Goal: Task Accomplishment & Management: Use online tool/utility

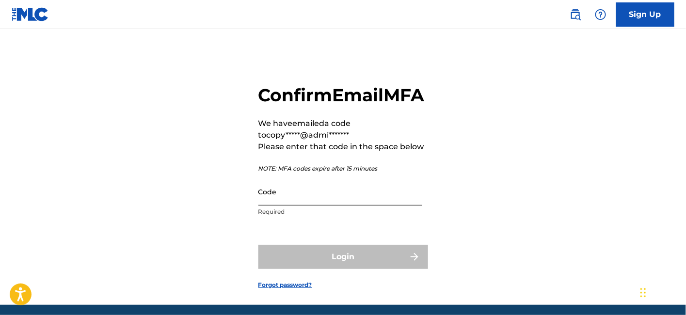
click at [374, 206] on input "Code" at bounding box center [341, 192] width 164 height 28
paste input "408895"
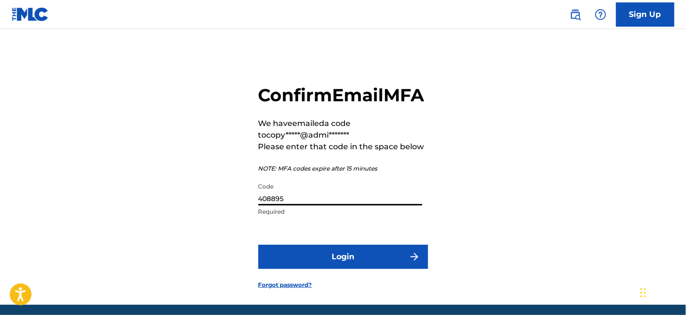
type input "408895"
click at [259, 245] on button "Login" at bounding box center [344, 257] width 170 height 24
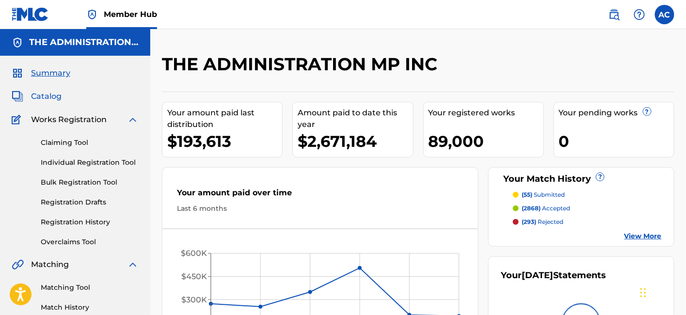
click at [59, 94] on span "Catalog" at bounding box center [46, 97] width 31 height 12
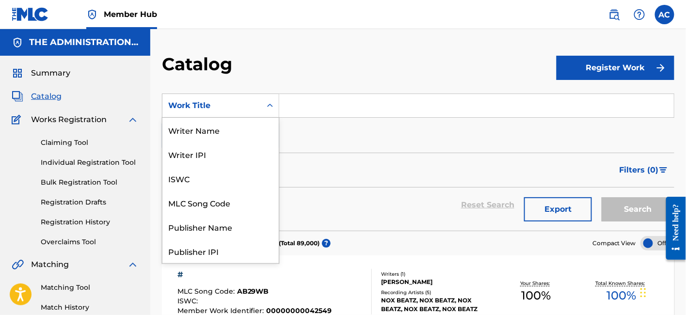
click at [265, 107] on icon "Search Form" at bounding box center [270, 106] width 10 height 10
click at [236, 125] on div "Writer Name" at bounding box center [220, 130] width 116 height 24
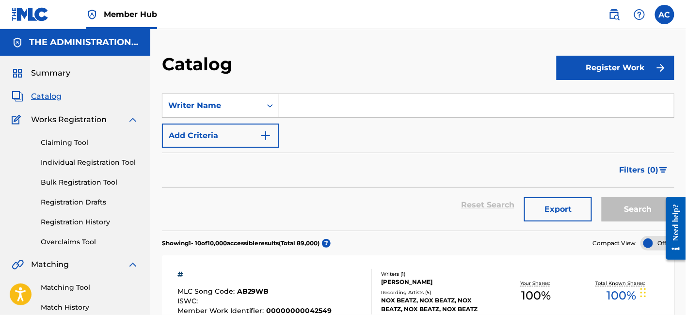
click at [308, 102] on input "Search Form" at bounding box center [476, 105] width 395 height 23
paste input "[PERSON_NAME] [PERSON_NAME] III"
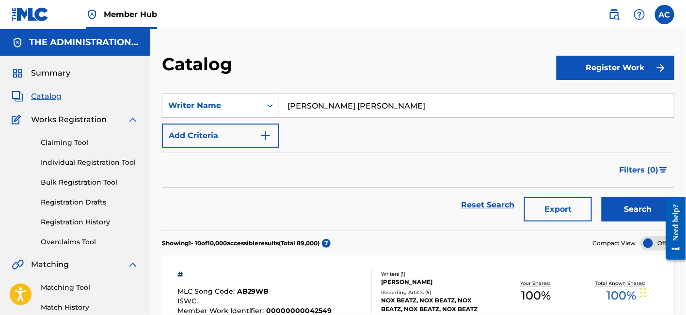
type input "[PERSON_NAME] [PERSON_NAME]"
click at [602, 197] on button "Search" at bounding box center [638, 209] width 73 height 24
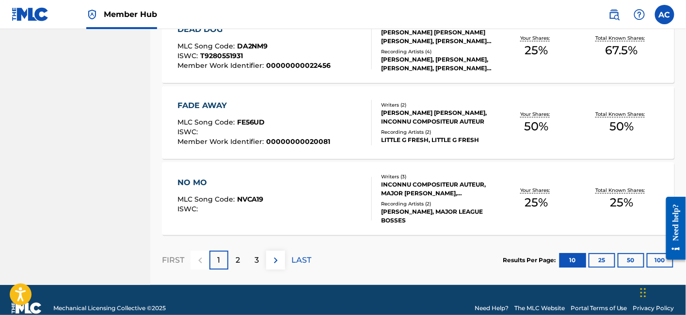
scroll to position [779, 0]
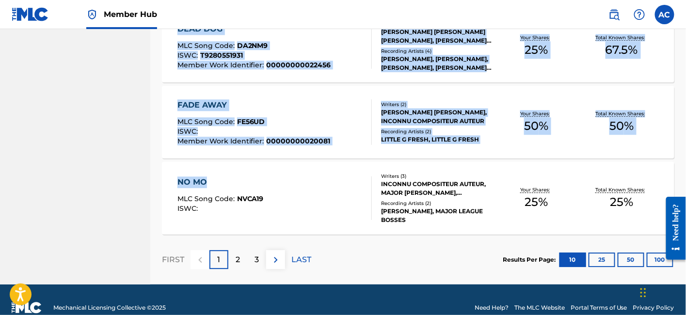
drag, startPoint x: 132, startPoint y: 185, endPoint x: 242, endPoint y: 183, distance: 109.6
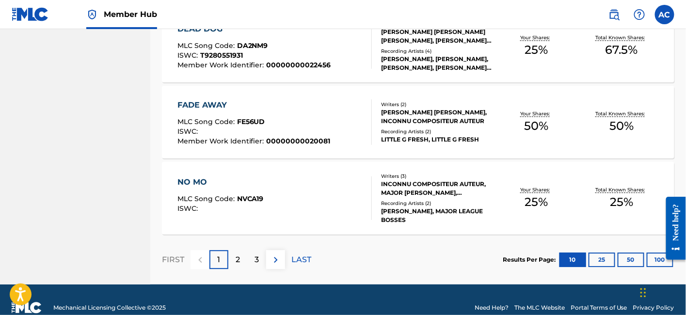
click at [236, 260] on p "2" at bounding box center [238, 260] width 4 height 12
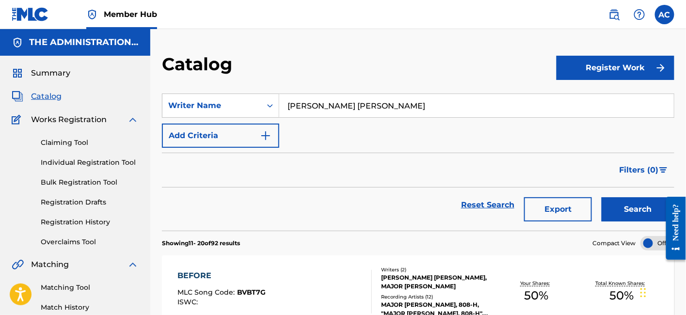
scroll to position [61, 0]
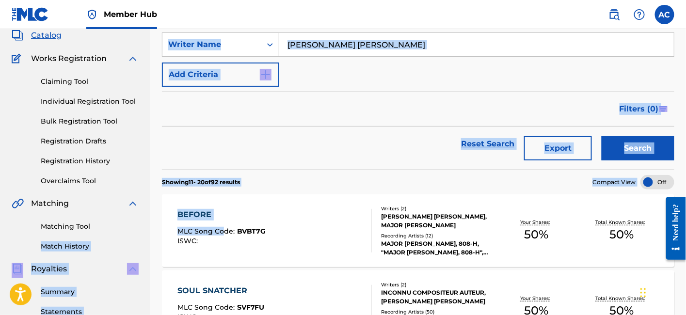
drag, startPoint x: 127, startPoint y: 214, endPoint x: 222, endPoint y: 222, distance: 95.4
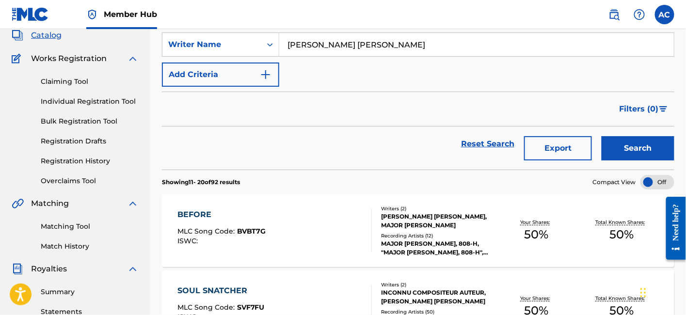
click at [182, 219] on div "BEFORE" at bounding box center [222, 215] width 89 height 12
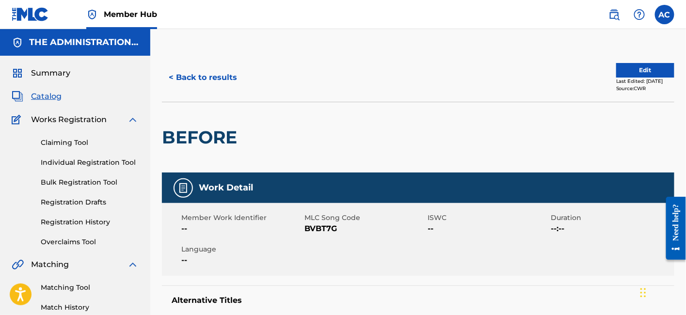
click at [206, 28] on nav "Member Hub AC AC Admin [EMAIL_ADDRESS][DOMAIN_NAME] [EMAIL_ADDRESS][DOMAIN_NAME…" at bounding box center [343, 14] width 686 height 29
drag, startPoint x: 160, startPoint y: 138, endPoint x: 267, endPoint y: 141, distance: 107.2
copy div "BEFORE"
click at [212, 74] on button "< Back to results" at bounding box center [203, 77] width 82 height 24
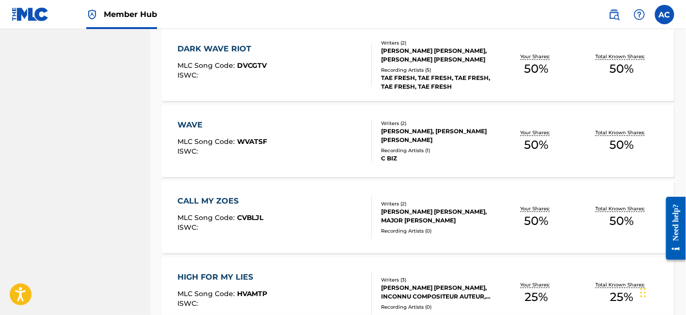
scroll to position [794, 0]
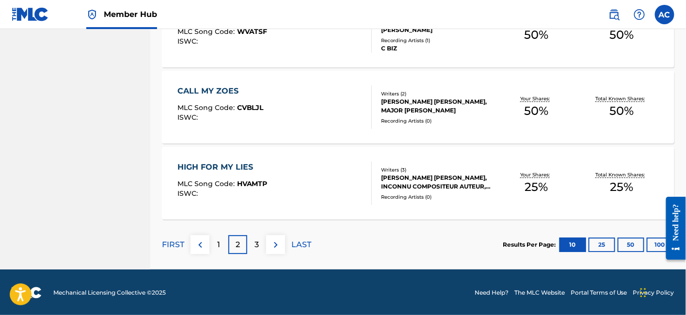
click at [274, 179] on div "HIGH FOR MY LIES MLC Song Code : HVAMTP ISWC :" at bounding box center [275, 184] width 195 height 44
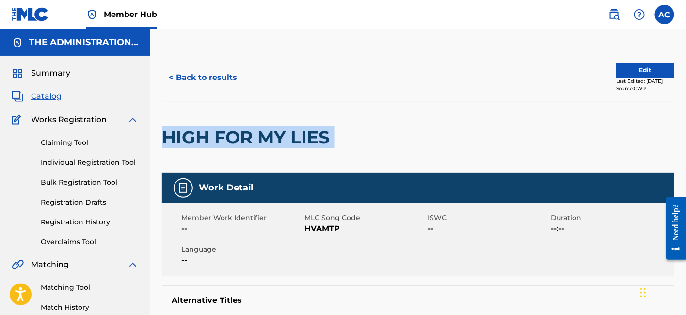
drag, startPoint x: 162, startPoint y: 138, endPoint x: 345, endPoint y: 145, distance: 183.5
click at [345, 145] on div "HIGH FOR MY LIES" at bounding box center [418, 137] width 513 height 71
copy div "HIGH FOR MY LIES"
click at [184, 70] on button "< Back to results" at bounding box center [203, 77] width 82 height 24
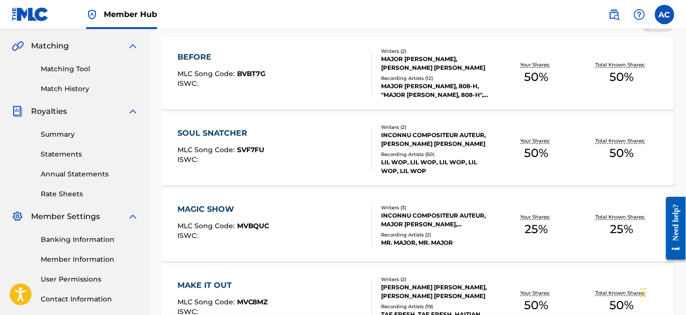
scroll to position [218, 0]
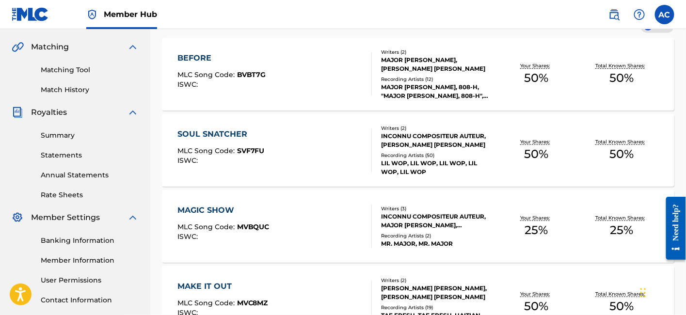
click at [320, 135] on div "SOUL SNATCHER MLC Song Code : SVF7FU ISWC :" at bounding box center [275, 151] width 195 height 44
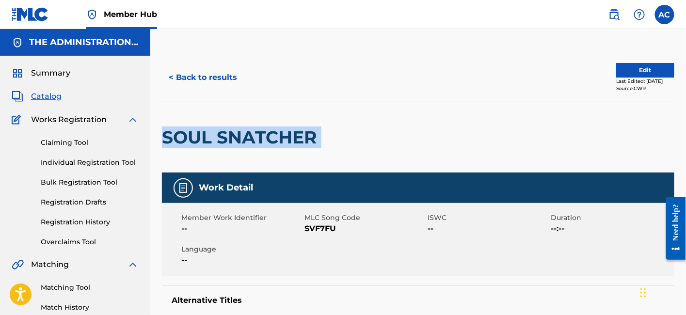
drag, startPoint x: 161, startPoint y: 132, endPoint x: 357, endPoint y: 122, distance: 196.2
copy div "SOUL SNATCHER"
click at [211, 82] on button "< Back to results" at bounding box center [203, 77] width 82 height 24
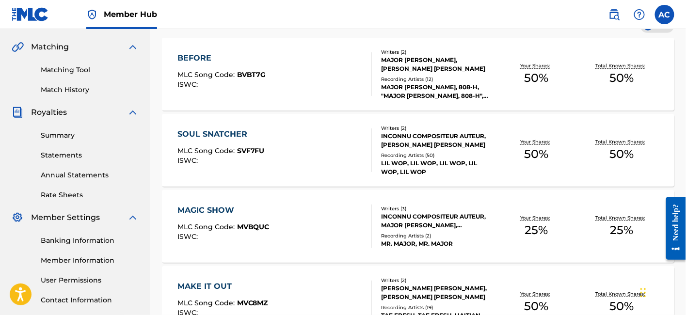
click at [269, 225] on div "MAGIC SHOW MLC Song Code : MVBQUC ISWC :" at bounding box center [275, 227] width 195 height 44
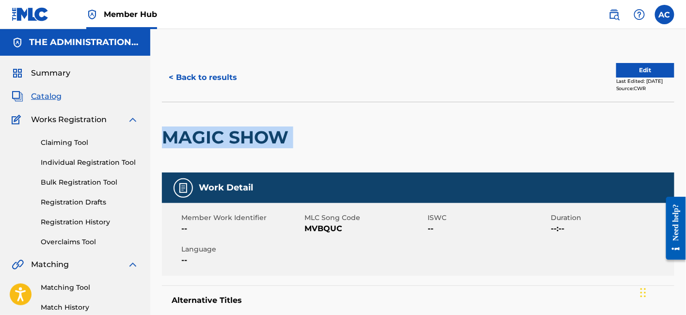
drag, startPoint x: 162, startPoint y: 136, endPoint x: 343, endPoint y: 151, distance: 182.0
click at [343, 151] on div "MAGIC SHOW" at bounding box center [418, 137] width 513 height 71
copy div "MAGIC SHOW"
click at [219, 78] on button "< Back to results" at bounding box center [203, 77] width 82 height 24
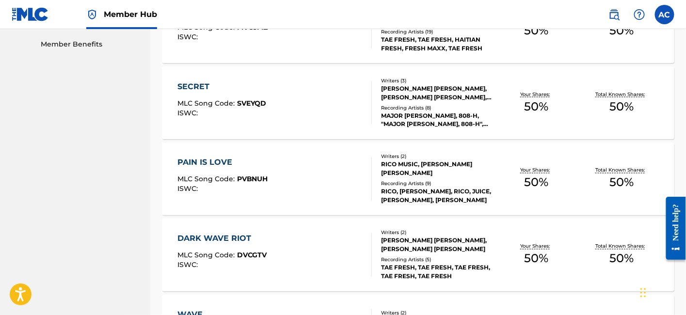
scroll to position [498, 0]
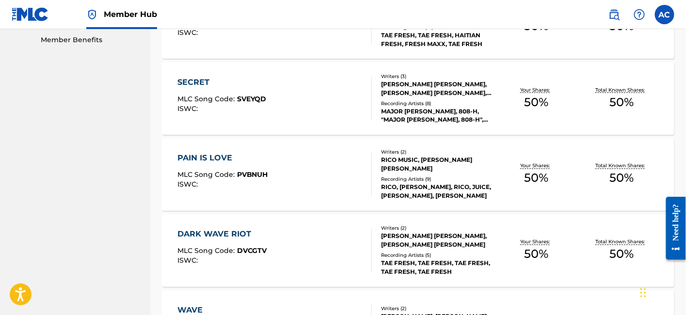
click at [287, 182] on div "PAIN IS LOVE MLC Song Code : PVBNUH ISWC :" at bounding box center [275, 175] width 195 height 44
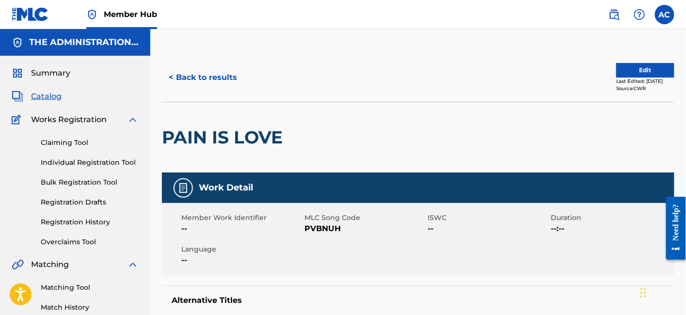
click at [201, 140] on h2 "PAIN IS LOVE" at bounding box center [225, 138] width 126 height 22
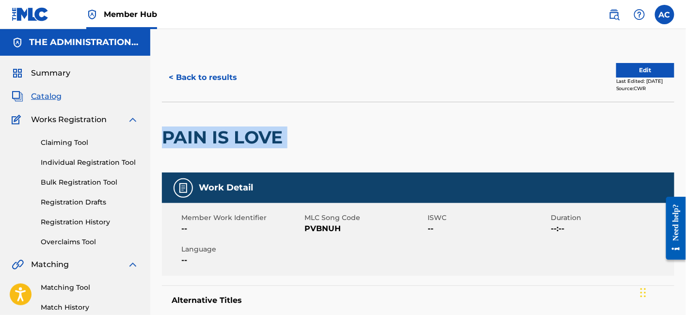
click at [201, 140] on h2 "PAIN IS LOVE" at bounding box center [225, 138] width 126 height 22
copy div "PAIN IS LOVE"
click at [223, 83] on button "< Back to results" at bounding box center [203, 77] width 82 height 24
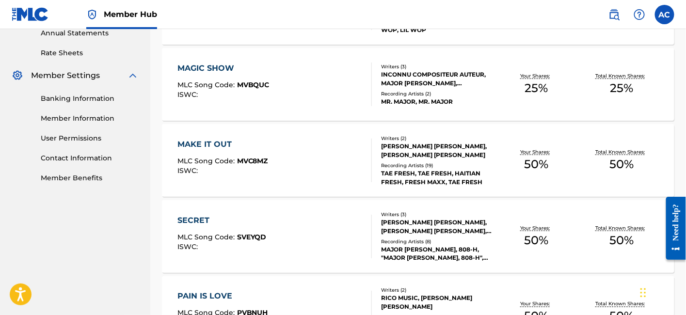
scroll to position [372, 0]
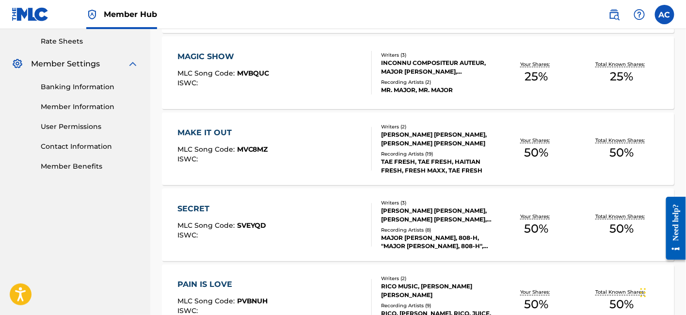
click at [238, 139] on div "MAKE IT OUT MLC Song Code : MVC8MZ ISWC :" at bounding box center [223, 149] width 91 height 44
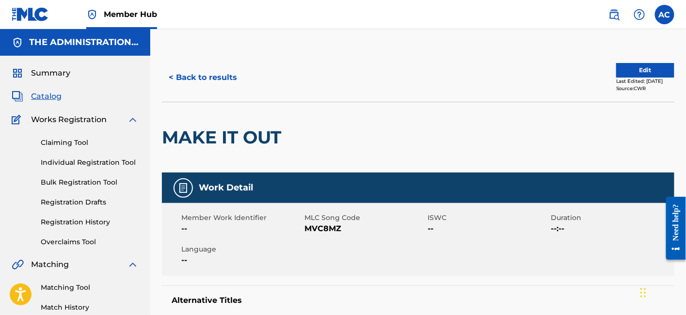
click at [220, 131] on h2 "MAKE IT OUT" at bounding box center [224, 138] width 124 height 22
drag, startPoint x: 220, startPoint y: 131, endPoint x: 198, endPoint y: 130, distance: 21.9
click at [198, 130] on h2 "MAKE IT OUT" at bounding box center [224, 138] width 124 height 22
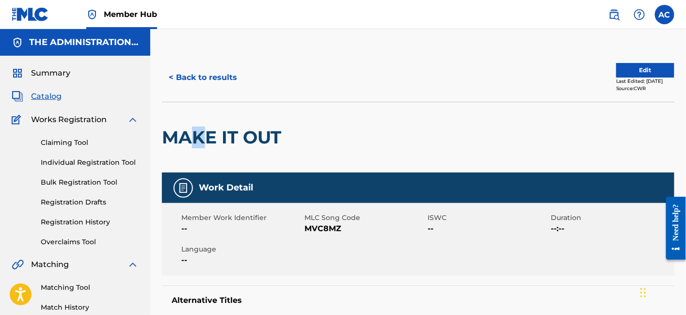
click at [198, 130] on h2 "MAKE IT OUT" at bounding box center [224, 138] width 124 height 22
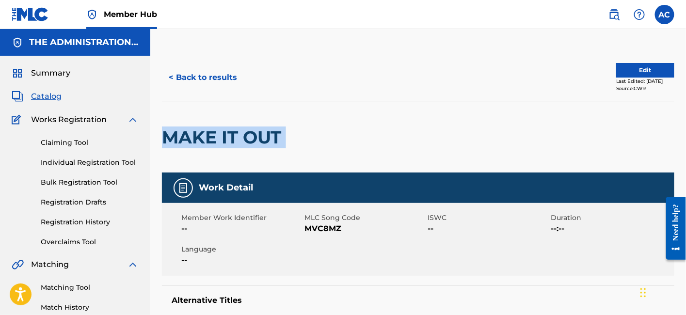
click at [198, 130] on h2 "MAKE IT OUT" at bounding box center [224, 138] width 124 height 22
copy div "MAKE IT OUT"
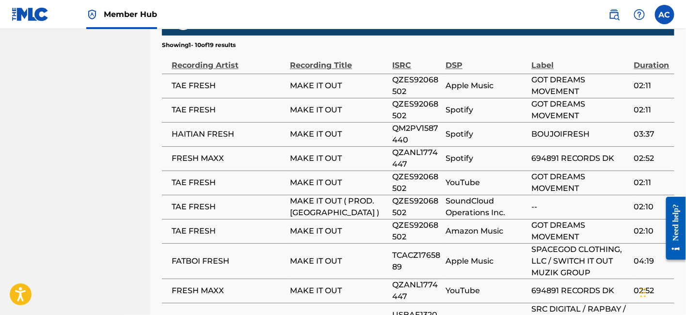
scroll to position [691, 0]
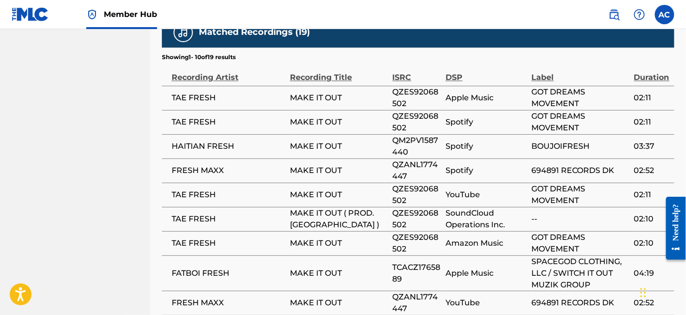
click at [413, 94] on span "QZES92068502" at bounding box center [417, 97] width 49 height 23
copy span "QZES92068502"
click at [413, 143] on span "QM2PV1587440" at bounding box center [417, 146] width 49 height 23
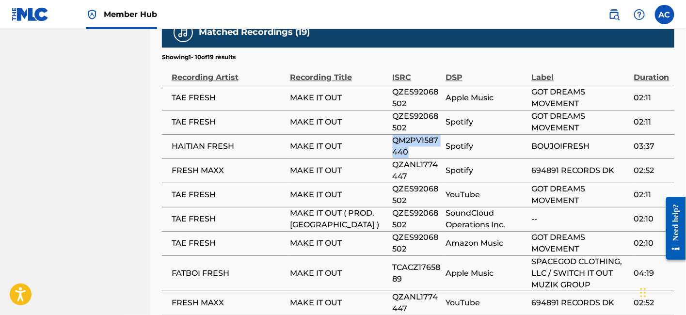
copy span "QM2PV1587440"
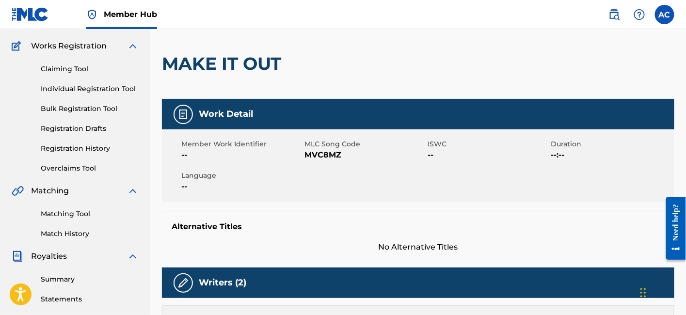
scroll to position [0, 0]
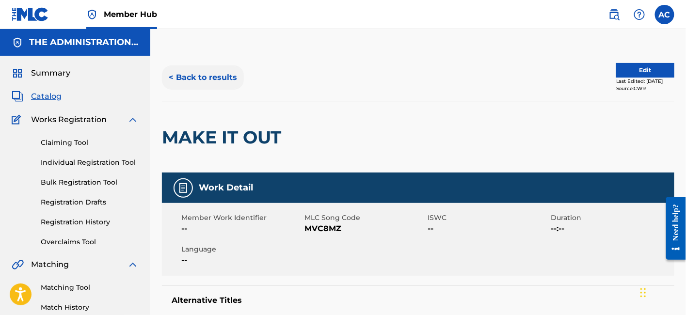
click at [201, 70] on button "< Back to results" at bounding box center [203, 77] width 82 height 24
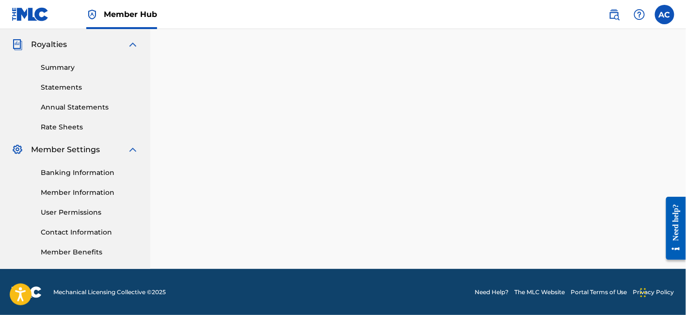
scroll to position [372, 0]
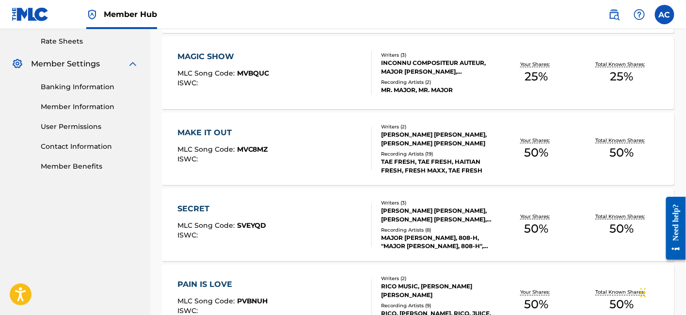
click at [292, 216] on div "SECRET MLC Song Code : SVEYQD ISWC :" at bounding box center [275, 225] width 195 height 44
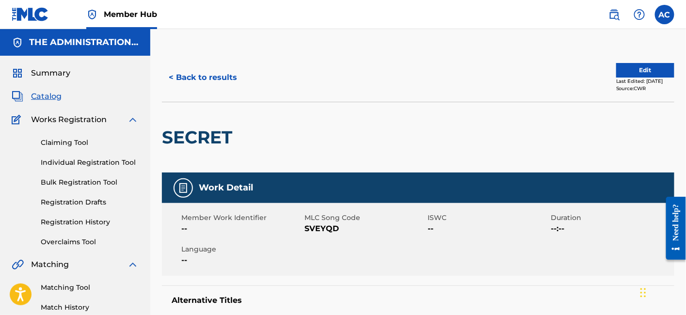
click at [230, 136] on h2 "SECRET" at bounding box center [199, 138] width 75 height 22
click at [209, 136] on h2 "SECRET" at bounding box center [199, 138] width 75 height 22
copy h2 "SECRET"
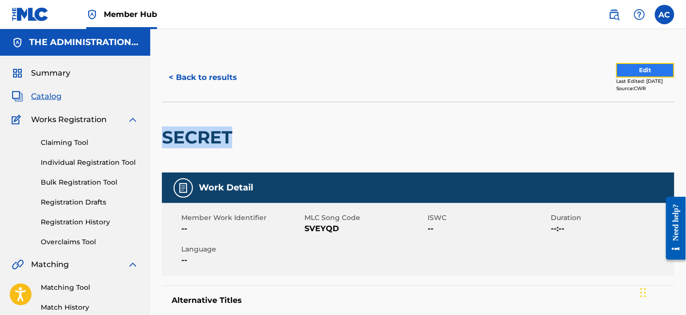
click at [638, 73] on button "Edit" at bounding box center [645, 70] width 58 height 15
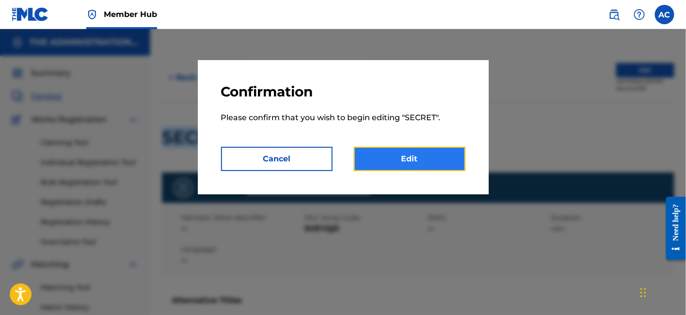
click at [432, 163] on link "Edit" at bounding box center [410, 159] width 112 height 24
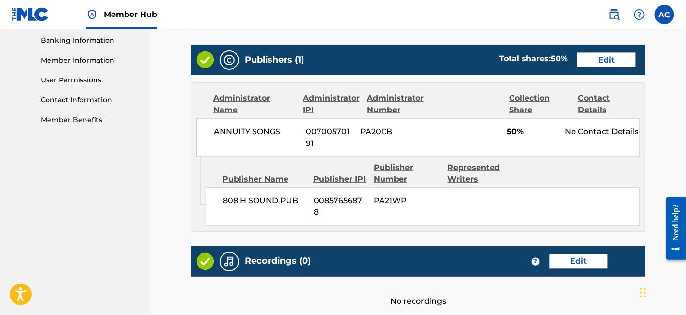
scroll to position [484, 0]
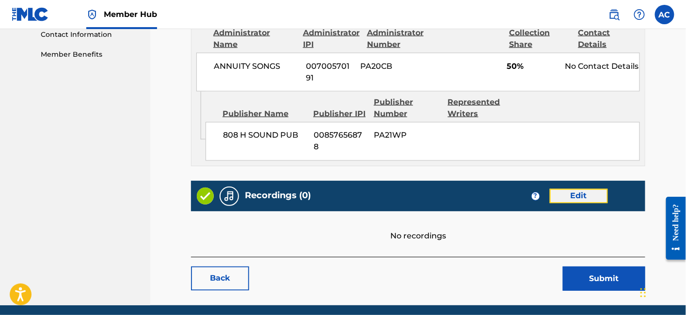
click at [588, 189] on link "Edit" at bounding box center [579, 196] width 58 height 15
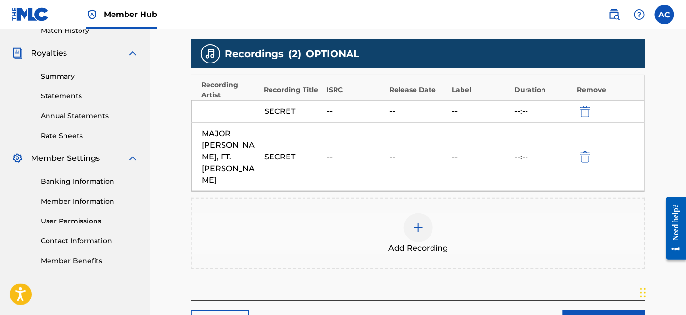
scroll to position [276, 0]
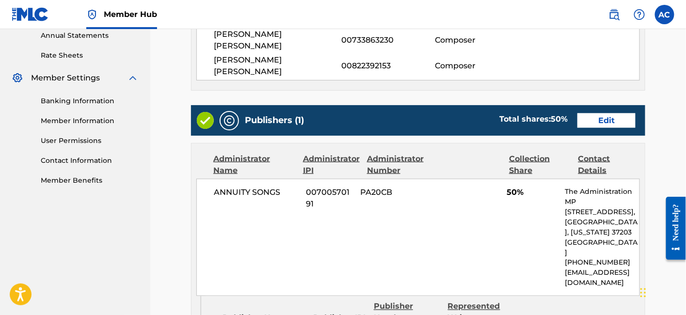
scroll to position [618, 0]
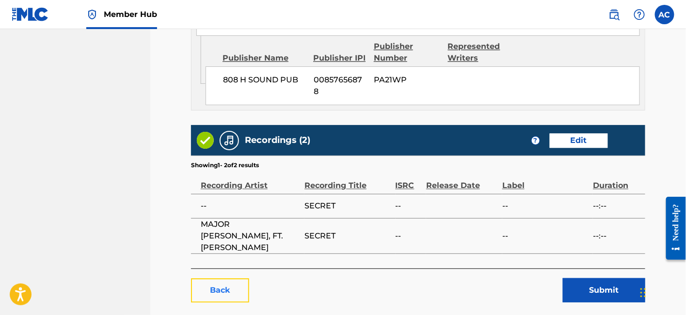
click at [210, 278] on link "Back" at bounding box center [220, 290] width 58 height 24
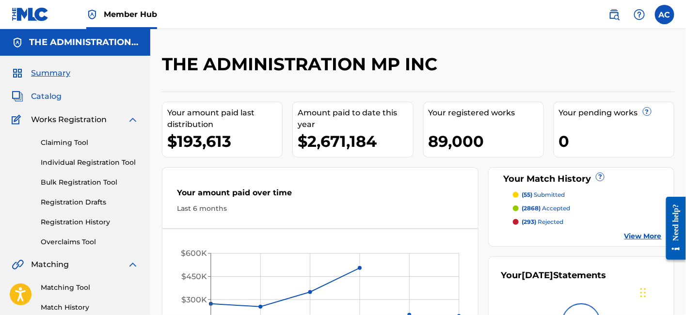
click at [52, 95] on span "Catalog" at bounding box center [46, 97] width 31 height 12
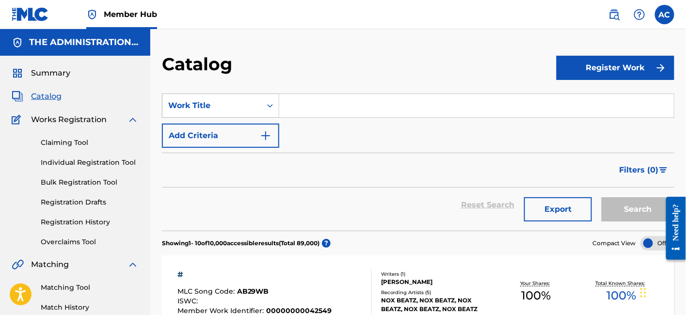
click at [271, 111] on div "Search Form" at bounding box center [269, 105] width 17 height 17
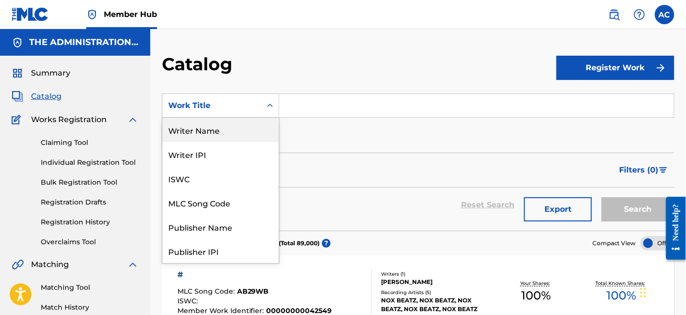
click at [233, 135] on div "Writer Name" at bounding box center [220, 130] width 116 height 24
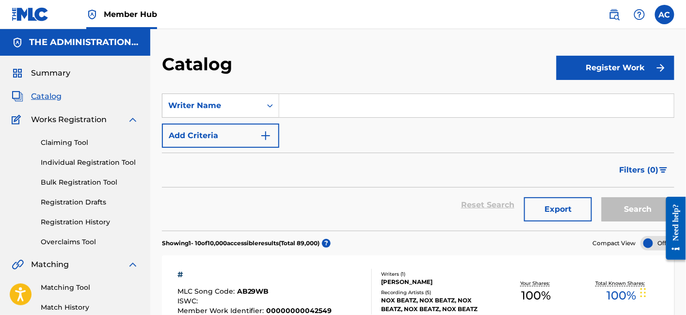
click at [292, 107] on input "Search Form" at bounding box center [476, 105] width 395 height 23
paste input "[PERSON_NAME] [PERSON_NAME] III"
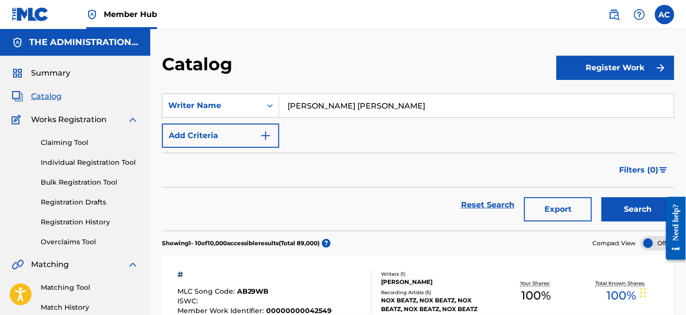
type input "[PERSON_NAME] [PERSON_NAME]"
click at [602, 197] on button "Search" at bounding box center [638, 209] width 73 height 24
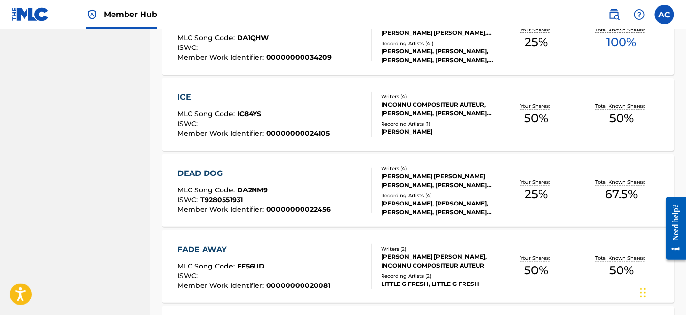
scroll to position [794, 0]
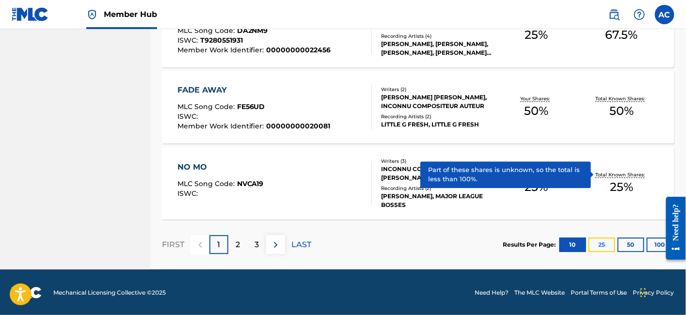
click at [604, 246] on button "25" at bounding box center [602, 245] width 27 height 15
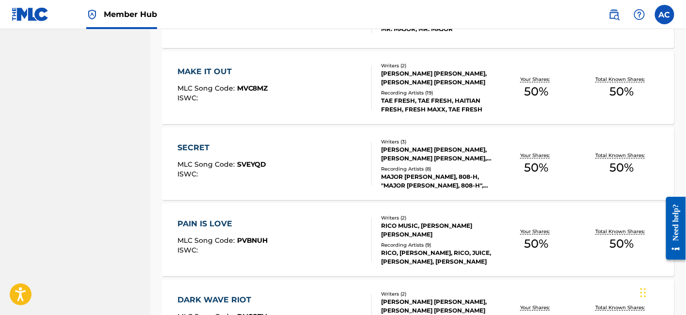
scroll to position [1194, 0]
drag, startPoint x: 316, startPoint y: 225, endPoint x: 257, endPoint y: 243, distance: 62.0
click at [257, 243] on span "PVBNUH" at bounding box center [252, 241] width 31 height 9
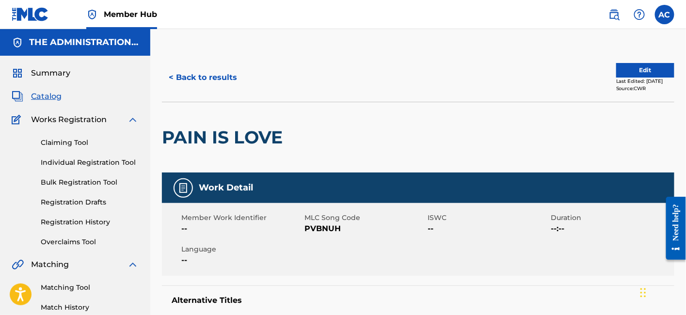
click at [262, 138] on h2 "PAIN IS LOVE" at bounding box center [225, 138] width 126 height 22
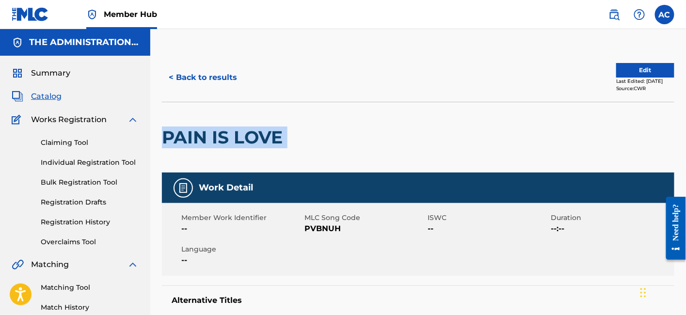
click at [262, 138] on h2 "PAIN IS LOVE" at bounding box center [225, 138] width 126 height 22
copy div "PAIN IS LOVE"
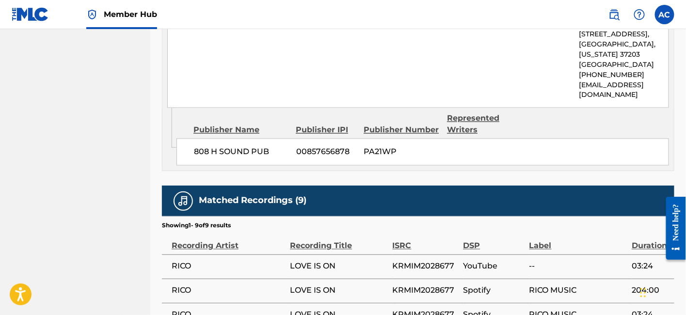
scroll to position [547, 0]
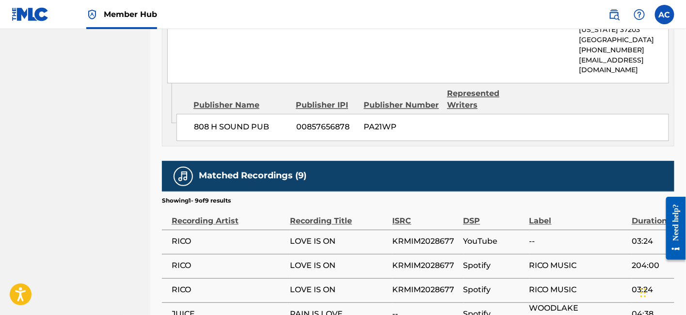
click at [427, 241] on span "KRMIM2028677" at bounding box center [426, 242] width 66 height 12
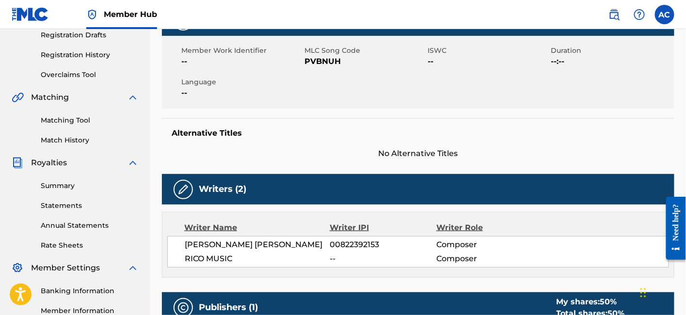
scroll to position [0, 0]
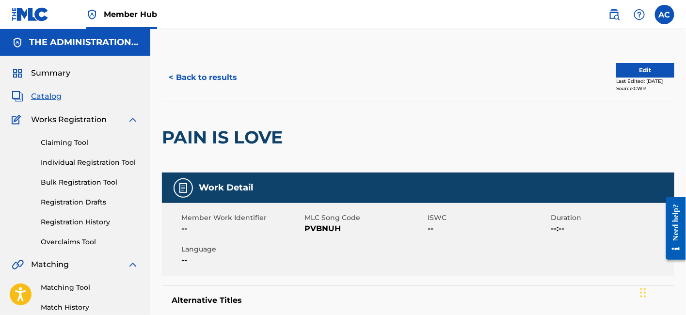
click at [254, 133] on h2 "PAIN IS LOVE" at bounding box center [225, 138] width 126 height 22
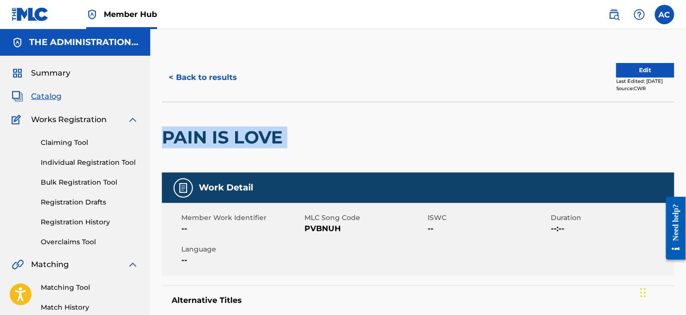
click at [254, 133] on h2 "PAIN IS LOVE" at bounding box center [225, 138] width 126 height 22
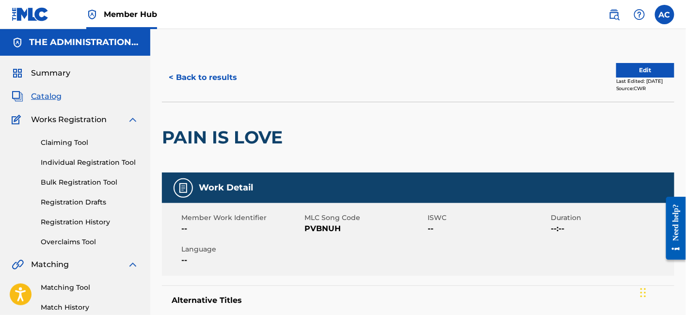
click at [332, 226] on span "PVBNUH" at bounding box center [365, 229] width 121 height 12
click at [206, 82] on button "< Back to results" at bounding box center [203, 77] width 82 height 24
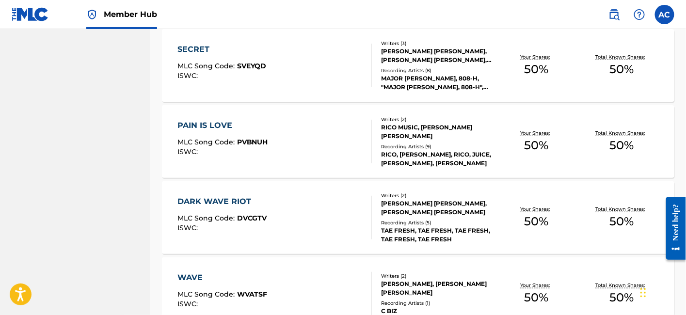
scroll to position [1314, 0]
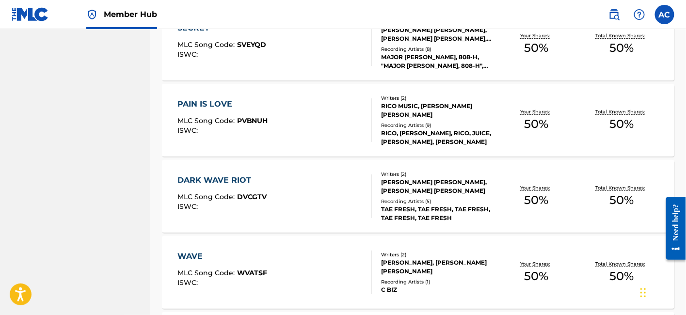
click at [309, 135] on div "PAIN IS LOVE MLC Song Code : PVBNUH ISWC :" at bounding box center [275, 120] width 195 height 44
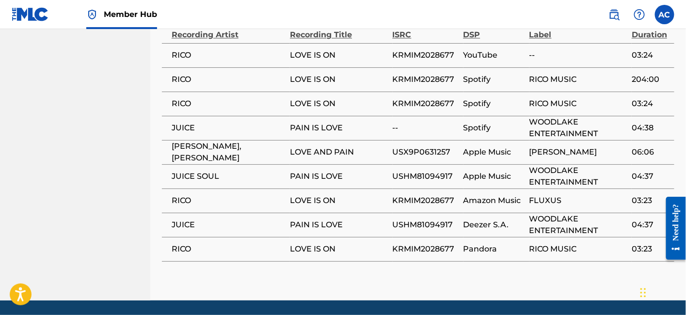
scroll to position [763, 0]
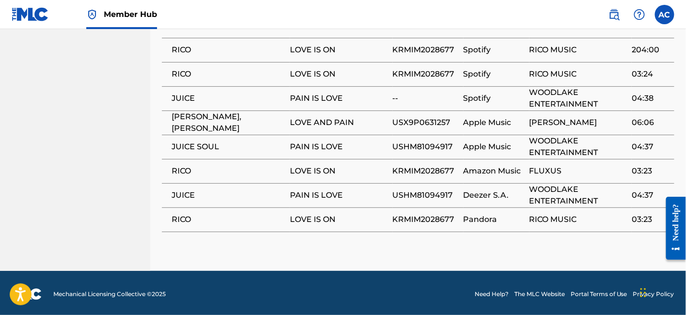
click at [426, 74] on span "KRMIM2028677" at bounding box center [426, 74] width 66 height 12
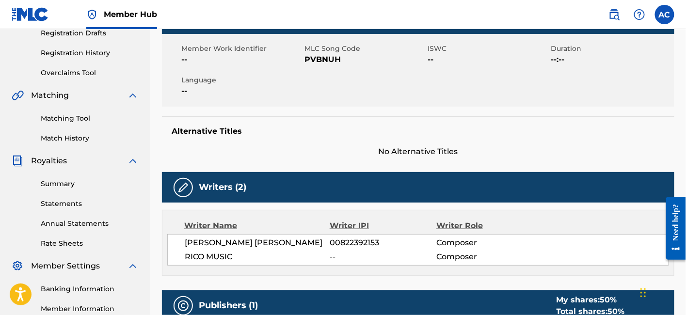
scroll to position [0, 0]
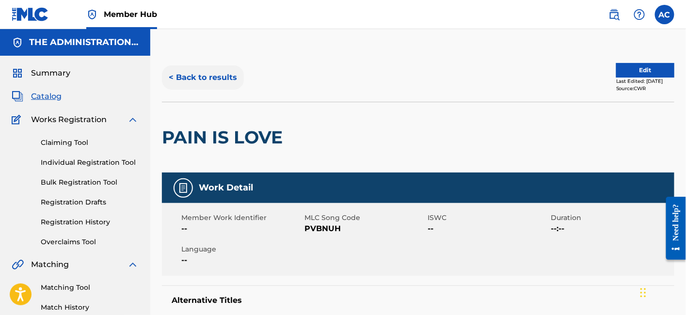
click at [227, 71] on button "< Back to results" at bounding box center [203, 77] width 82 height 24
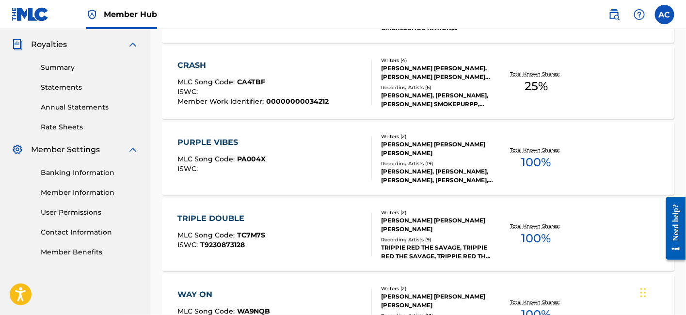
scroll to position [1314, 0]
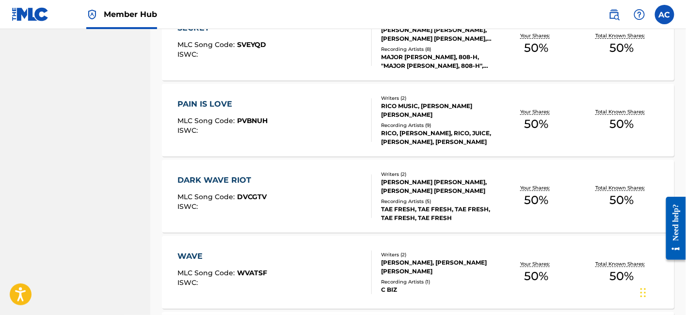
click at [262, 193] on span "DVCGTV" at bounding box center [252, 197] width 30 height 9
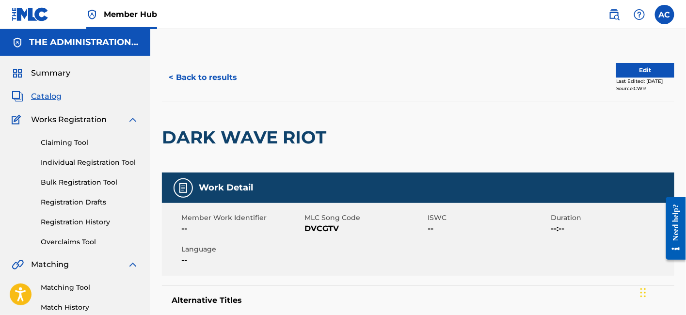
click at [237, 128] on h2 "DARK WAVE RIOT" at bounding box center [246, 138] width 169 height 22
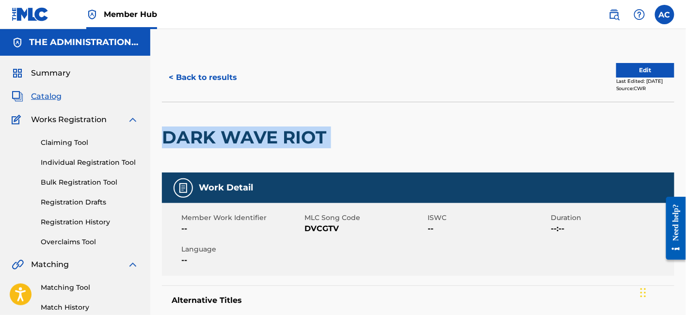
click at [237, 128] on h2 "DARK WAVE RIOT" at bounding box center [246, 138] width 169 height 22
click at [224, 79] on button "< Back to results" at bounding box center [203, 77] width 82 height 24
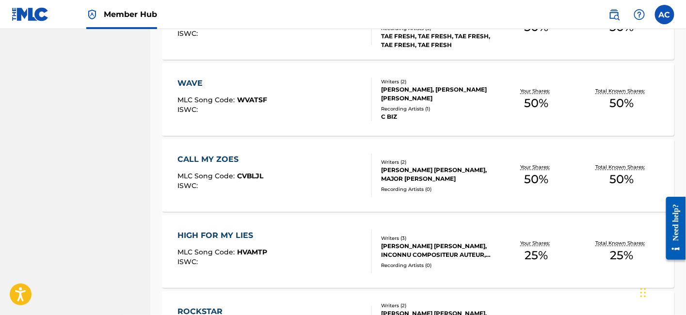
scroll to position [1488, 0]
click at [301, 113] on div "WAVE MLC Song Code : WVATSF ISWC :" at bounding box center [275, 99] width 195 height 44
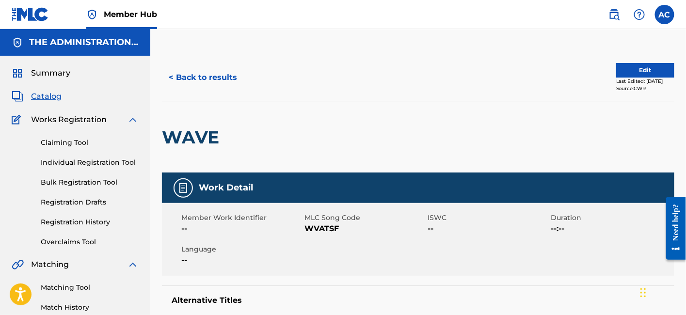
click at [209, 135] on h2 "WAVE" at bounding box center [193, 138] width 62 height 22
click at [631, 69] on button "Edit" at bounding box center [645, 70] width 58 height 15
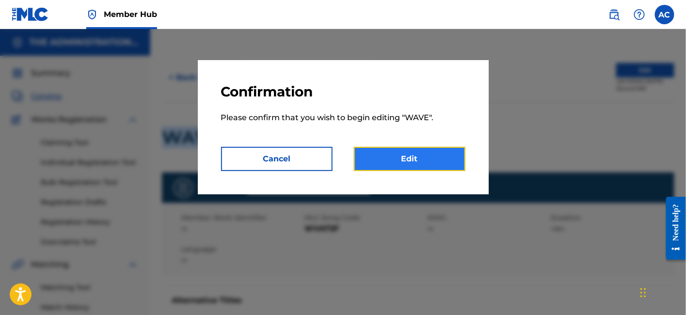
click at [384, 159] on link "Edit" at bounding box center [410, 159] width 112 height 24
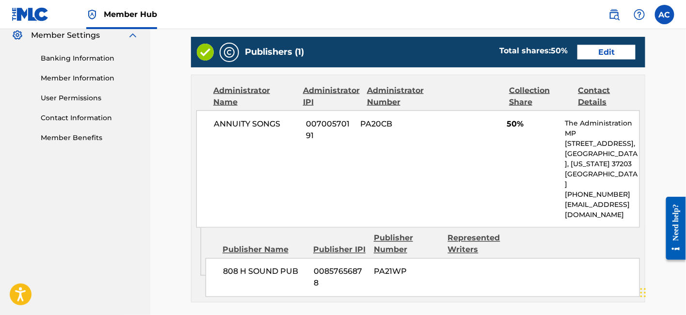
scroll to position [548, 0]
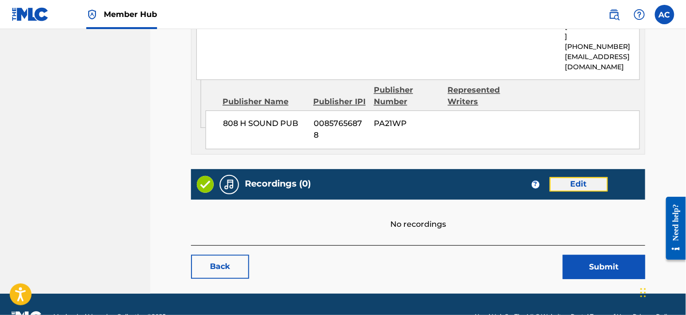
click at [562, 178] on link "Edit" at bounding box center [579, 185] width 58 height 15
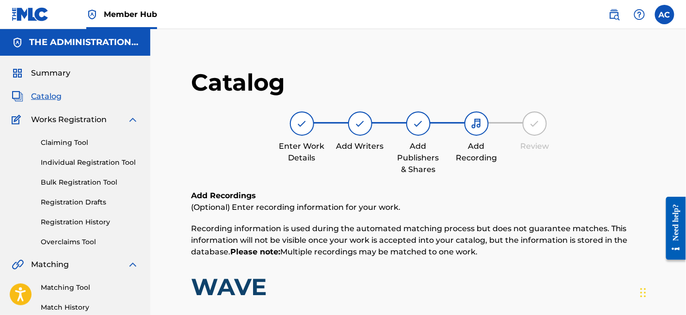
click at [51, 92] on span "Catalog" at bounding box center [46, 97] width 31 height 12
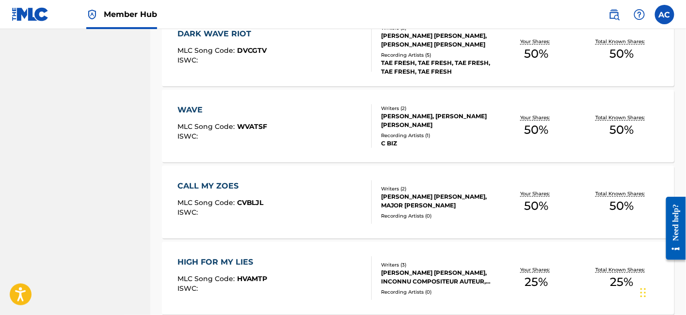
scroll to position [1462, 0]
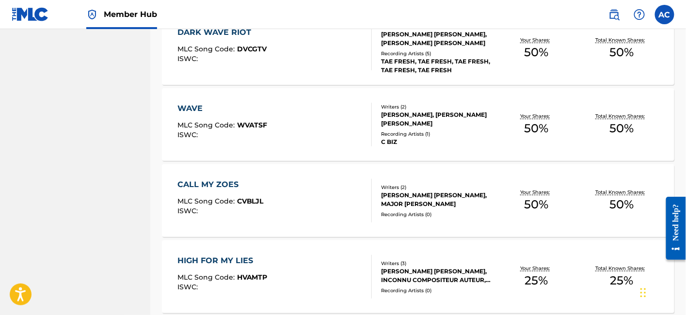
click at [270, 197] on div "CALL MY ZOES MLC Song Code : CVBLJL ISWC :" at bounding box center [275, 201] width 195 height 44
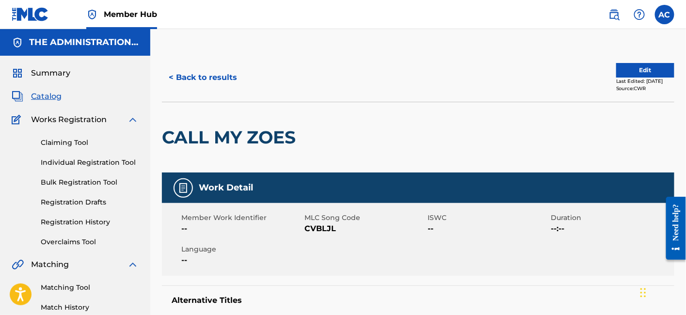
click at [268, 143] on h2 "CALL MY ZOES" at bounding box center [231, 138] width 139 height 22
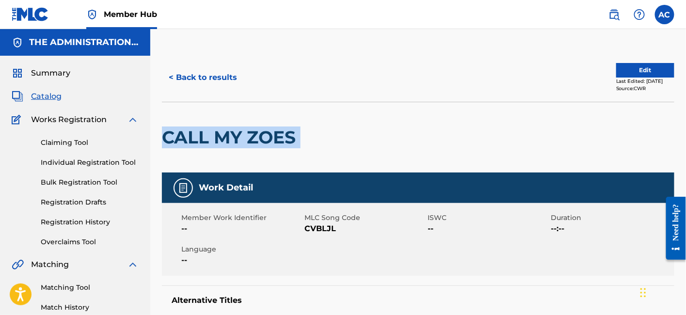
click at [268, 143] on h2 "CALL MY ZOES" at bounding box center [231, 138] width 139 height 22
click at [628, 73] on button "Edit" at bounding box center [645, 70] width 58 height 15
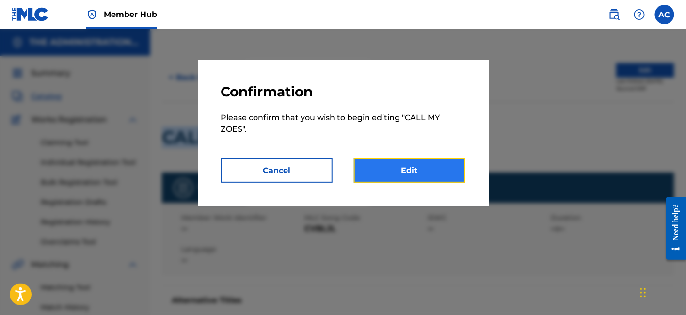
click at [394, 180] on link "Edit" at bounding box center [410, 171] width 112 height 24
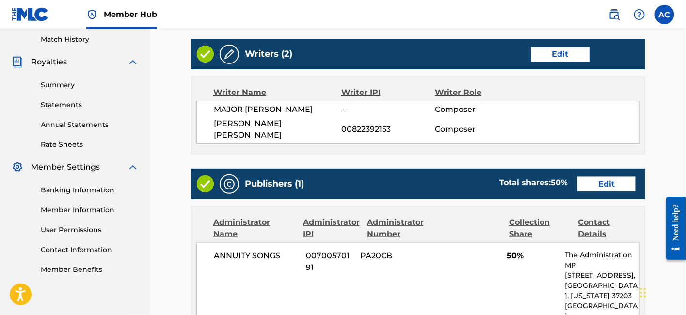
scroll to position [548, 0]
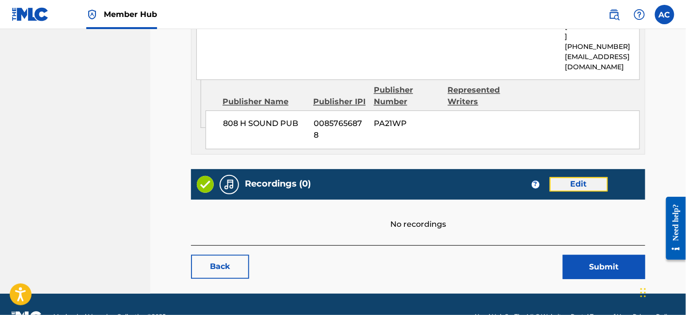
click at [592, 178] on link "Edit" at bounding box center [579, 185] width 58 height 15
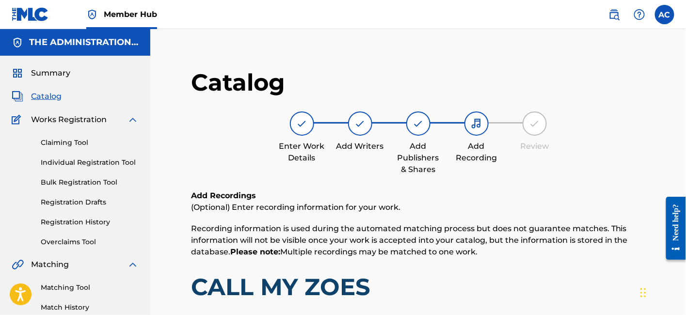
click at [52, 93] on span "Catalog" at bounding box center [46, 97] width 31 height 12
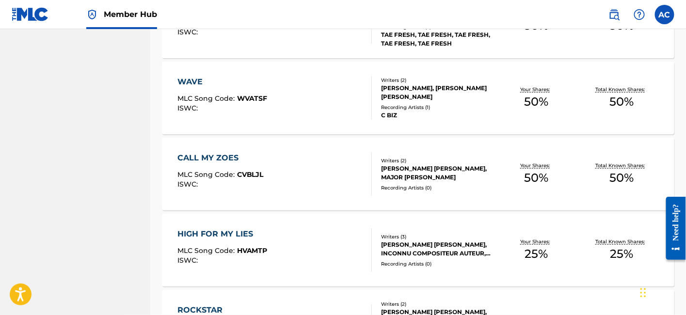
scroll to position [1552, 0]
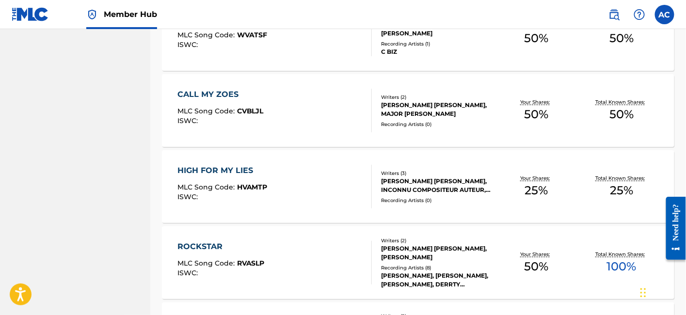
click at [318, 178] on div "HIGH FOR MY LIES MLC Song Code : HVAMTP ISWC :" at bounding box center [275, 187] width 195 height 44
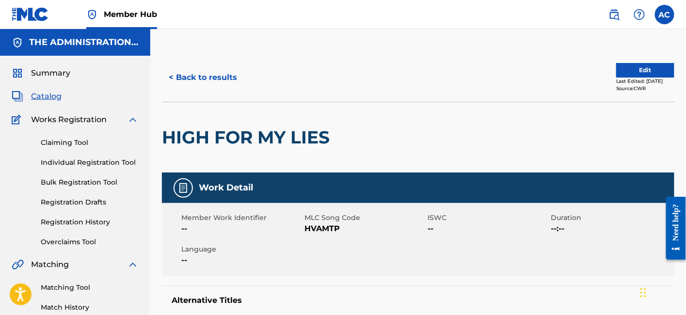
click at [274, 145] on h2 "HIGH FOR MY LIES" at bounding box center [248, 138] width 173 height 22
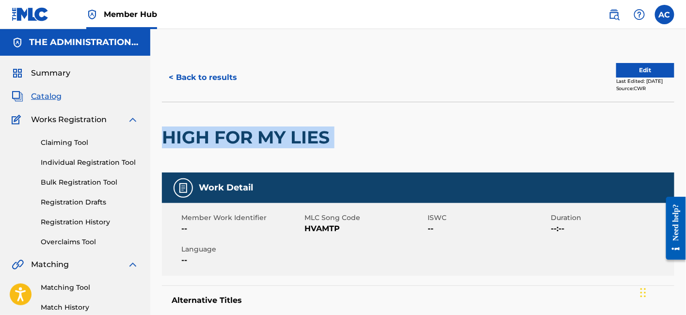
click at [274, 145] on h2 "HIGH FOR MY LIES" at bounding box center [248, 138] width 173 height 22
click at [219, 75] on button "< Back to results" at bounding box center [203, 77] width 82 height 24
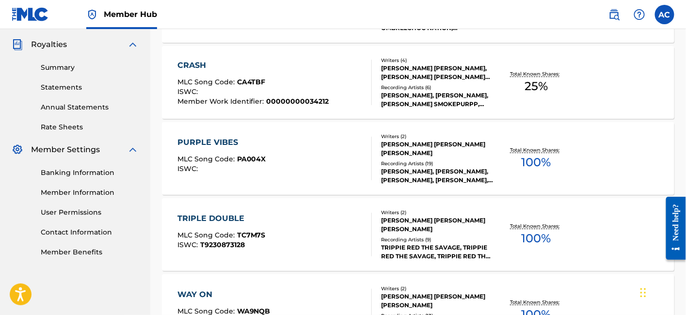
scroll to position [1552, 0]
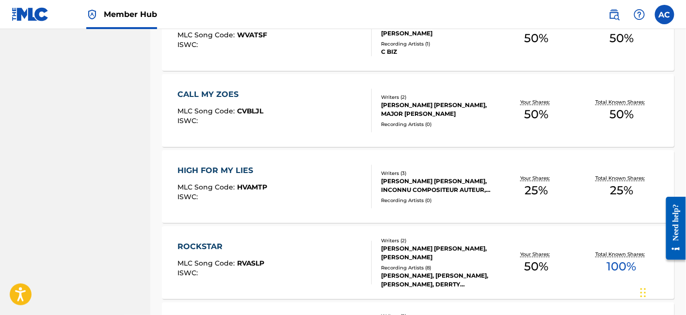
click at [258, 255] on div "ROCKSTAR MLC Song Code : RVASLP ISWC :" at bounding box center [221, 263] width 87 height 44
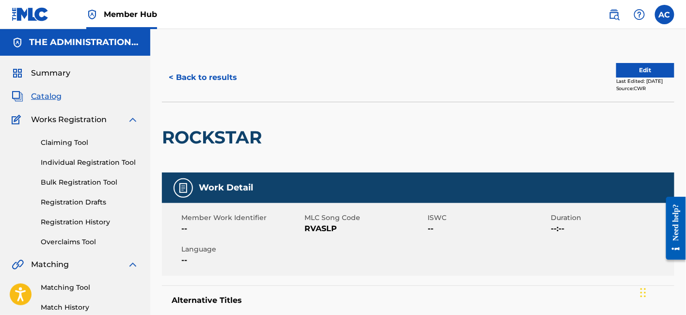
click at [241, 135] on h2 "ROCKSTAR" at bounding box center [214, 138] width 105 height 22
click at [233, 60] on div "< Back to results Edit Last Edited: [DATE] Source: CWR" at bounding box center [418, 77] width 513 height 49
click at [223, 74] on button "< Back to results" at bounding box center [203, 77] width 82 height 24
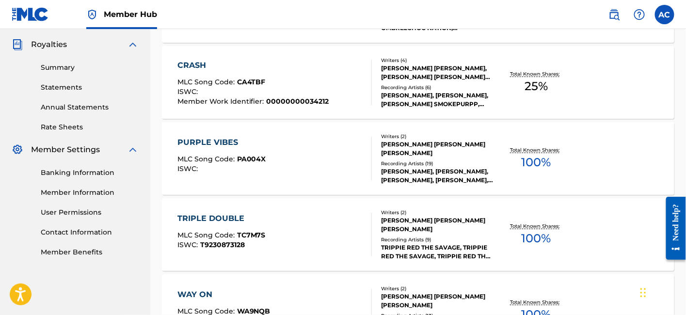
scroll to position [1552, 0]
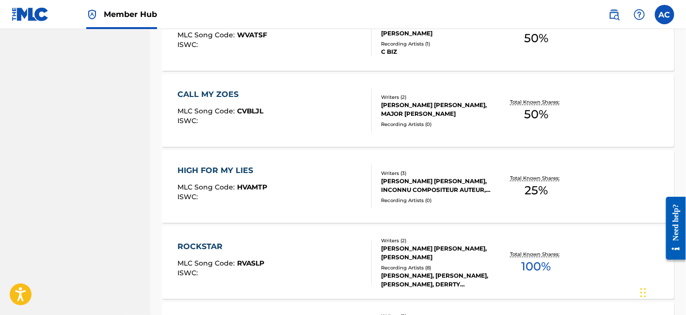
click at [317, 161] on div "HIGH FOR MY LIES MLC Song Code : HVAMTP ISWC : Writers ( 3 ) [PERSON_NAME] [PER…" at bounding box center [418, 186] width 513 height 73
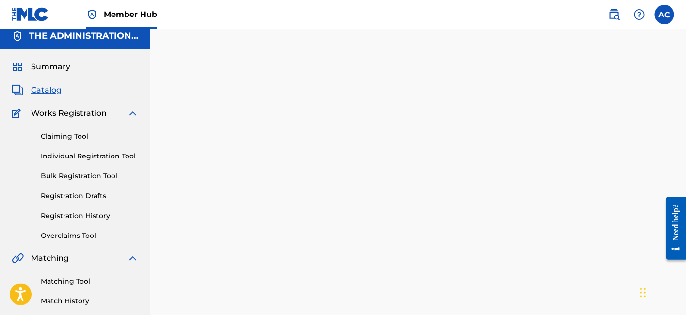
scroll to position [5, 0]
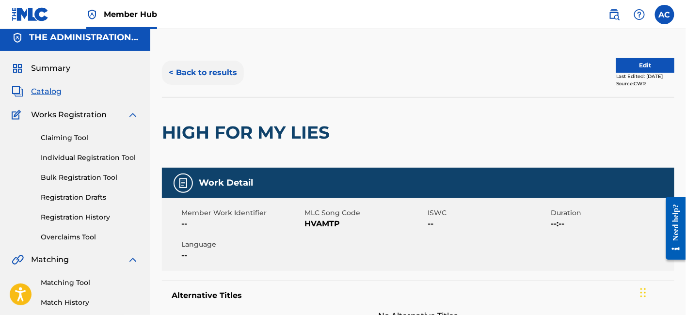
click at [220, 77] on button "< Back to results" at bounding box center [203, 73] width 82 height 24
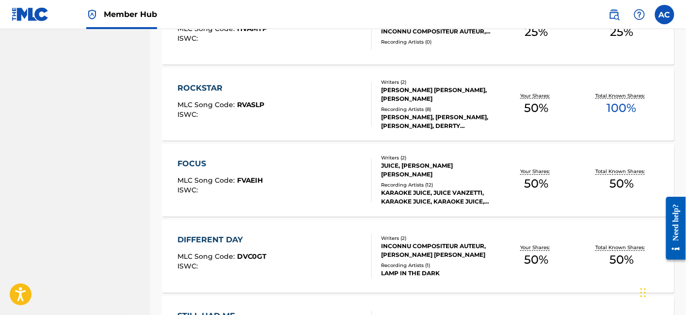
scroll to position [1708, 0]
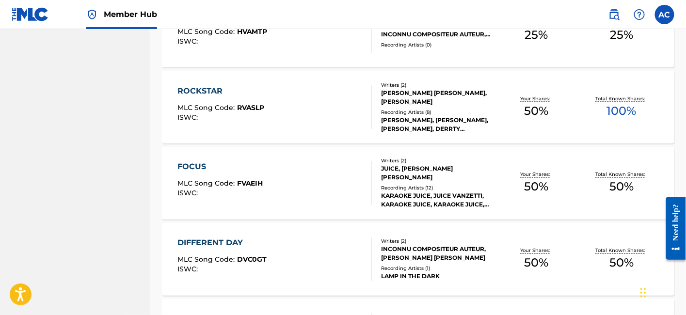
click at [266, 173] on div "FOCUS MLC Song Code : FVAEIH ISWC :" at bounding box center [275, 184] width 195 height 44
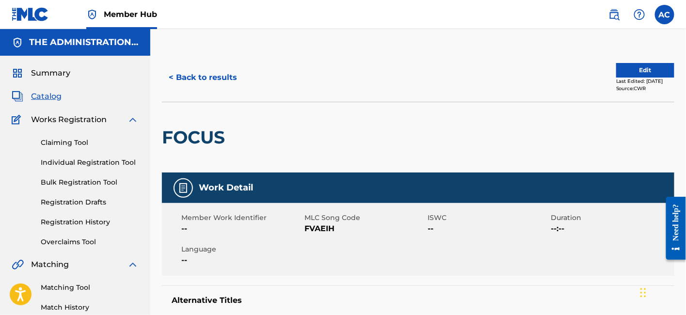
click at [202, 147] on h2 "FOCUS" at bounding box center [196, 138] width 68 height 22
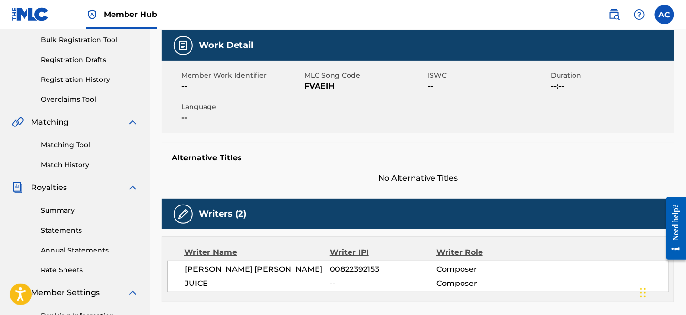
scroll to position [26, 0]
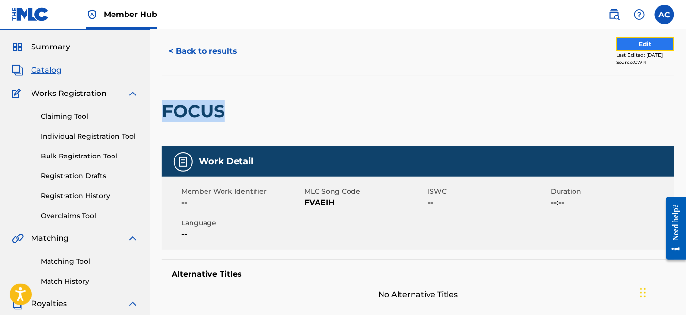
click at [625, 41] on button "Edit" at bounding box center [645, 44] width 58 height 15
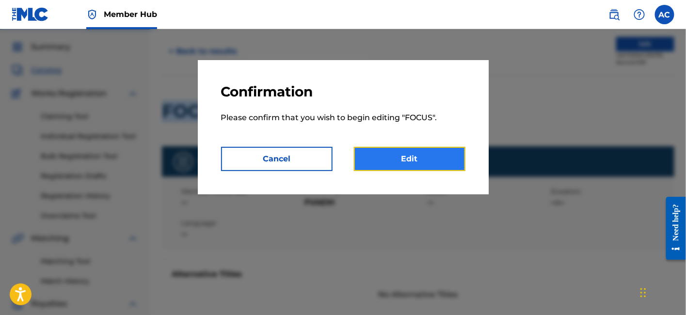
click at [415, 159] on link "Edit" at bounding box center [410, 159] width 112 height 24
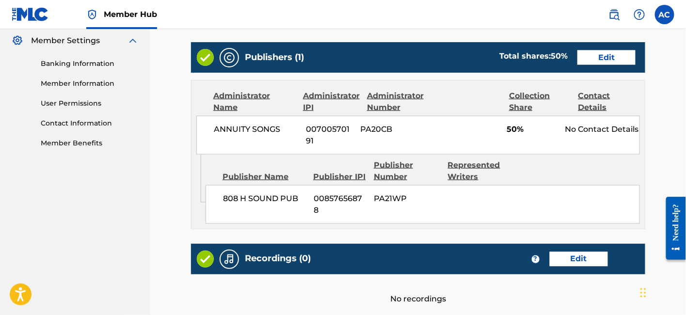
scroll to position [420, 0]
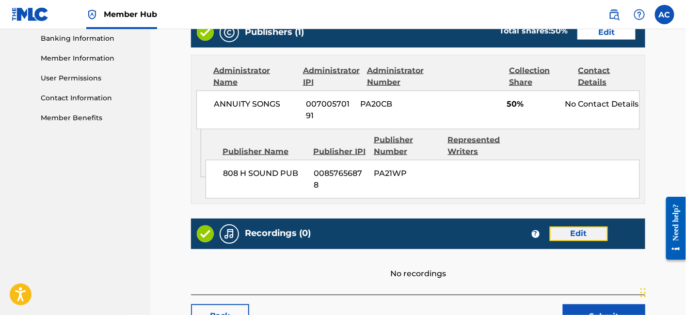
click at [571, 227] on link "Edit" at bounding box center [579, 234] width 58 height 15
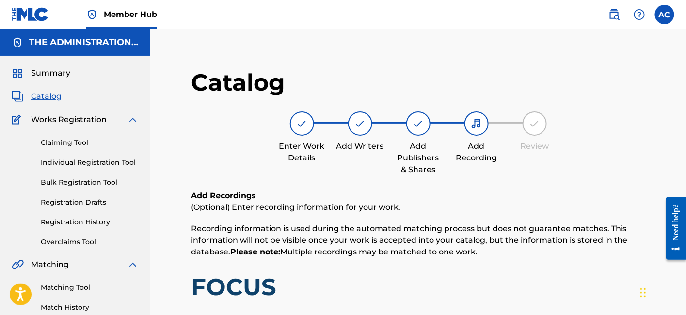
click at [44, 98] on span "Catalog" at bounding box center [46, 97] width 31 height 12
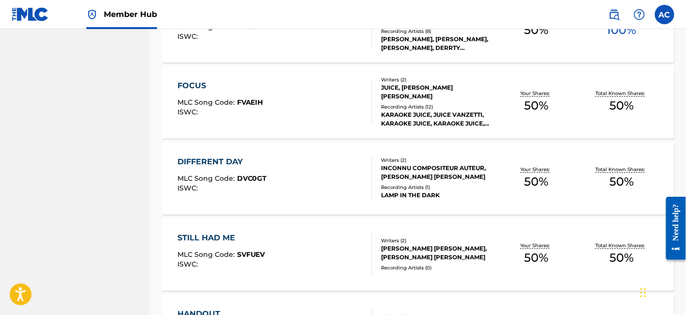
scroll to position [1790, 0]
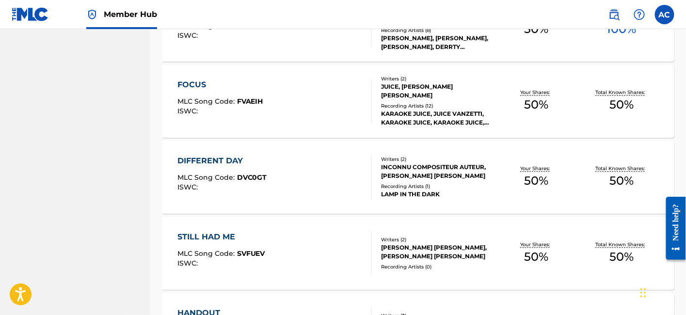
click at [306, 182] on div "DIFFERENT DAY MLC Song Code : DVC0GT ISWC :" at bounding box center [275, 178] width 195 height 44
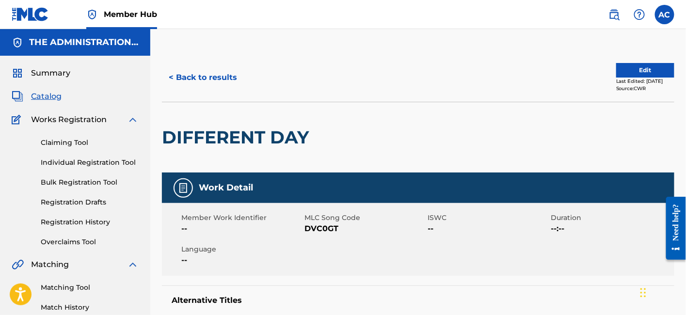
click at [241, 123] on div "DIFFERENT DAY" at bounding box center [238, 137] width 152 height 70
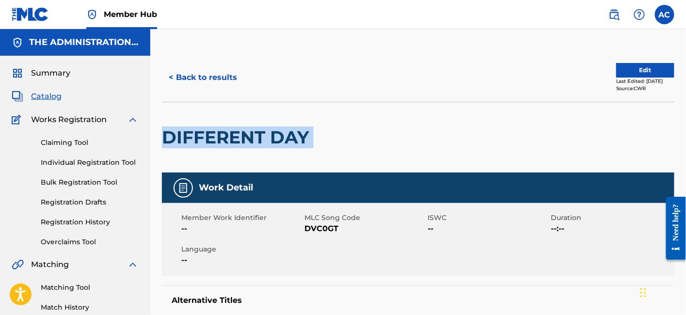
click at [241, 123] on div "DIFFERENT DAY" at bounding box center [238, 137] width 152 height 70
click at [624, 72] on button "Edit" at bounding box center [645, 70] width 58 height 15
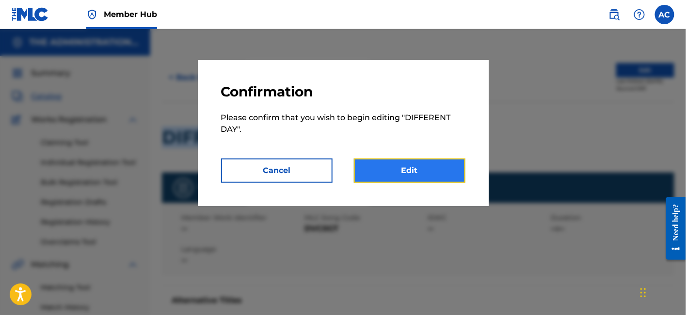
click at [435, 166] on link "Edit" at bounding box center [410, 171] width 112 height 24
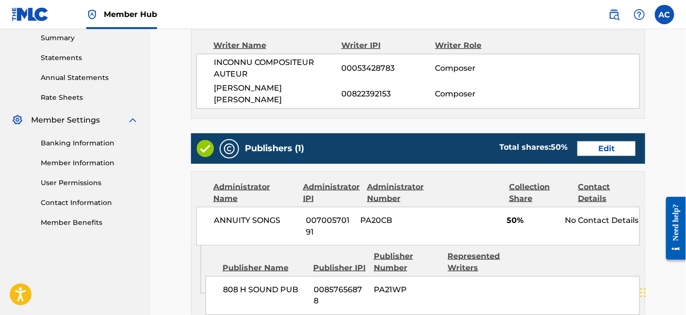
scroll to position [481, 0]
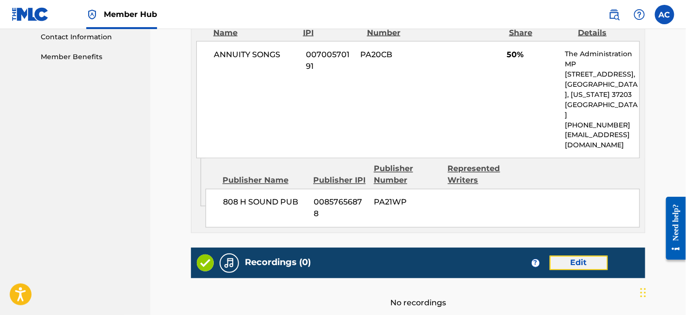
click at [557, 256] on link "Edit" at bounding box center [579, 263] width 58 height 15
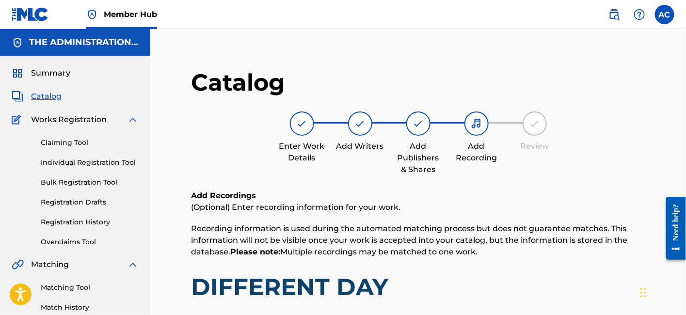
click at [44, 97] on span "Catalog" at bounding box center [46, 97] width 31 height 12
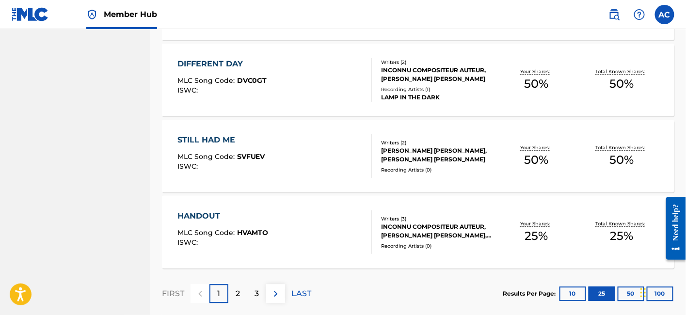
scroll to position [1866, 0]
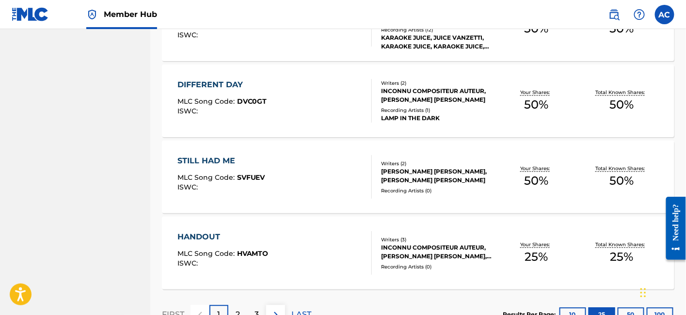
click at [298, 169] on div "STILL HAD ME MLC Song Code : SVFUEV ISWC :" at bounding box center [275, 177] width 195 height 44
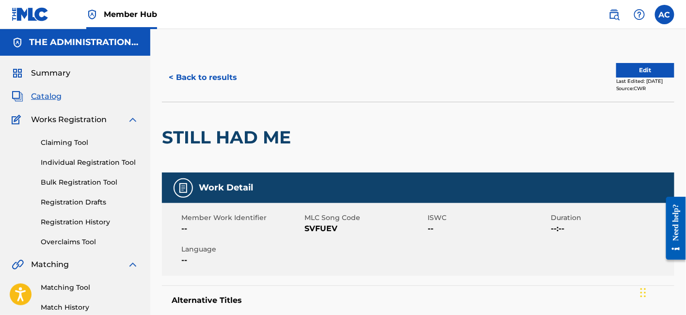
click at [252, 123] on div "STILL HAD ME" at bounding box center [229, 137] width 134 height 70
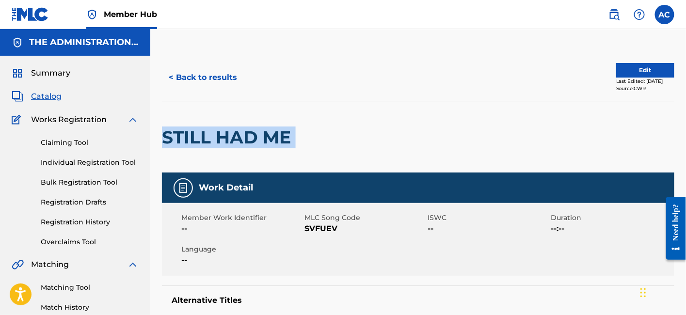
click at [252, 123] on div "STILL HAD ME" at bounding box center [229, 137] width 134 height 70
click at [226, 85] on button "< Back to results" at bounding box center [203, 77] width 82 height 24
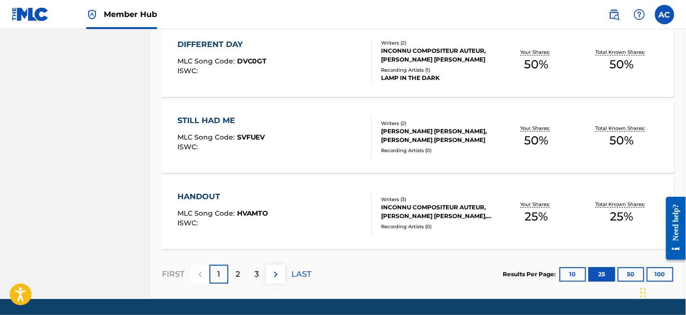
scroll to position [1935, 0]
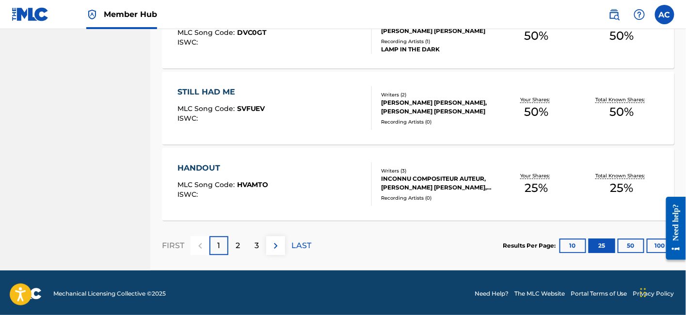
click at [280, 174] on div "HANDOUT MLC Song Code : HVAMTO ISWC :" at bounding box center [275, 184] width 195 height 44
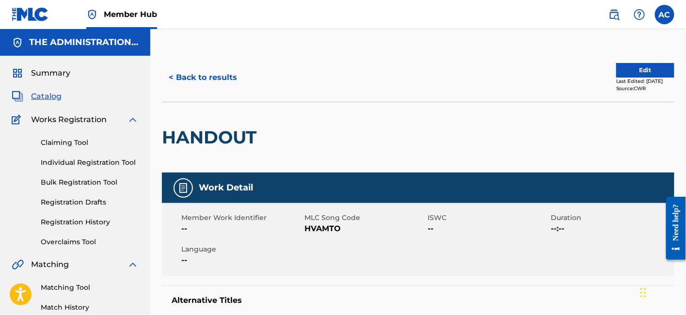
click at [231, 142] on h2 "HANDOUT" at bounding box center [211, 138] width 99 height 22
click at [217, 76] on button "< Back to results" at bounding box center [203, 77] width 82 height 24
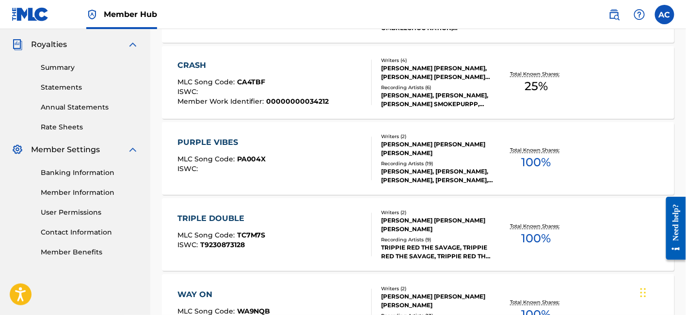
scroll to position [1936, 0]
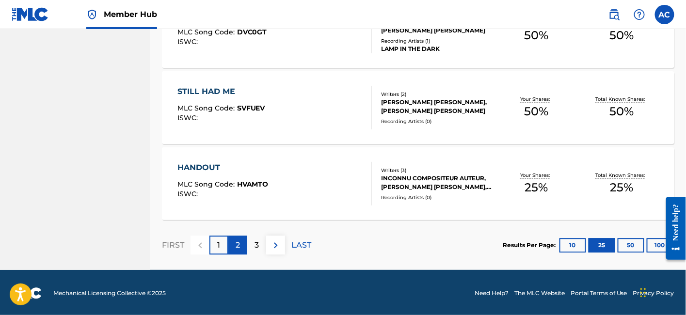
click at [241, 248] on div "2" at bounding box center [237, 245] width 19 height 19
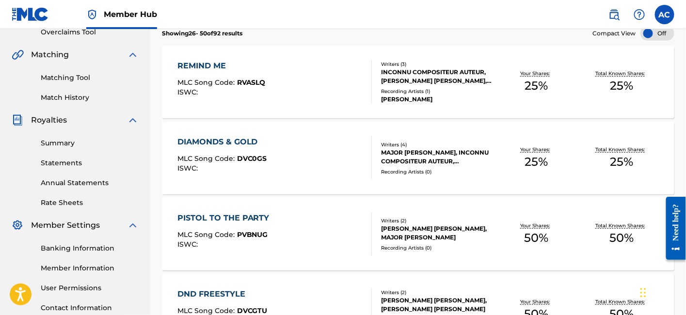
scroll to position [211, 0]
click at [273, 68] on div "REMIND ME MLC Song Code : RVASLQ ISWC :" at bounding box center [275, 82] width 195 height 44
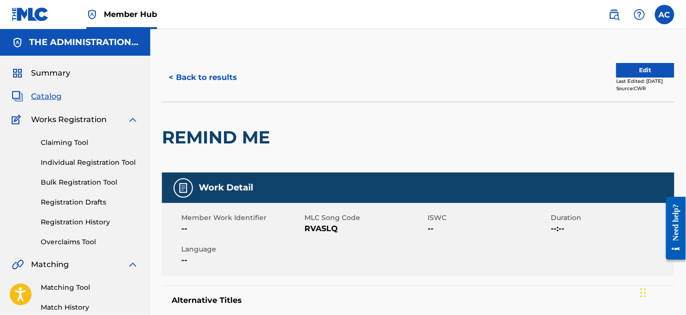
click at [224, 133] on h2 "REMIND ME" at bounding box center [218, 138] width 113 height 22
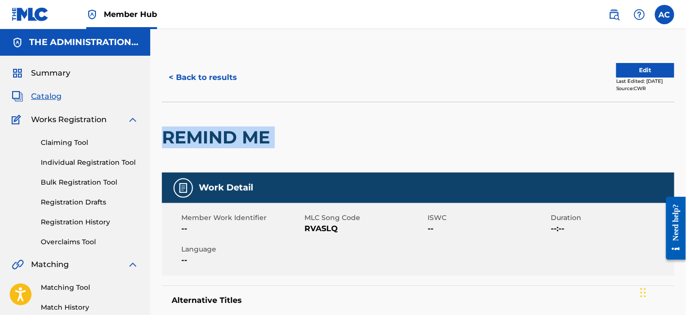
click at [224, 133] on h2 "REMIND ME" at bounding box center [218, 138] width 113 height 22
click at [237, 71] on button "< Back to results" at bounding box center [203, 77] width 82 height 24
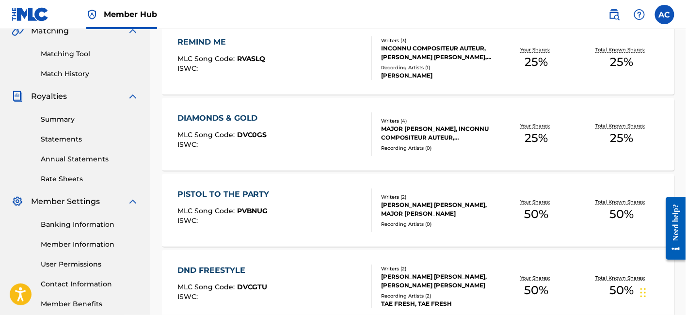
scroll to position [235, 0]
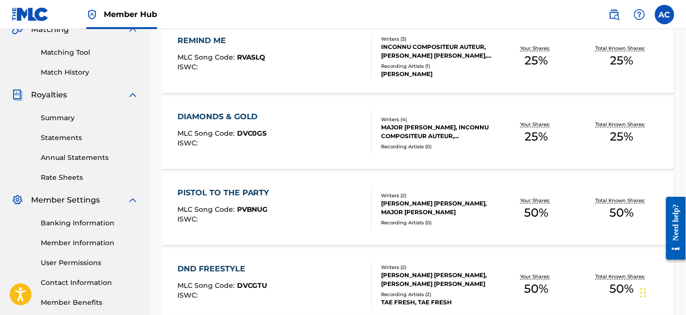
click at [305, 143] on div "DIAMONDS & GOLD MLC Song Code : DVC0GS ISWC :" at bounding box center [275, 133] width 195 height 44
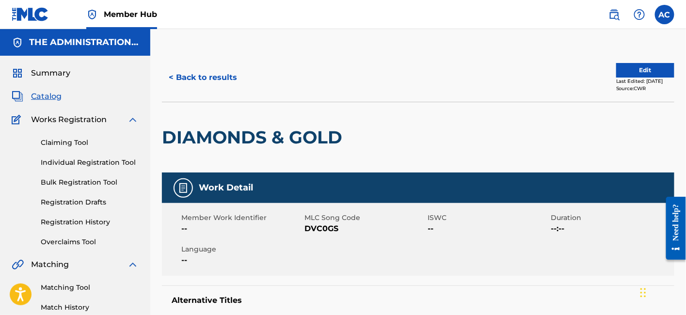
click at [260, 128] on h2 "DIAMONDS & GOLD" at bounding box center [254, 138] width 185 height 22
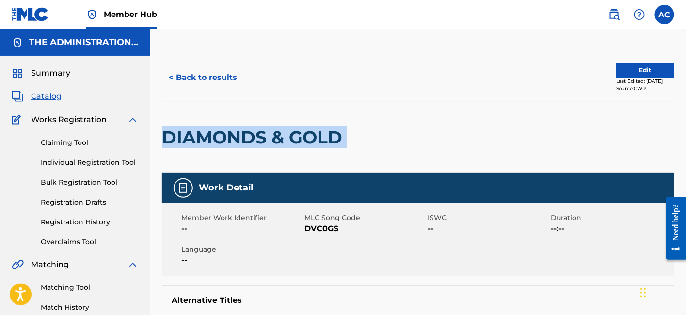
click at [260, 128] on h2 "DIAMONDS & GOLD" at bounding box center [254, 138] width 185 height 22
click at [238, 75] on button "< Back to results" at bounding box center [203, 77] width 82 height 24
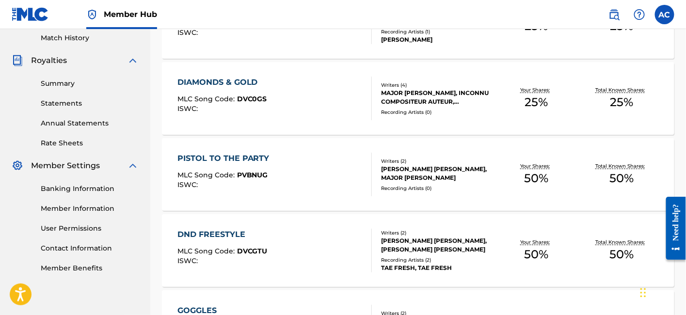
scroll to position [271, 0]
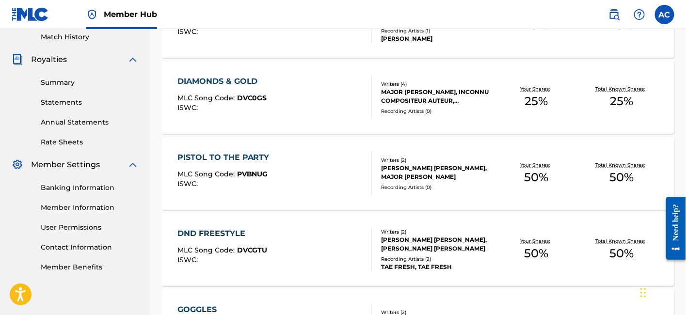
click at [250, 178] on div "MLC Song Code : PVBNUG" at bounding box center [226, 176] width 97 height 10
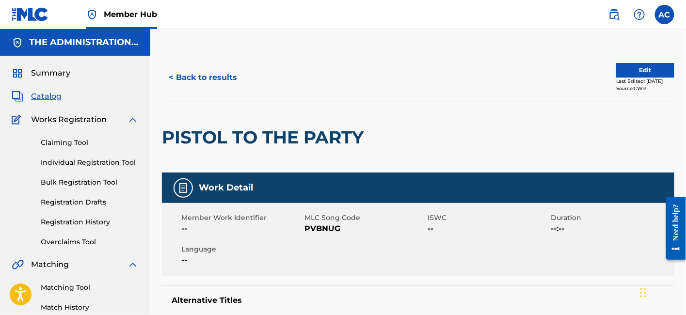
click at [249, 144] on h2 "PISTOL TO THE PARTY" at bounding box center [265, 138] width 207 height 22
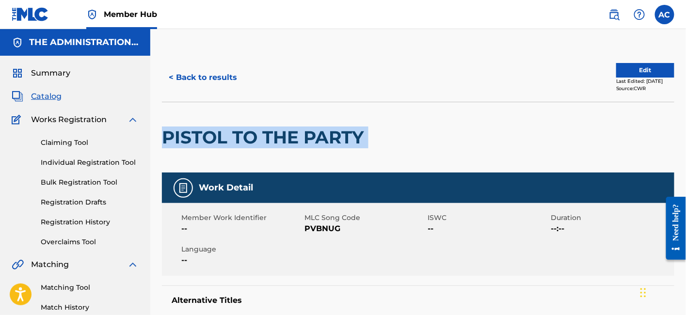
click at [249, 144] on h2 "PISTOL TO THE PARTY" at bounding box center [265, 138] width 207 height 22
click at [228, 83] on button "< Back to results" at bounding box center [203, 77] width 82 height 24
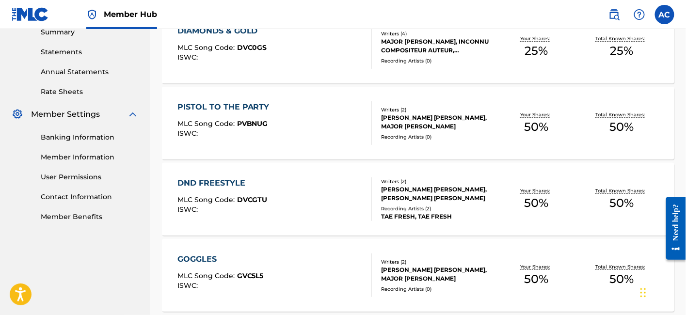
scroll to position [349, 0]
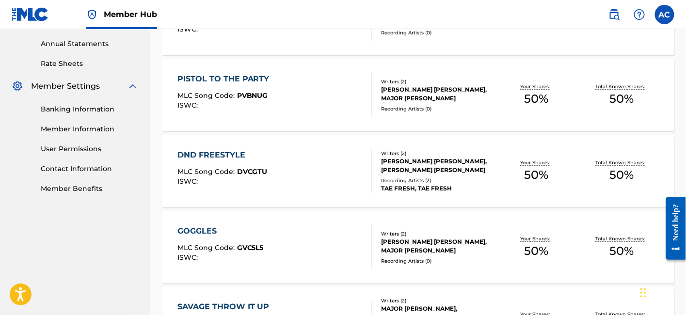
drag, startPoint x: 308, startPoint y: 153, endPoint x: 251, endPoint y: 167, distance: 57.9
click at [251, 167] on span "DVCGTU" at bounding box center [252, 171] width 31 height 9
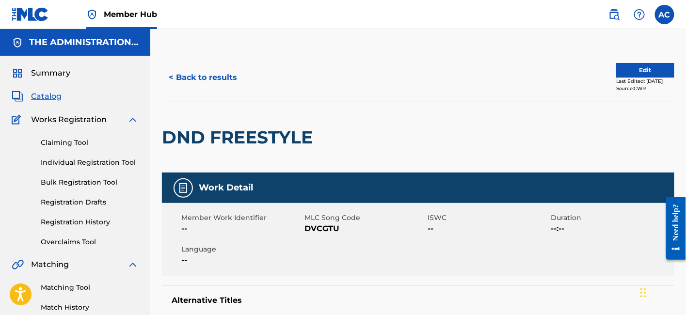
click at [238, 128] on h2 "DND FREESTYLE" at bounding box center [240, 138] width 156 height 22
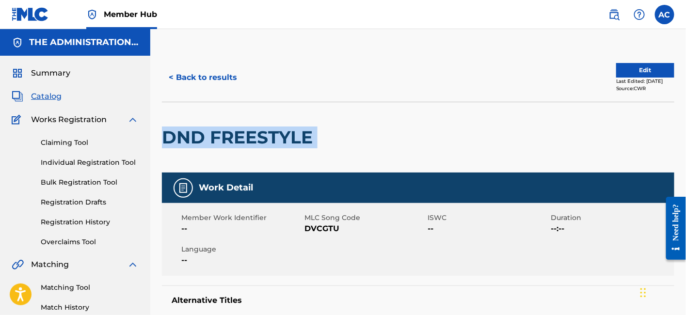
click at [238, 128] on h2 "DND FREESTYLE" at bounding box center [240, 138] width 156 height 22
click at [223, 78] on button "< Back to results" at bounding box center [203, 77] width 82 height 24
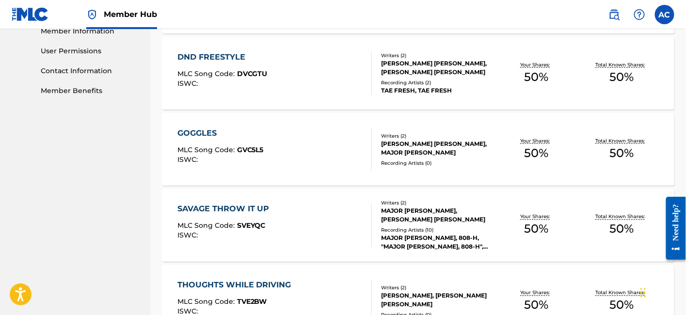
scroll to position [454, 0]
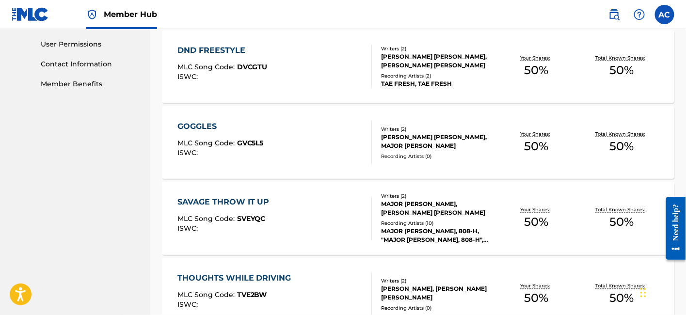
drag, startPoint x: 311, startPoint y: 186, endPoint x: 313, endPoint y: 174, distance: 12.2
click at [311, 186] on div "SAVAGE THROW IT UP MLC Song Code : SVEYQC ISWC : Writers ( 2 ) MAJOR [PERSON_NA…" at bounding box center [418, 218] width 513 height 73
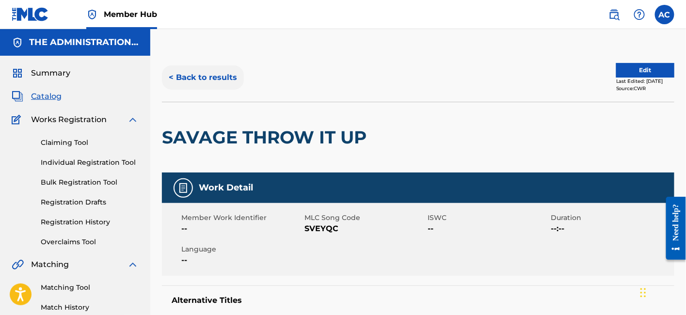
click at [211, 76] on button "< Back to results" at bounding box center [203, 77] width 82 height 24
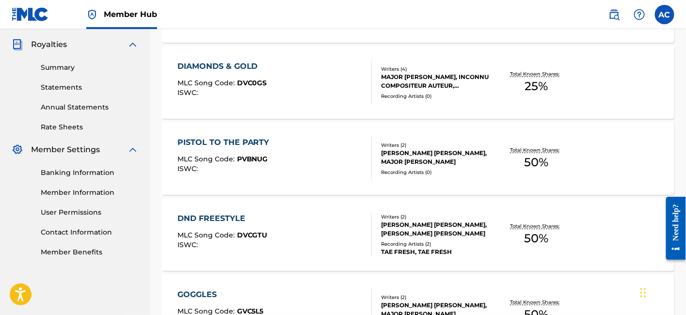
scroll to position [454, 0]
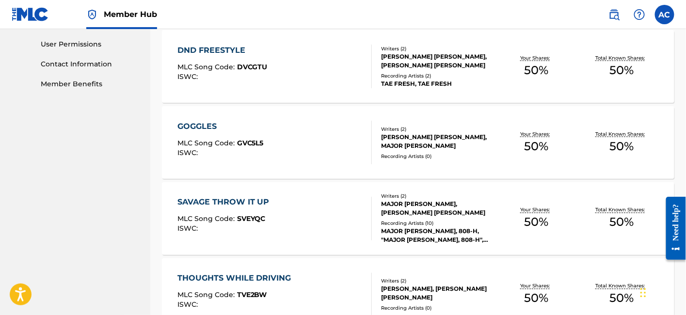
click at [271, 143] on div "GOGGLES MLC Song Code : GVC5L5 ISWC :" at bounding box center [275, 143] width 195 height 44
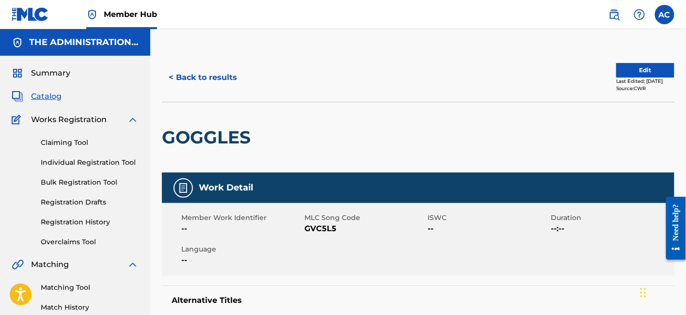
click at [228, 130] on h2 "GOGGLES" at bounding box center [209, 138] width 94 height 22
click at [239, 82] on button "< Back to results" at bounding box center [203, 77] width 82 height 24
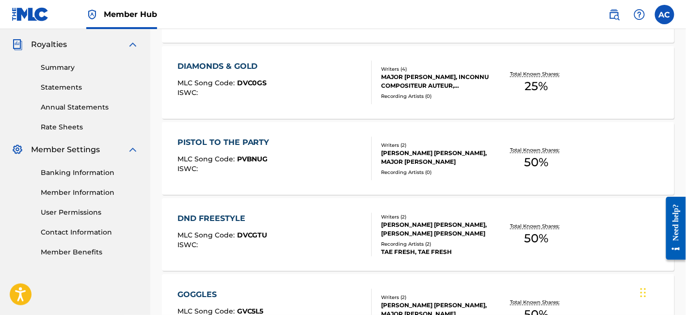
scroll to position [454, 0]
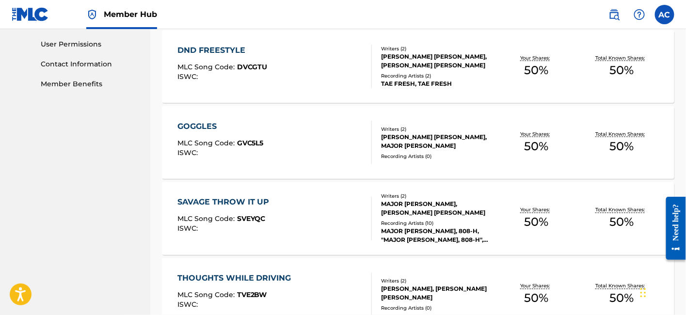
click at [289, 224] on div "SAVAGE THROW IT UP MLC Song Code : SVEYQC ISWC :" at bounding box center [275, 219] width 195 height 44
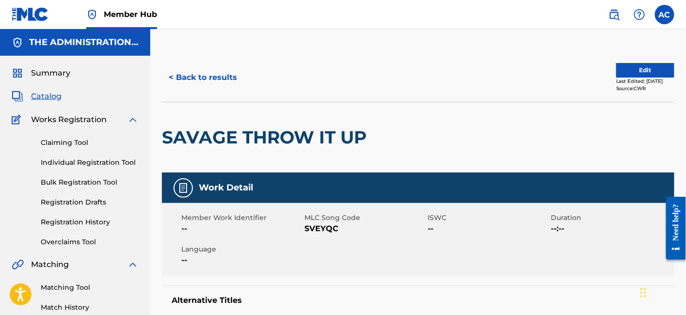
scroll to position [81, 0]
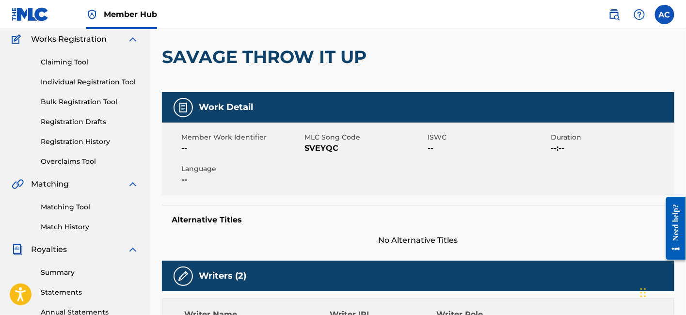
click at [237, 50] on h2 "SAVAGE THROW IT UP" at bounding box center [267, 57] width 210 height 22
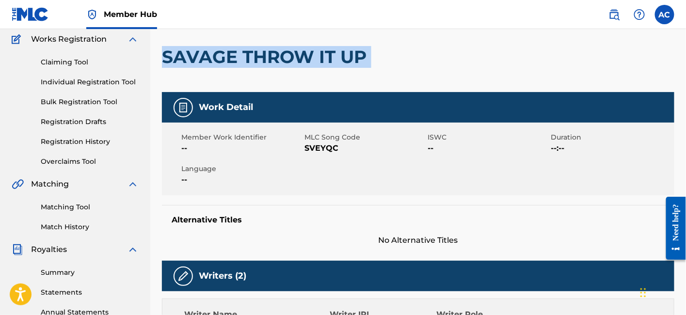
click at [237, 50] on h2 "SAVAGE THROW IT UP" at bounding box center [267, 57] width 210 height 22
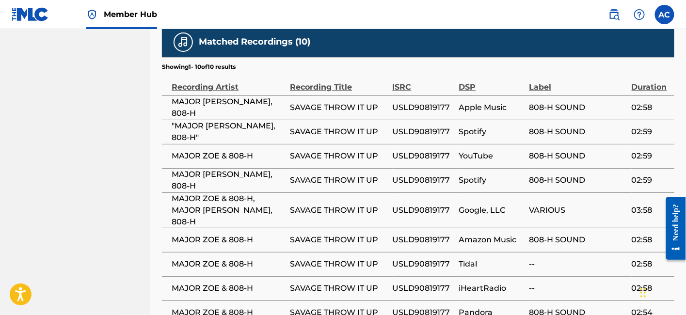
scroll to position [679, 0]
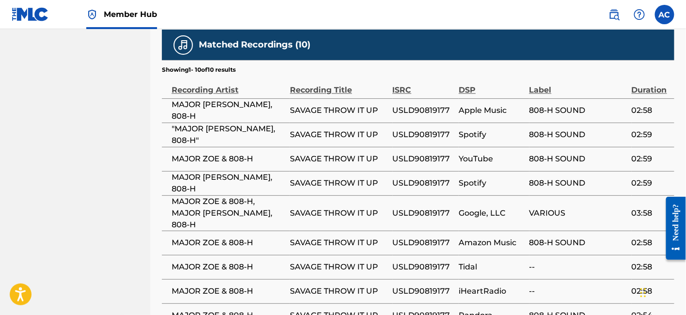
click at [428, 109] on span "USLD90819177" at bounding box center [424, 111] width 62 height 12
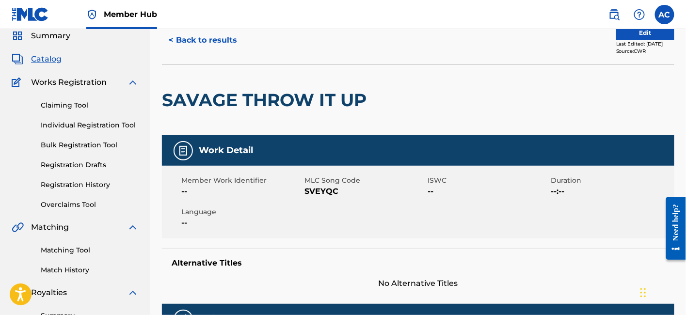
scroll to position [0, 0]
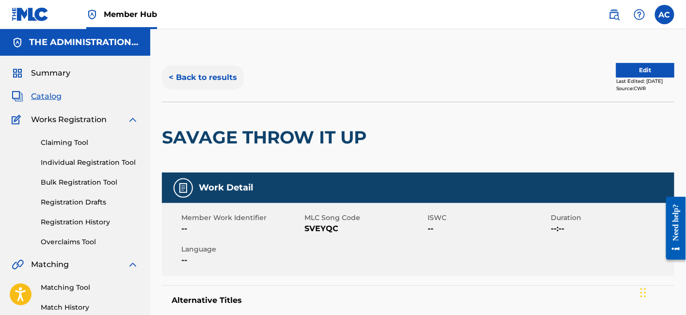
click at [220, 81] on button "< Back to results" at bounding box center [203, 77] width 82 height 24
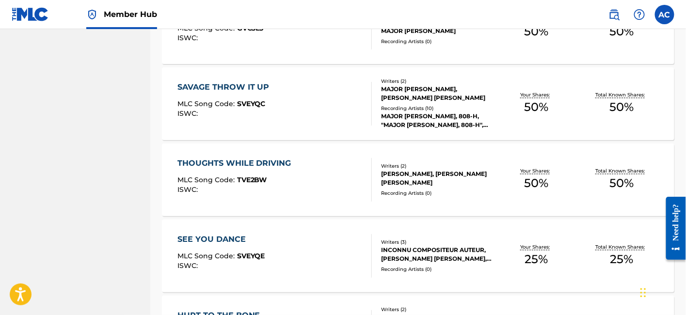
scroll to position [569, 0]
click at [302, 181] on div "THOUGHTS WHILE DRIVING MLC Song Code : TVE2BW ISWC :" at bounding box center [275, 180] width 195 height 44
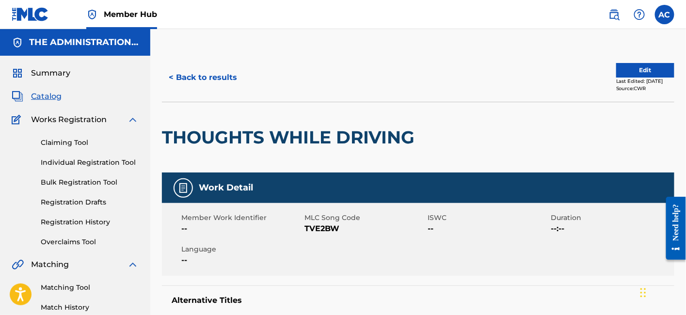
click at [246, 142] on h2 "THOUGHTS WHILE DRIVING" at bounding box center [291, 138] width 258 height 22
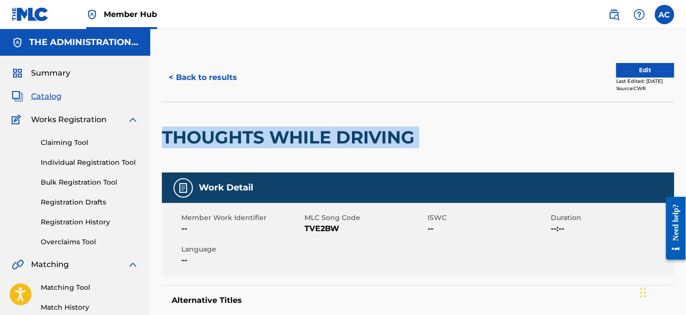
click at [246, 142] on h2 "THOUGHTS WHILE DRIVING" at bounding box center [291, 138] width 258 height 22
click at [222, 75] on button "< Back to results" at bounding box center [203, 77] width 82 height 24
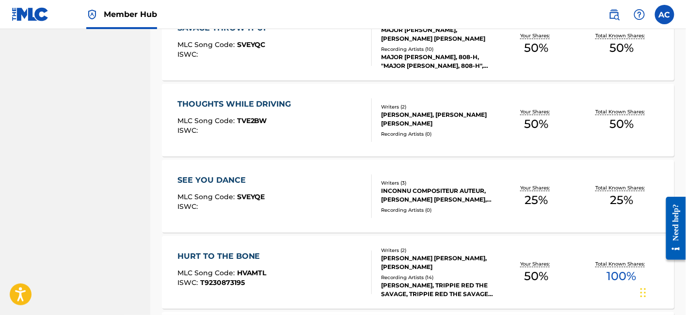
scroll to position [636, 0]
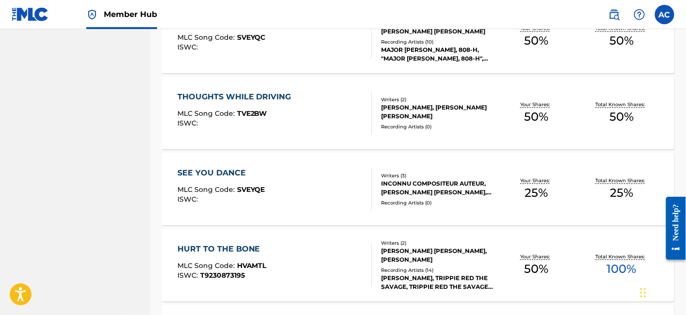
click at [327, 189] on div "SEE YOU DANCE MLC Song Code : SVEYQE ISWC :" at bounding box center [275, 189] width 195 height 44
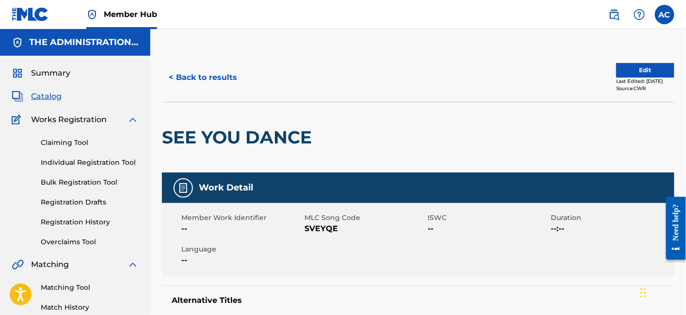
click at [263, 134] on h2 "SEE YOU DANCE" at bounding box center [239, 138] width 155 height 22
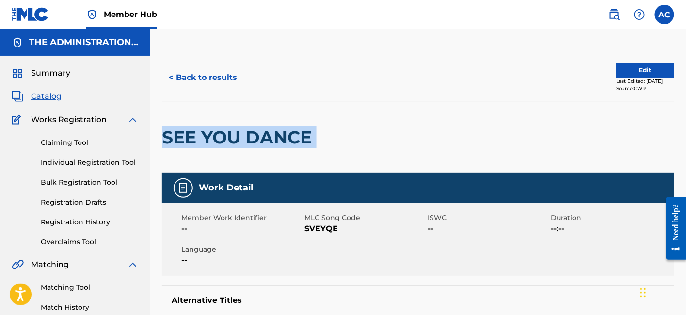
click at [263, 134] on h2 "SEE YOU DANCE" at bounding box center [239, 138] width 155 height 22
drag, startPoint x: 223, startPoint y: 67, endPoint x: 210, endPoint y: 76, distance: 16.1
click at [210, 76] on button "< Back to results" at bounding box center [203, 77] width 82 height 24
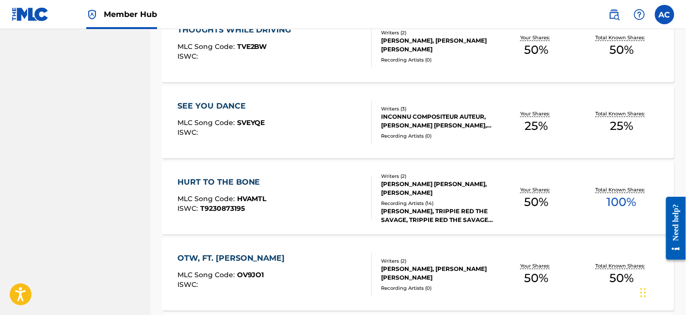
scroll to position [709, 0]
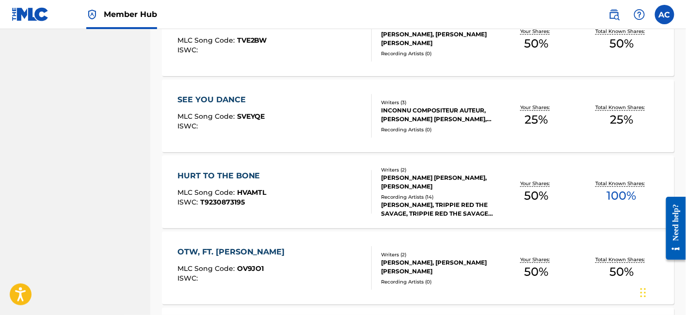
click at [315, 183] on div "HURT TO THE BONE MLC Song Code : HVAMTL ISWC : T9230873195" at bounding box center [275, 192] width 195 height 44
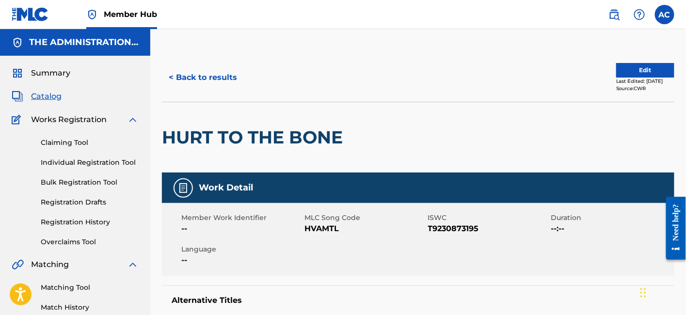
click at [267, 118] on div "HURT TO THE BONE" at bounding box center [255, 137] width 186 height 70
drag, startPoint x: 267, startPoint y: 118, endPoint x: 249, endPoint y: 133, distance: 23.4
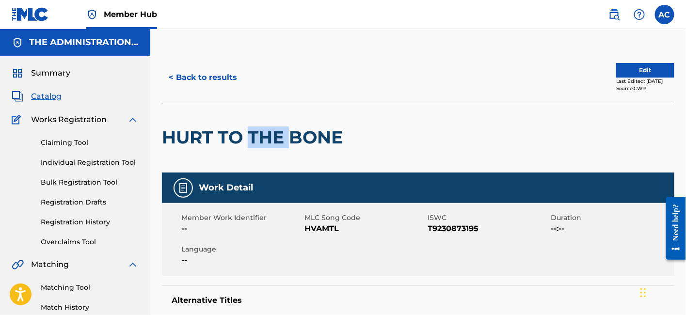
click at [249, 133] on h2 "HURT TO THE BONE" at bounding box center [255, 138] width 186 height 22
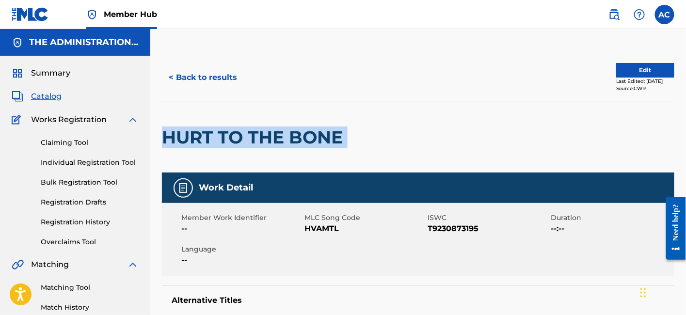
click at [249, 133] on h2 "HURT TO THE BONE" at bounding box center [255, 138] width 186 height 22
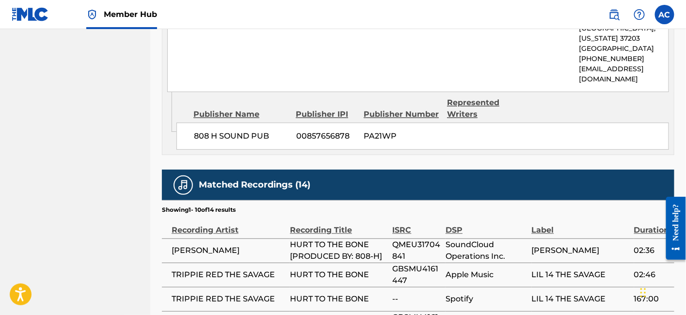
scroll to position [683, 0]
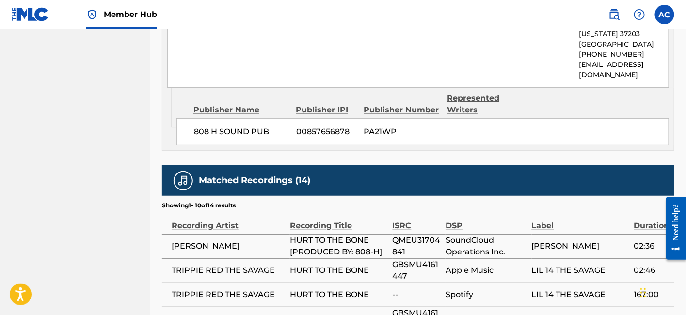
click at [416, 241] on span "QMEU31704841" at bounding box center [417, 246] width 49 height 23
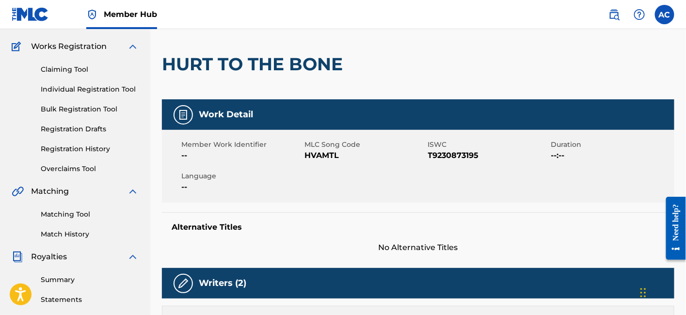
scroll to position [0, 0]
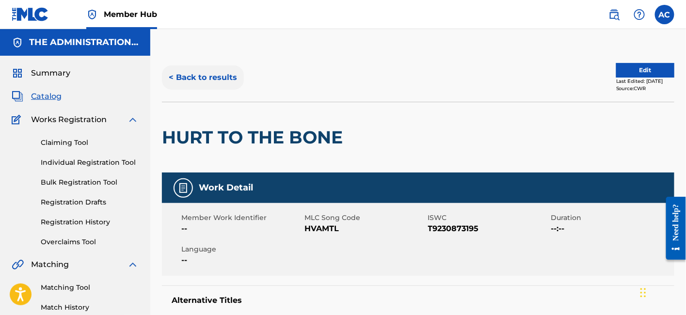
click at [206, 73] on button "< Back to results" at bounding box center [203, 77] width 82 height 24
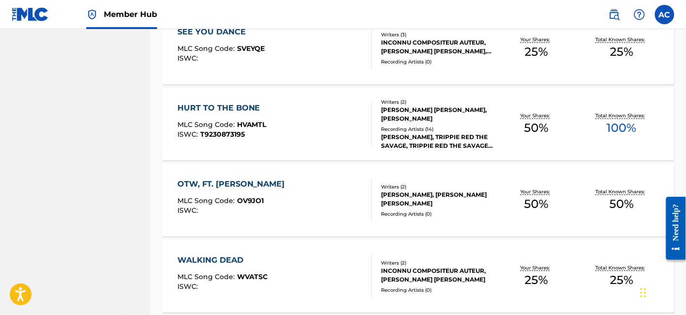
scroll to position [777, 0]
click at [283, 177] on div "OTW, FT. [PERSON_NAME] MLC Song Code : OV9JO1 ISWC : Writers ( 2 ) [PERSON_NAME…" at bounding box center [418, 200] width 513 height 73
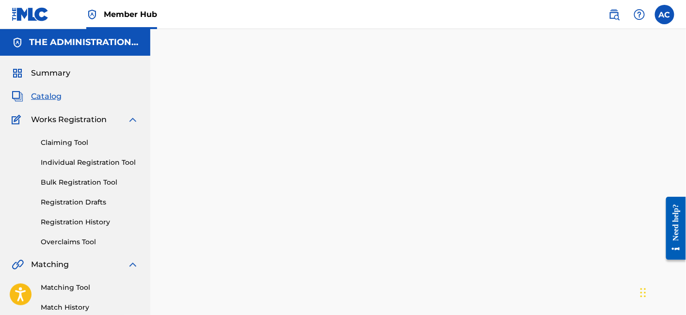
click at [295, 137] on div at bounding box center [418, 304] width 536 height 502
click at [53, 97] on span "Catalog" at bounding box center [46, 97] width 31 height 12
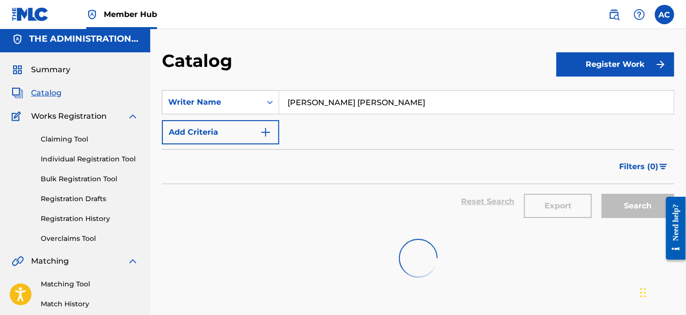
scroll to position [3, 0]
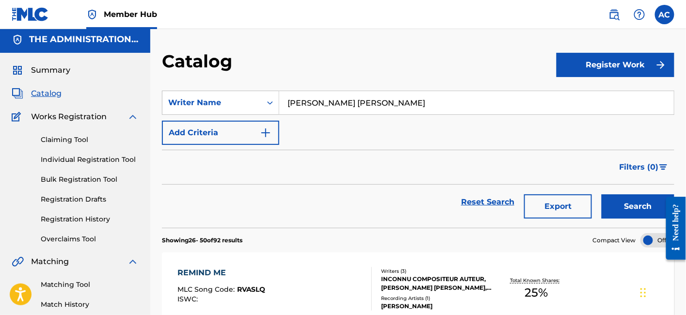
click at [417, 107] on input "[PERSON_NAME] [PERSON_NAME]" at bounding box center [476, 102] width 395 height 23
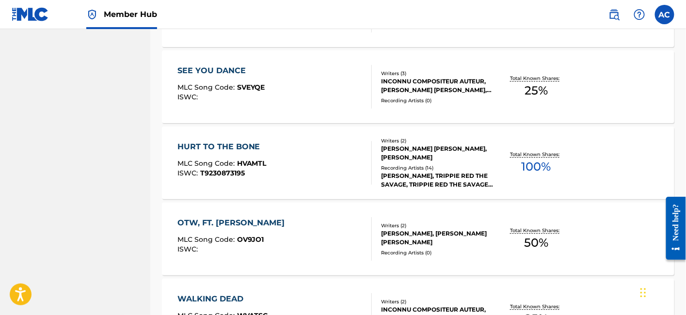
scroll to position [738, 0]
click at [438, 236] on div "[PERSON_NAME], [PERSON_NAME] [PERSON_NAME]" at bounding box center [437, 237] width 113 height 17
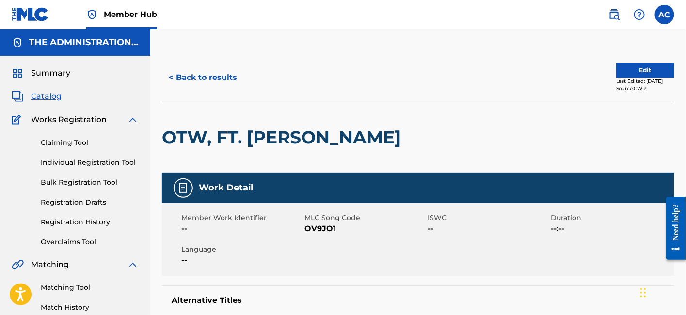
click at [325, 139] on h2 "OTW, FT. [PERSON_NAME]" at bounding box center [284, 138] width 244 height 22
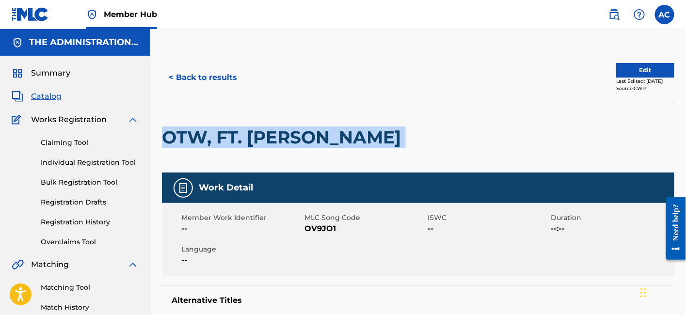
click at [325, 139] on h2 "OTW, FT. [PERSON_NAME]" at bounding box center [284, 138] width 244 height 22
click at [236, 81] on button "< Back to results" at bounding box center [203, 77] width 82 height 24
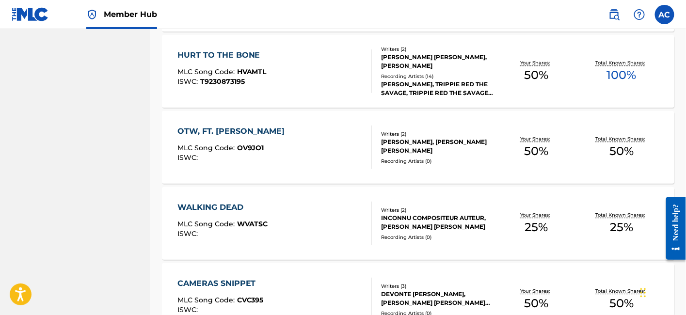
scroll to position [839, 0]
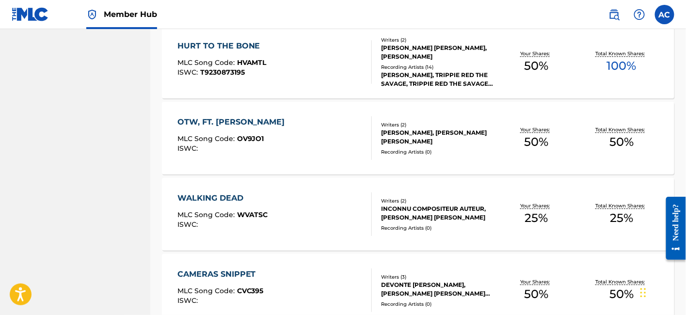
click at [270, 119] on div "OTW, FT. [PERSON_NAME]" at bounding box center [234, 122] width 113 height 12
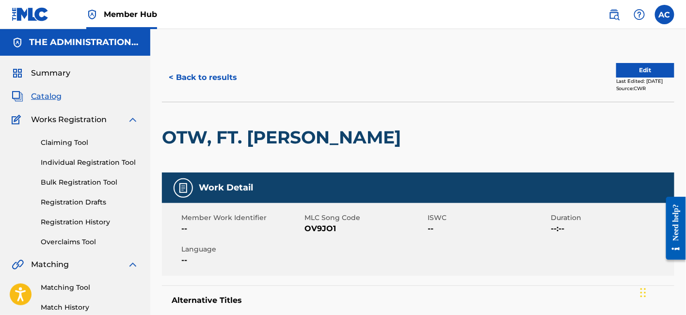
click at [262, 138] on h2 "OTW, FT. [PERSON_NAME]" at bounding box center [284, 138] width 244 height 22
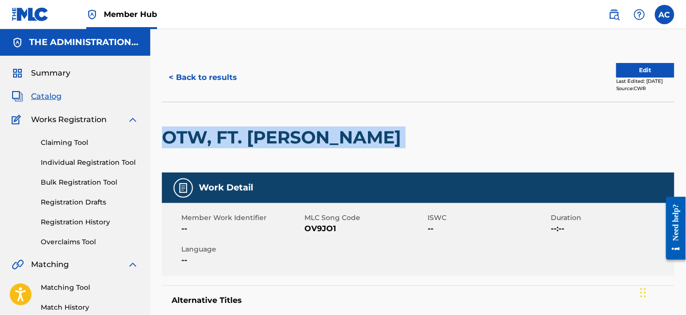
click at [262, 138] on h2 "OTW, FT. [PERSON_NAME]" at bounding box center [284, 138] width 244 height 22
click at [230, 74] on button "< Back to results" at bounding box center [203, 77] width 82 height 24
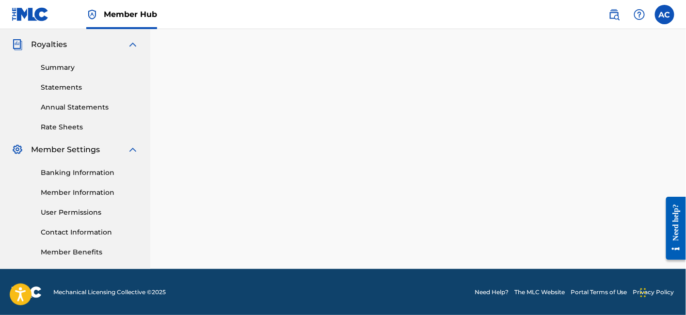
scroll to position [839, 0]
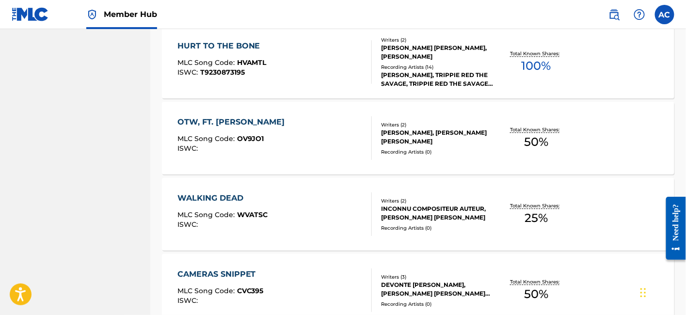
click at [297, 201] on div "WALKING DEAD MLC Song Code : WVATSC ISWC :" at bounding box center [275, 215] width 195 height 44
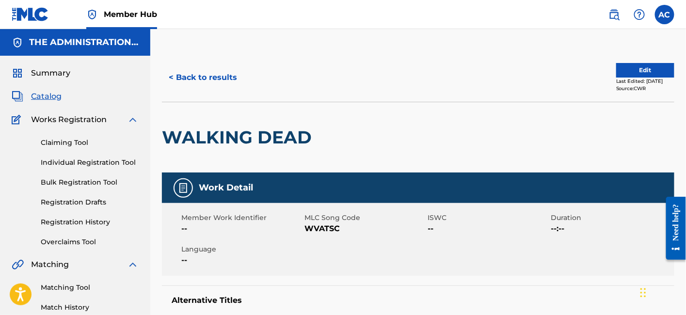
click at [278, 141] on h2 "WALKING DEAD" at bounding box center [239, 138] width 155 height 22
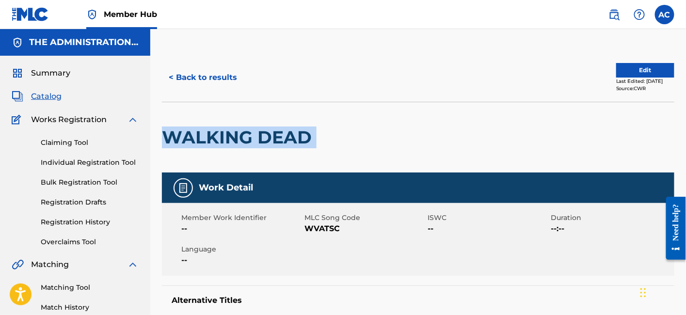
click at [278, 141] on h2 "WALKING DEAD" at bounding box center [239, 138] width 155 height 22
click at [188, 88] on button "< Back to results" at bounding box center [203, 77] width 82 height 24
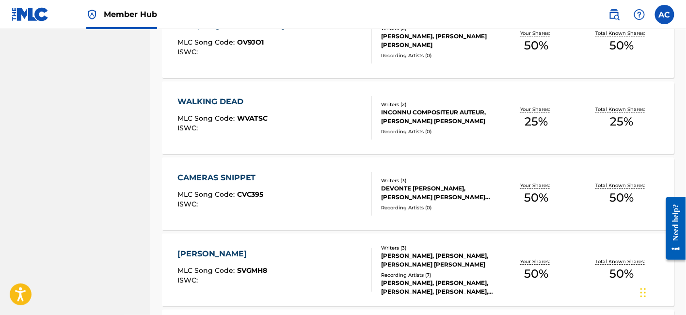
scroll to position [952, 0]
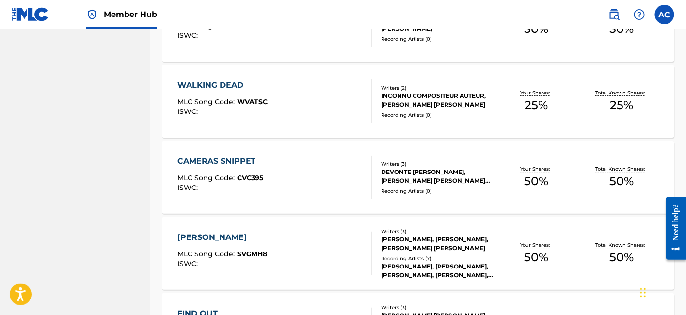
click at [294, 167] on div "CAMERAS SNIPPET MLC Song Code : CVC395 ISWC :" at bounding box center [275, 178] width 195 height 44
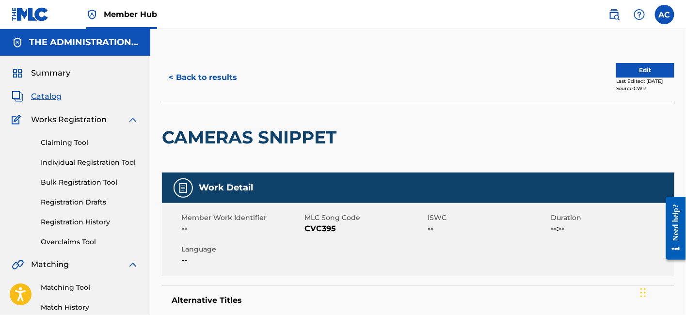
click at [251, 136] on h2 "CAMERAS SNIPPET" at bounding box center [251, 138] width 179 height 22
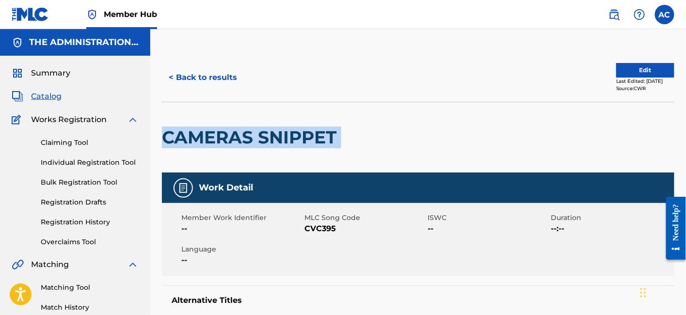
click at [251, 136] on h2 "CAMERAS SNIPPET" at bounding box center [251, 138] width 179 height 22
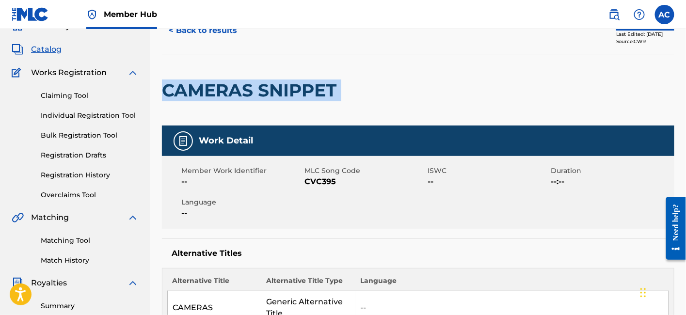
scroll to position [17, 0]
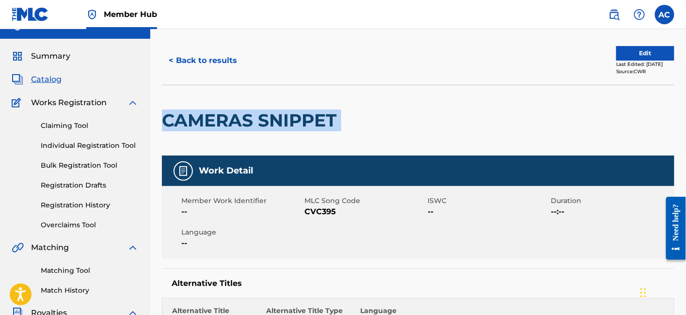
click at [47, 78] on span "Catalog" at bounding box center [46, 80] width 31 height 12
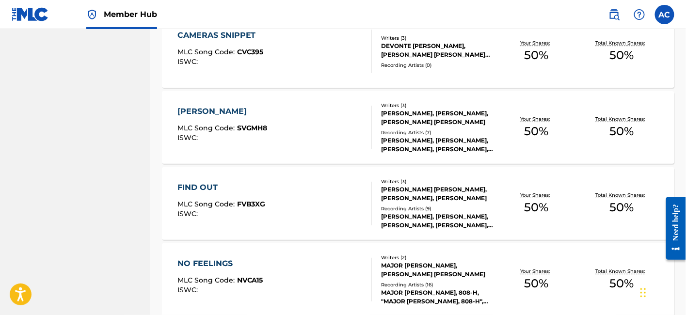
scroll to position [1079, 0]
click at [332, 122] on div "[PERSON_NAME] MLC Song Code : SVGMH8 ISWC :" at bounding box center [275, 127] width 195 height 44
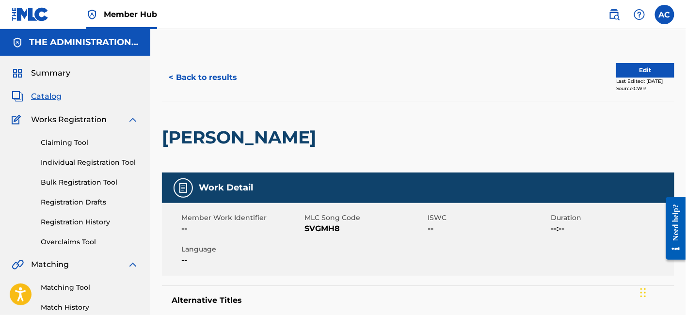
click at [206, 134] on h2 "[PERSON_NAME]" at bounding box center [241, 138] width 159 height 22
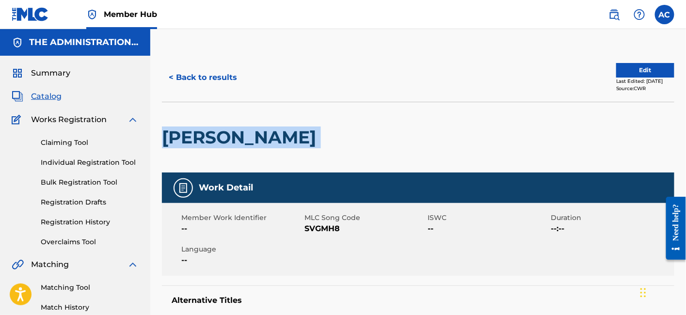
click at [206, 134] on h2 "[PERSON_NAME]" at bounding box center [241, 138] width 159 height 22
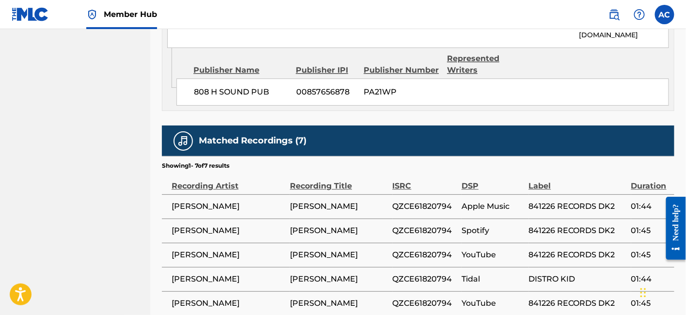
scroll to position [796, 0]
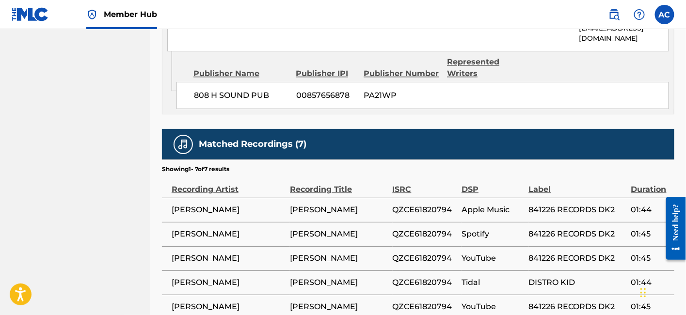
click at [426, 204] on span "QZCE61820794" at bounding box center [425, 210] width 65 height 12
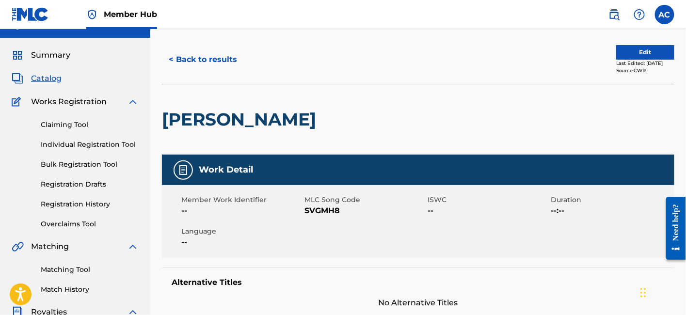
scroll to position [0, 0]
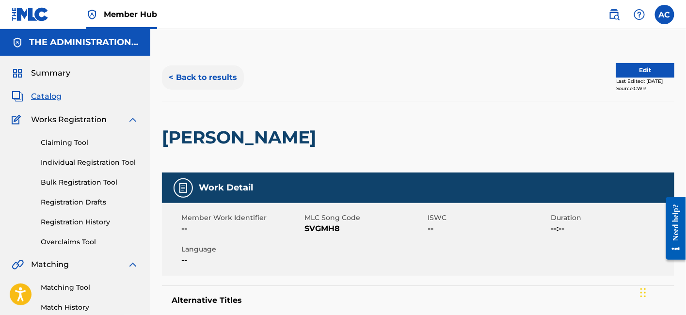
click at [217, 74] on button "< Back to results" at bounding box center [203, 77] width 82 height 24
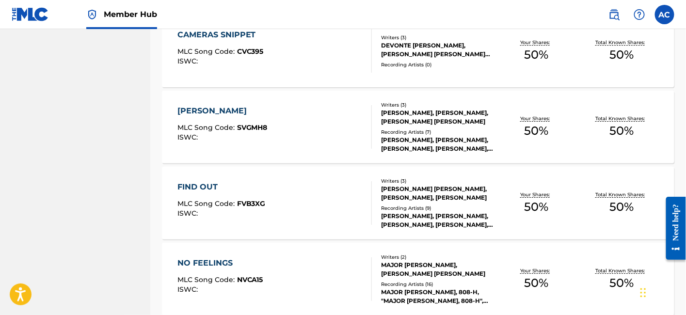
scroll to position [1126, 0]
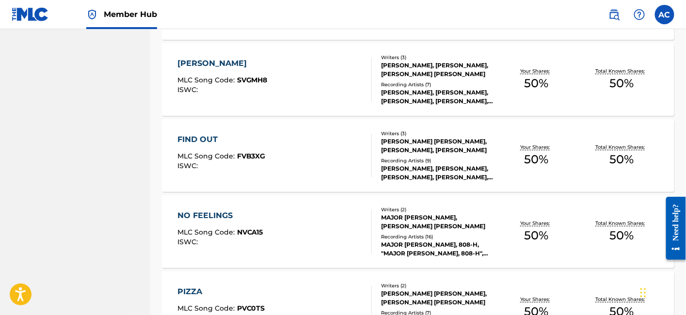
click at [401, 171] on div "[PERSON_NAME], [PERSON_NAME], [PERSON_NAME], [PERSON_NAME], [PERSON_NAME]" at bounding box center [437, 172] width 113 height 17
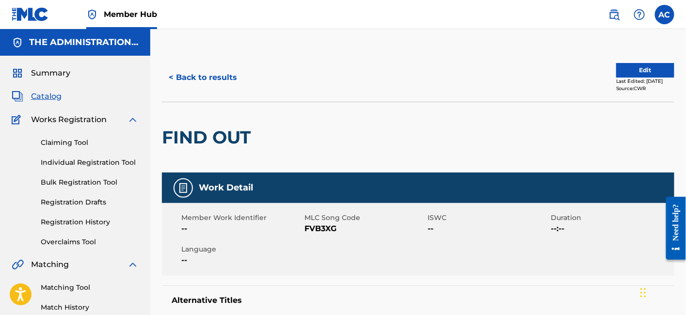
click at [242, 142] on h2 "FIND OUT" at bounding box center [209, 138] width 94 height 22
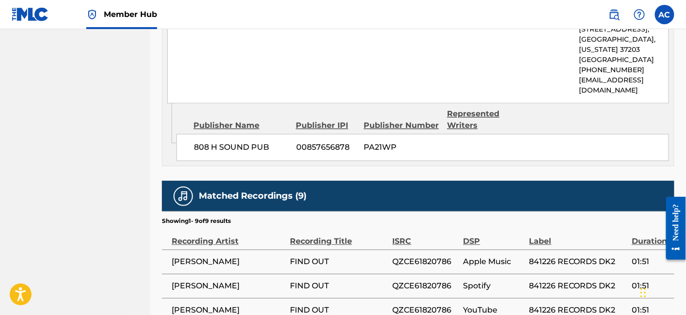
scroll to position [747, 0]
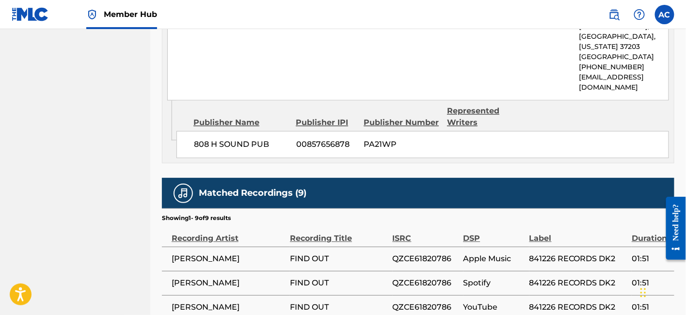
click at [415, 253] on span "QZCE61820786" at bounding box center [426, 259] width 66 height 12
click at [415, 255] on span "QZCE61820786" at bounding box center [426, 259] width 66 height 12
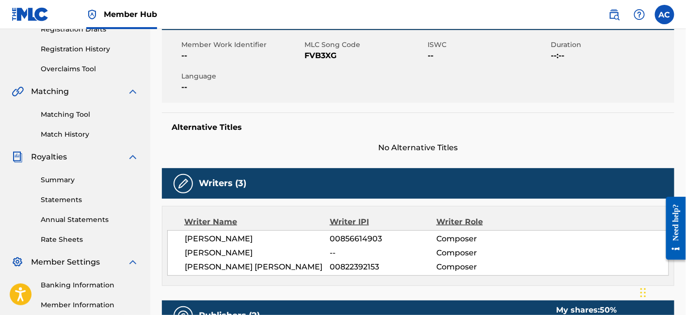
scroll to position [0, 0]
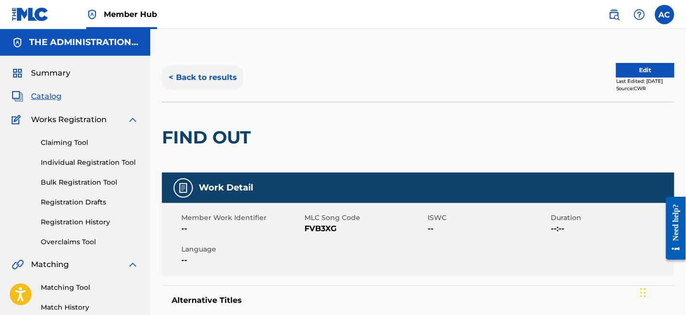
click at [218, 89] on button "< Back to results" at bounding box center [203, 77] width 82 height 24
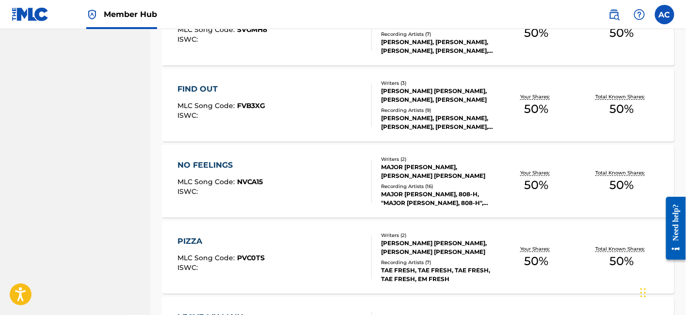
scroll to position [1192, 0]
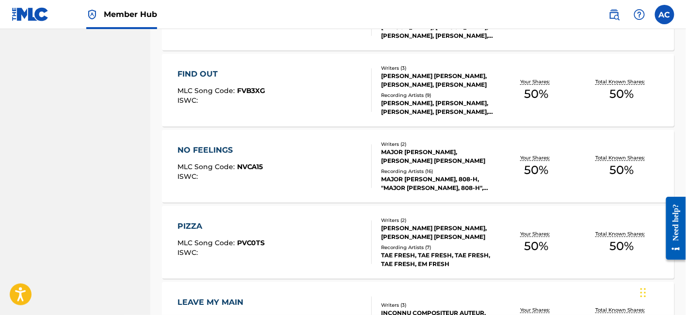
click at [268, 182] on div "NO FEELINGS MLC Song Code : NVCA15 ISWC :" at bounding box center [275, 167] width 195 height 44
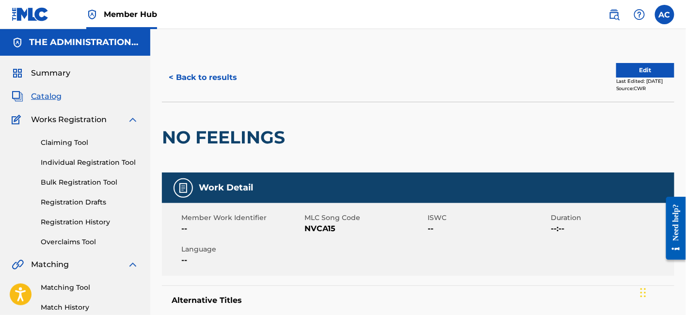
click at [241, 128] on h2 "NO FEELINGS" at bounding box center [226, 138] width 128 height 22
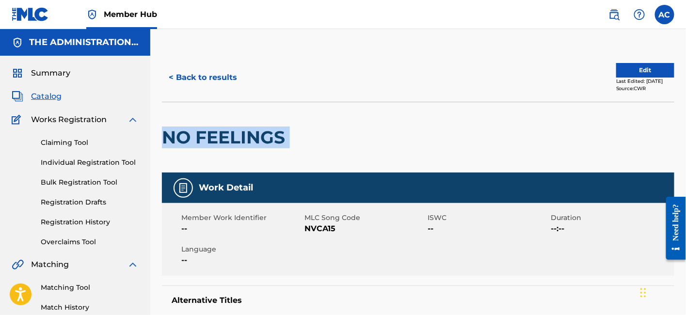
click at [241, 128] on h2 "NO FEELINGS" at bounding box center [226, 138] width 128 height 22
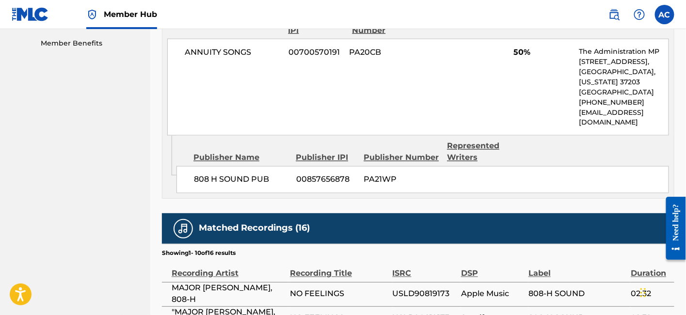
scroll to position [554, 0]
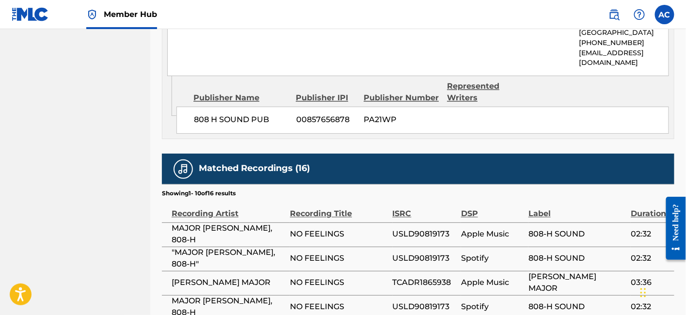
click at [407, 242] on td "USLD90819173" at bounding box center [427, 235] width 68 height 24
click at [435, 231] on span "USLD90819173" at bounding box center [425, 235] width 64 height 12
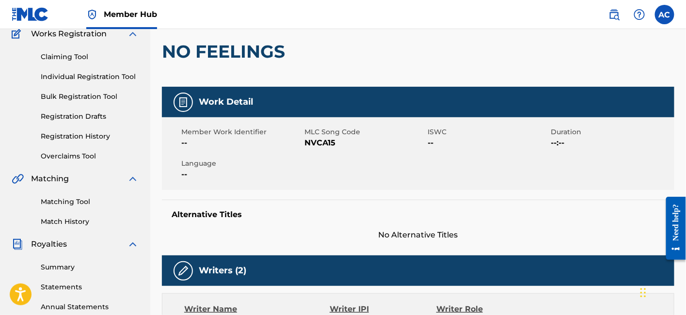
scroll to position [0, 0]
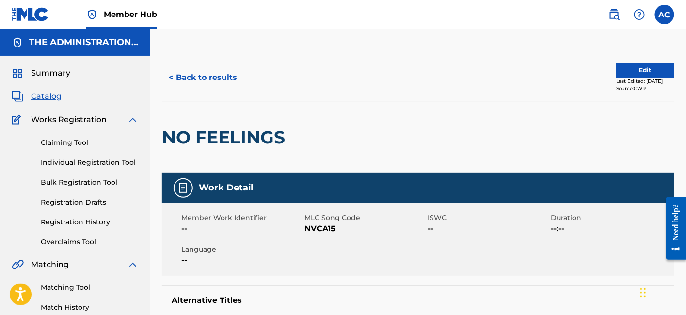
click at [267, 153] on div "NO FEELINGS" at bounding box center [226, 137] width 128 height 70
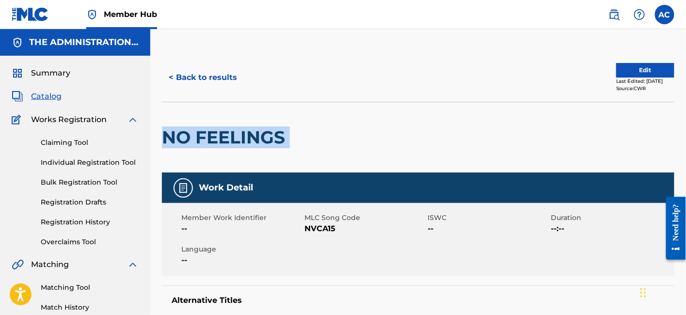
click at [267, 153] on div "NO FEELINGS" at bounding box center [226, 137] width 128 height 70
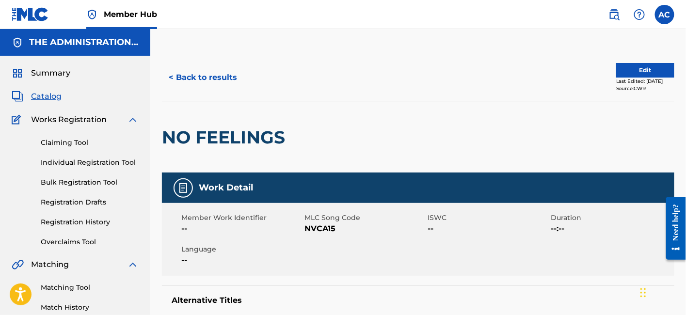
click at [328, 232] on span "NVCA15" at bounding box center [365, 229] width 121 height 12
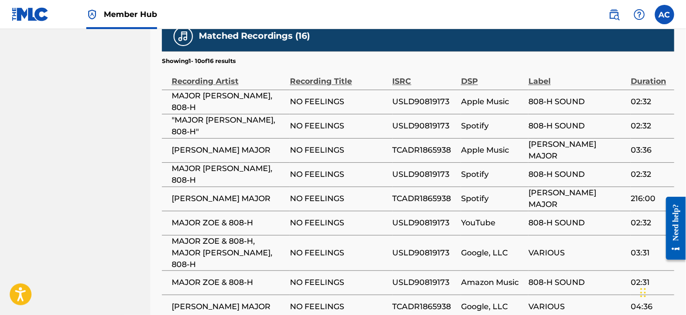
scroll to position [681, 0]
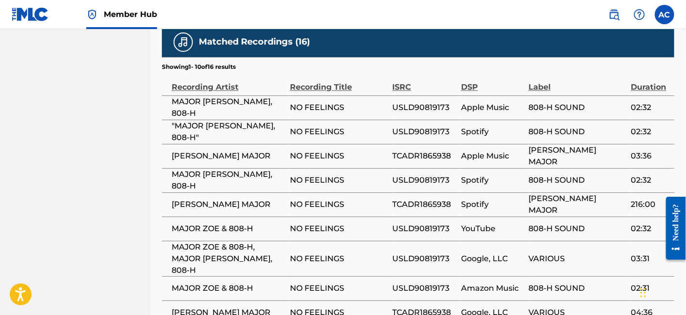
click at [426, 113] on td "USLD90819173" at bounding box center [427, 108] width 68 height 24
click at [426, 112] on td "USLD90819173" at bounding box center [427, 108] width 68 height 24
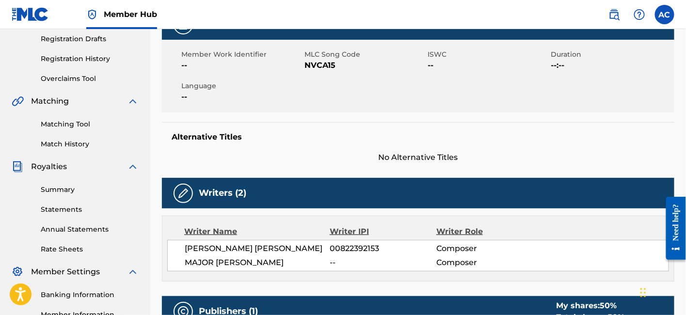
scroll to position [0, 0]
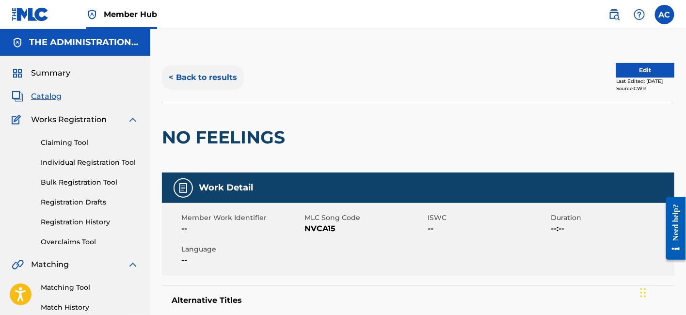
click at [225, 81] on button "< Back to results" at bounding box center [203, 77] width 82 height 24
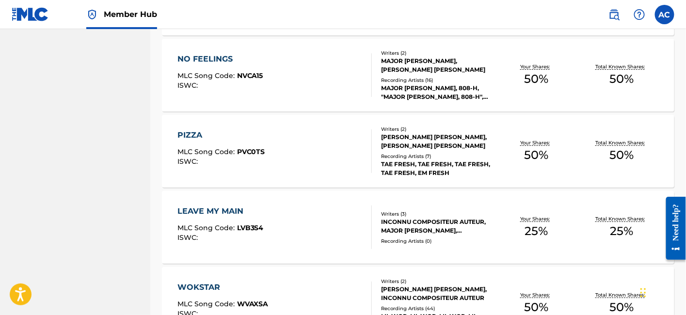
scroll to position [1289, 0]
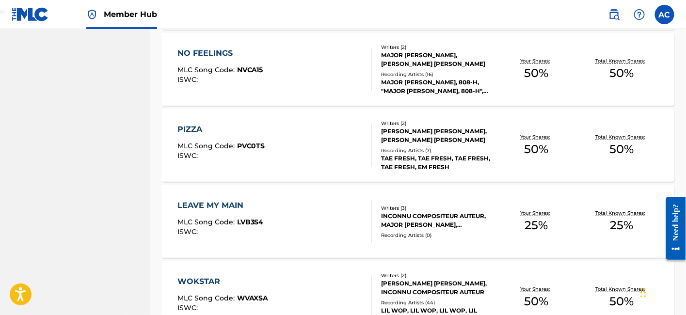
click at [310, 141] on div "PIZZA MLC Song Code : PVC0TS ISWC :" at bounding box center [275, 146] width 195 height 44
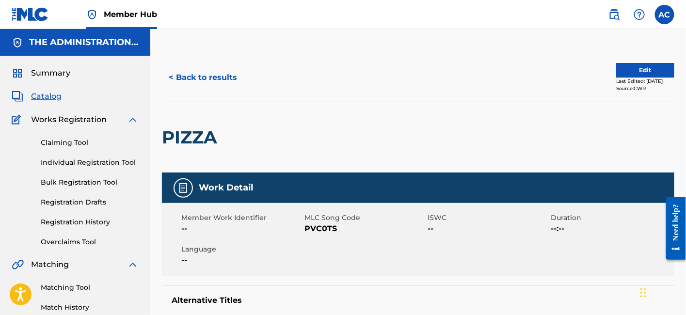
click at [199, 142] on h2 "PIZZA" at bounding box center [192, 138] width 60 height 22
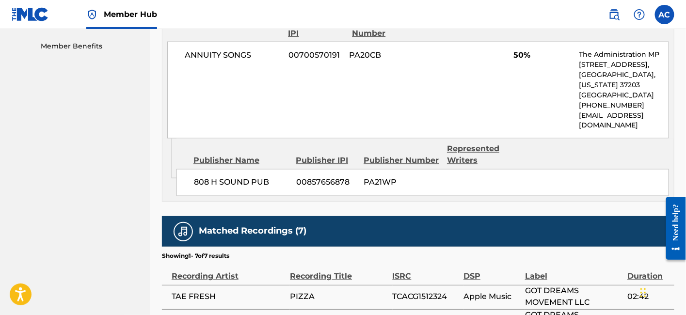
scroll to position [500, 0]
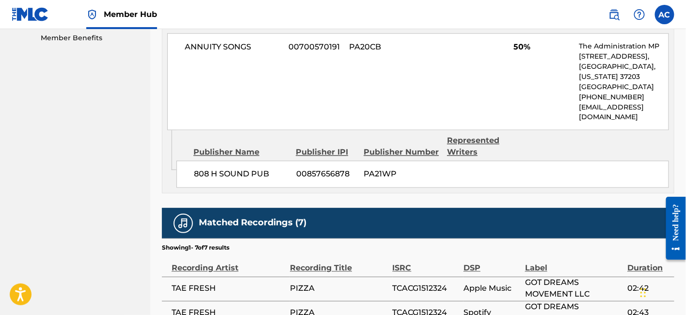
click at [409, 289] on span "TCACG1512324" at bounding box center [426, 289] width 66 height 12
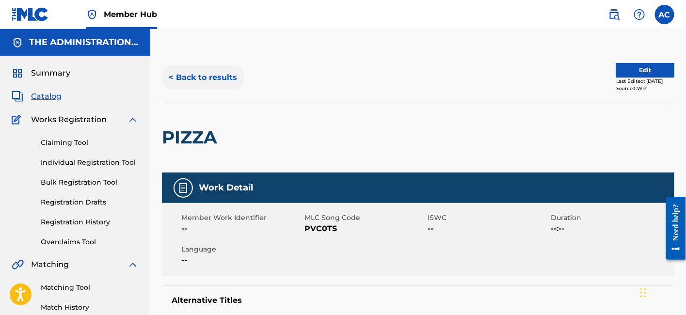
click at [233, 83] on button "< Back to results" at bounding box center [203, 77] width 82 height 24
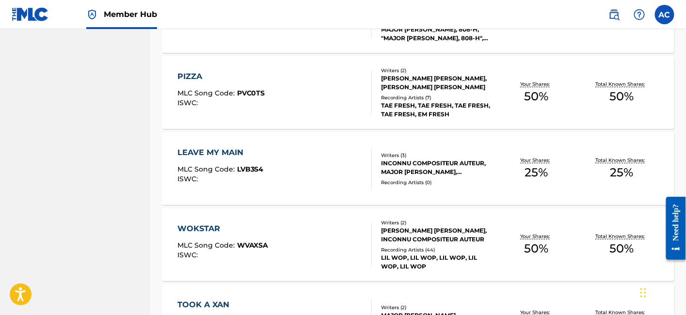
scroll to position [1350, 0]
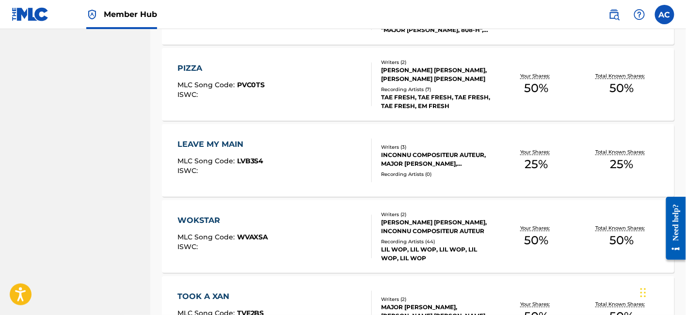
drag, startPoint x: 279, startPoint y: 146, endPoint x: 240, endPoint y: 153, distance: 39.9
click at [240, 153] on div "LEAVE MY MAIN MLC Song Code : LVB3S4 ISWC :" at bounding box center [221, 161] width 86 height 44
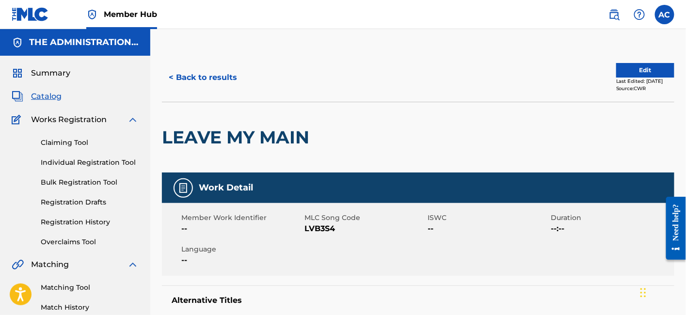
click at [237, 139] on h2 "LEAVE MY MAIN" at bounding box center [238, 138] width 152 height 22
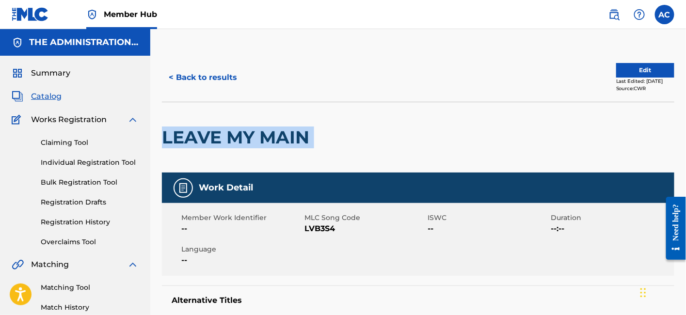
click at [237, 139] on h2 "LEAVE MY MAIN" at bounding box center [238, 138] width 152 height 22
click at [209, 77] on button "< Back to results" at bounding box center [203, 77] width 82 height 24
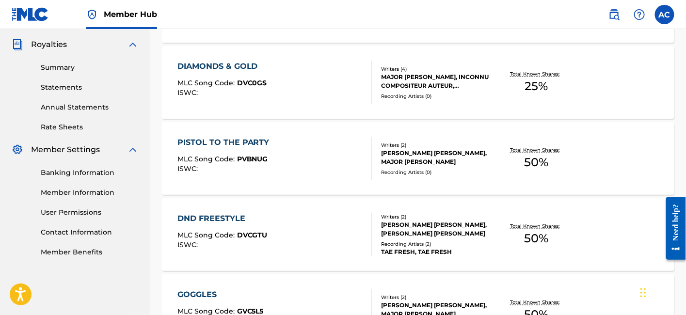
scroll to position [1350, 0]
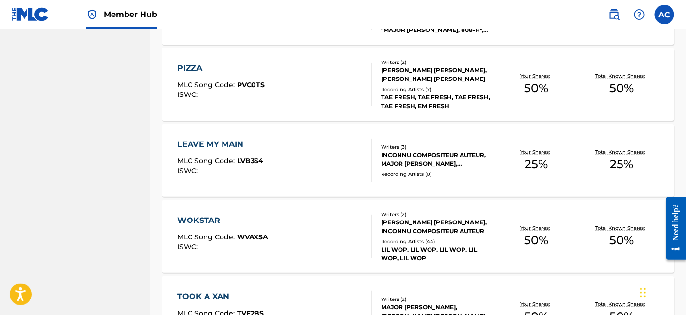
click at [360, 218] on div "WOKSTAR MLC Song Code : WVAXSA ISWC :" at bounding box center [275, 237] width 195 height 44
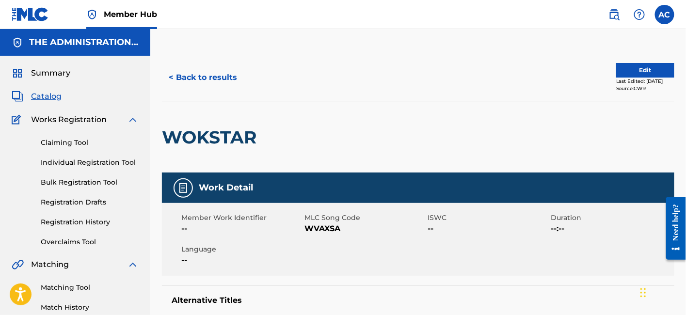
click at [237, 132] on h2 "WOKSTAR" at bounding box center [211, 138] width 99 height 22
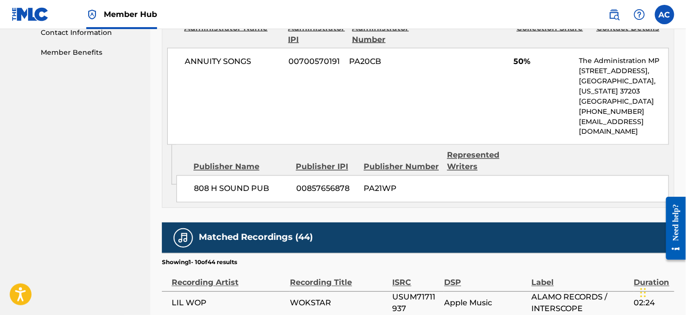
scroll to position [561, 0]
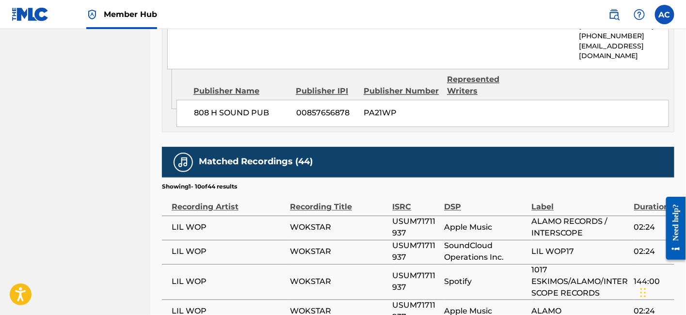
click at [399, 222] on span "USUM71711937" at bounding box center [416, 227] width 47 height 23
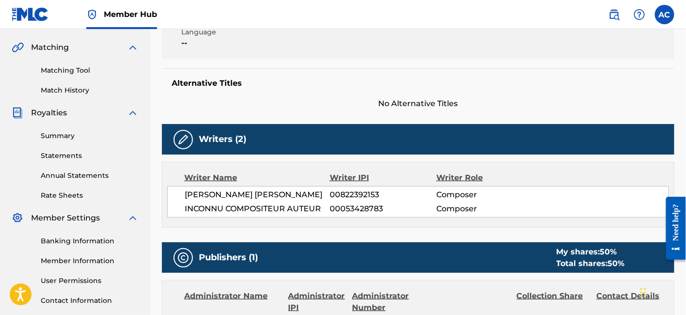
scroll to position [0, 0]
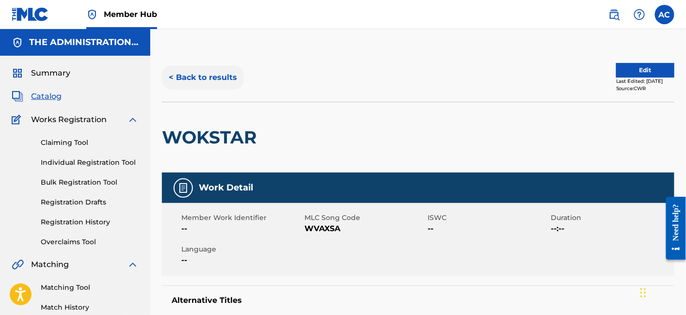
click at [217, 82] on button "< Back to results" at bounding box center [203, 77] width 82 height 24
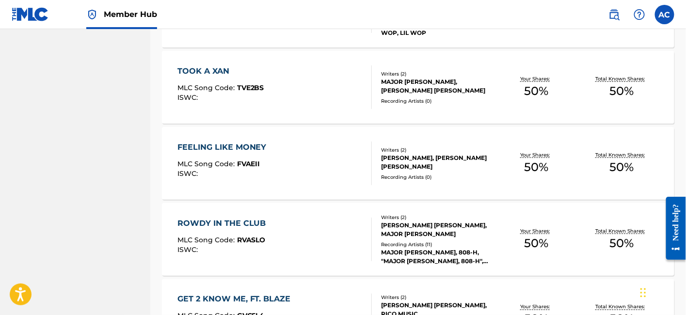
scroll to position [1576, 0]
click at [281, 115] on div "TOOK A XAN MLC Song Code : TVE2BS ISWC : Writers ( 2 ) MAJOR [PERSON_NAME], [PE…" at bounding box center [418, 86] width 513 height 73
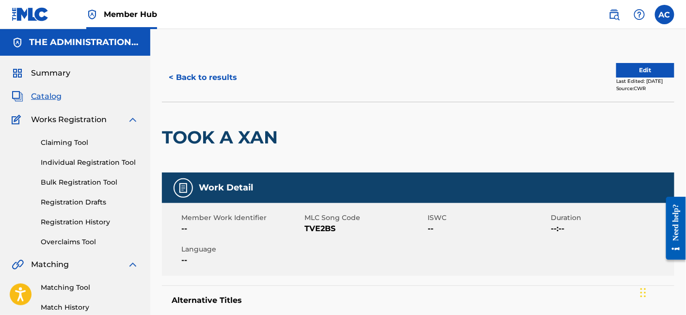
click at [244, 147] on h2 "TOOK A XAN" at bounding box center [222, 138] width 121 height 22
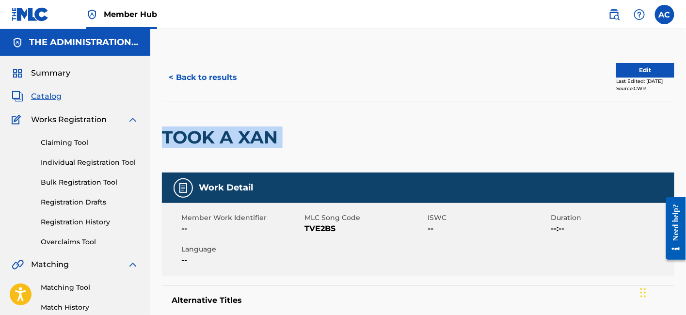
click at [244, 147] on h2 "TOOK A XAN" at bounding box center [222, 138] width 121 height 22
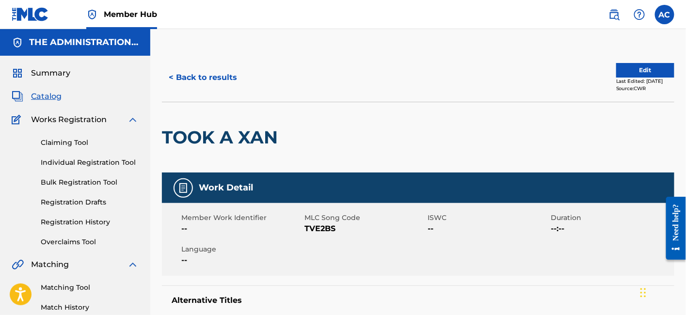
click at [259, 139] on h2 "TOOK A XAN" at bounding box center [222, 138] width 121 height 22
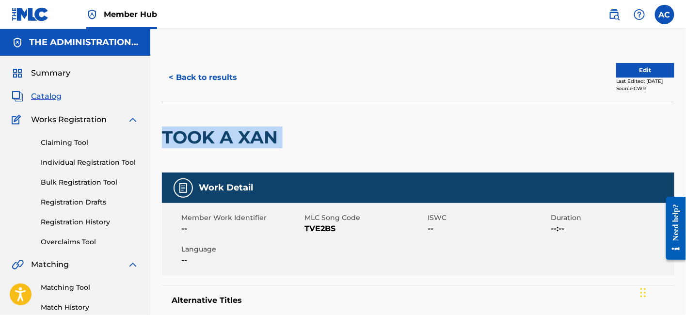
click at [259, 139] on h2 "TOOK A XAN" at bounding box center [222, 138] width 121 height 22
click at [225, 81] on button "< Back to results" at bounding box center [203, 77] width 82 height 24
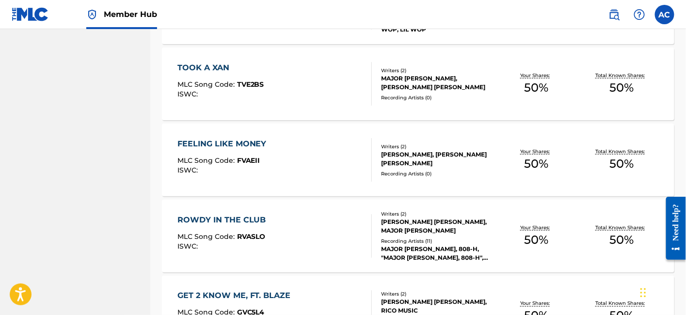
scroll to position [1579, 0]
click at [311, 161] on div "FEELING LIKE MONEY MLC Song Code : FVAEII ISWC :" at bounding box center [275, 160] width 195 height 44
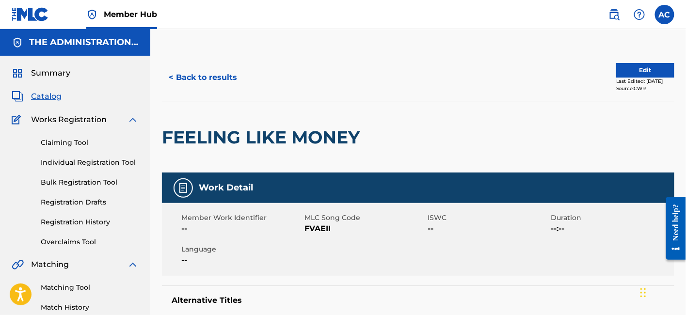
click at [256, 132] on h2 "FEELING LIKE MONEY" at bounding box center [263, 138] width 203 height 22
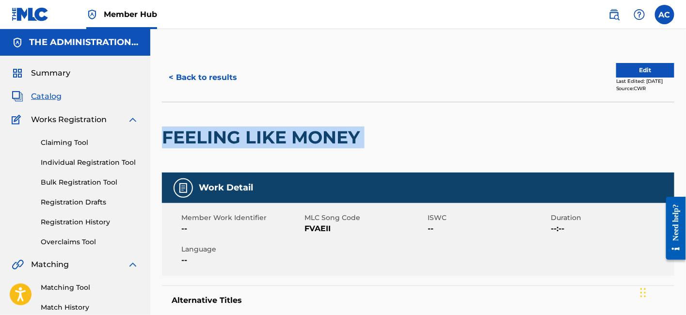
click at [256, 132] on h2 "FEELING LIKE MONEY" at bounding box center [263, 138] width 203 height 22
click at [189, 75] on button "< Back to results" at bounding box center [203, 77] width 82 height 24
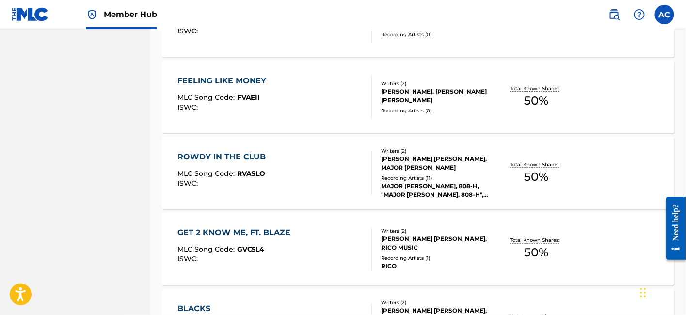
scroll to position [1642, 0]
click at [280, 159] on div "ROWDY IN THE CLUB MLC Song Code : RVASLO ISWC :" at bounding box center [275, 173] width 195 height 44
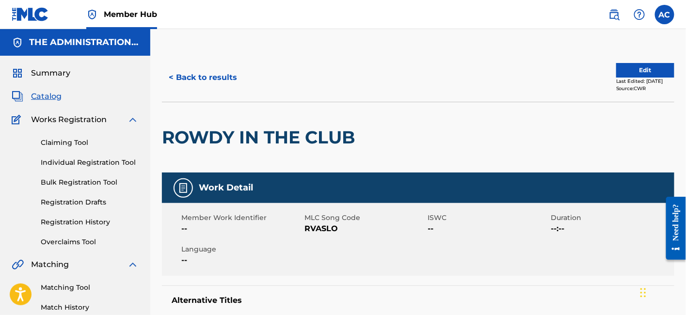
click at [278, 138] on h2 "ROWDY IN THE CLUB" at bounding box center [261, 138] width 198 height 22
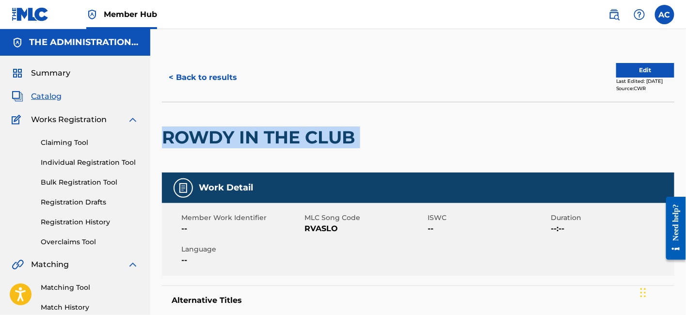
click at [278, 138] on h2 "ROWDY IN THE CLUB" at bounding box center [261, 138] width 198 height 22
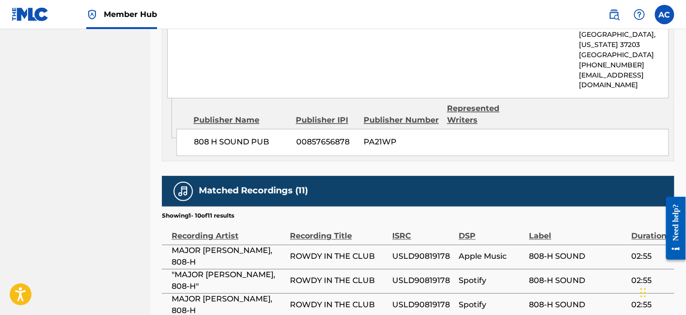
scroll to position [533, 0]
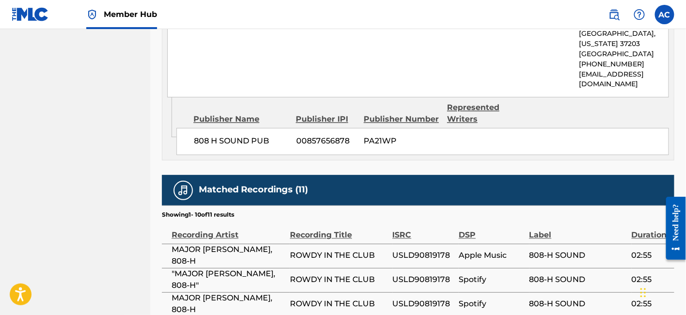
click at [415, 257] on span "USLD90819178" at bounding box center [424, 256] width 62 height 12
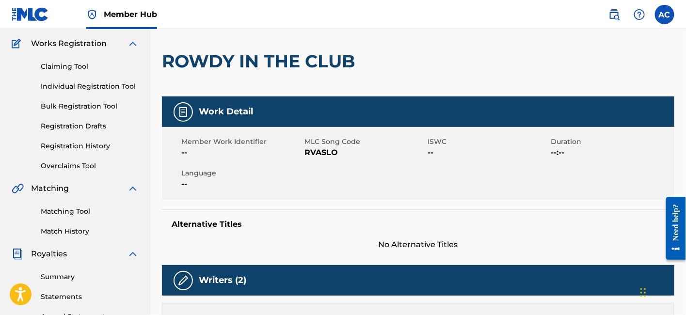
scroll to position [0, 0]
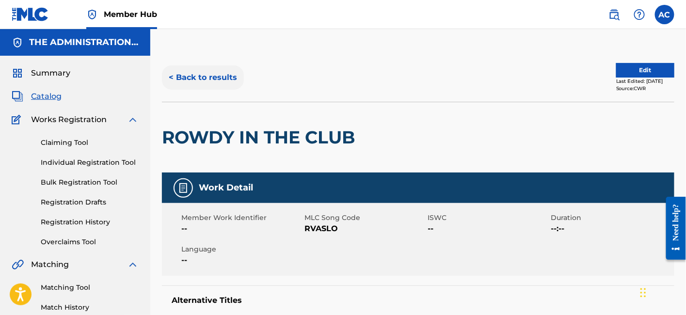
click at [236, 78] on button "< Back to results" at bounding box center [203, 77] width 82 height 24
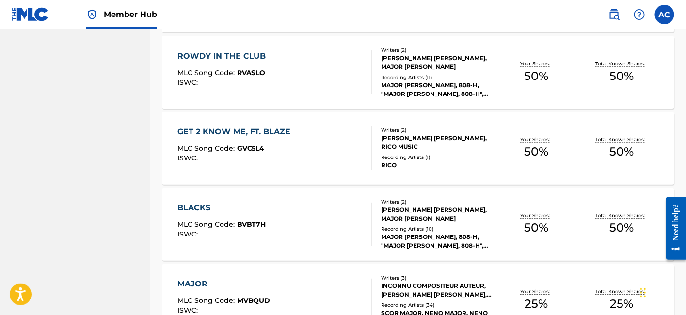
scroll to position [1747, 0]
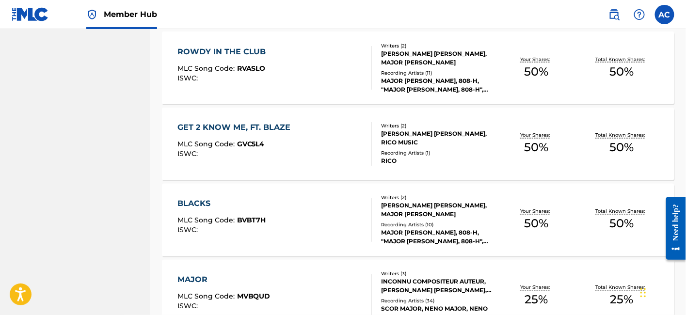
click at [299, 145] on div "GET 2 KNOW ME, FT. BLAZE MLC Song Code : GVC5L4 ISWC :" at bounding box center [275, 144] width 195 height 44
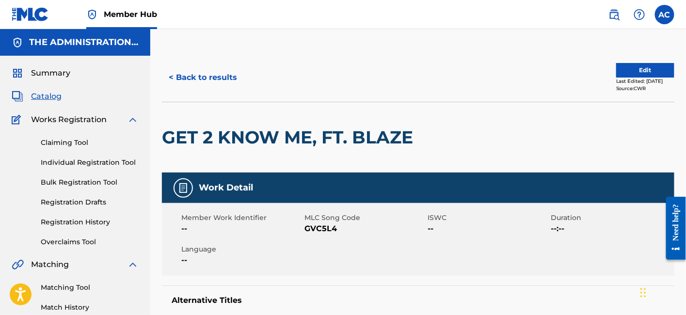
click at [246, 147] on h2 "GET 2 KNOW ME, FT. BLAZE" at bounding box center [290, 138] width 256 height 22
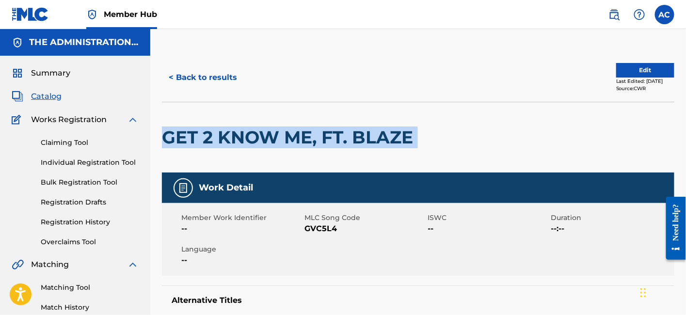
click at [246, 147] on h2 "GET 2 KNOW ME, FT. BLAZE" at bounding box center [290, 138] width 256 height 22
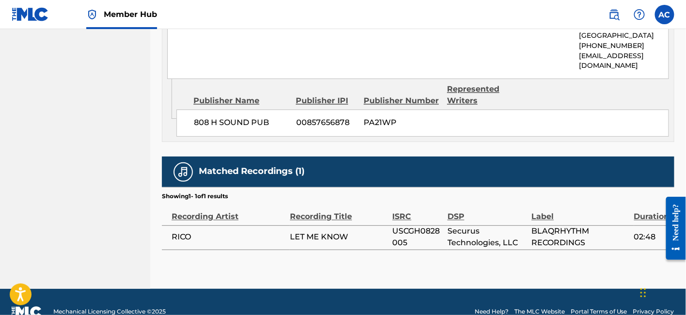
scroll to position [551, 0]
click at [393, 230] on span "USCGH0828005" at bounding box center [418, 237] width 50 height 23
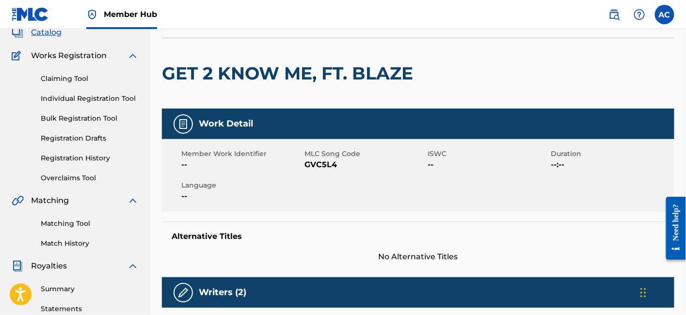
scroll to position [0, 0]
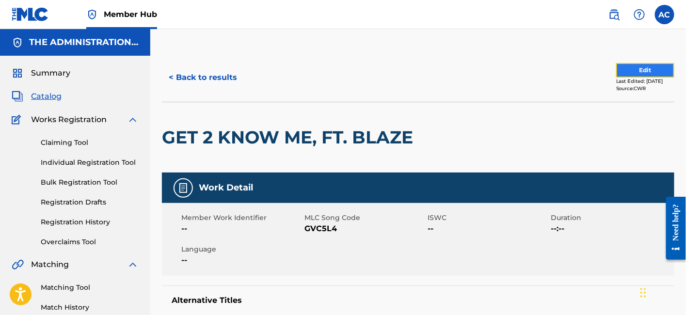
click at [643, 71] on button "Edit" at bounding box center [645, 70] width 58 height 15
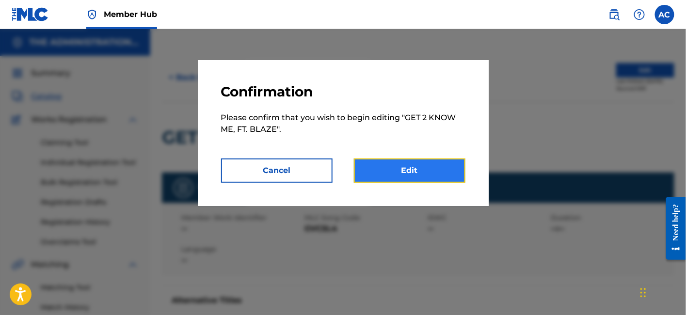
click at [433, 163] on link "Edit" at bounding box center [410, 171] width 112 height 24
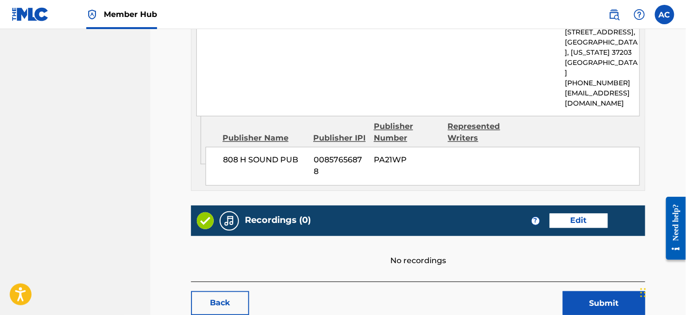
scroll to position [513, 0]
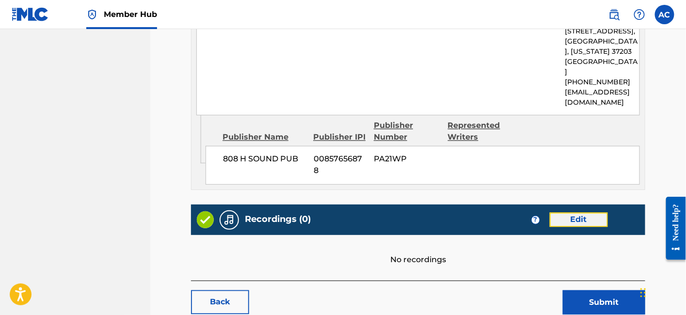
click at [592, 213] on link "Edit" at bounding box center [579, 220] width 58 height 15
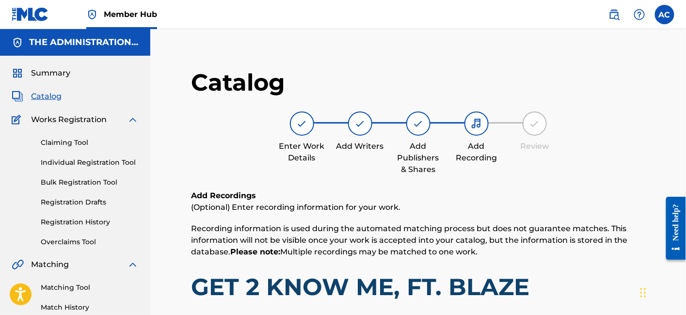
click at [47, 100] on span "Catalog" at bounding box center [46, 97] width 31 height 12
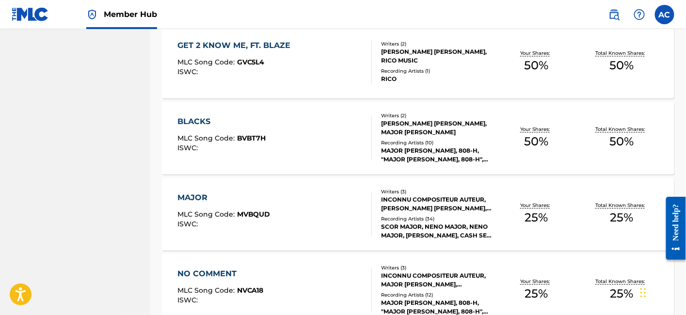
scroll to position [1828, 0]
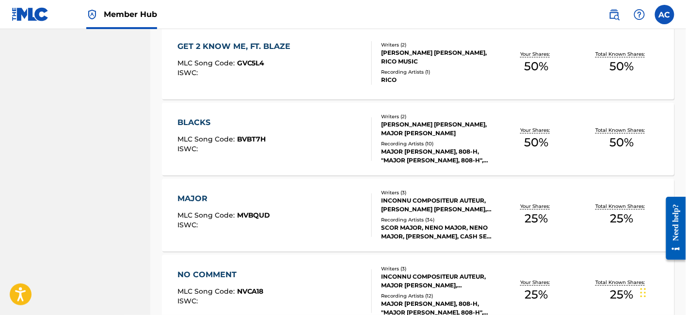
click at [284, 130] on div "BLACKS MLC Song Code : BVBT7H ISWC :" at bounding box center [275, 139] width 195 height 44
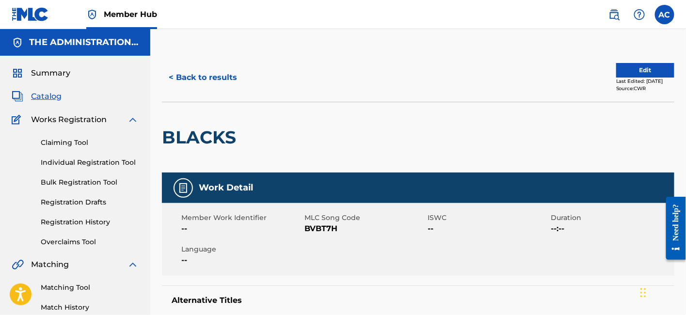
click at [223, 127] on h2 "BLACKS" at bounding box center [201, 138] width 79 height 22
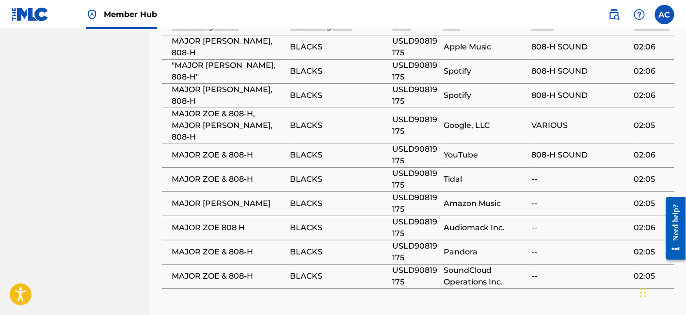
scroll to position [681, 0]
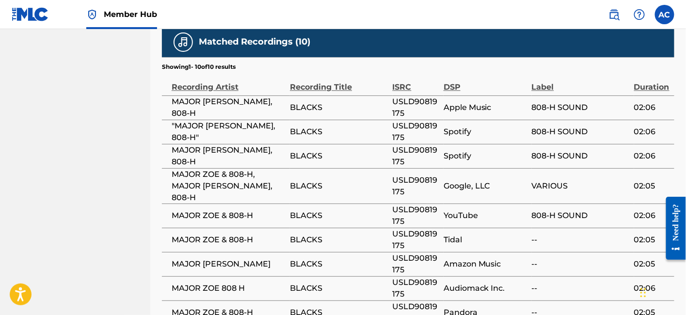
click at [405, 97] on span "USLD90819175" at bounding box center [416, 107] width 46 height 23
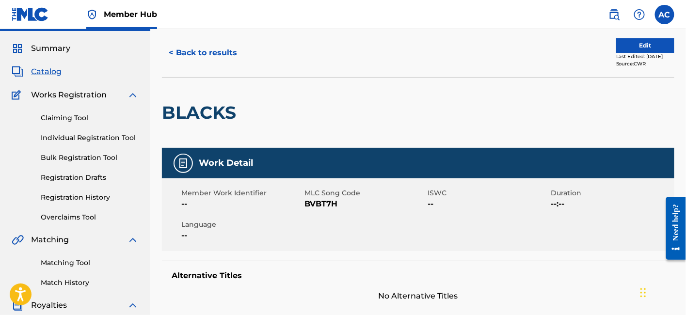
scroll to position [0, 0]
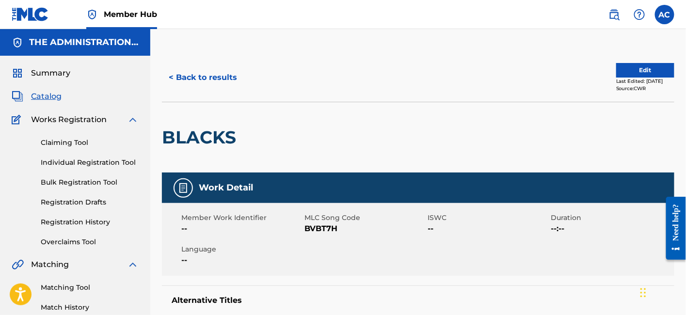
click at [208, 64] on div "< Back to results Edit Last Edited: [DATE] Source: CWR" at bounding box center [418, 77] width 513 height 49
click at [204, 83] on button "< Back to results" at bounding box center [203, 77] width 82 height 24
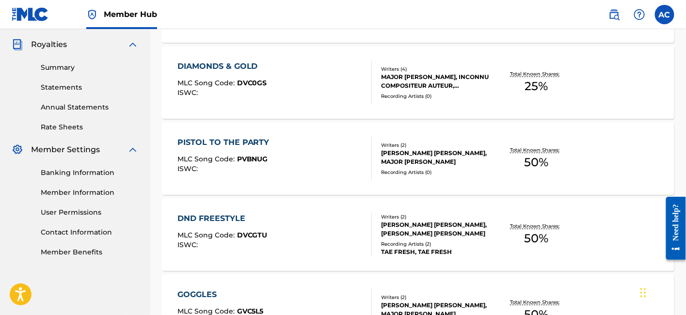
scroll to position [1828, 0]
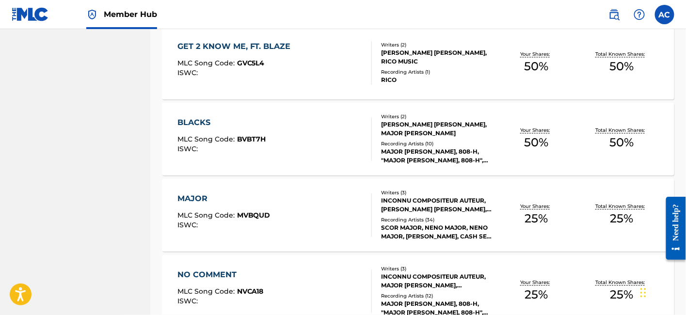
click at [254, 203] on div "MAJOR" at bounding box center [224, 200] width 93 height 12
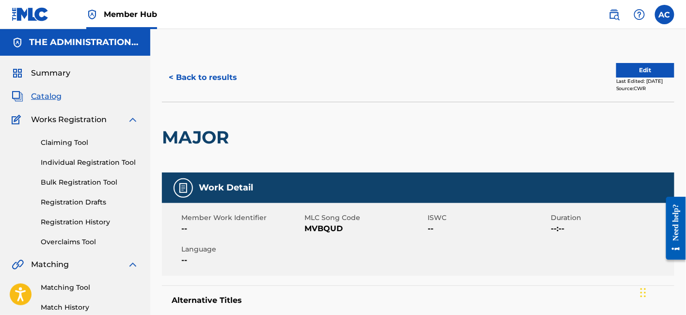
click at [208, 138] on h2 "MAJOR" at bounding box center [198, 138] width 72 height 22
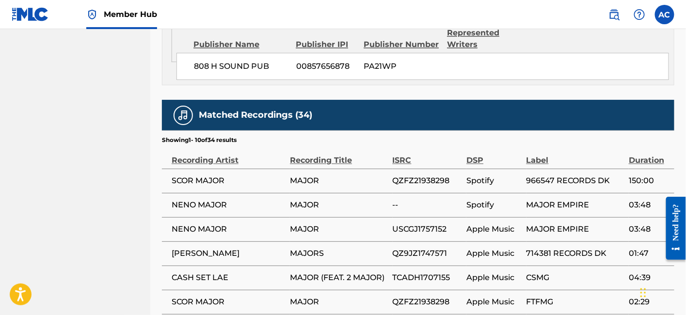
scroll to position [631, 0]
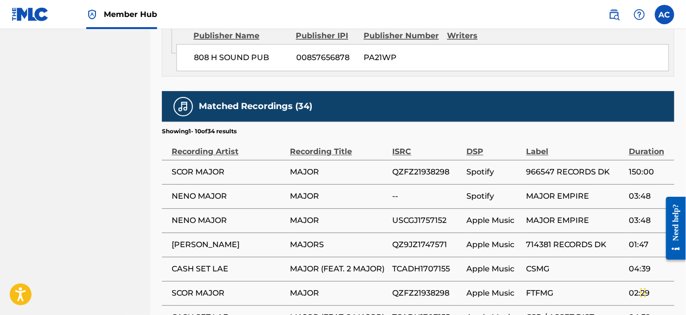
click at [422, 169] on span "QZFZ21938298" at bounding box center [427, 172] width 69 height 12
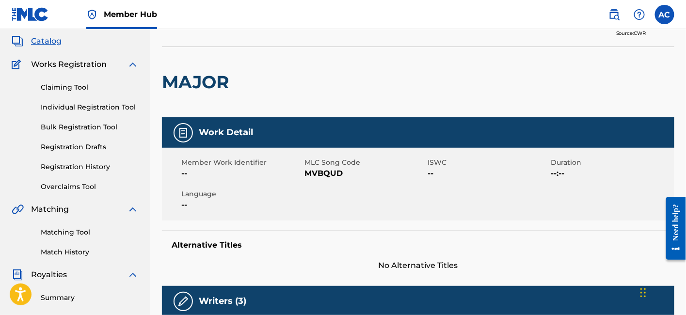
scroll to position [0, 0]
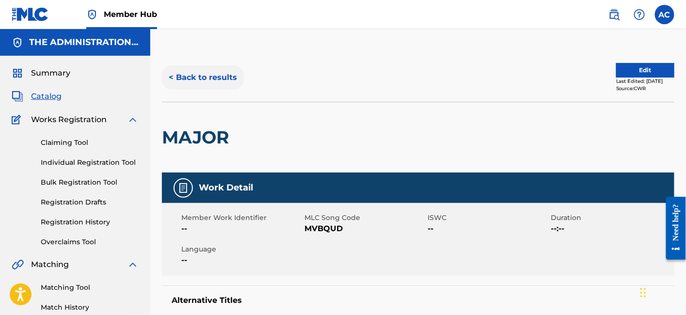
click at [230, 77] on button "< Back to results" at bounding box center [203, 77] width 82 height 24
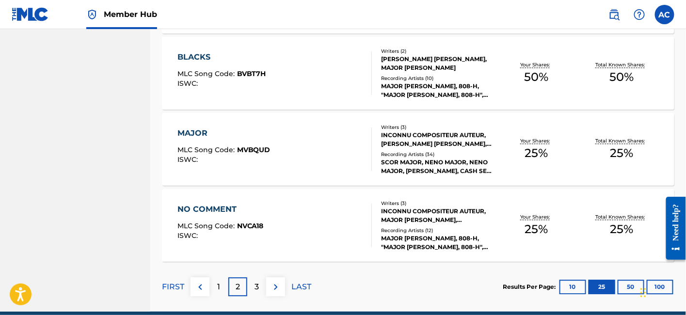
scroll to position [1934, 0]
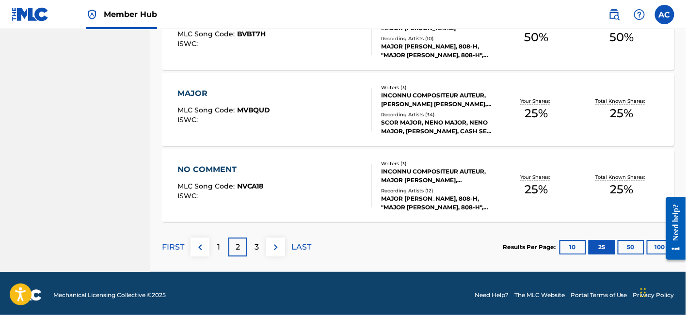
click at [333, 195] on div "NO COMMENT MLC Song Code : NVCA18 ISWC :" at bounding box center [275, 186] width 195 height 44
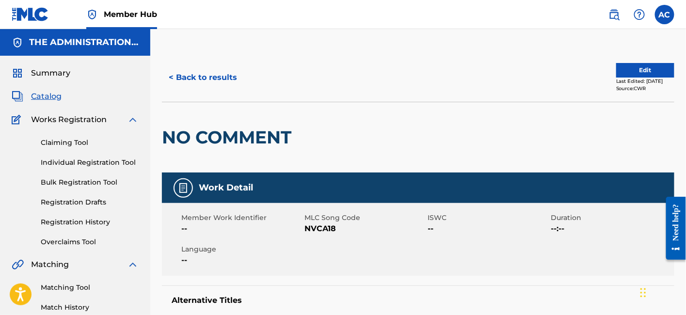
click at [238, 142] on h2 "NO COMMENT" at bounding box center [229, 138] width 134 height 22
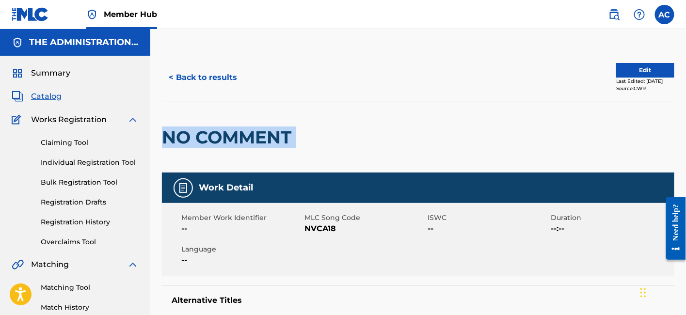
click at [238, 142] on h2 "NO COMMENT" at bounding box center [229, 138] width 134 height 22
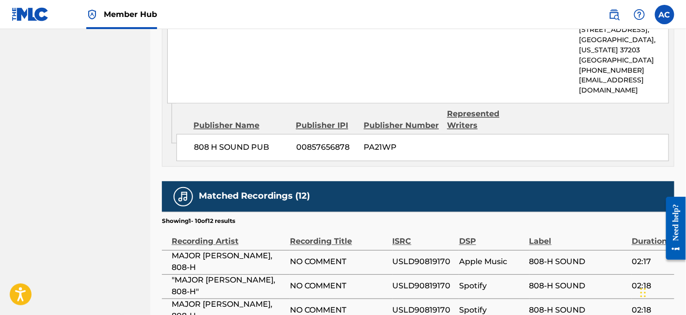
scroll to position [570, 0]
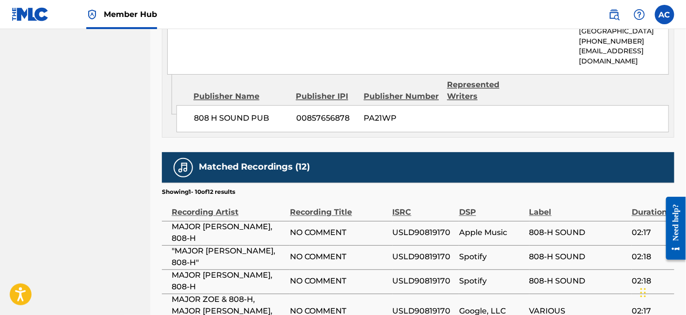
click at [402, 234] on span "USLD90819170" at bounding box center [424, 233] width 62 height 12
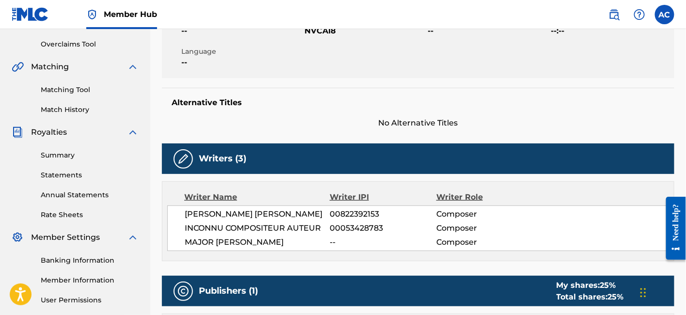
scroll to position [0, 0]
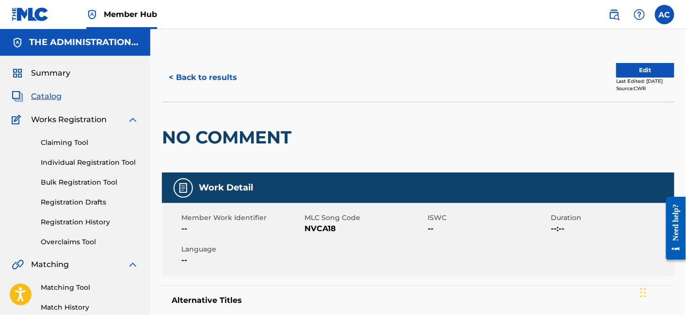
click at [244, 122] on div "NO COMMENT" at bounding box center [229, 137] width 134 height 70
click at [223, 79] on button "< Back to results" at bounding box center [203, 77] width 82 height 24
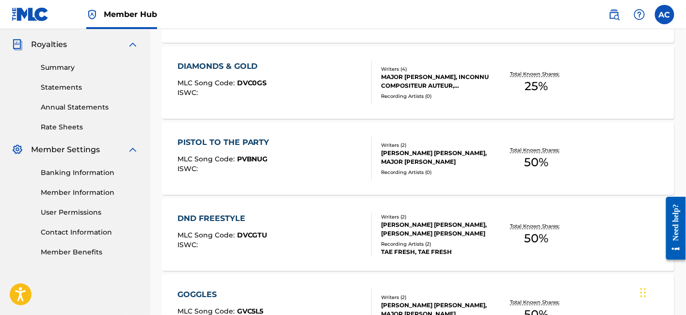
scroll to position [1911, 0]
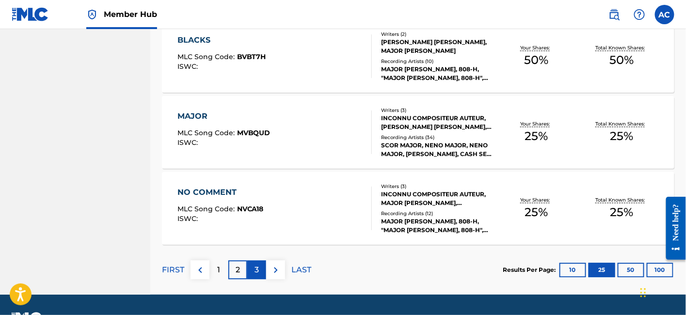
click at [256, 274] on p "3" at bounding box center [257, 270] width 4 height 12
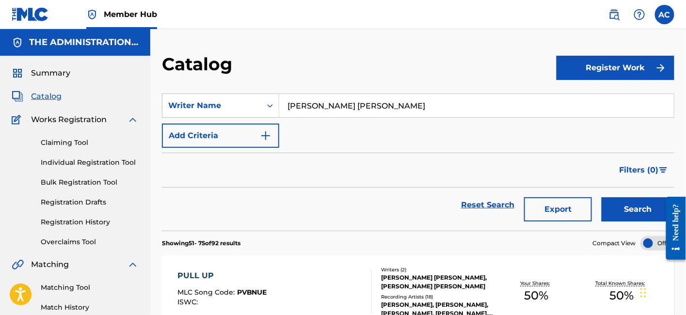
scroll to position [86, 0]
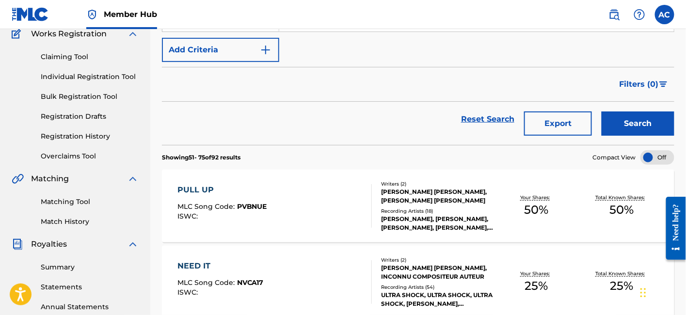
click at [281, 199] on div "PULL UP MLC Song Code : PVBNUE ISWC :" at bounding box center [275, 206] width 195 height 44
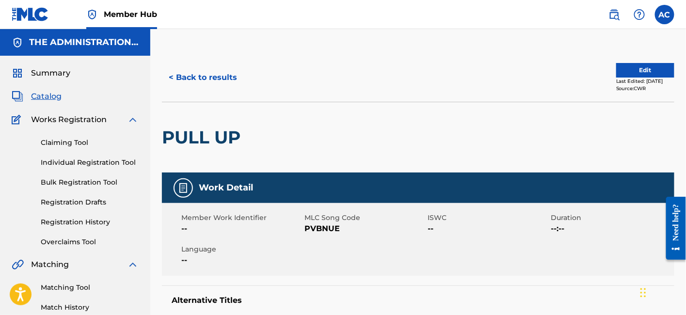
click at [201, 149] on div "PULL UP" at bounding box center [203, 137] width 83 height 70
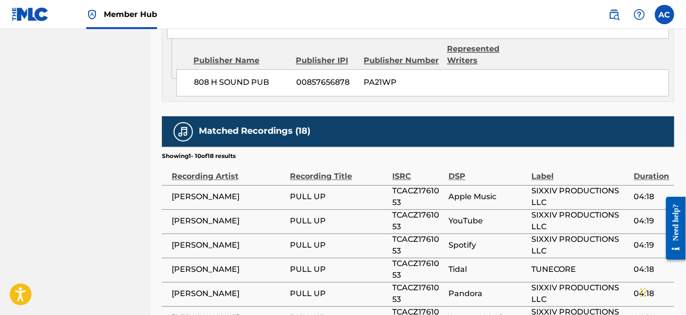
scroll to position [592, 0]
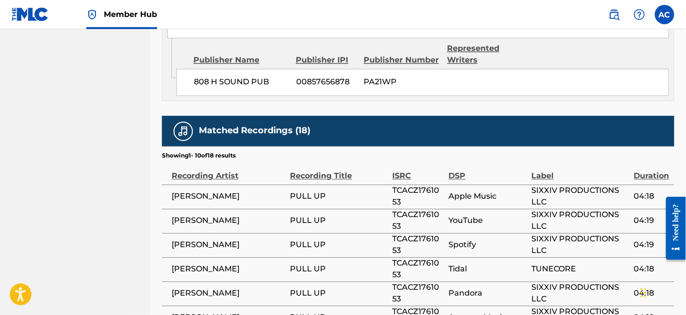
click at [413, 189] on span "TCACZ1761053" at bounding box center [418, 196] width 51 height 23
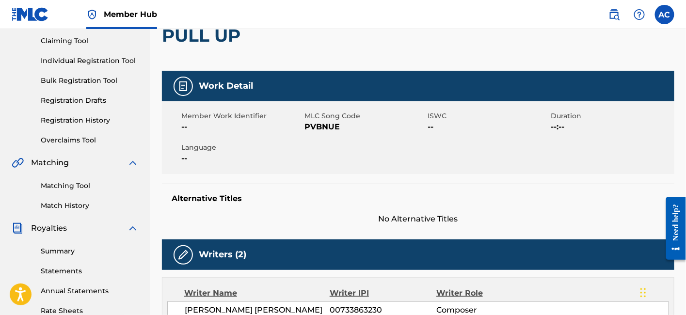
scroll to position [0, 0]
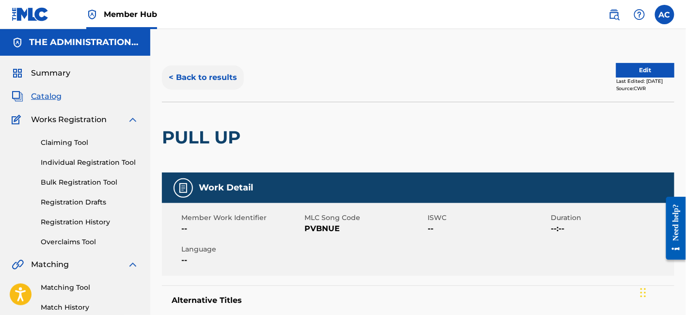
click at [221, 78] on button "< Back to results" at bounding box center [203, 77] width 82 height 24
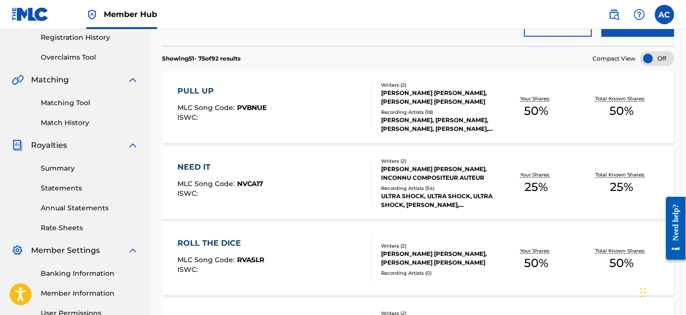
scroll to position [186, 0]
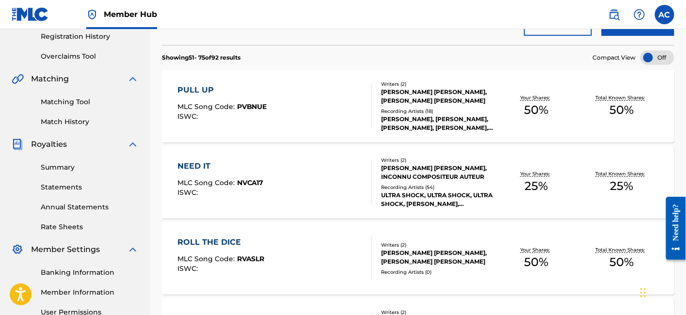
click at [246, 183] on span "NVCA17" at bounding box center [250, 182] width 27 height 9
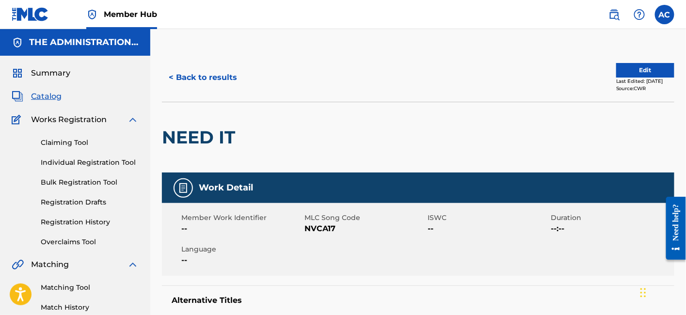
click at [228, 139] on h2 "NEED IT" at bounding box center [201, 138] width 78 height 22
click at [635, 62] on div "< Back to results Edit Last Edited: [DATE] Source: CWR" at bounding box center [418, 77] width 513 height 49
click at [619, 75] on button "Edit" at bounding box center [645, 70] width 58 height 15
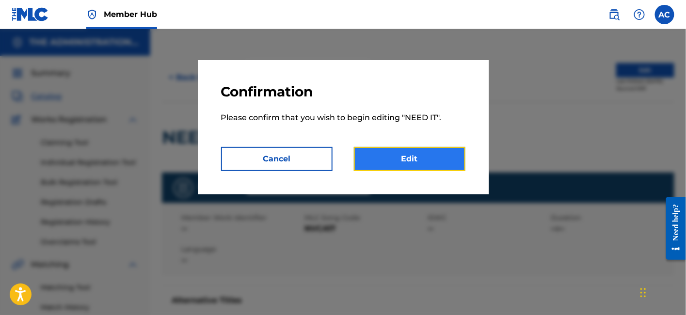
click at [441, 154] on link "Edit" at bounding box center [410, 159] width 112 height 24
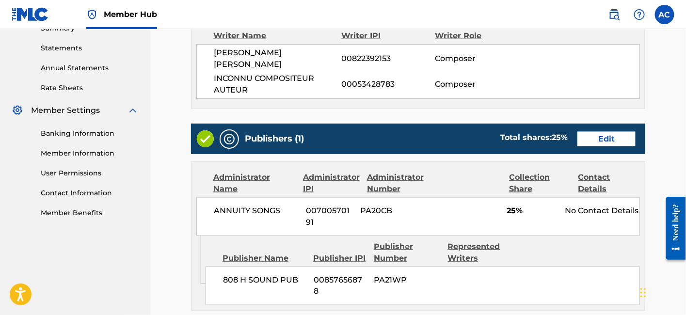
scroll to position [481, 0]
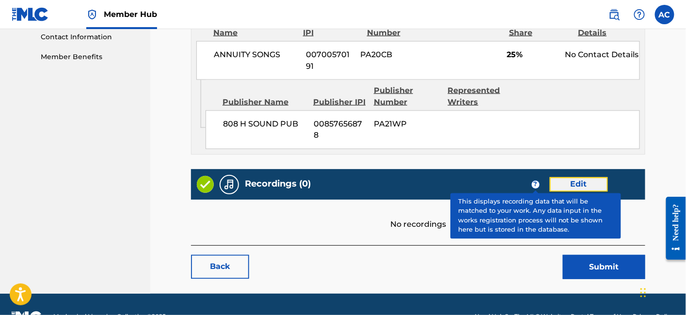
click at [565, 178] on link "Edit" at bounding box center [579, 185] width 58 height 15
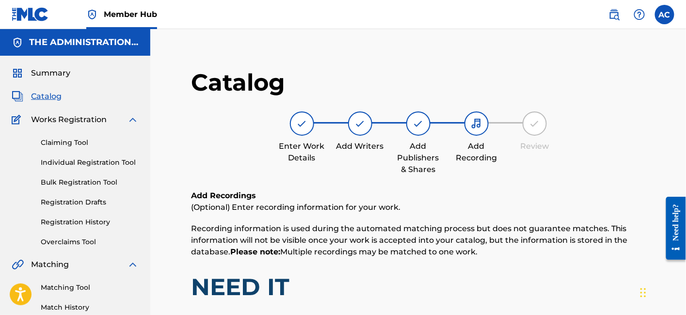
click at [46, 96] on span "Catalog" at bounding box center [46, 97] width 31 height 12
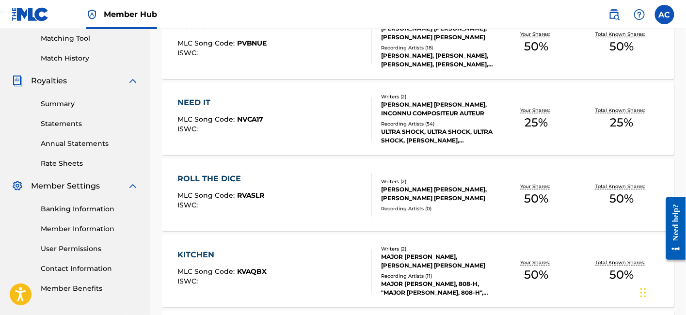
scroll to position [253, 0]
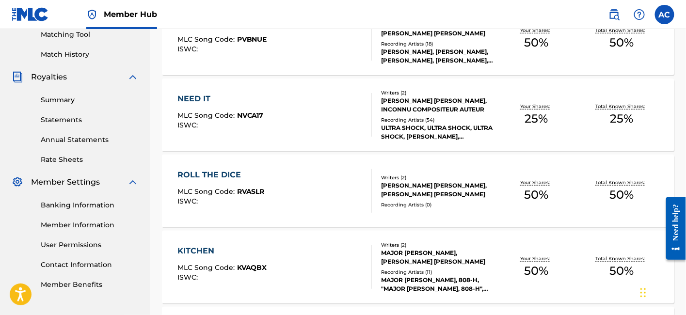
click at [199, 209] on div "ROLL THE DICE MLC Song Code : RVASLR ISWC :" at bounding box center [221, 191] width 87 height 44
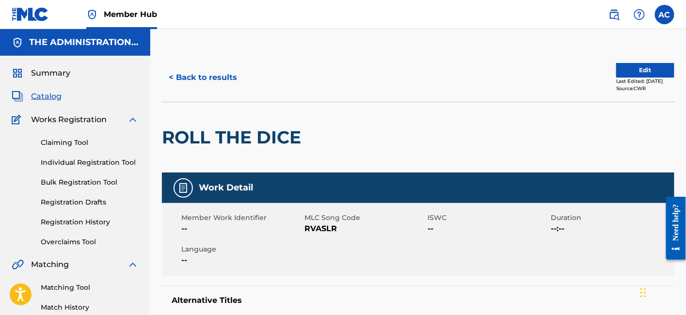
click at [238, 131] on h2 "ROLL THE DICE" at bounding box center [234, 138] width 144 height 22
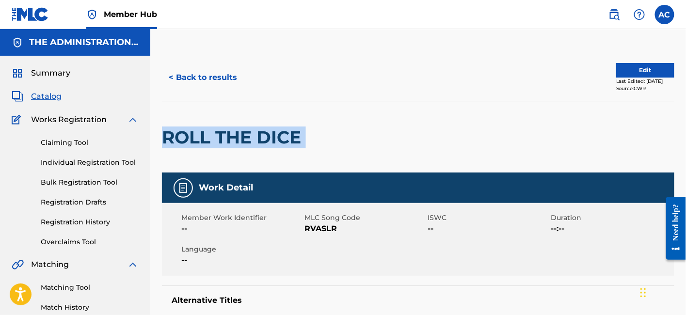
click at [238, 131] on h2 "ROLL THE DICE" at bounding box center [234, 138] width 144 height 22
click at [224, 80] on button "< Back to results" at bounding box center [203, 77] width 82 height 24
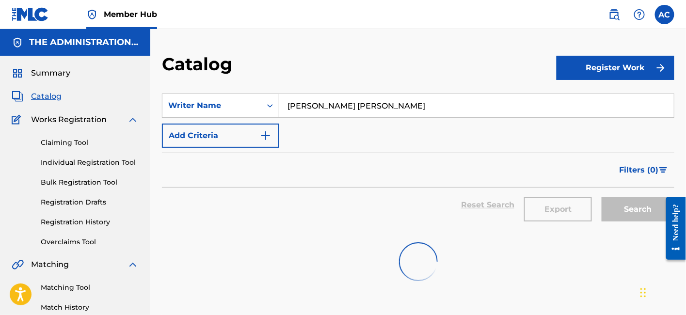
scroll to position [253, 0]
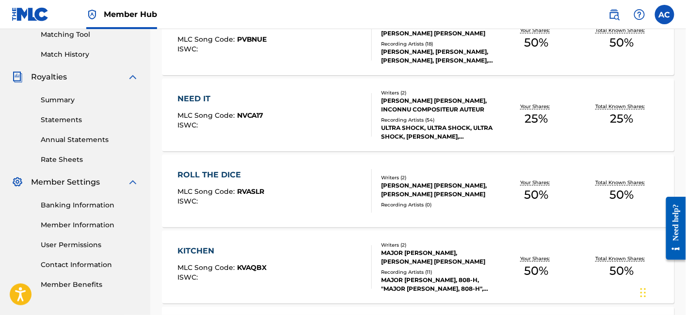
click at [240, 246] on div "KITCHEN" at bounding box center [223, 251] width 90 height 12
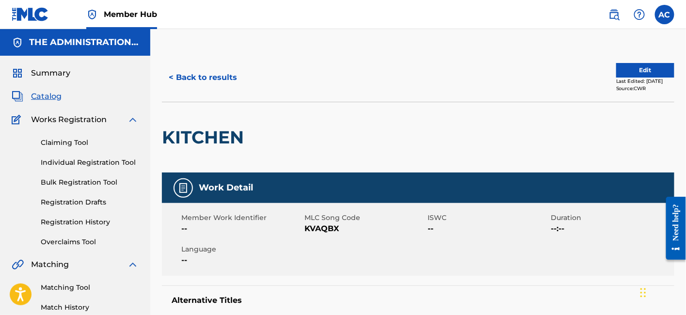
click at [205, 139] on h2 "KITCHEN" at bounding box center [205, 138] width 87 height 22
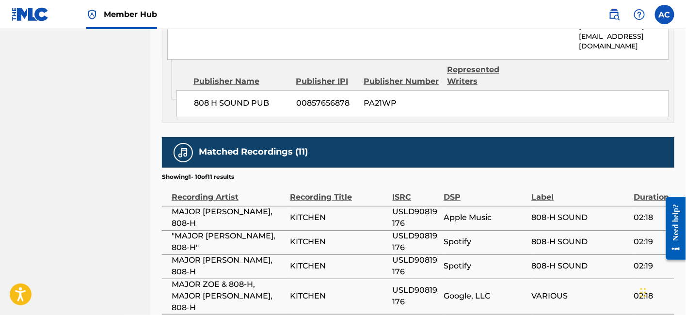
scroll to position [571, 0]
click at [421, 207] on span "USLD90819176" at bounding box center [416, 218] width 47 height 23
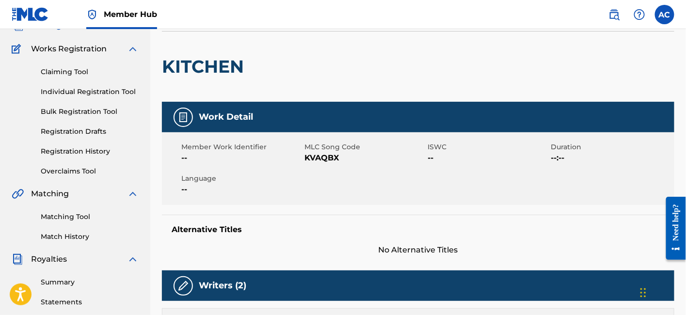
scroll to position [0, 0]
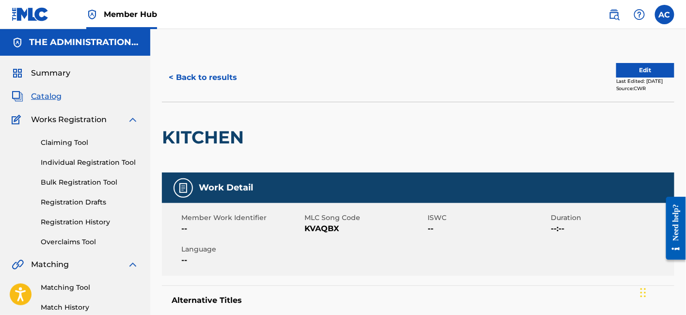
click at [227, 57] on div "< Back to results Edit Last Edited: [DATE] Source: CWR" at bounding box center [418, 77] width 513 height 49
click at [225, 79] on button "< Back to results" at bounding box center [203, 77] width 82 height 24
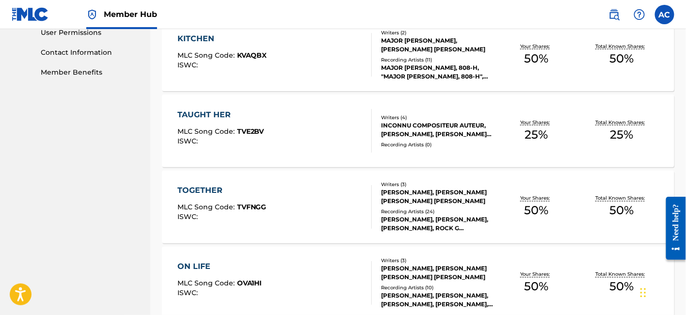
scroll to position [468, 0]
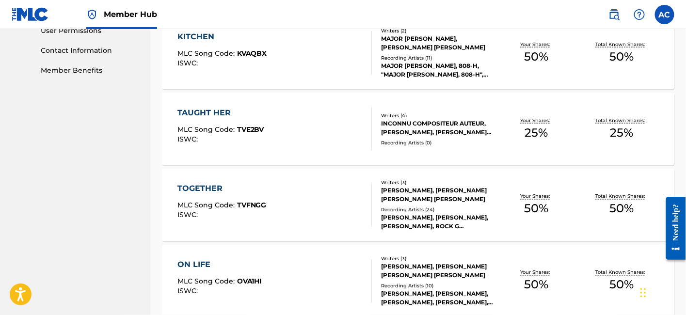
click at [234, 115] on div "TAUGHT HER" at bounding box center [221, 113] width 87 height 12
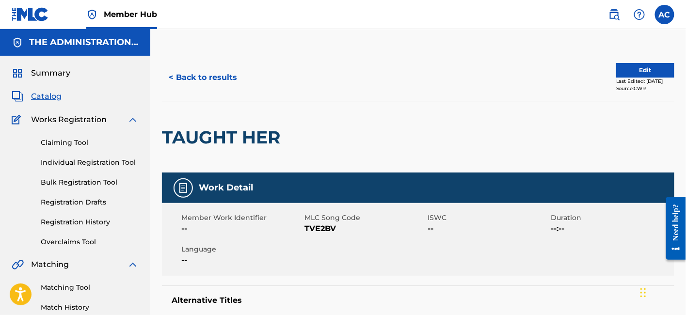
click at [252, 127] on h2 "TAUGHT HER" at bounding box center [223, 138] width 123 height 22
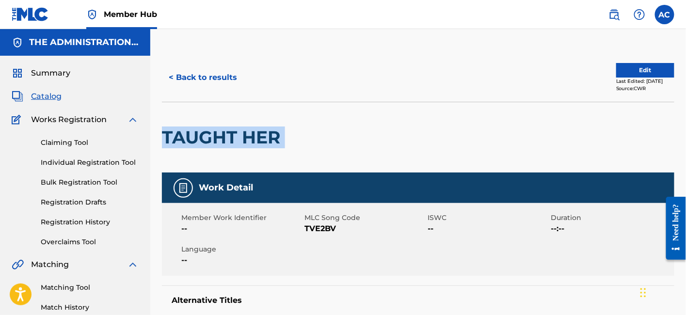
click at [252, 127] on h2 "TAUGHT HER" at bounding box center [223, 138] width 123 height 22
click at [205, 85] on button "< Back to results" at bounding box center [203, 77] width 82 height 24
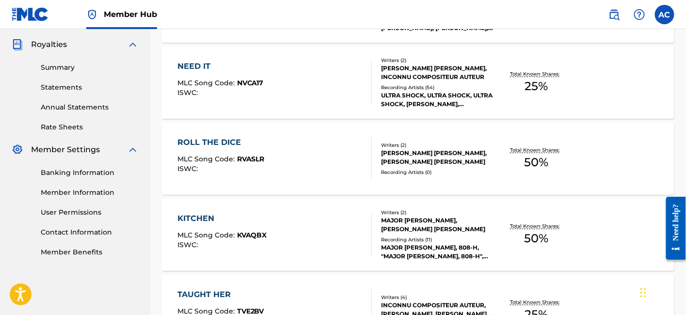
scroll to position [468, 0]
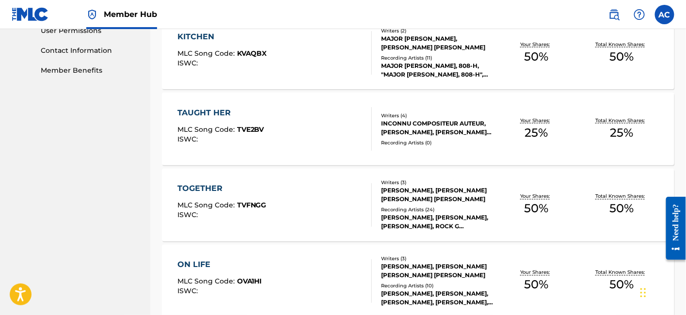
click at [231, 204] on span "MLC Song Code :" at bounding box center [208, 205] width 60 height 9
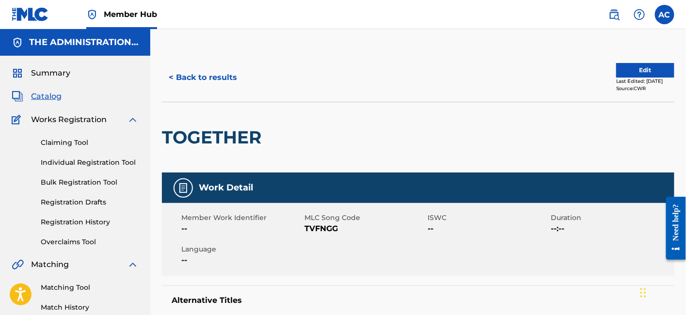
click at [220, 114] on div "TOGETHER" at bounding box center [214, 137] width 104 height 70
click at [222, 125] on div "TOGETHER" at bounding box center [214, 137] width 104 height 70
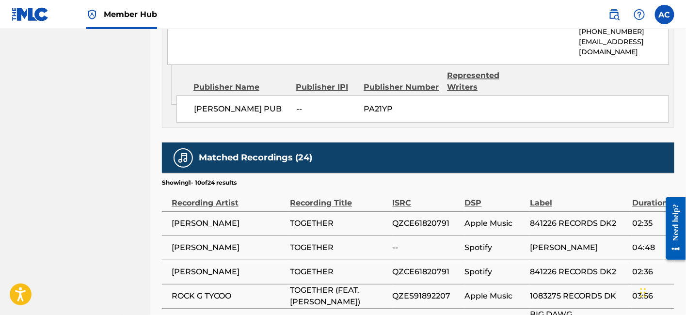
scroll to position [799, 0]
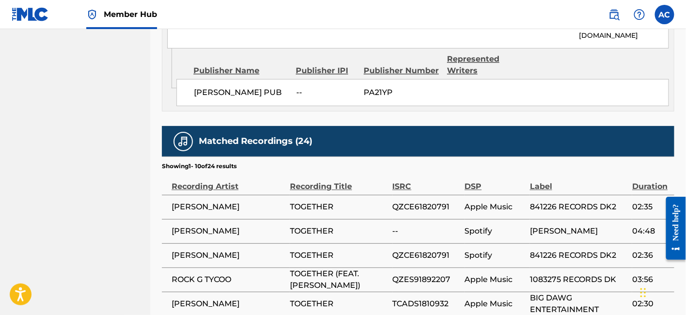
click at [433, 205] on span "QZCE61820791" at bounding box center [426, 207] width 67 height 12
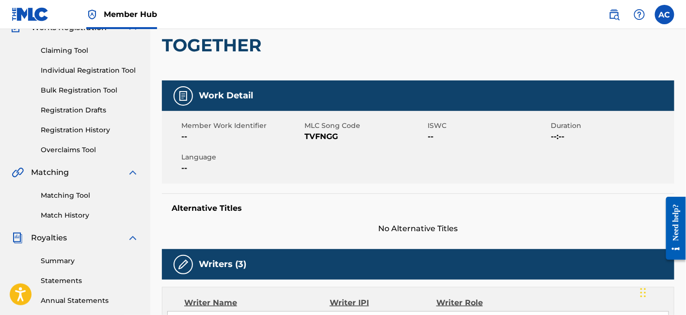
scroll to position [0, 0]
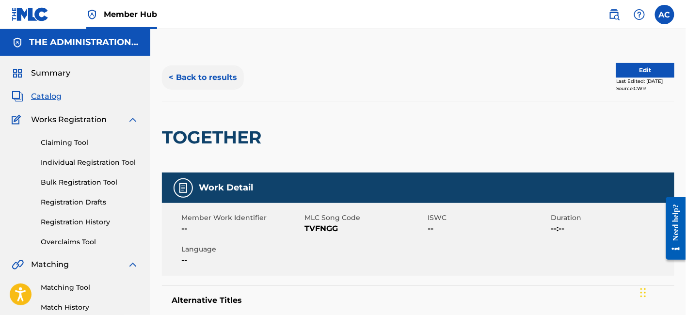
click at [218, 67] on button "< Back to results" at bounding box center [203, 77] width 82 height 24
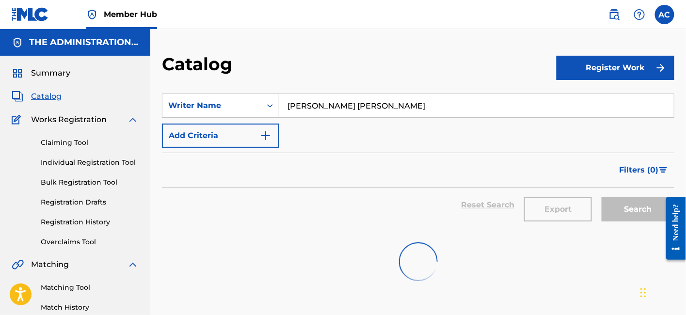
scroll to position [286, 0]
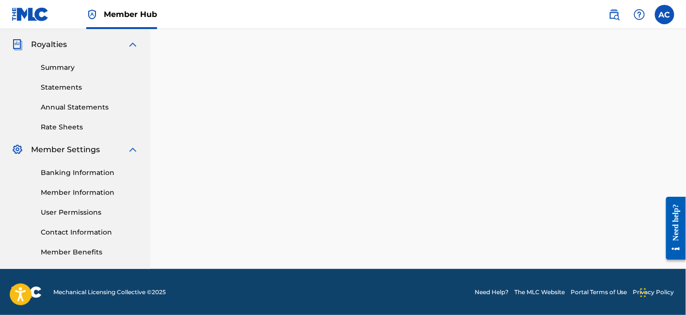
drag, startPoint x: 255, startPoint y: 108, endPoint x: 244, endPoint y: 143, distance: 37.0
click at [244, 143] on div "SearchWithCriteria877567cd-83be-4c65-a48a-93cc47feb94c Writer Name [PERSON_NAME…" at bounding box center [418, 47] width 513 height 502
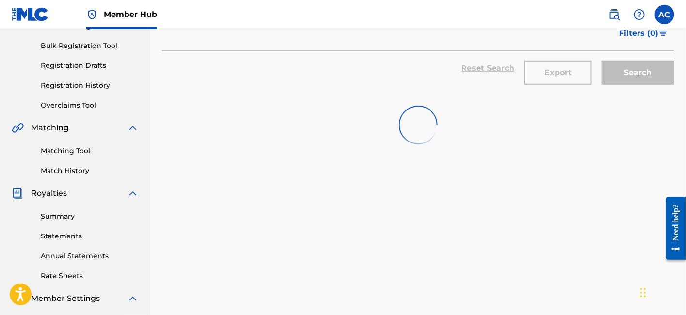
scroll to position [0, 0]
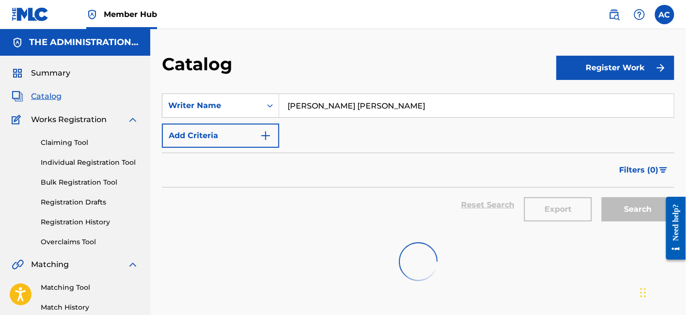
click at [375, 96] on input "[PERSON_NAME] [PERSON_NAME]" at bounding box center [476, 105] width 395 height 23
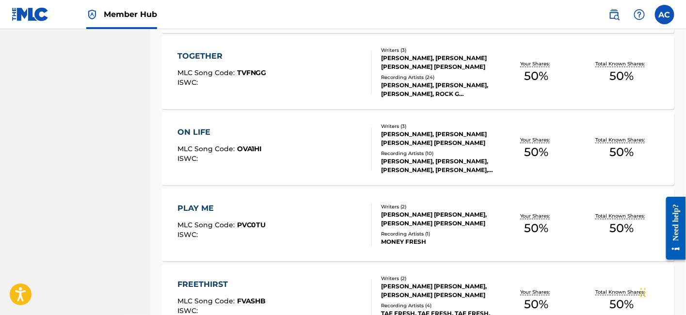
scroll to position [601, 0]
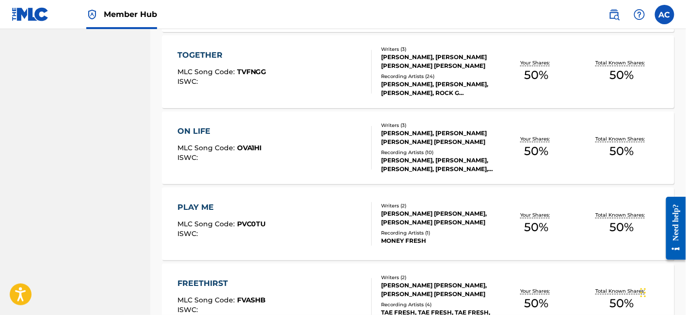
click at [373, 153] on div "Writers ( 3 ) [PERSON_NAME], [PERSON_NAME] [PERSON_NAME] [PERSON_NAME] Recordin…" at bounding box center [433, 148] width 122 height 52
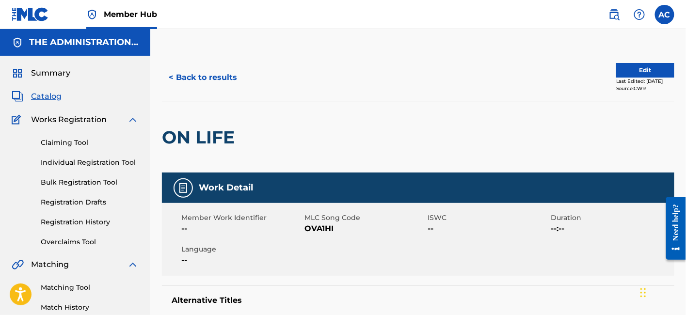
click at [216, 138] on h2 "ON LIFE" at bounding box center [201, 138] width 78 height 22
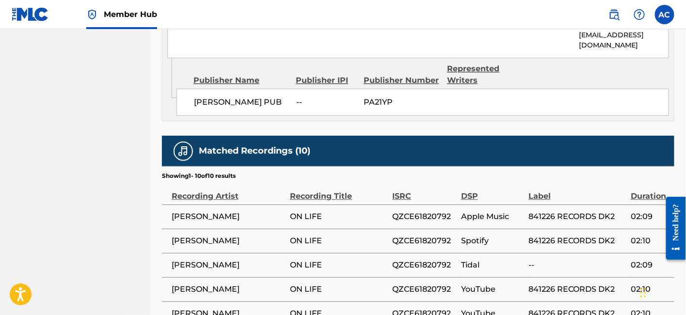
scroll to position [792, 0]
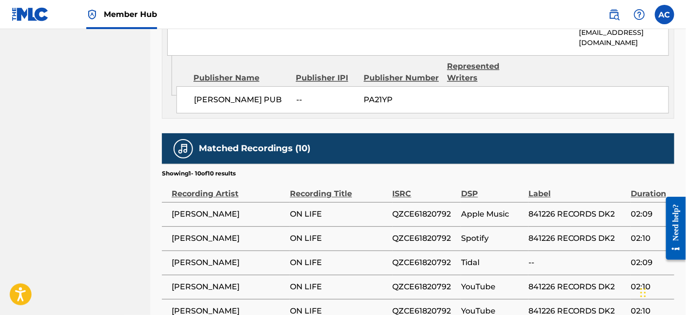
click at [411, 209] on span "QZCE61820792" at bounding box center [425, 215] width 64 height 12
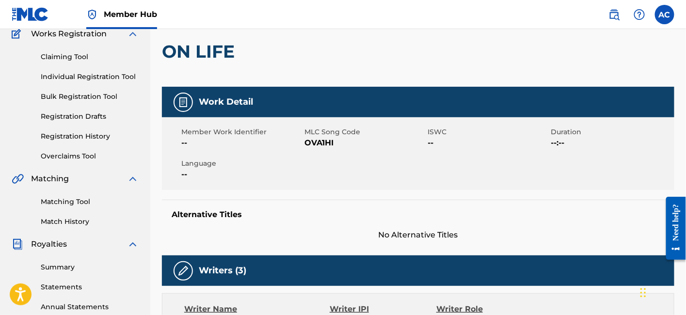
scroll to position [0, 0]
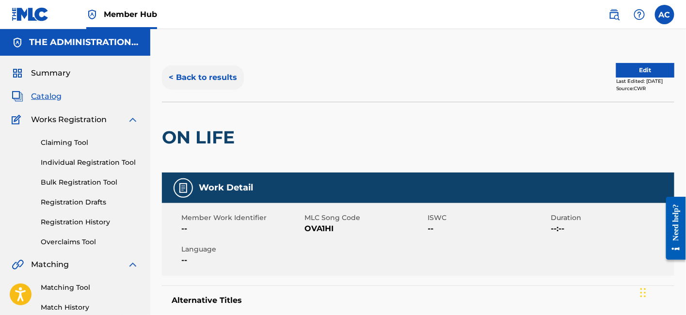
click at [193, 80] on button "< Back to results" at bounding box center [203, 77] width 82 height 24
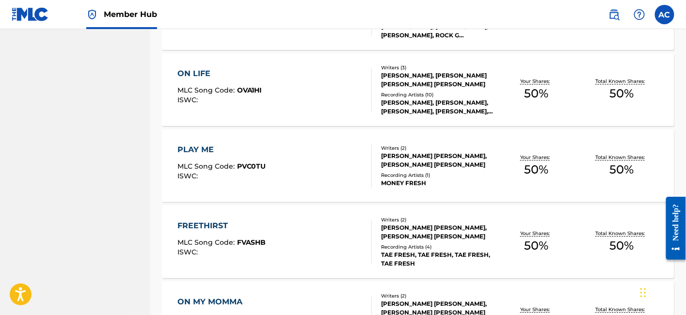
scroll to position [665, 0]
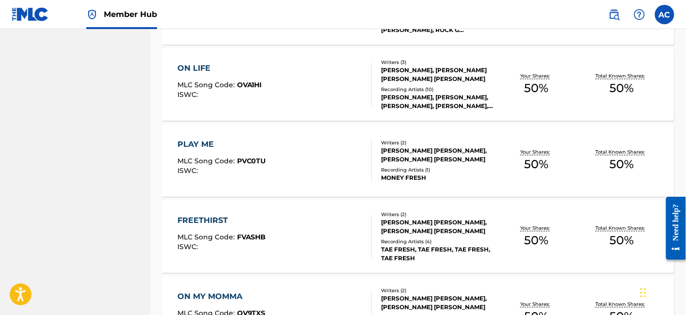
click at [396, 152] on div "[PERSON_NAME] [PERSON_NAME], [PERSON_NAME] [PERSON_NAME]" at bounding box center [437, 154] width 113 height 17
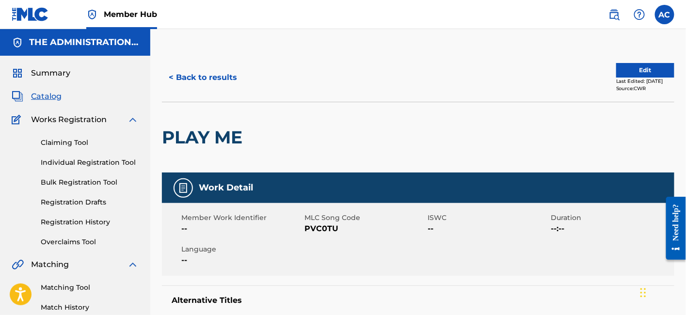
click at [216, 131] on h2 "PLAY ME" at bounding box center [204, 138] width 85 height 22
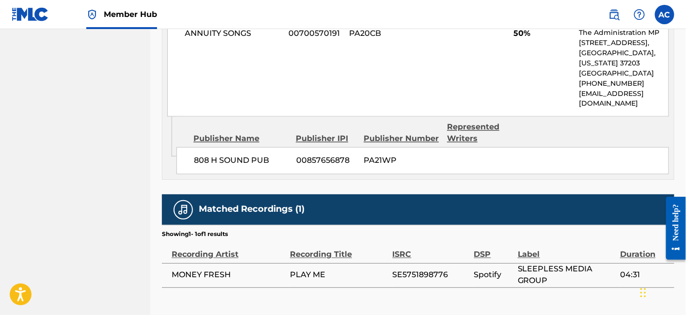
scroll to position [516, 0]
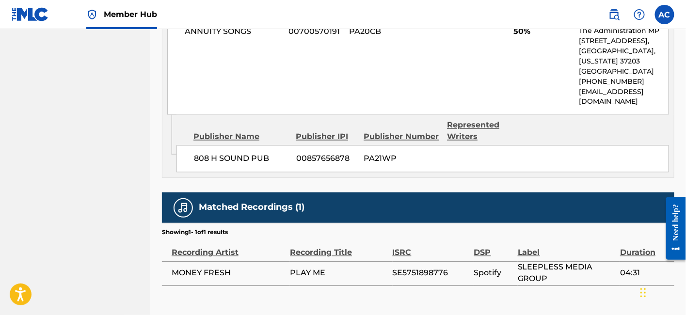
click at [422, 256] on div "ISRC" at bounding box center [431, 248] width 77 height 22
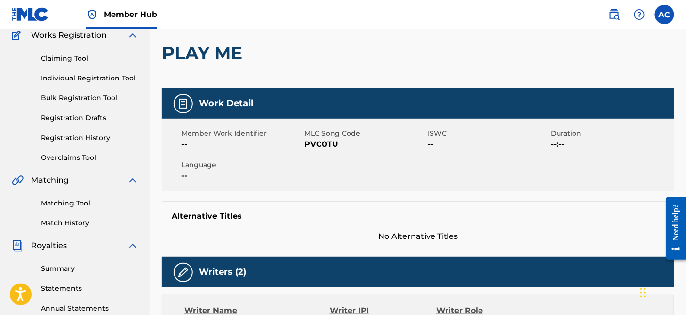
scroll to position [0, 0]
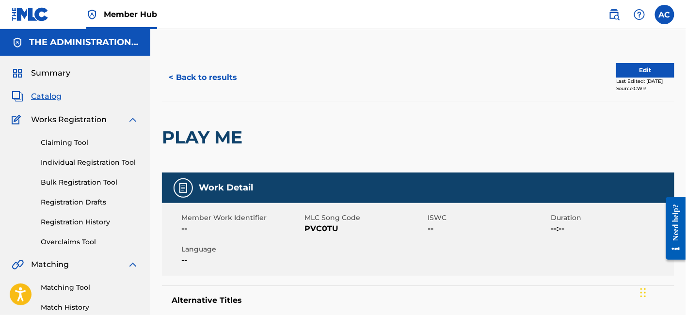
click at [623, 61] on div "< Back to results Edit Last Edited: [DATE] Source: CWR" at bounding box center [418, 77] width 513 height 49
click at [618, 68] on button "Edit" at bounding box center [645, 70] width 58 height 15
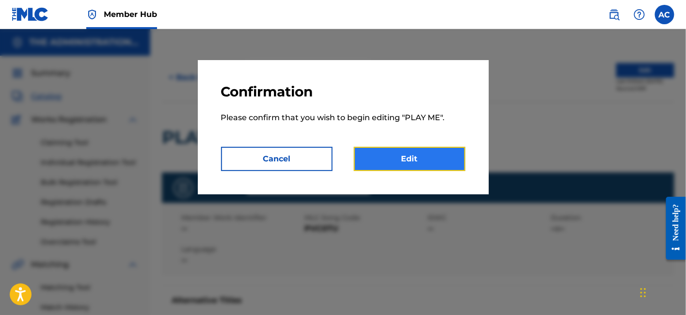
click at [411, 164] on link "Edit" at bounding box center [410, 159] width 112 height 24
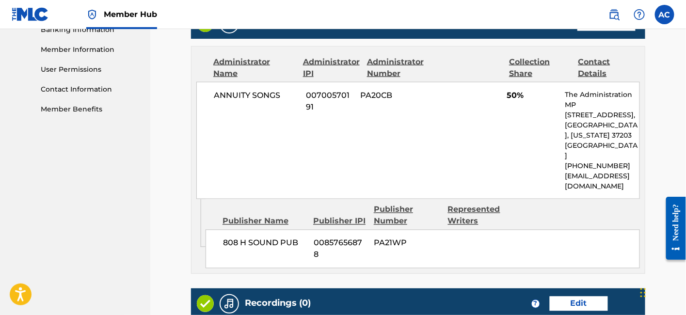
scroll to position [431, 0]
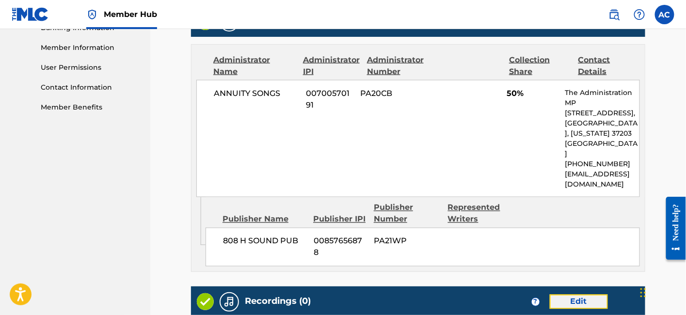
click at [584, 295] on link "Edit" at bounding box center [579, 302] width 58 height 15
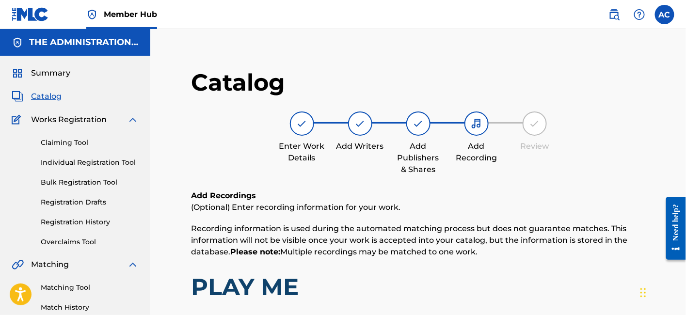
click at [44, 98] on span "Catalog" at bounding box center [46, 97] width 31 height 12
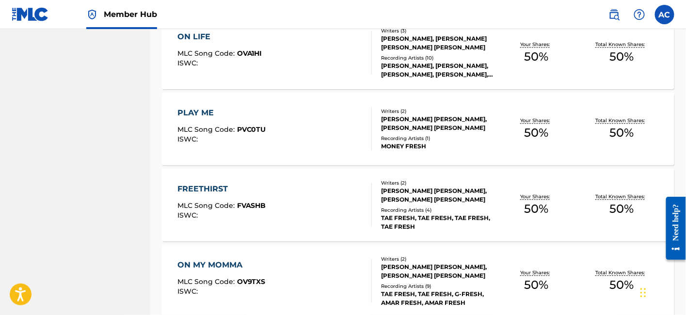
scroll to position [705, 0]
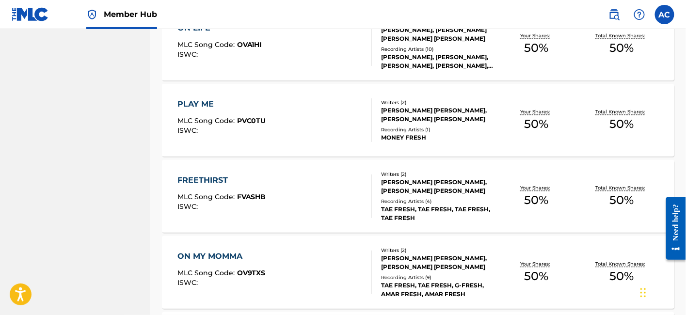
click at [225, 188] on div "FREETHIRST MLC Song Code : FVASHB ISWC :" at bounding box center [222, 197] width 89 height 44
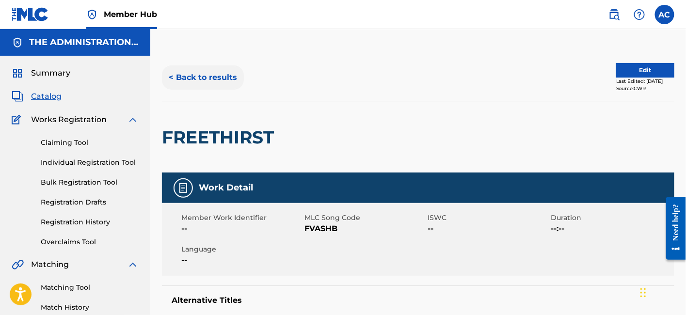
click at [220, 71] on button "< Back to results" at bounding box center [203, 77] width 82 height 24
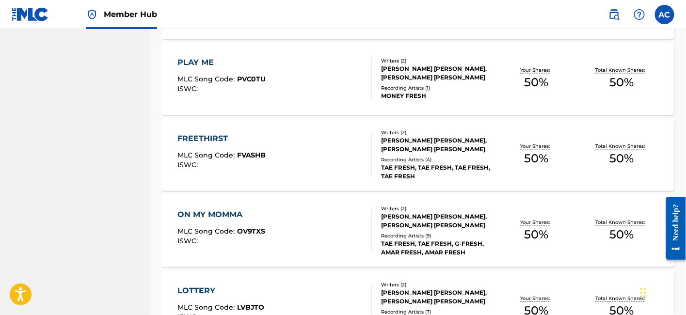
scroll to position [747, 0]
click at [279, 149] on div "FREETHIRST MLC Song Code : FVASHB ISWC :" at bounding box center [275, 154] width 195 height 44
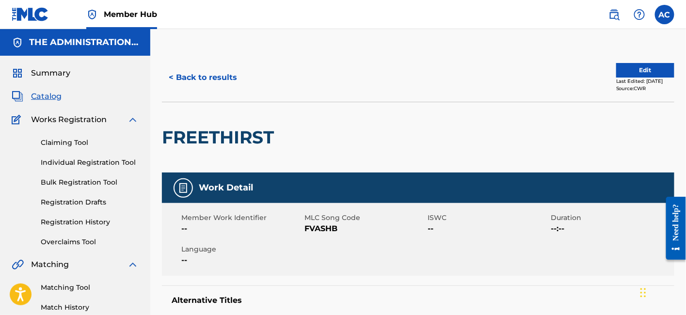
click at [263, 131] on h2 "FREETHIRST" at bounding box center [220, 138] width 117 height 22
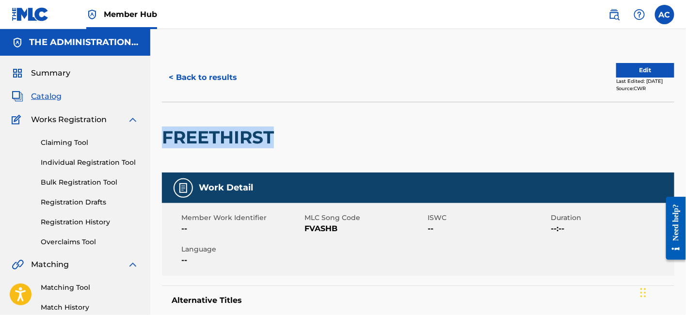
click at [263, 131] on h2 "FREETHIRST" at bounding box center [220, 138] width 117 height 22
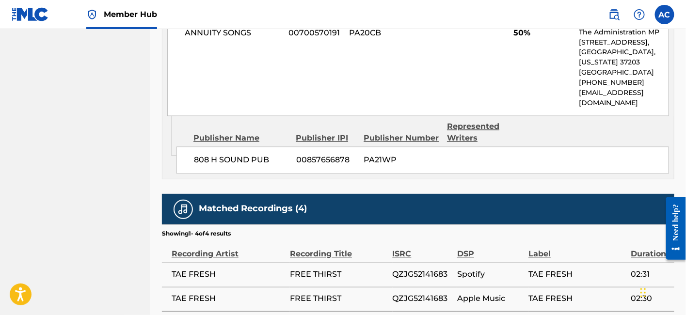
scroll to position [576, 0]
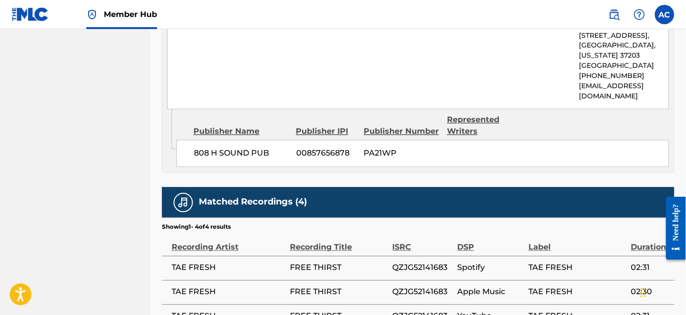
click at [424, 273] on td "QZJG52141683" at bounding box center [425, 268] width 65 height 24
click at [427, 264] on span "QZJG52141683" at bounding box center [423, 268] width 60 height 12
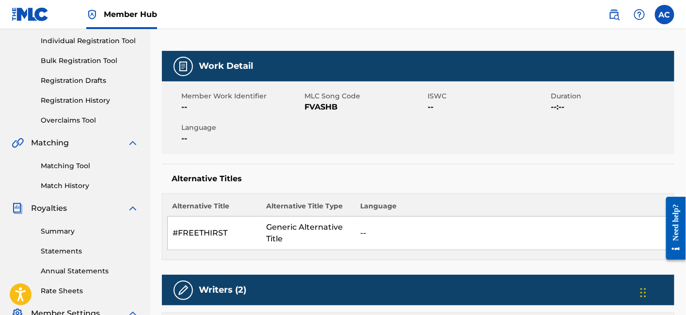
scroll to position [0, 0]
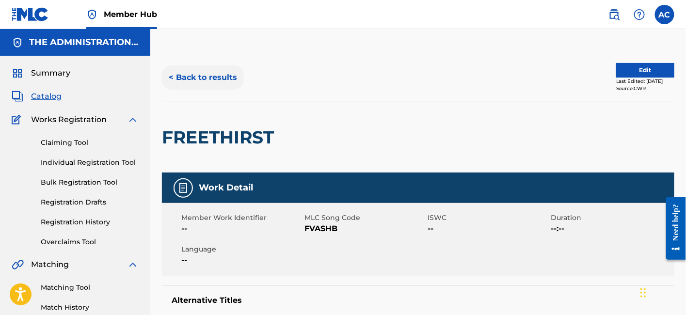
click at [207, 79] on button "< Back to results" at bounding box center [203, 77] width 82 height 24
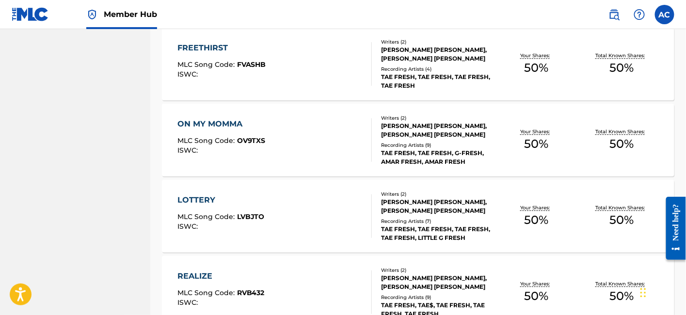
scroll to position [840, 0]
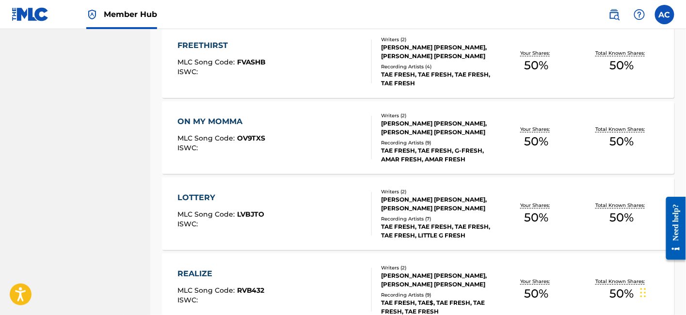
click at [220, 120] on div "ON MY MOMMA" at bounding box center [222, 122] width 88 height 12
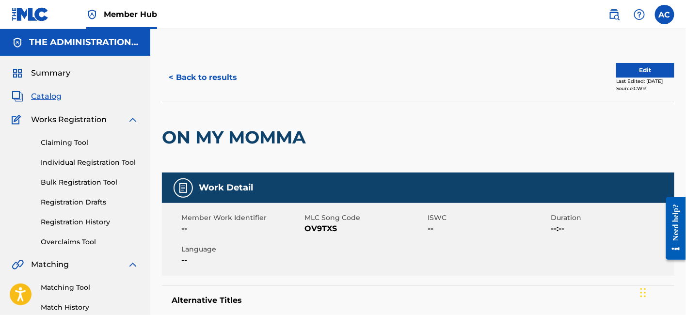
click at [251, 131] on h2 "ON MY MOMMA" at bounding box center [236, 138] width 149 height 22
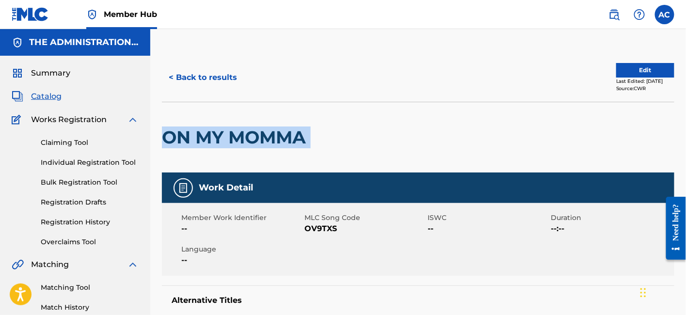
click at [251, 131] on h2 "ON MY MOMMA" at bounding box center [236, 138] width 149 height 22
click at [230, 65] on button "< Back to results" at bounding box center [203, 77] width 82 height 24
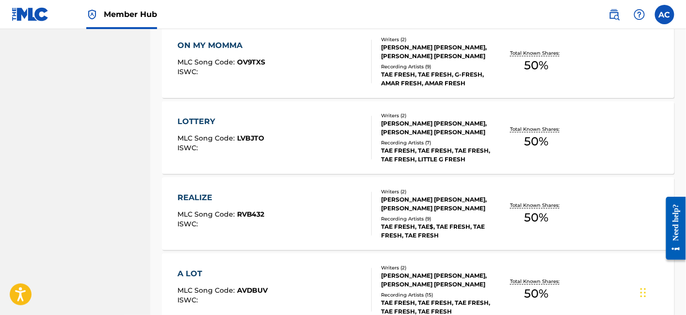
scroll to position [917, 0]
click at [228, 133] on span "MLC Song Code :" at bounding box center [208, 137] width 60 height 9
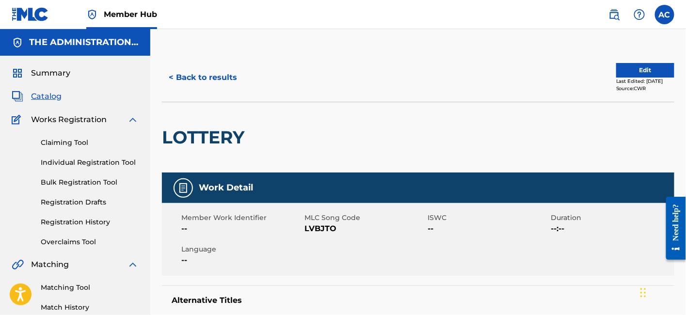
click at [195, 146] on h2 "LOTTERY" at bounding box center [205, 138] width 87 height 22
click at [200, 76] on button "< Back to results" at bounding box center [203, 77] width 82 height 24
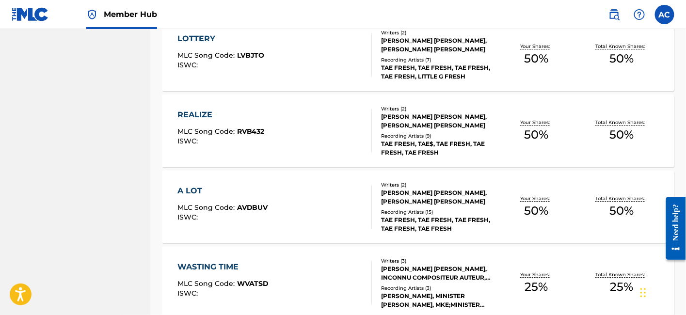
scroll to position [1004, 0]
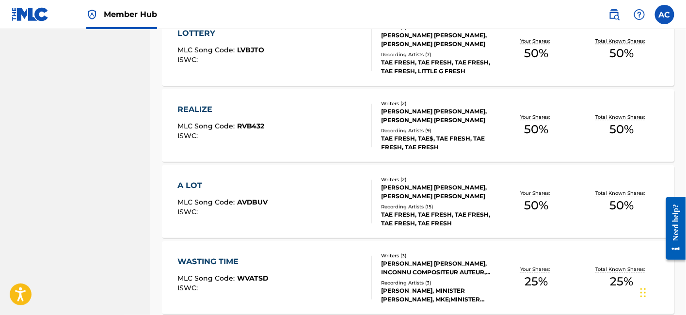
click at [220, 113] on div "REALIZE" at bounding box center [221, 110] width 87 height 12
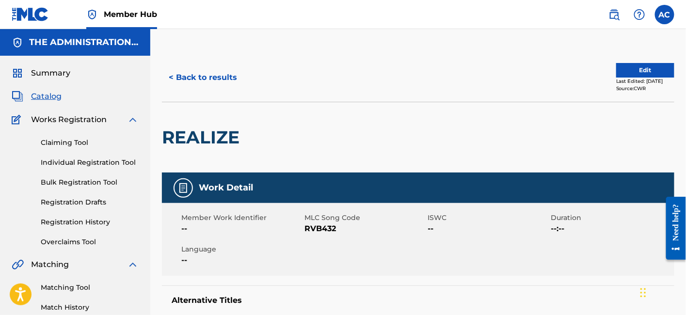
click at [217, 135] on h2 "REALIZE" at bounding box center [203, 138] width 82 height 22
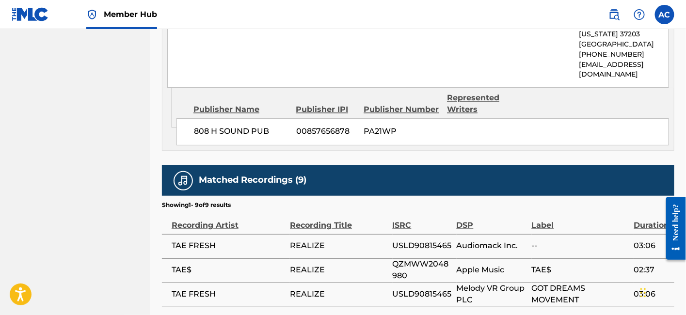
scroll to position [546, 0]
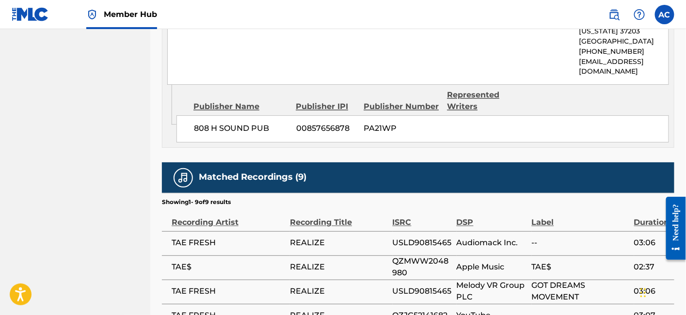
click at [400, 243] on span "USLD90815465" at bounding box center [422, 244] width 59 height 12
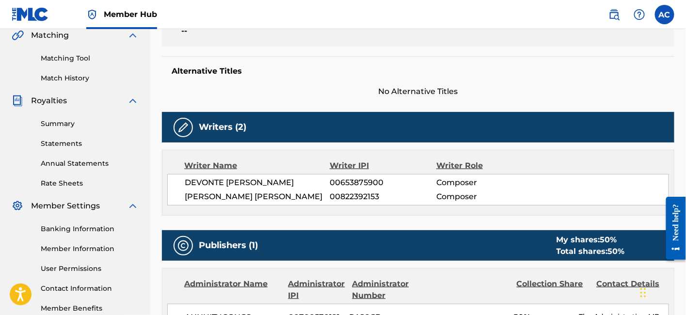
scroll to position [0, 0]
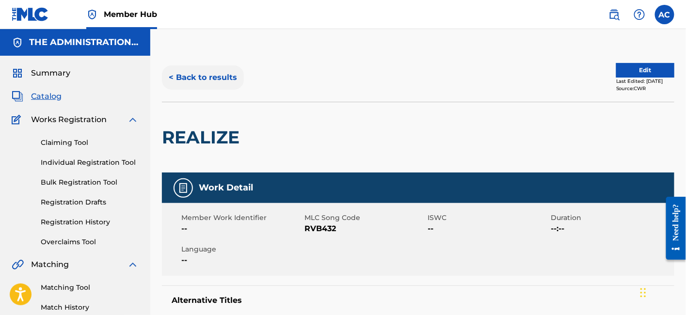
click at [211, 70] on button "< Back to results" at bounding box center [203, 77] width 82 height 24
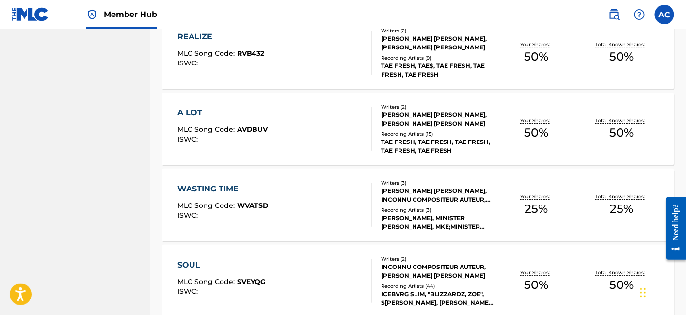
scroll to position [1077, 0]
click at [234, 114] on div "A LOT" at bounding box center [223, 113] width 91 height 12
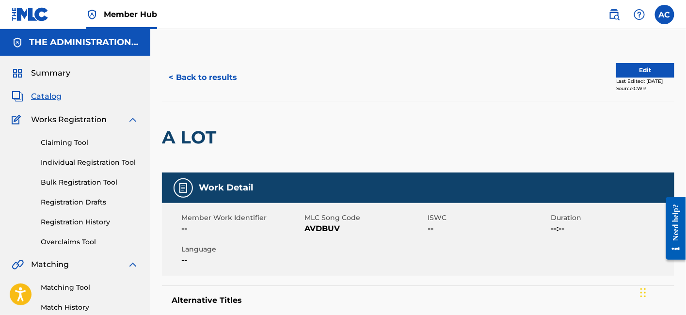
click at [194, 132] on h2 "A LOT" at bounding box center [191, 138] width 59 height 22
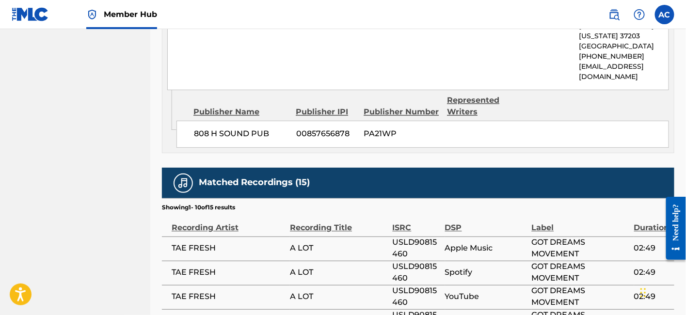
scroll to position [597, 0]
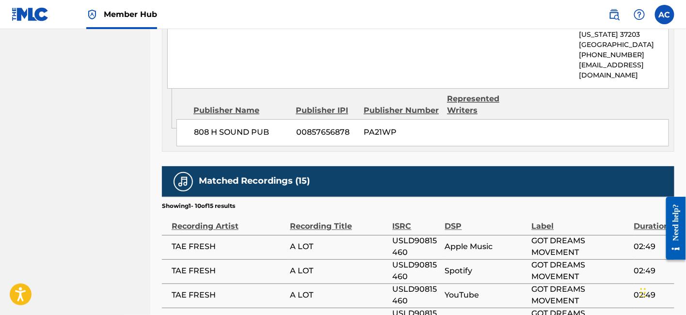
click at [415, 242] on span "USLD90815460" at bounding box center [417, 247] width 48 height 23
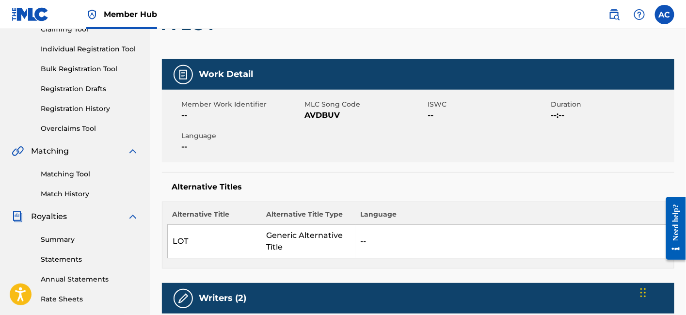
scroll to position [0, 0]
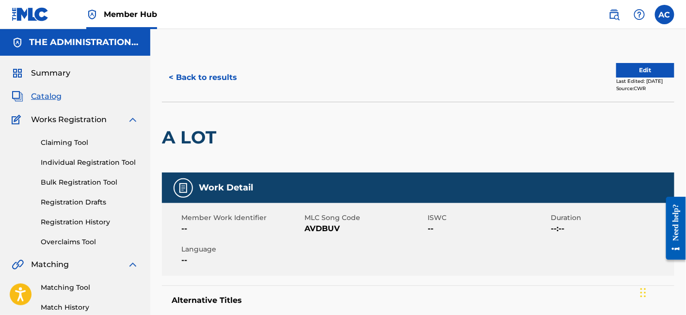
click at [325, 224] on span "AVDBUV" at bounding box center [365, 229] width 121 height 12
click at [194, 91] on div "< Back to results Edit Last Edited: [DATE] Source: CWR" at bounding box center [418, 77] width 513 height 49
click at [205, 80] on button "< Back to results" at bounding box center [203, 77] width 82 height 24
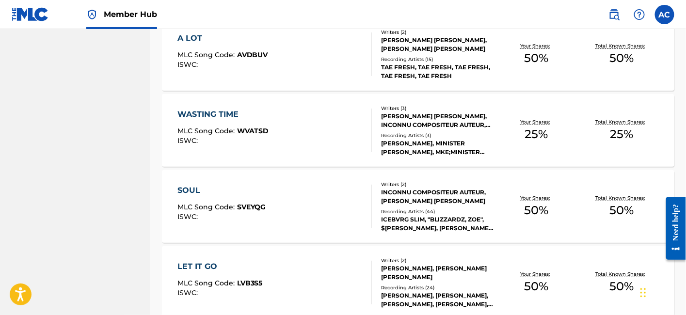
scroll to position [1152, 0]
click at [299, 121] on div "WASTING TIME MLC Song Code : WVATSD ISWC :" at bounding box center [275, 130] width 195 height 44
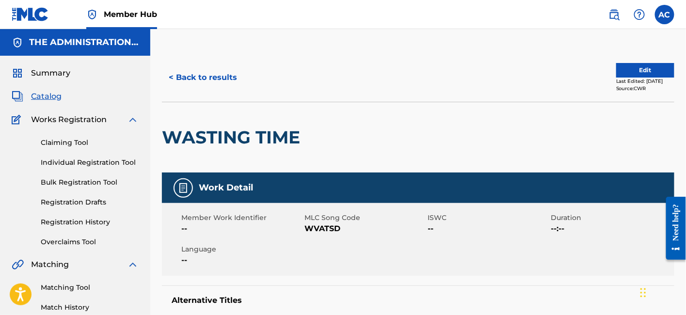
click at [273, 140] on h2 "WASTING TIME" at bounding box center [233, 138] width 143 height 22
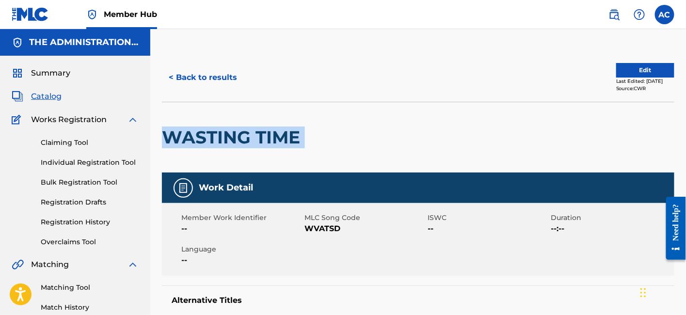
click at [273, 140] on h2 "WASTING TIME" at bounding box center [233, 138] width 143 height 22
click at [215, 68] on button "< Back to results" at bounding box center [203, 77] width 82 height 24
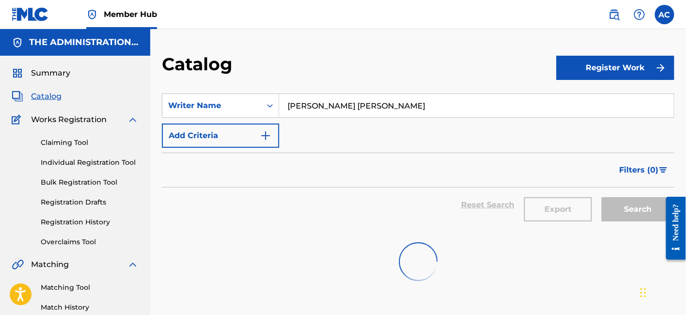
scroll to position [7, 0]
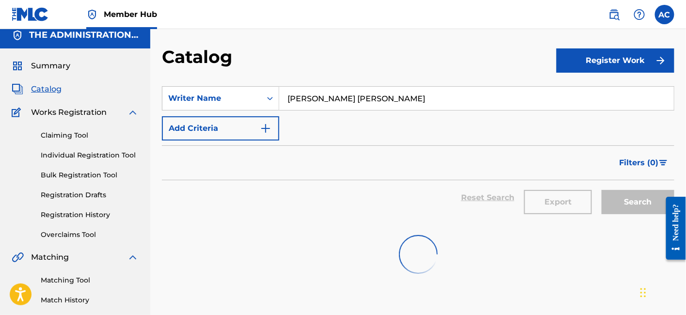
click at [407, 98] on input "[PERSON_NAME] [PERSON_NAME]" at bounding box center [476, 98] width 395 height 23
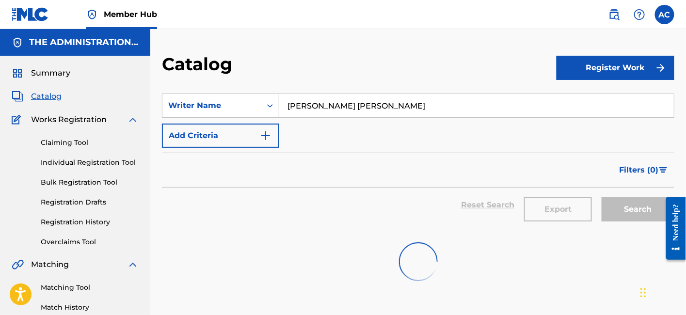
scroll to position [0, 0]
click at [373, 95] on input "[PERSON_NAME] [PERSON_NAME]" at bounding box center [476, 105] width 395 height 23
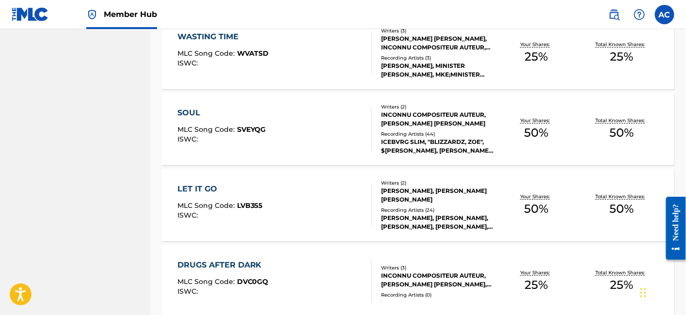
scroll to position [1231, 0]
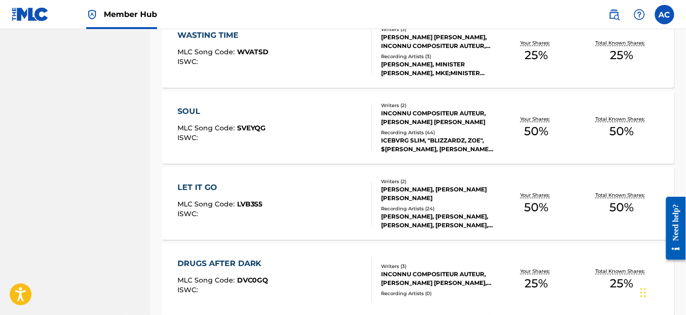
click at [303, 132] on div "SOUL MLC Song Code : SVEYQG ISWC :" at bounding box center [275, 128] width 195 height 44
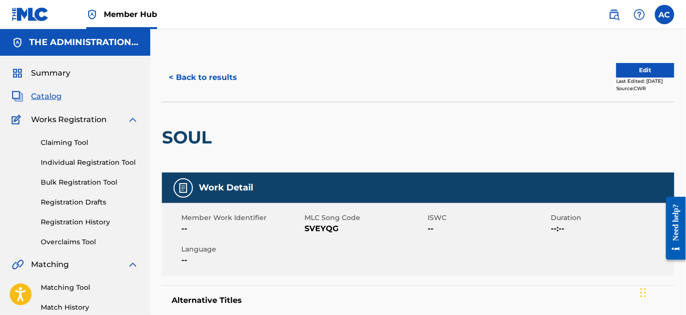
click at [172, 132] on h2 "SOUL" at bounding box center [189, 138] width 55 height 22
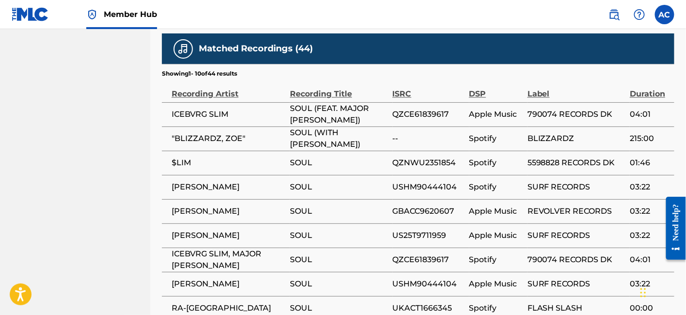
scroll to position [676, 0]
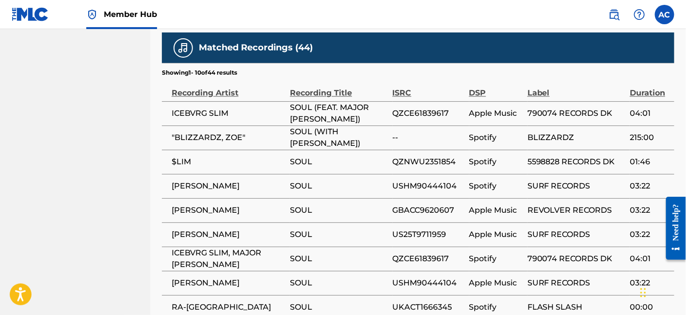
click at [431, 114] on span "QZCE61839617" at bounding box center [429, 114] width 72 height 12
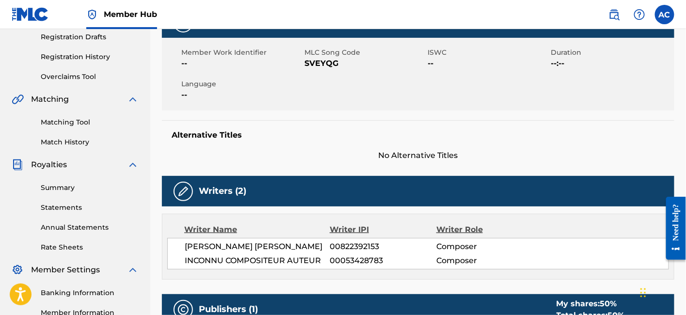
scroll to position [0, 0]
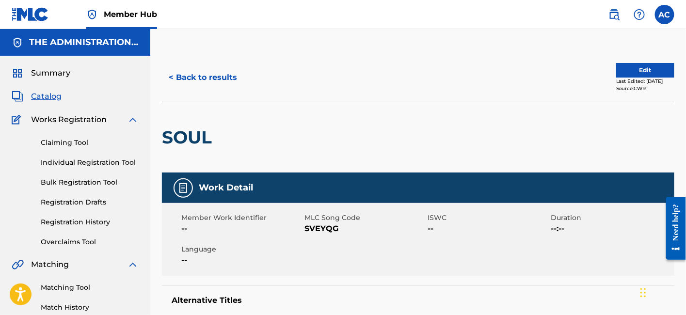
click at [193, 133] on h2 "SOUL" at bounding box center [189, 138] width 55 height 22
click at [319, 232] on span "SVEYQG" at bounding box center [365, 229] width 121 height 12
click at [233, 73] on button "< Back to results" at bounding box center [203, 77] width 82 height 24
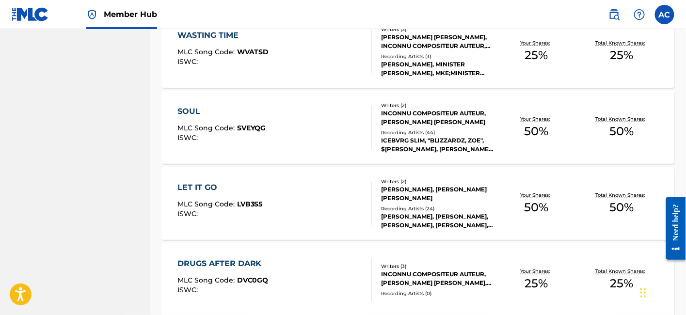
scroll to position [1254, 0]
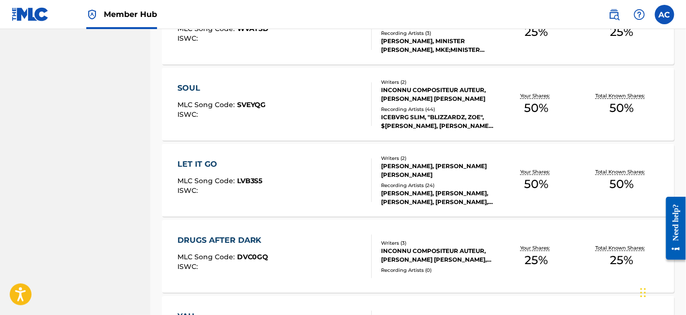
click at [321, 191] on div "LET IT GO MLC Song Code : LVB3S5 ISWC :" at bounding box center [275, 181] width 195 height 44
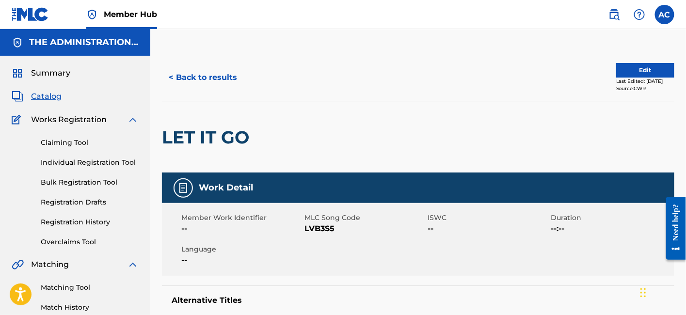
click at [241, 121] on div "LET IT GO" at bounding box center [208, 137] width 92 height 70
drag, startPoint x: 230, startPoint y: 127, endPoint x: 207, endPoint y: 135, distance: 24.7
click at [207, 135] on h2 "LET IT GO" at bounding box center [208, 138] width 92 height 22
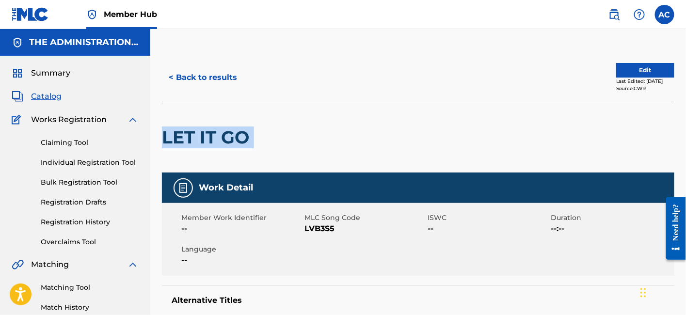
click at [207, 135] on h2 "LET IT GO" at bounding box center [208, 138] width 92 height 22
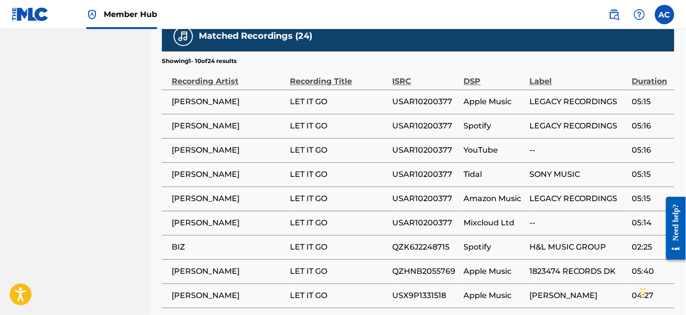
scroll to position [687, 0]
click at [422, 102] on span "USAR10200377" at bounding box center [426, 102] width 66 height 12
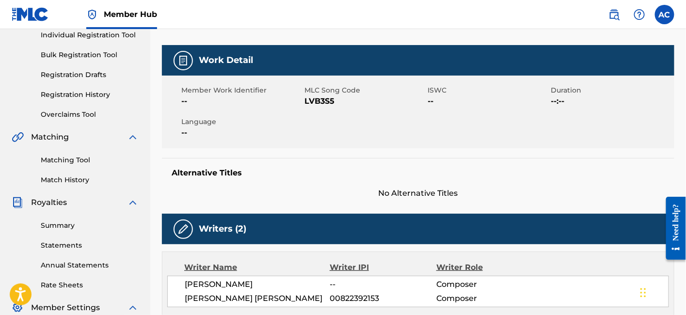
scroll to position [0, 0]
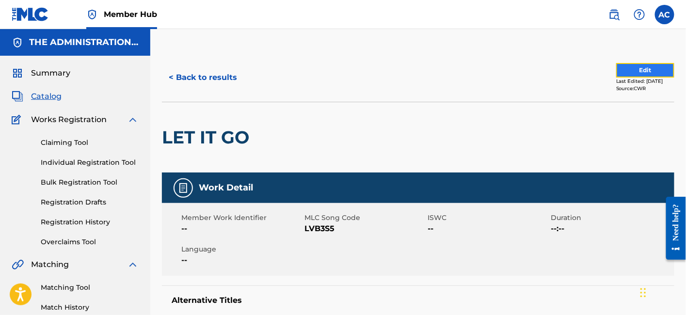
click at [626, 65] on button "Edit" at bounding box center [645, 70] width 58 height 15
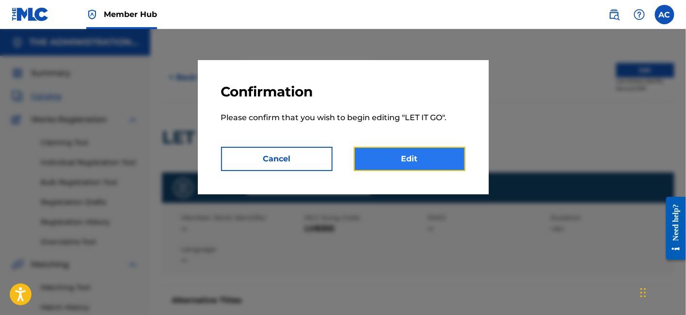
click at [445, 160] on link "Edit" at bounding box center [410, 159] width 112 height 24
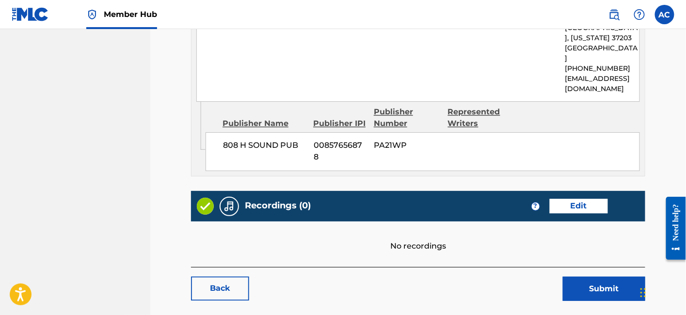
scroll to position [548, 0]
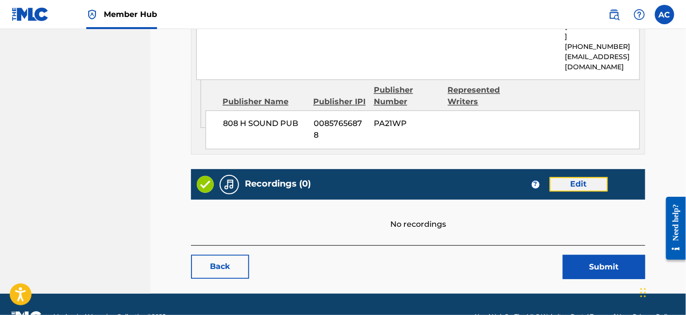
click at [596, 178] on link "Edit" at bounding box center [579, 185] width 58 height 15
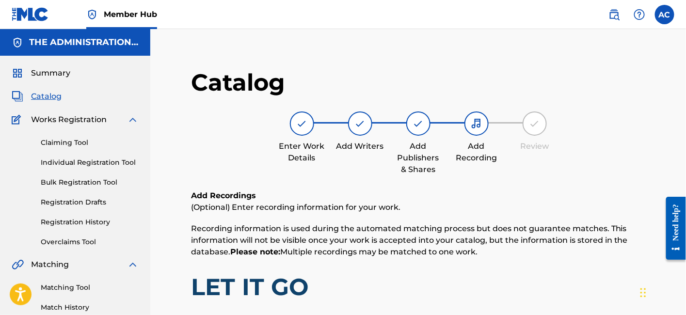
click at [47, 100] on span "Catalog" at bounding box center [46, 97] width 31 height 12
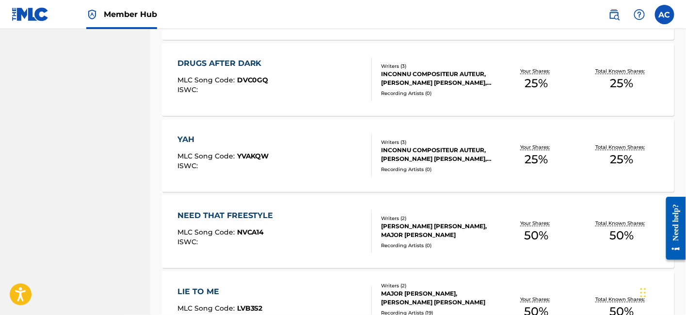
scroll to position [1431, 0]
click at [270, 82] on div "DRUGS AFTER DARK MLC Song Code : DVC0GQ ISWC :" at bounding box center [275, 79] width 195 height 44
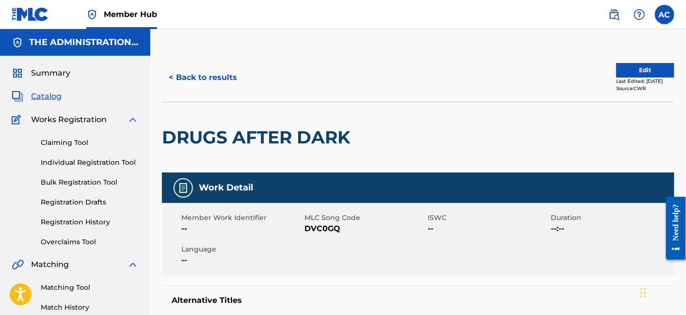
click at [221, 127] on h2 "DRUGS AFTER DARK" at bounding box center [259, 138] width 194 height 22
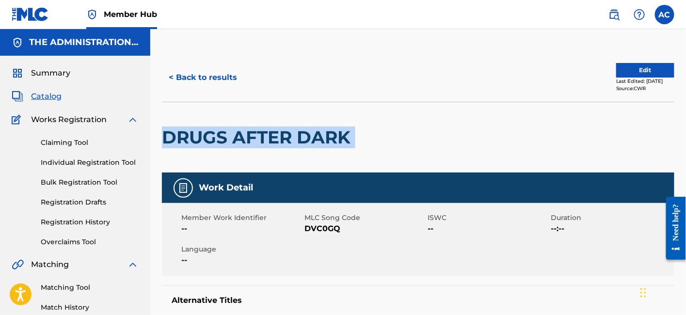
click at [221, 127] on h2 "DRUGS AFTER DARK" at bounding box center [259, 138] width 194 height 22
click at [224, 81] on button "< Back to results" at bounding box center [203, 77] width 82 height 24
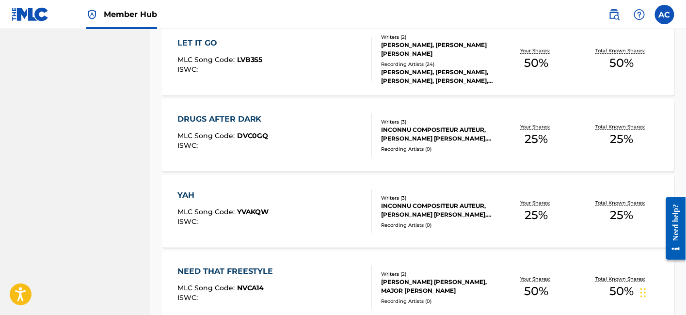
scroll to position [1390, 0]
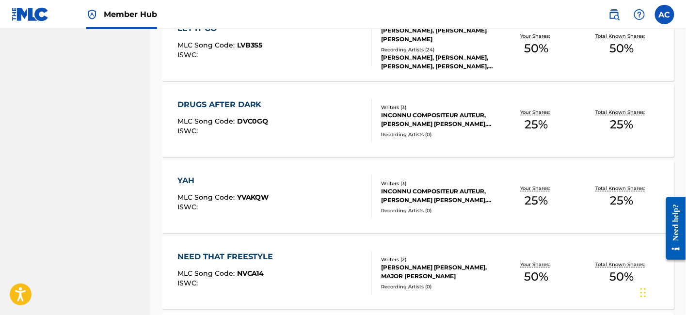
click at [298, 215] on div "YAH MLC Song Code : YVAKQW ISWC :" at bounding box center [275, 197] width 195 height 44
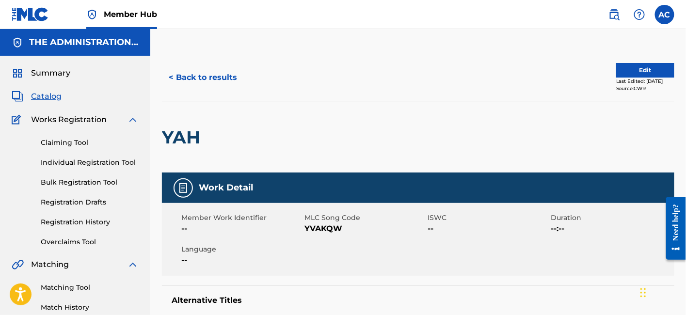
click at [188, 134] on h2 "YAH" at bounding box center [183, 138] width 43 height 22
click at [655, 65] on button "Edit" at bounding box center [645, 70] width 58 height 15
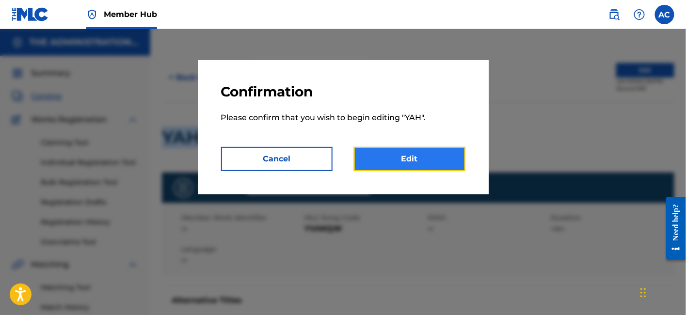
click at [406, 165] on link "Edit" at bounding box center [410, 159] width 112 height 24
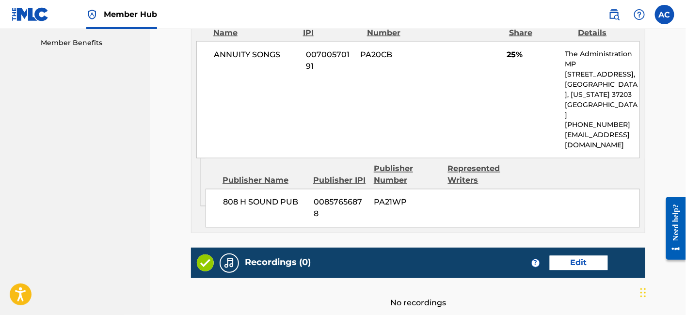
scroll to position [573, 0]
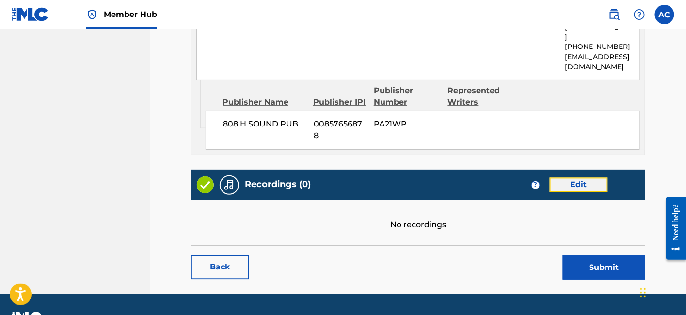
click at [577, 178] on link "Edit" at bounding box center [579, 185] width 58 height 15
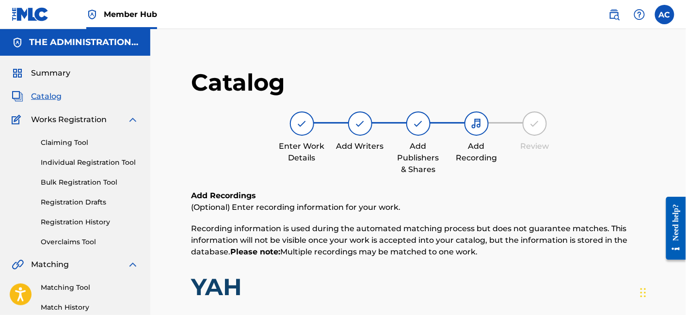
click at [46, 93] on span "Catalog" at bounding box center [46, 97] width 31 height 12
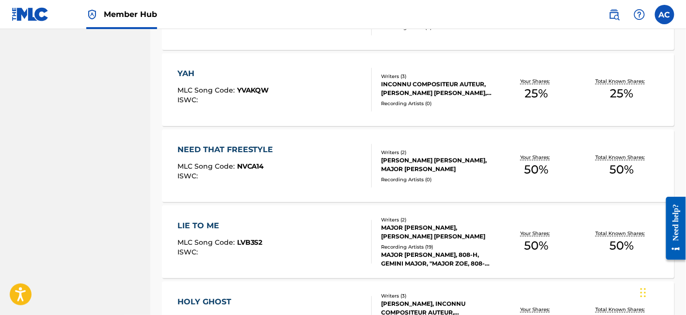
scroll to position [1453, 0]
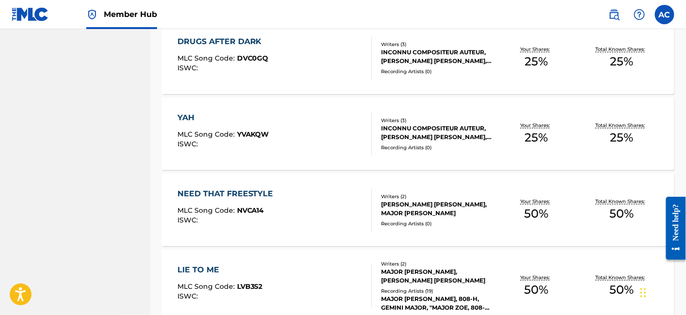
click at [313, 201] on div "NEED THAT FREESTYLE MLC Song Code : NVCA14 ISWC :" at bounding box center [275, 210] width 195 height 44
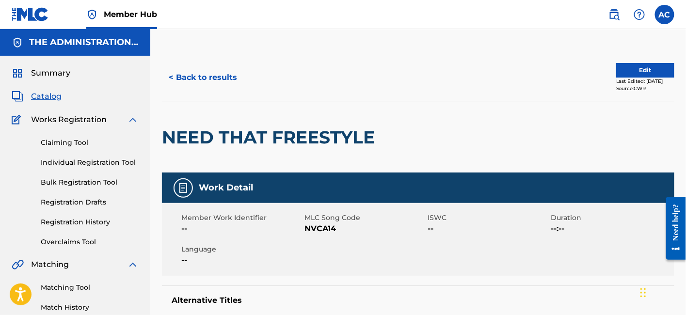
click at [230, 141] on h2 "NEED THAT FREESTYLE" at bounding box center [271, 138] width 218 height 22
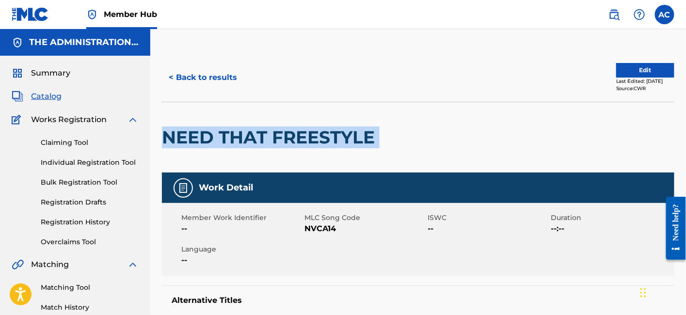
click at [230, 141] on h2 "NEED THAT FREESTYLE" at bounding box center [271, 138] width 218 height 22
click at [648, 72] on button "Edit" at bounding box center [645, 70] width 58 height 15
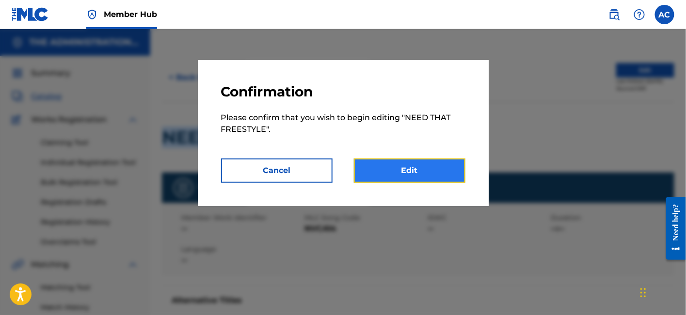
click at [435, 168] on link "Edit" at bounding box center [410, 171] width 112 height 24
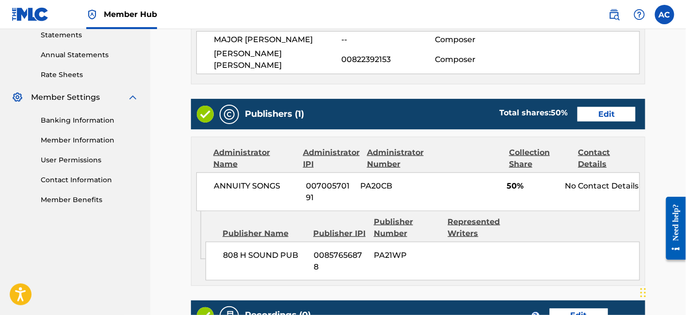
scroll to position [470, 0]
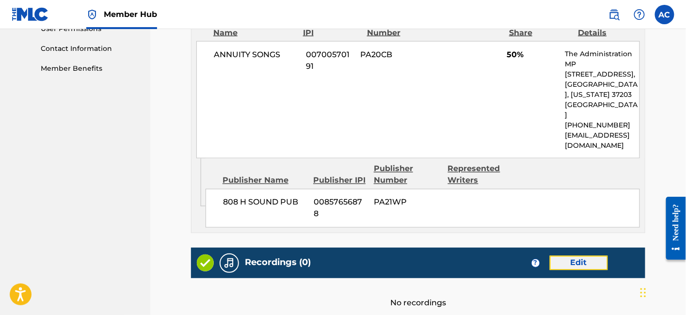
click at [570, 256] on link "Edit" at bounding box center [579, 263] width 58 height 15
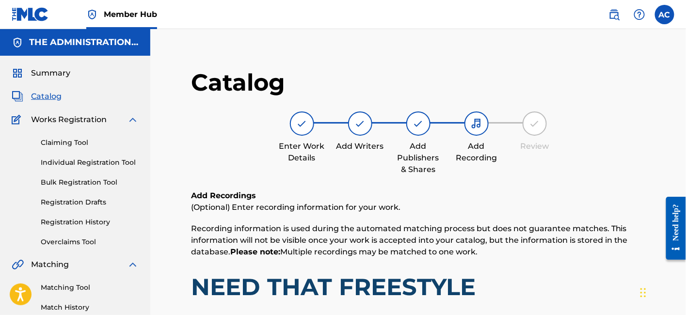
click at [50, 90] on div "Summary Catalog Works Registration Claiming Tool Individual Registration Tool B…" at bounding box center [75, 305] width 150 height 499
click at [49, 95] on span "Catalog" at bounding box center [46, 97] width 31 height 12
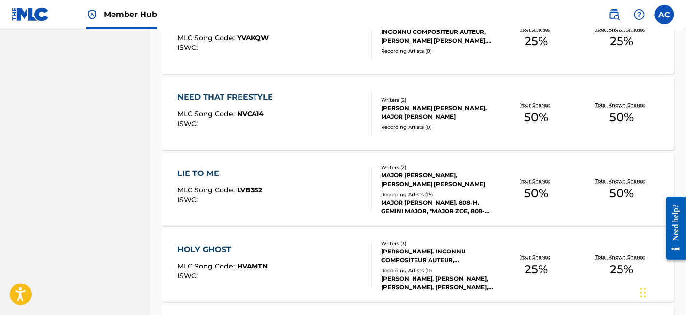
scroll to position [1549, 0]
click at [274, 201] on div "LIE TO ME MLC Song Code : LVB3S2 ISWC :" at bounding box center [275, 190] width 195 height 44
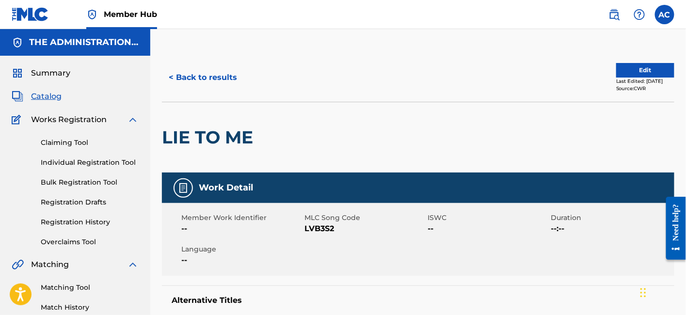
click at [221, 138] on h2 "LIE TO ME" at bounding box center [210, 138] width 96 height 22
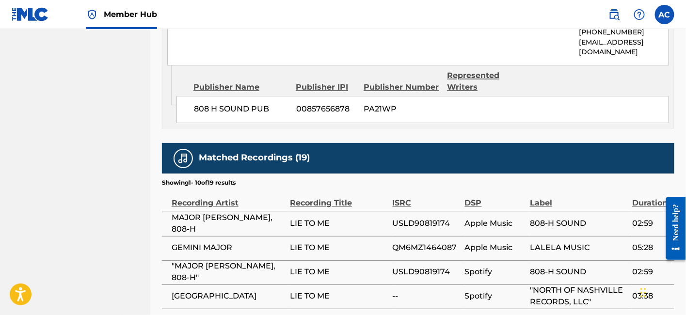
scroll to position [567, 0]
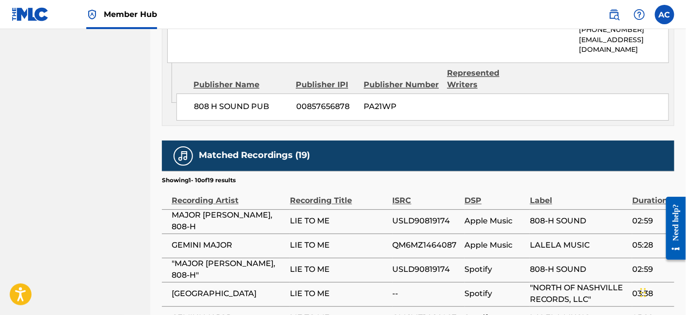
click at [421, 216] on span "USLD90819174" at bounding box center [426, 222] width 67 height 12
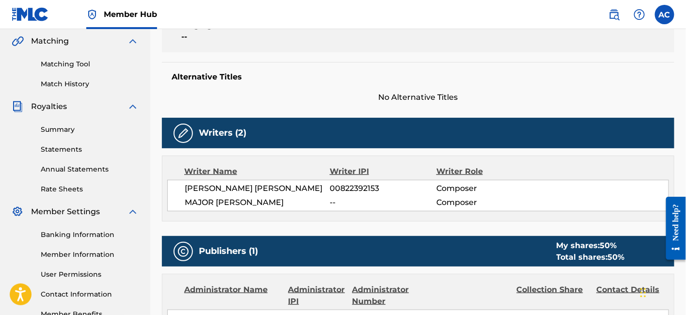
scroll to position [0, 0]
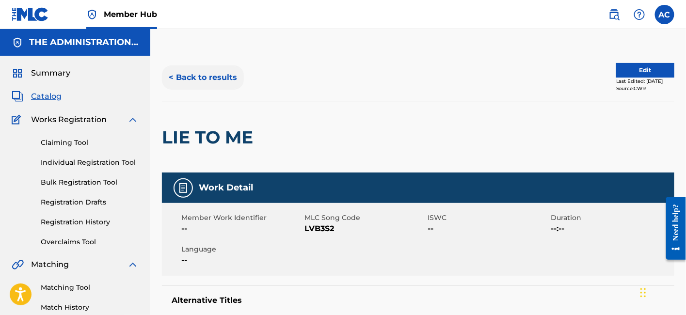
click at [223, 72] on button "< Back to results" at bounding box center [203, 77] width 82 height 24
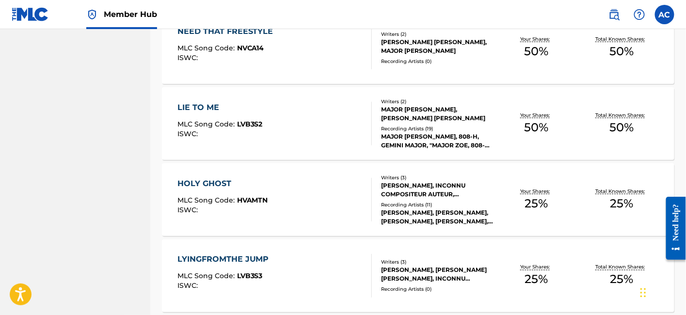
scroll to position [1622, 0]
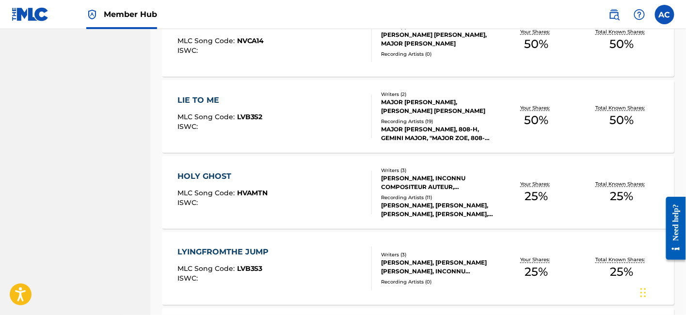
click at [357, 186] on div "HOLY GHOST MLC Song Code : HVAMTN ISWC :" at bounding box center [275, 193] width 195 height 44
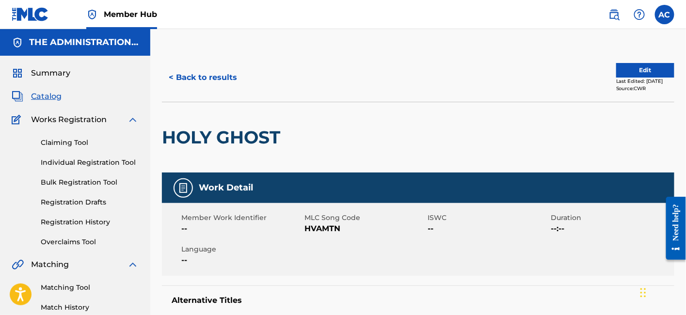
click at [242, 130] on h2 "HOLY GHOST" at bounding box center [223, 138] width 123 height 22
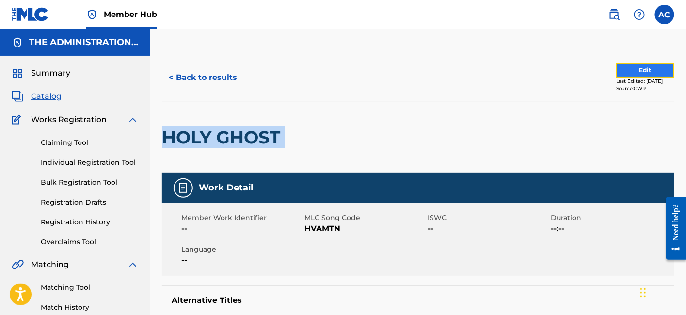
click at [637, 71] on button "Edit" at bounding box center [645, 70] width 58 height 15
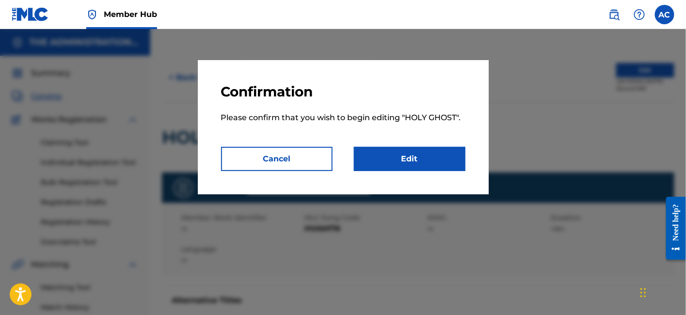
click at [400, 175] on div "Confirmation Please confirm that you wish to begin editing " HOLY GHOST ". Canc…" at bounding box center [343, 127] width 291 height 134
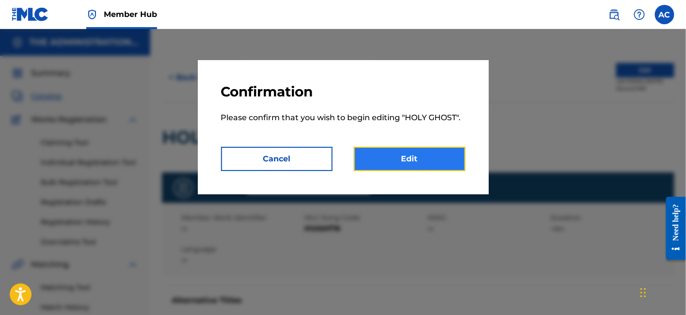
click at [405, 163] on link "Edit" at bounding box center [410, 159] width 112 height 24
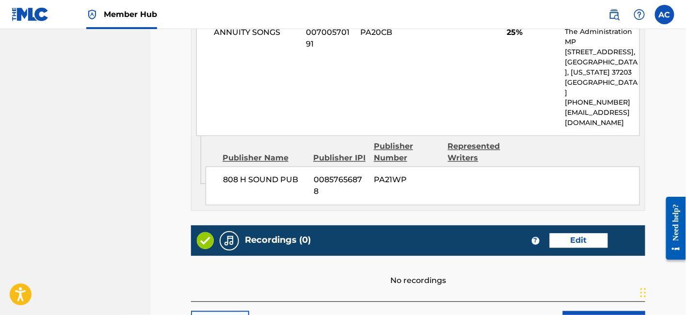
scroll to position [573, 0]
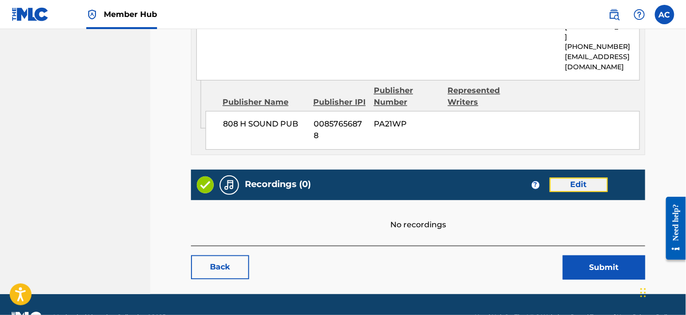
click at [569, 178] on link "Edit" at bounding box center [579, 185] width 58 height 15
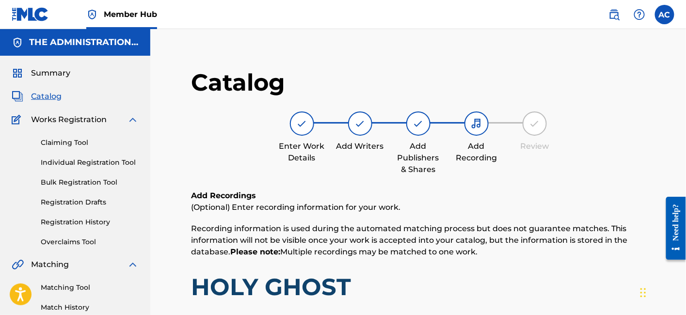
click at [49, 94] on span "Catalog" at bounding box center [46, 97] width 31 height 12
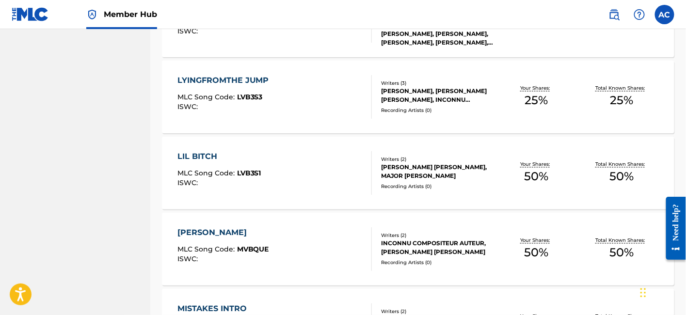
scroll to position [1799, 0]
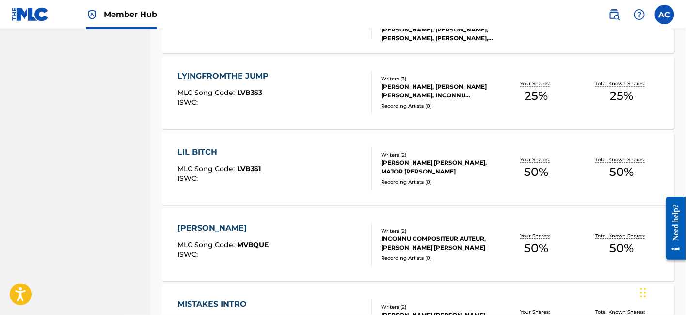
click at [257, 106] on div "LYINGFROMTHE JUMP MLC Song Code : LVB3S3 ISWC :" at bounding box center [226, 93] width 97 height 44
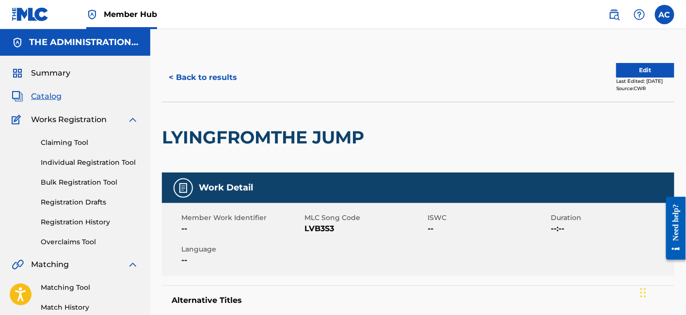
click at [227, 138] on h2 "LYINGFROMTHE JUMP" at bounding box center [265, 138] width 207 height 22
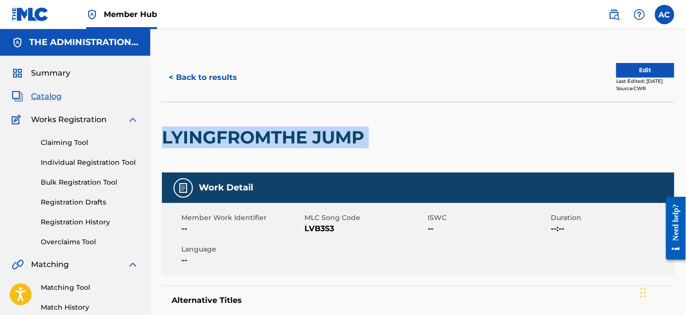
click at [227, 138] on h2 "LYINGFROMTHE JUMP" at bounding box center [265, 138] width 207 height 22
click at [648, 67] on button "Edit" at bounding box center [645, 70] width 58 height 15
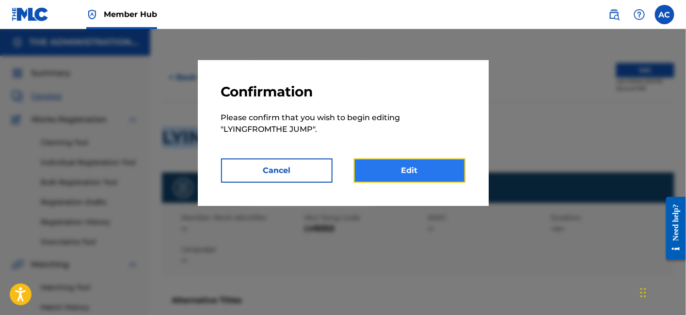
click at [446, 160] on link "Edit" at bounding box center [410, 171] width 112 height 24
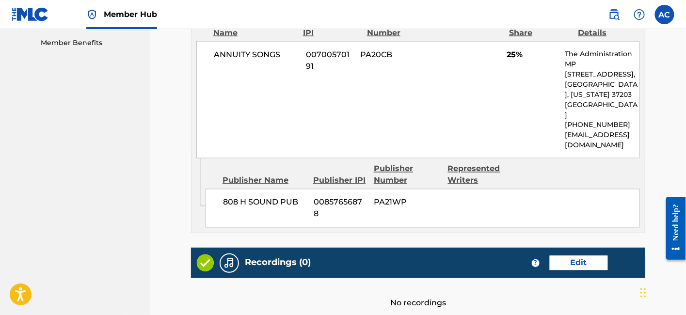
scroll to position [540, 0]
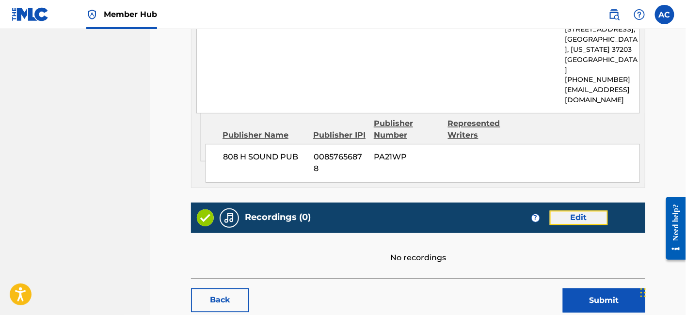
click at [561, 211] on link "Edit" at bounding box center [579, 218] width 58 height 15
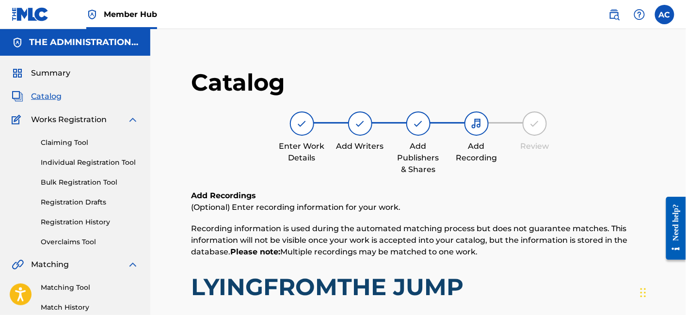
click at [51, 94] on span "Catalog" at bounding box center [46, 97] width 31 height 12
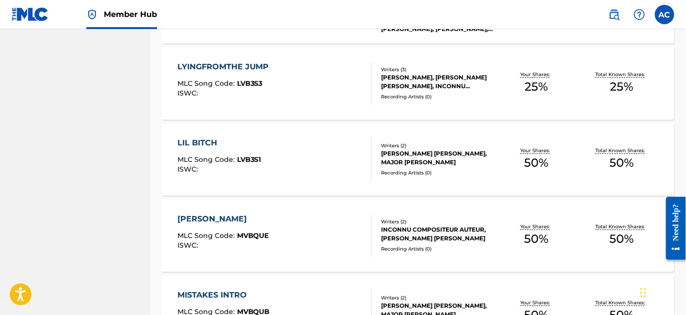
scroll to position [1779, 0]
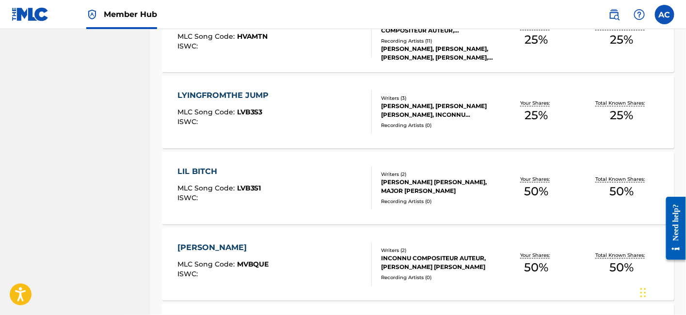
click at [323, 177] on div "LIL BITCH MLC Song Code : LVB3S1 ISWC :" at bounding box center [275, 188] width 195 height 44
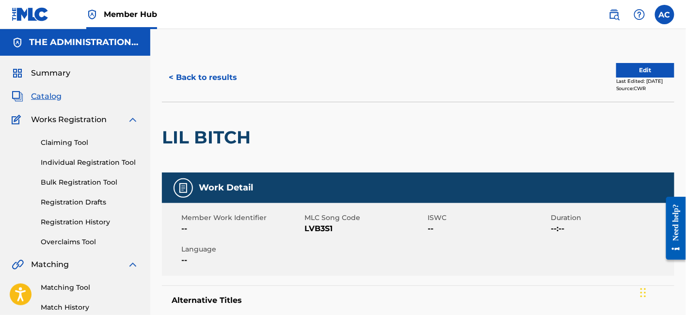
click at [199, 122] on div "LIL BITCH" at bounding box center [209, 137] width 94 height 70
click at [234, 78] on button "< Back to results" at bounding box center [203, 77] width 82 height 24
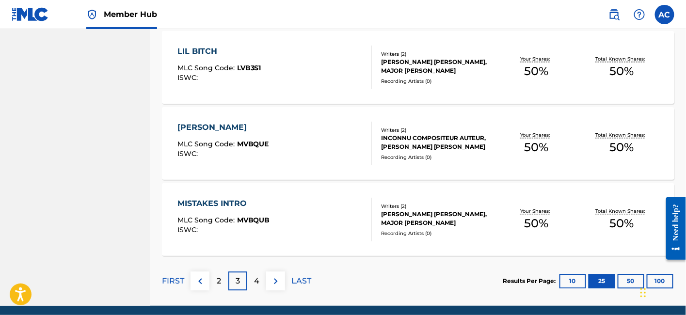
scroll to position [1901, 0]
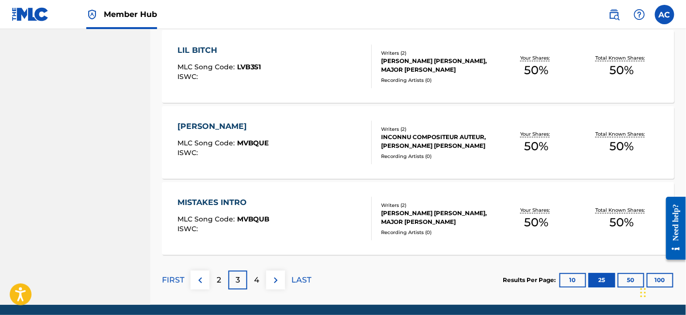
click at [323, 156] on div "[PERSON_NAME] MLC Song Code : MVBQUE ISWC :" at bounding box center [275, 143] width 195 height 44
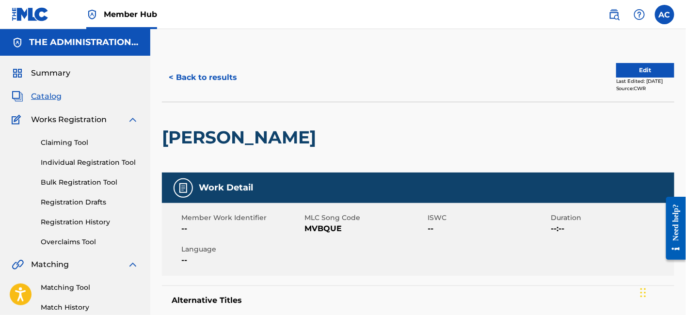
click at [228, 128] on h2 "[PERSON_NAME]" at bounding box center [241, 138] width 159 height 22
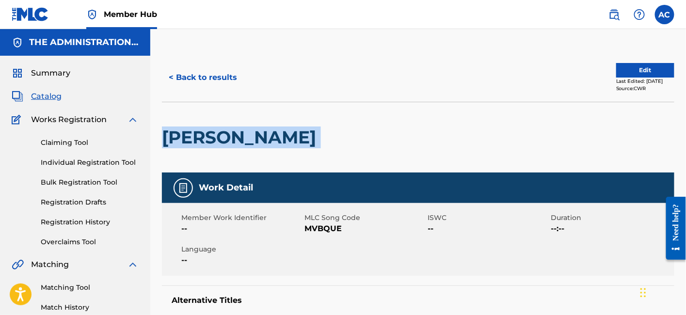
click at [228, 128] on h2 "[PERSON_NAME]" at bounding box center [241, 138] width 159 height 22
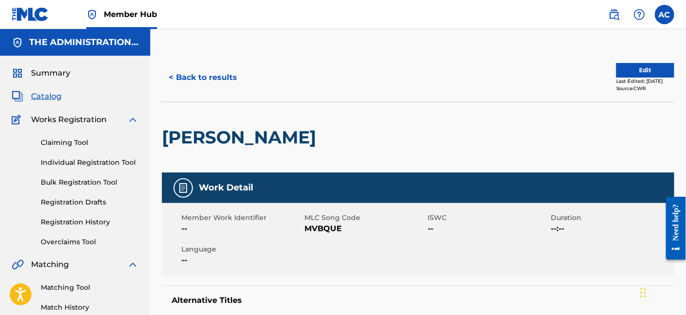
click at [639, 62] on div "< Back to results Edit Last Edited: [DATE] Source: CWR" at bounding box center [418, 77] width 513 height 49
click at [637, 73] on button "Edit" at bounding box center [645, 70] width 58 height 15
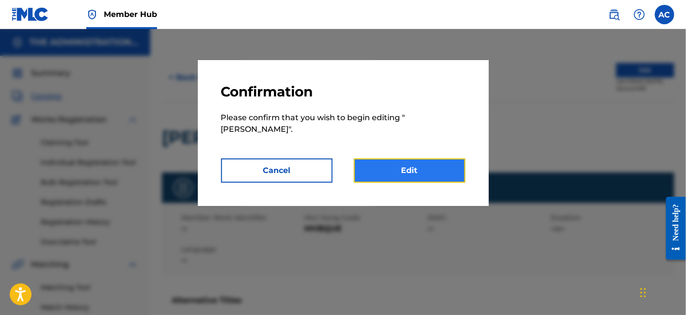
click at [405, 159] on link "Edit" at bounding box center [410, 171] width 112 height 24
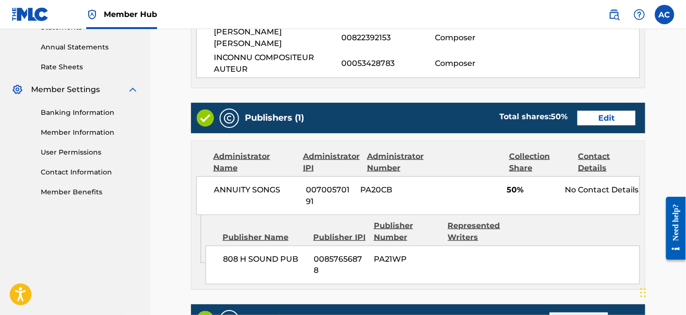
scroll to position [481, 0]
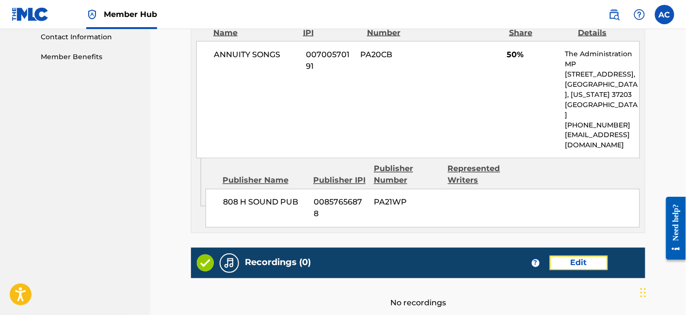
click at [569, 256] on link "Edit" at bounding box center [579, 263] width 58 height 15
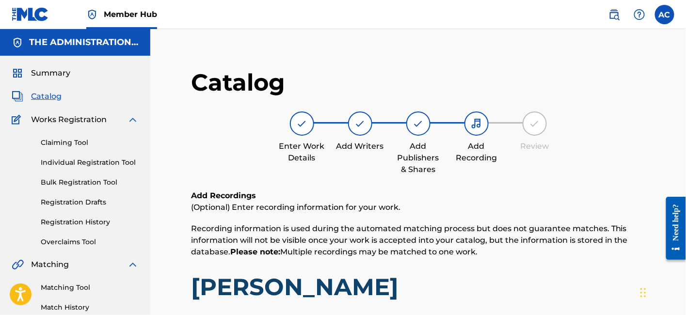
click at [51, 96] on span "Catalog" at bounding box center [46, 97] width 31 height 12
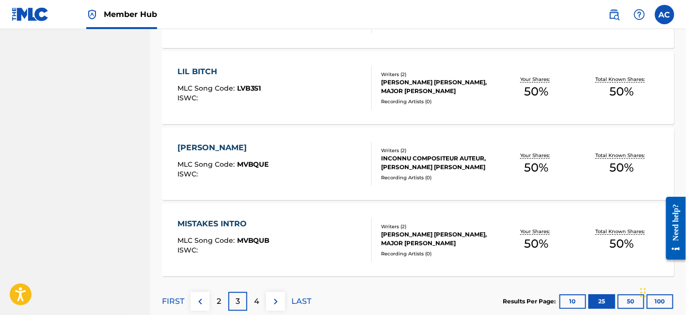
scroll to position [1936, 0]
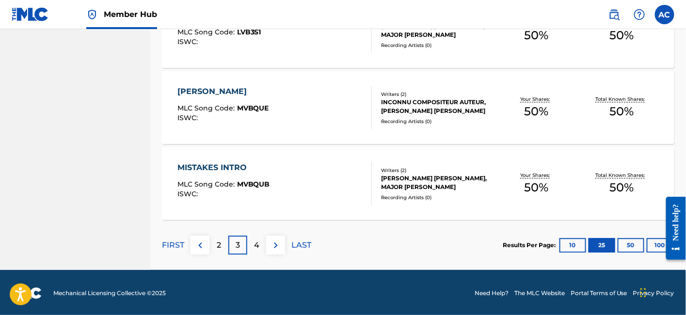
click at [243, 180] on span "MVBQUB" at bounding box center [253, 184] width 33 height 9
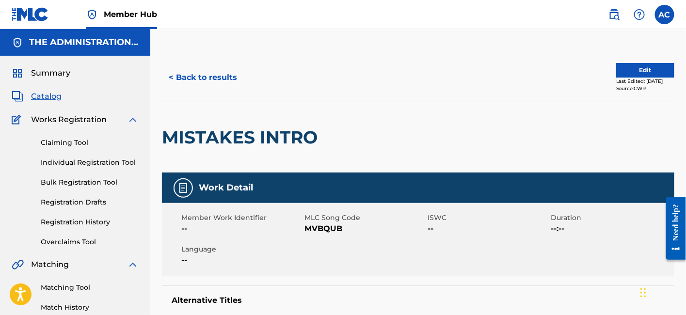
click at [244, 139] on h2 "MISTAKES INTRO" at bounding box center [242, 138] width 161 height 22
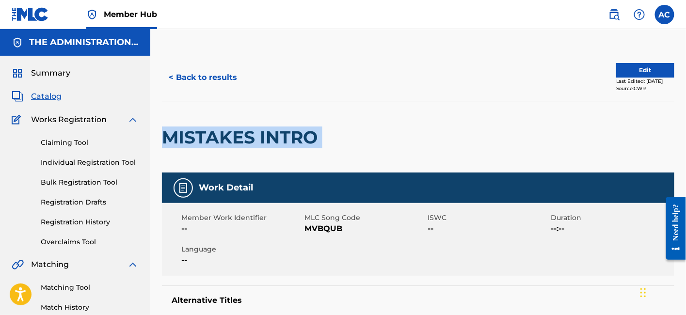
click at [244, 139] on h2 "MISTAKES INTRO" at bounding box center [242, 138] width 161 height 22
click at [208, 74] on button "< Back to results" at bounding box center [203, 77] width 82 height 24
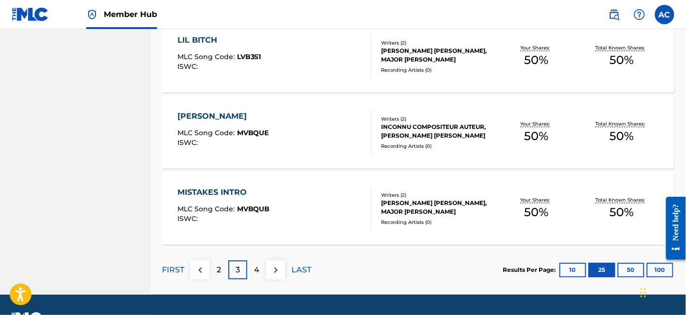
scroll to position [1936, 0]
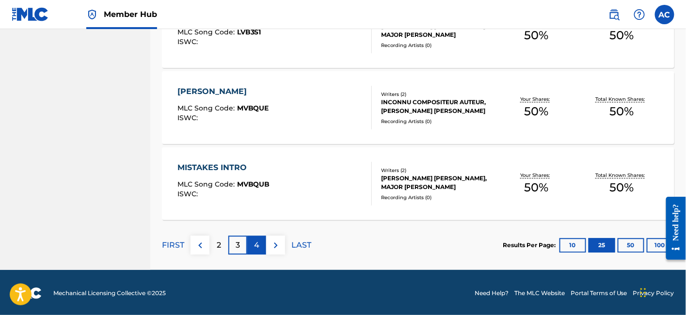
click at [256, 246] on p "4" at bounding box center [256, 246] width 5 height 12
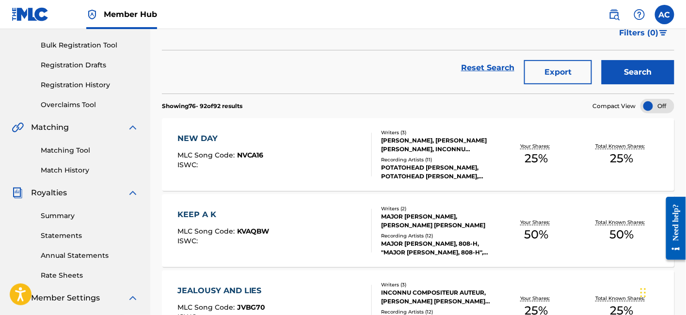
scroll to position [143, 0]
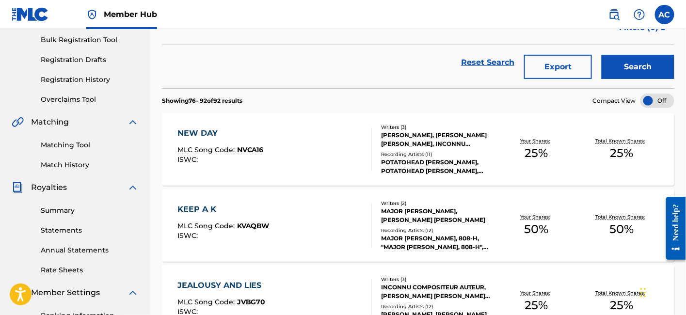
click at [306, 154] on div "NEW DAY MLC Song Code : NVCA16 ISWC :" at bounding box center [275, 150] width 195 height 44
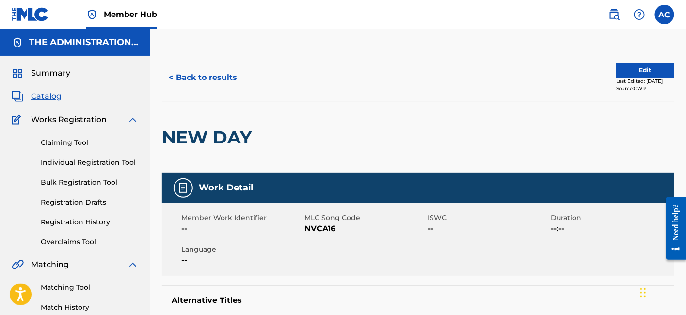
click at [233, 131] on h2 "NEW DAY" at bounding box center [209, 138] width 95 height 22
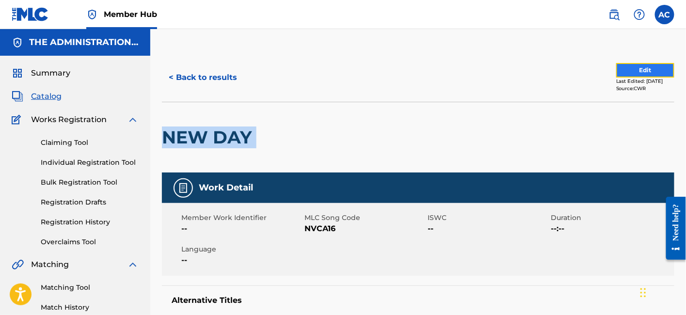
click at [625, 67] on button "Edit" at bounding box center [645, 70] width 58 height 15
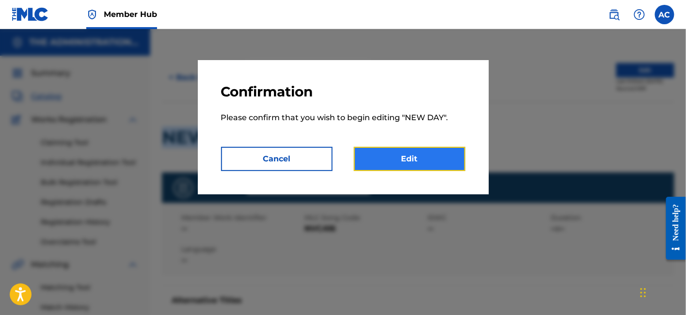
click at [415, 157] on link "Edit" at bounding box center [410, 159] width 112 height 24
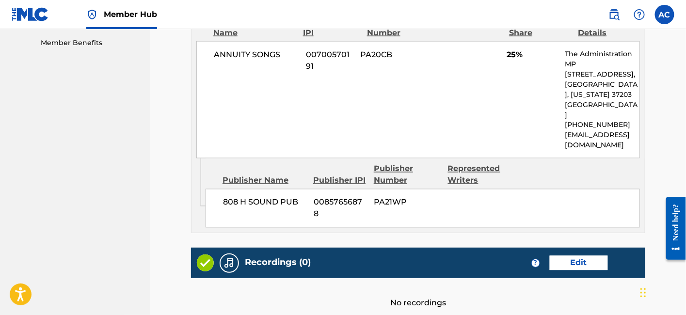
scroll to position [573, 0]
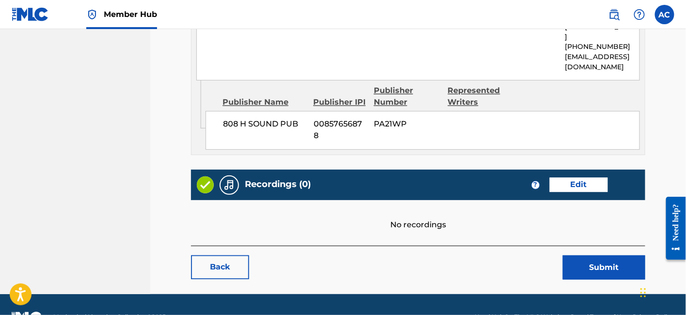
click at [587, 170] on div "Recordings (0) ? Edit" at bounding box center [418, 185] width 454 height 31
click at [586, 178] on link "Edit" at bounding box center [579, 185] width 58 height 15
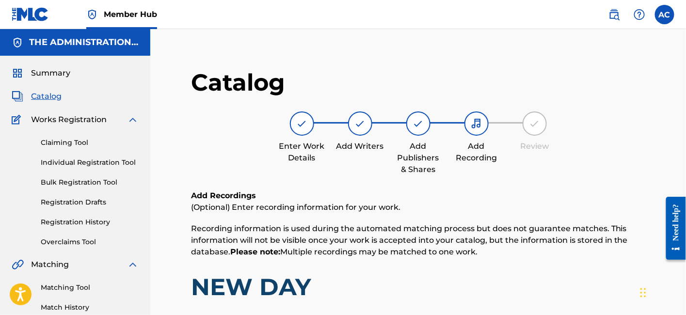
click at [52, 97] on span "Catalog" at bounding box center [46, 97] width 31 height 12
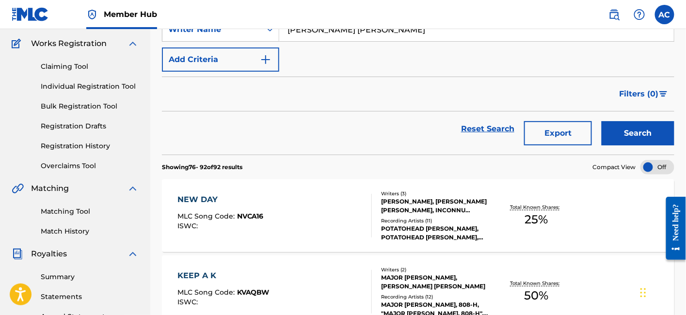
scroll to position [97, 0]
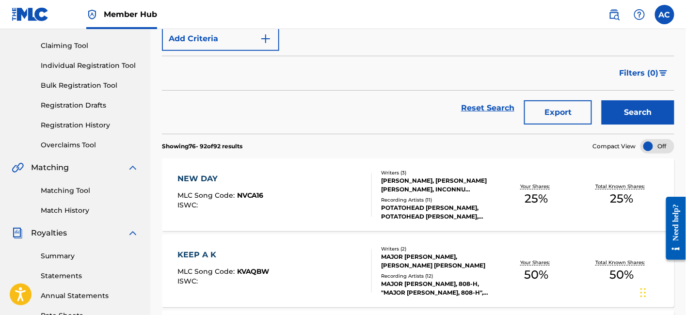
click at [229, 259] on div "KEEP A K" at bounding box center [224, 255] width 92 height 12
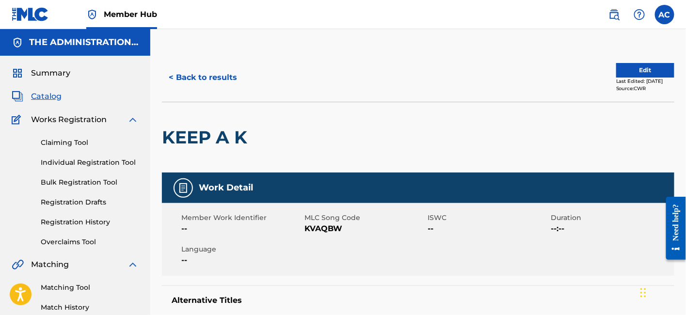
click at [219, 141] on h2 "KEEP A K" at bounding box center [207, 138] width 90 height 22
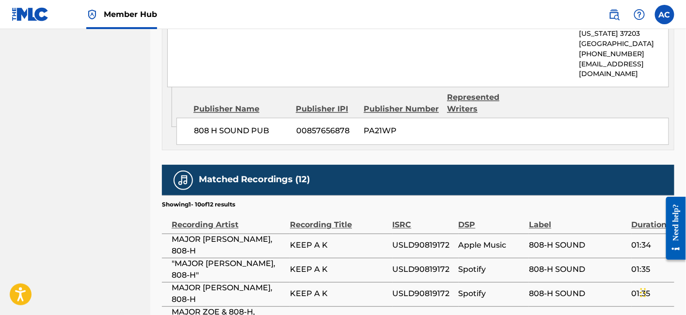
scroll to position [571, 0]
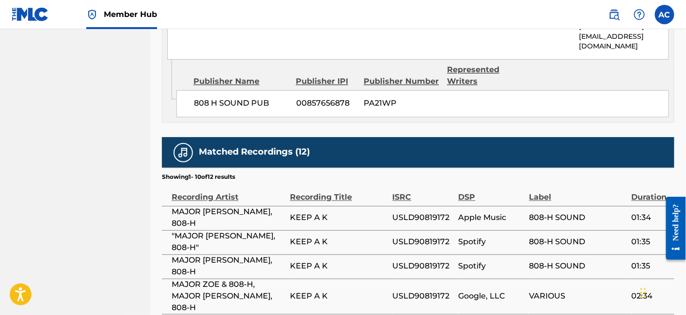
click at [405, 217] on span "USLD90819172" at bounding box center [423, 218] width 61 height 12
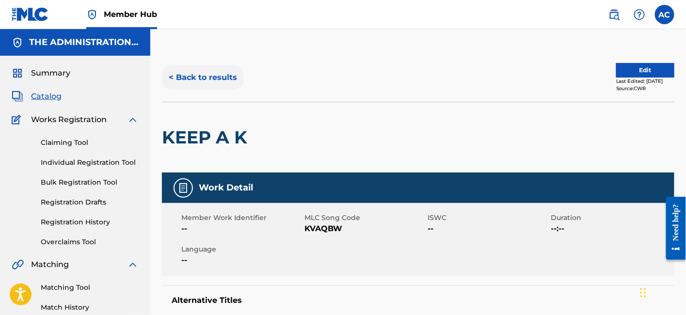
click at [220, 71] on button "< Back to results" at bounding box center [203, 77] width 82 height 24
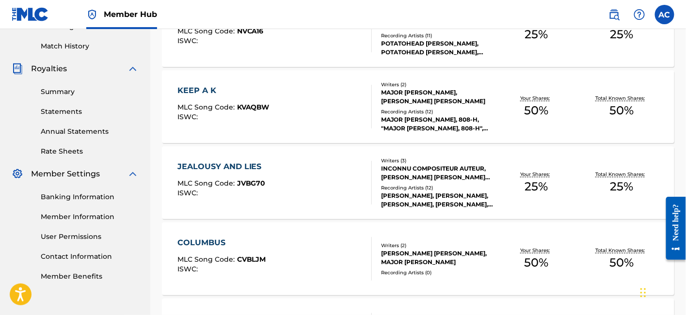
scroll to position [272, 0]
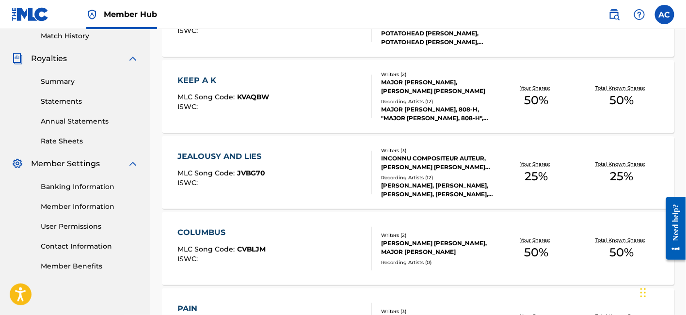
click at [258, 189] on div "JEALOUSY AND LIES MLC Song Code : JVBG70 ISWC :" at bounding box center [222, 173] width 89 height 44
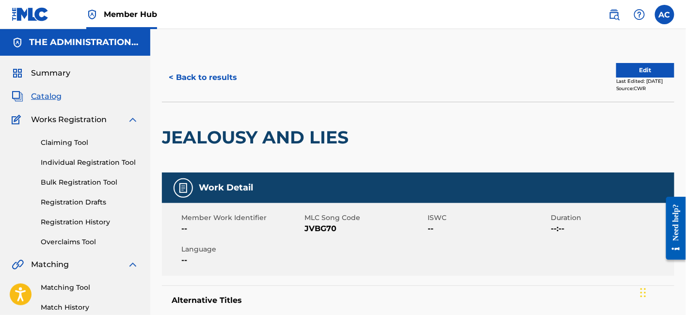
click at [252, 136] on h2 "JEALOUSY AND LIES" at bounding box center [258, 138] width 192 height 22
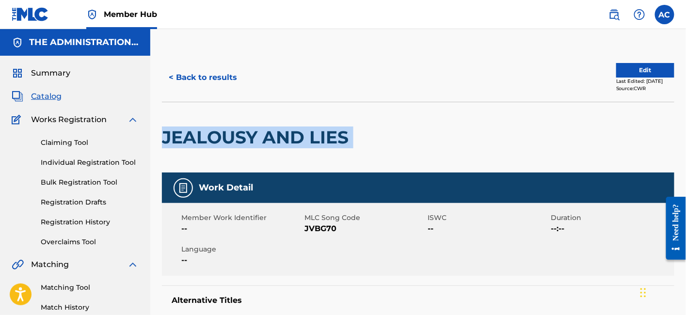
click at [252, 136] on h2 "JEALOUSY AND LIES" at bounding box center [258, 138] width 192 height 22
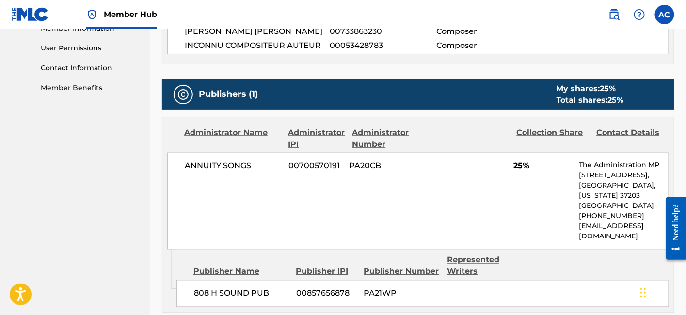
scroll to position [740, 0]
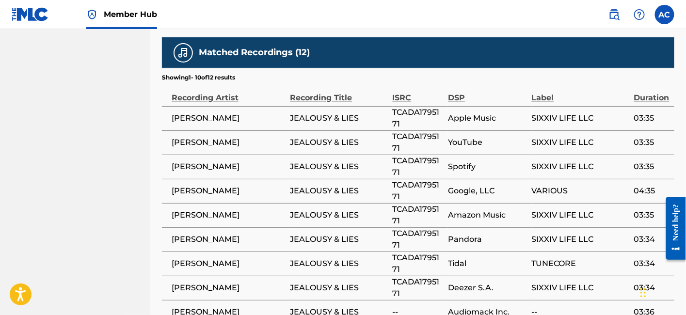
click at [415, 114] on span "TCADA1795171" at bounding box center [418, 118] width 51 height 23
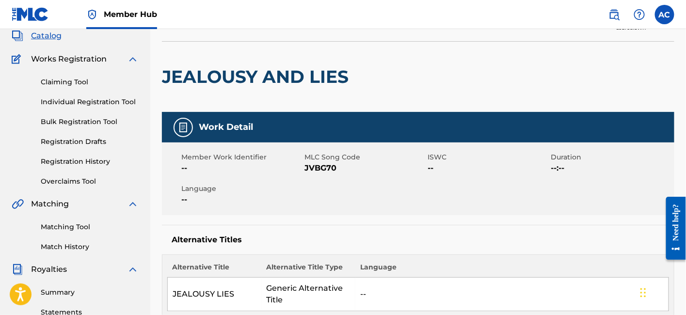
scroll to position [0, 0]
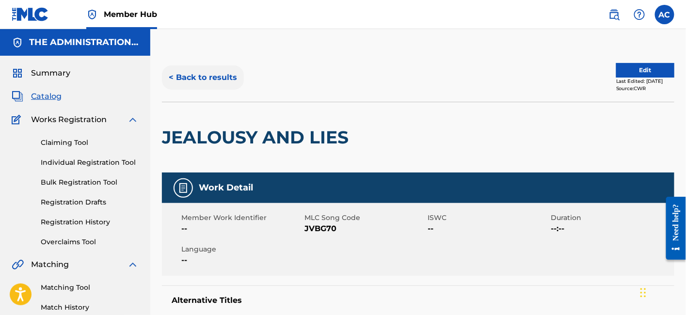
click at [219, 81] on button "< Back to results" at bounding box center [203, 77] width 82 height 24
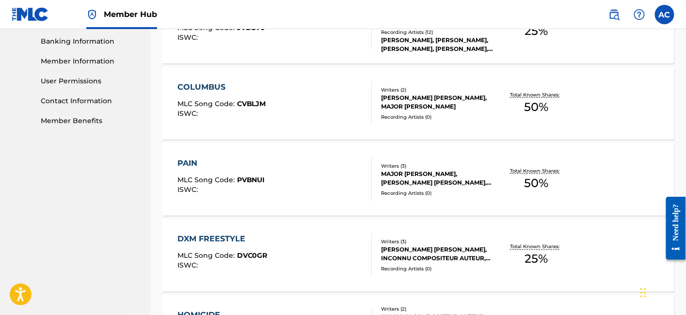
scroll to position [381, 0]
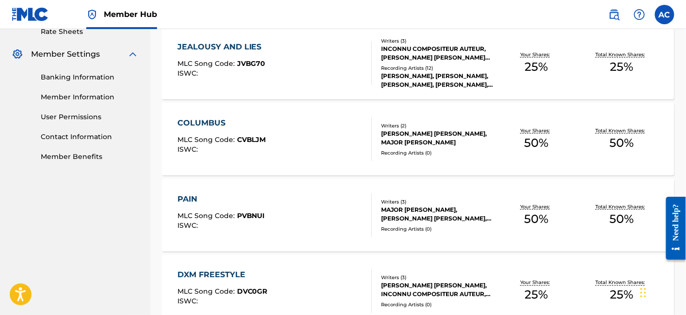
click at [297, 136] on div "COLUMBUS MLC Song Code : CVBLJM ISWC :" at bounding box center [275, 139] width 195 height 44
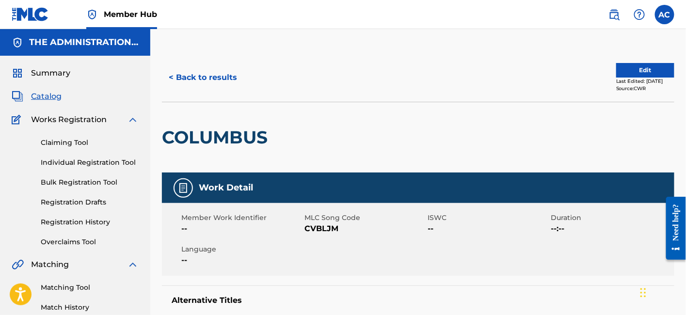
click at [235, 132] on h2 "COLUMBUS" at bounding box center [217, 138] width 111 height 22
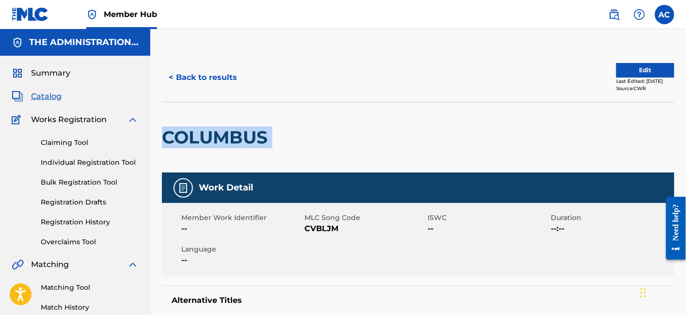
click at [235, 132] on h2 "COLUMBUS" at bounding box center [217, 138] width 111 height 22
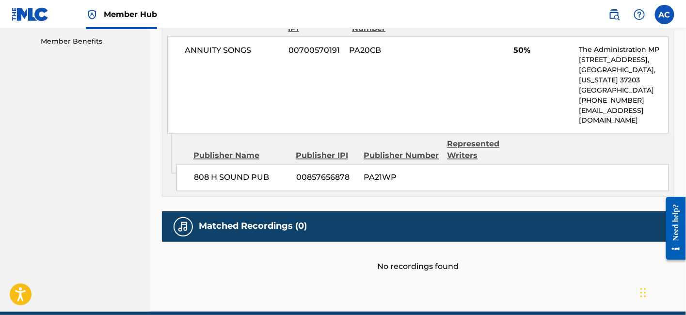
scroll to position [497, 0]
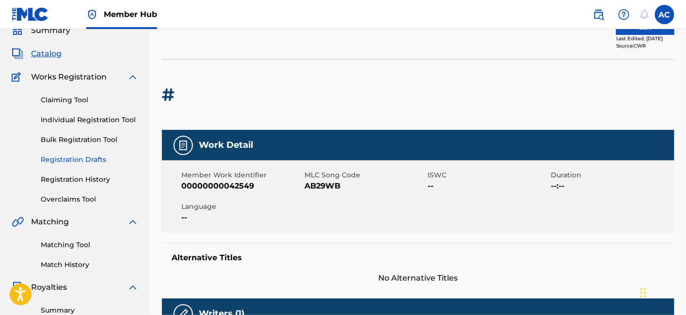
scroll to position [48, 0]
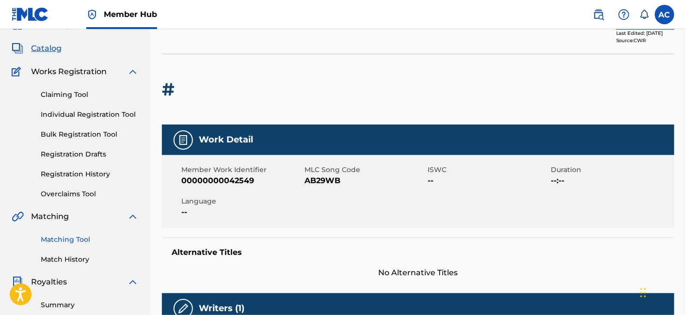
click at [77, 240] on link "Matching Tool" at bounding box center [90, 240] width 98 height 10
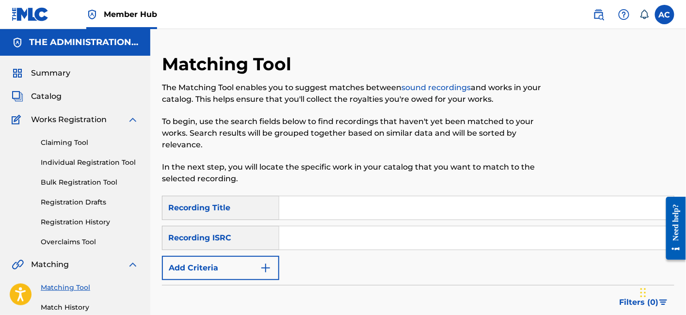
click at [361, 227] on input "Search Form" at bounding box center [476, 238] width 395 height 23
paste input "QZES92068502"
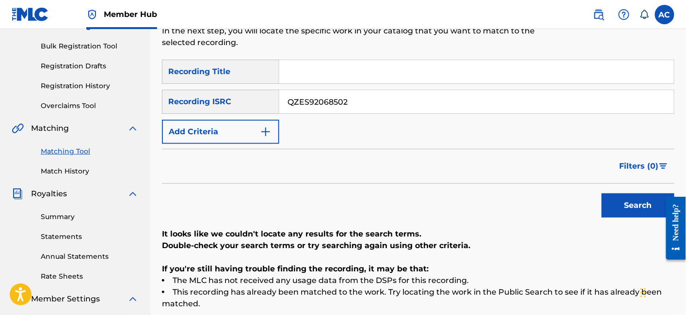
scroll to position [155, 0]
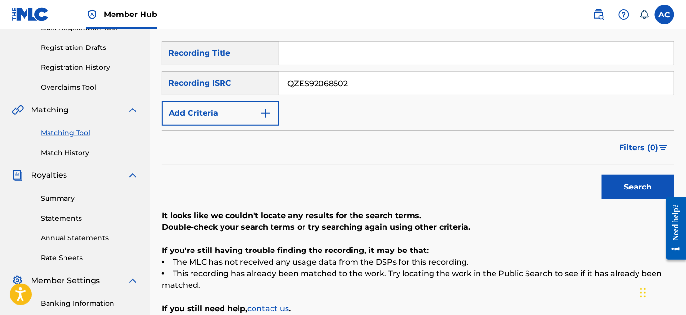
click at [335, 83] on div "SearchWithCriteriaa01ff91a-d8f3-43d1-8a7f-0d2c5cb997eb Recording Title SearchWi…" at bounding box center [418, 83] width 513 height 84
click at [331, 72] on input "QZES92068502" at bounding box center [476, 83] width 395 height 23
paste input "M2PV1587440"
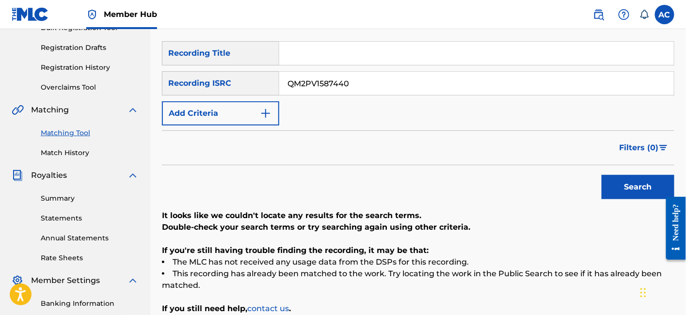
click at [602, 175] on button "Search" at bounding box center [638, 187] width 73 height 24
click at [341, 75] on input "QM2PV1587440" at bounding box center [476, 83] width 395 height 23
paste input "KRMIM2028677"
type input "KRMIM2028677"
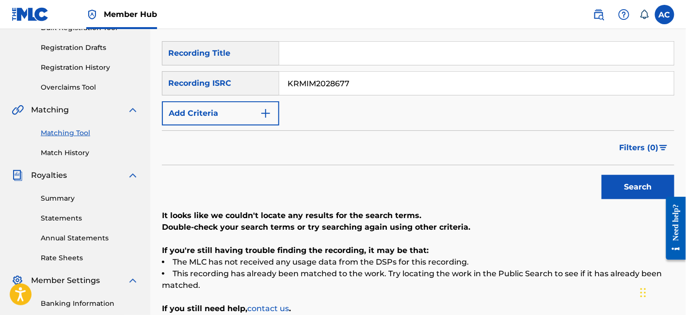
click at [602, 175] on button "Search" at bounding box center [638, 187] width 73 height 24
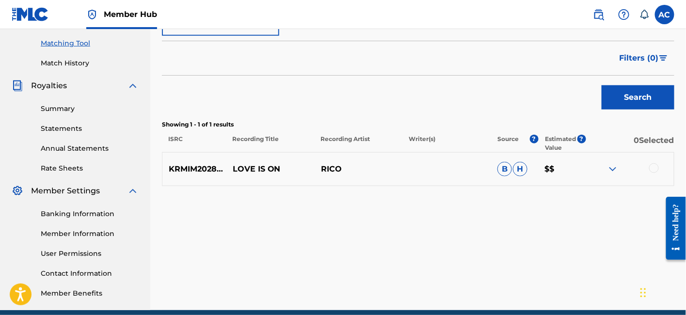
scroll to position [286, 0]
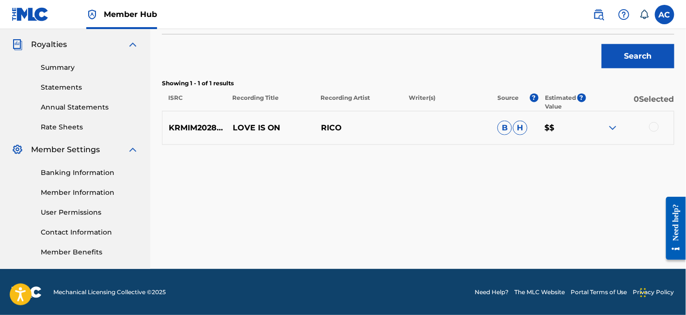
click at [657, 122] on div at bounding box center [654, 127] width 10 height 10
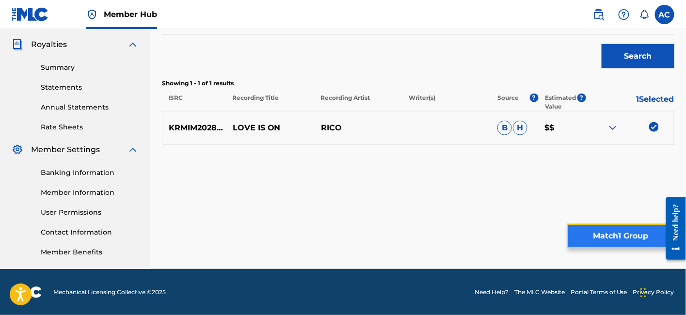
click at [614, 237] on button "Match 1 Group" at bounding box center [620, 236] width 107 height 24
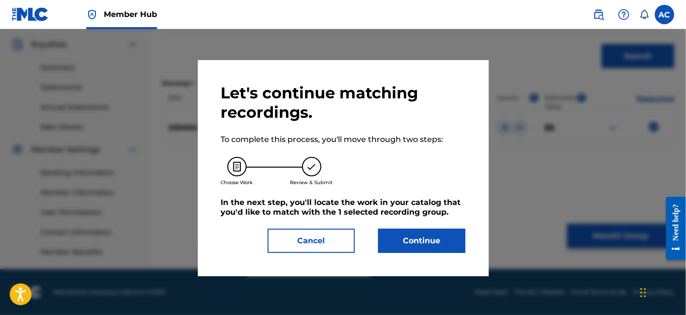
click at [465, 227] on div "Let's continue matching recordings. To complete this process, you'll move throu…" at bounding box center [343, 168] width 244 height 170
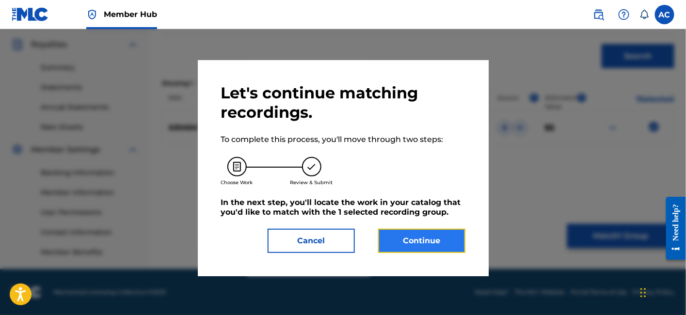
click at [441, 233] on button "Continue" at bounding box center [421, 241] width 87 height 24
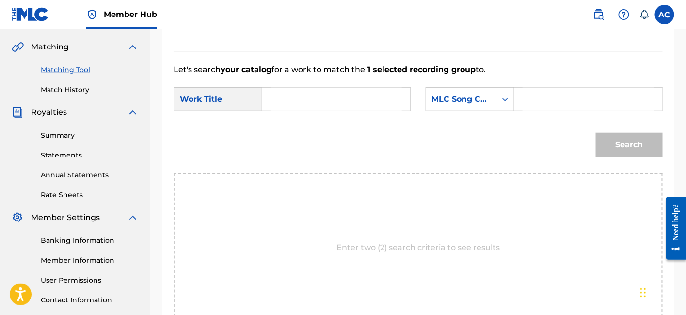
scroll to position [217, 0]
click at [346, 100] on input "Search Form" at bounding box center [336, 100] width 131 height 23
paste input "PAIN IS LOVE"
type input "PAIN IS LOVE"
click at [569, 106] on input "Search Form" at bounding box center [588, 100] width 131 height 23
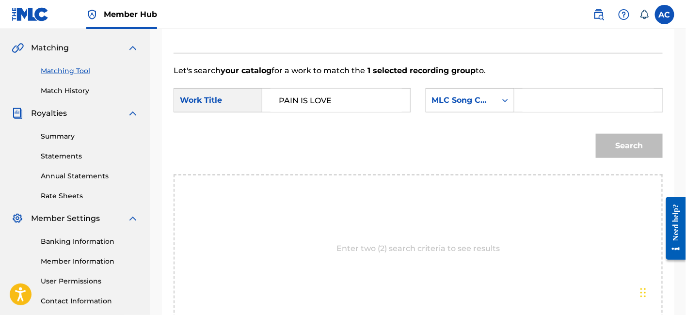
paste input "PVBNUH"
type input "PVBNUH"
click at [596, 134] on button "Search" at bounding box center [629, 146] width 67 height 24
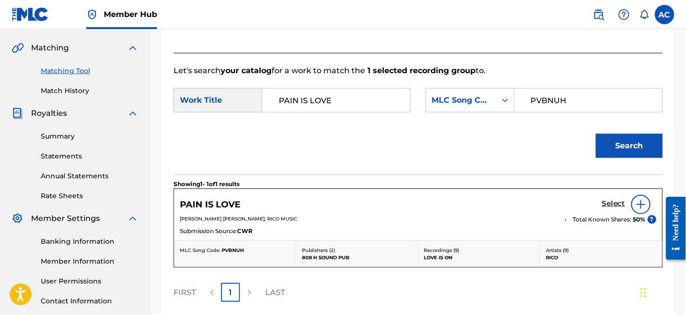
click at [613, 201] on h5 "Select" at bounding box center [614, 203] width 24 height 9
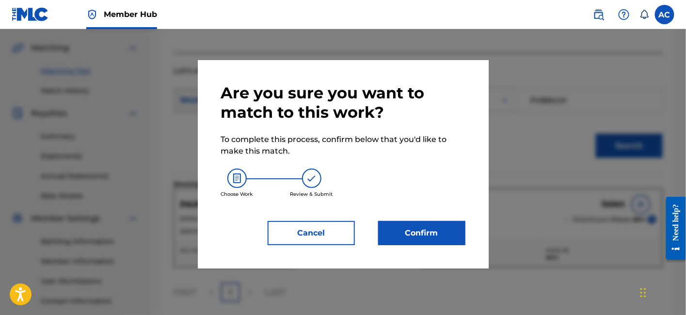
click at [450, 215] on div "Are you sure you want to match to this work? To complete this process, confirm …" at bounding box center [343, 164] width 244 height 162
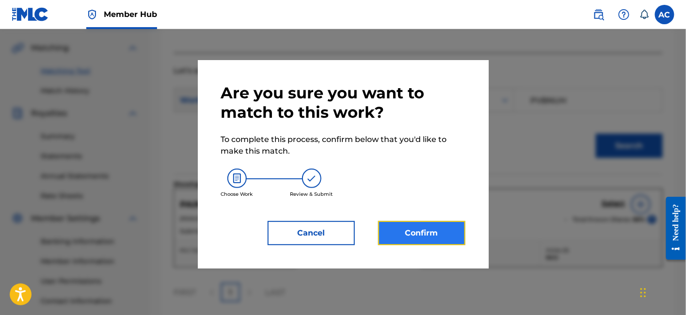
click at [429, 241] on button "Confirm" at bounding box center [421, 233] width 87 height 24
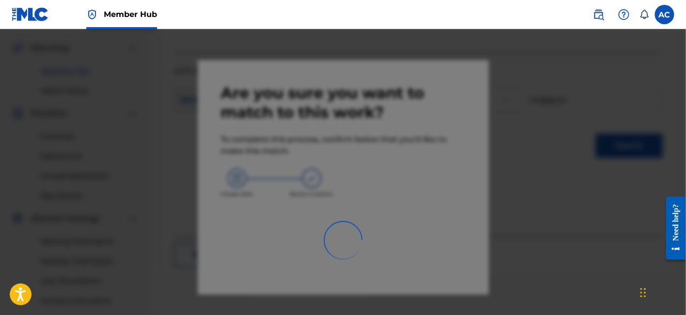
drag, startPoint x: 534, startPoint y: 190, endPoint x: 482, endPoint y: 99, distance: 104.7
click at [482, 99] on div at bounding box center [343, 186] width 686 height 315
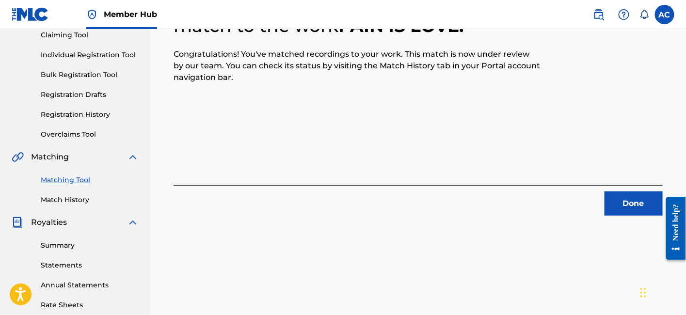
scroll to position [110, 0]
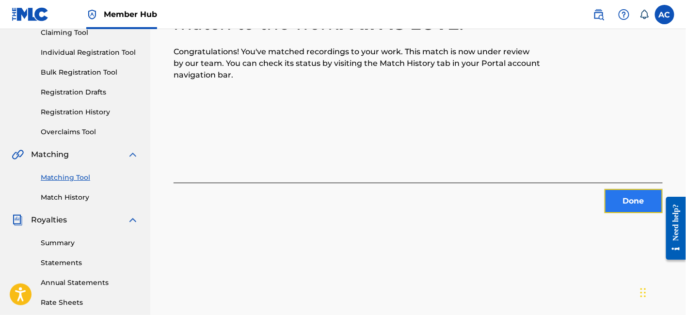
click at [618, 200] on button "Done" at bounding box center [634, 201] width 58 height 24
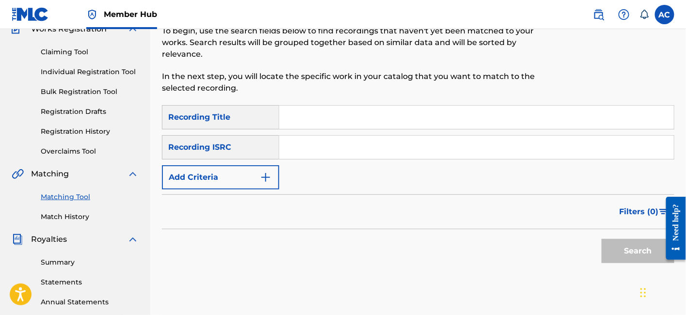
scroll to position [90, 0]
click at [440, 136] on input "Search Form" at bounding box center [476, 147] width 395 height 23
paste input "USLD90819177"
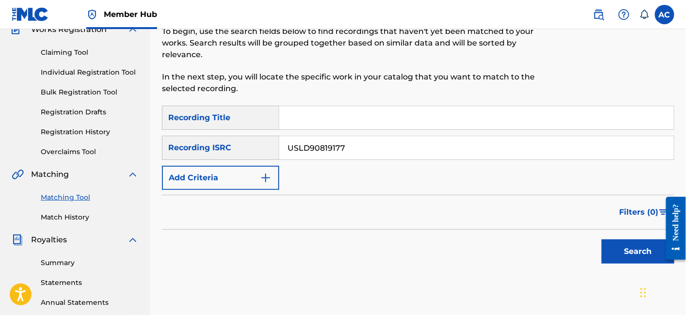
click at [602, 240] on button "Search" at bounding box center [638, 252] width 73 height 24
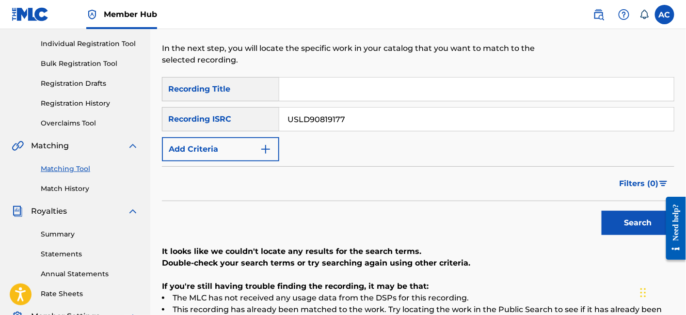
scroll to position [117, 0]
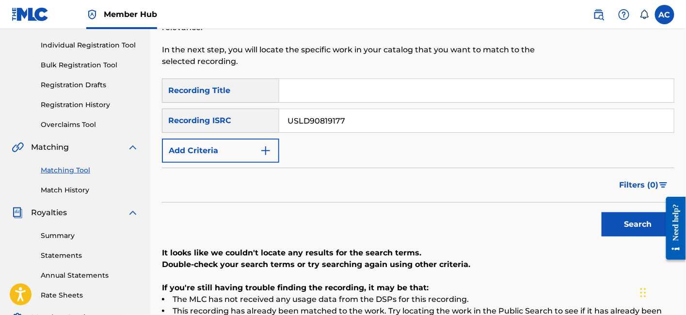
click at [331, 90] on input "Search Form" at bounding box center [476, 90] width 395 height 23
click at [323, 109] on input "USLD90819177" at bounding box center [476, 120] width 395 height 23
paste input "QMEU31704841"
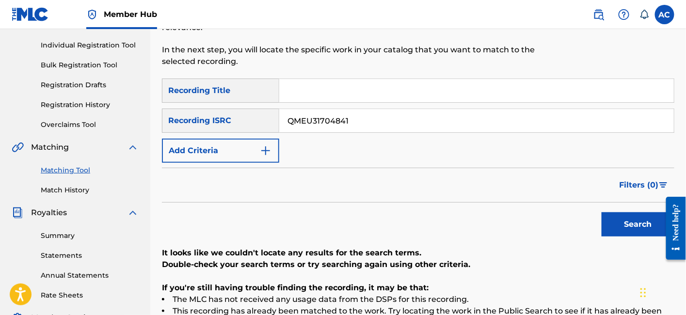
click at [602, 212] on button "Search" at bounding box center [638, 224] width 73 height 24
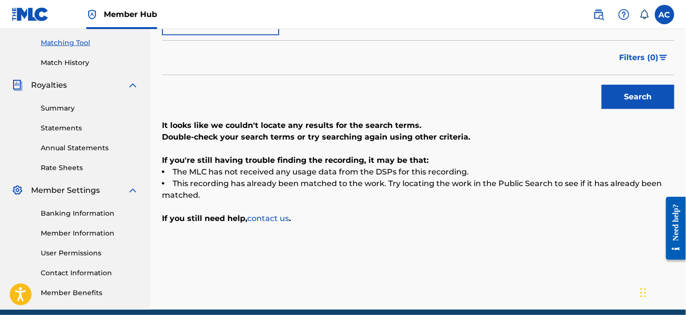
scroll to position [0, 0]
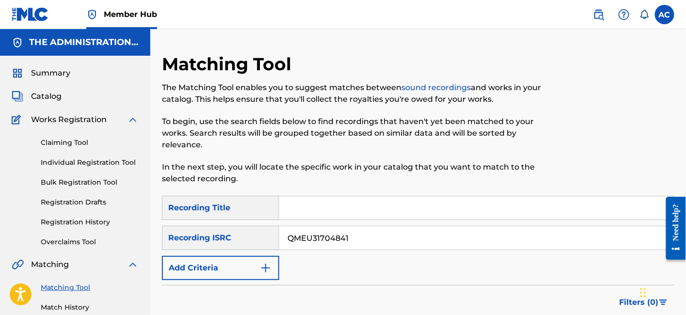
click at [333, 210] on div "SearchWithCriteriaa01ff91a-d8f3-43d1-8a7f-0d2c5cb997eb Recording Title SearchWi…" at bounding box center [418, 238] width 513 height 84
click at [331, 227] on input "QMEU31704841" at bounding box center [476, 238] width 395 height 23
paste input "ZCE61820794"
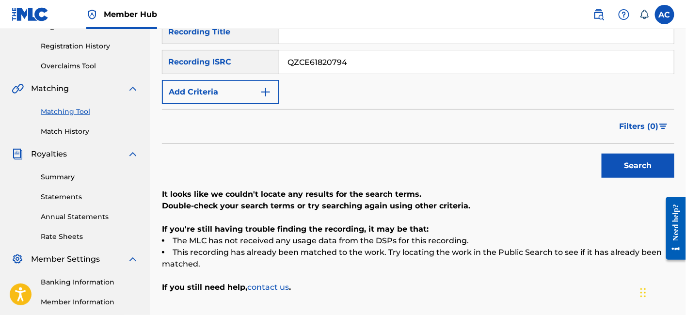
scroll to position [177, 0]
click at [338, 55] on input "QZCE61820794" at bounding box center [476, 61] width 395 height 23
paste input "86"
click at [602, 153] on button "Search" at bounding box center [638, 165] width 73 height 24
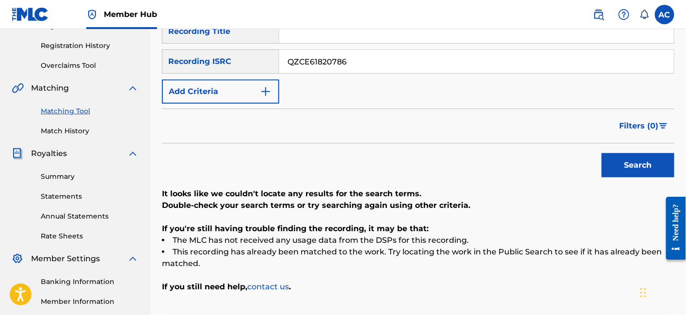
click at [377, 50] on input "QZCE61820786" at bounding box center [476, 61] width 395 height 23
paste input "USLD90819173"
type input "USLD90819173"
click at [602, 153] on button "Search" at bounding box center [638, 165] width 73 height 24
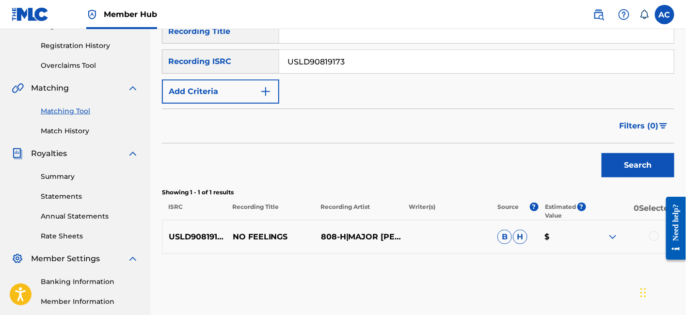
click at [655, 231] on div at bounding box center [654, 236] width 10 height 10
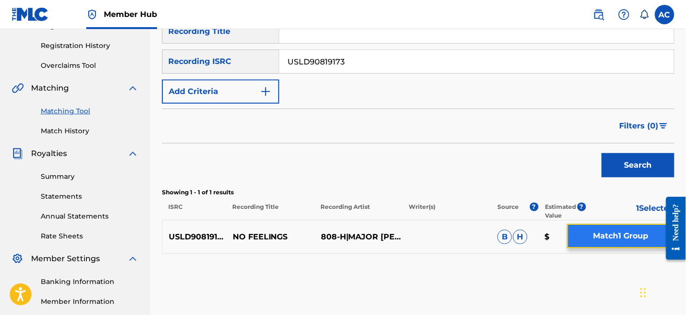
click at [616, 245] on button "Match 1 Group" at bounding box center [620, 236] width 107 height 24
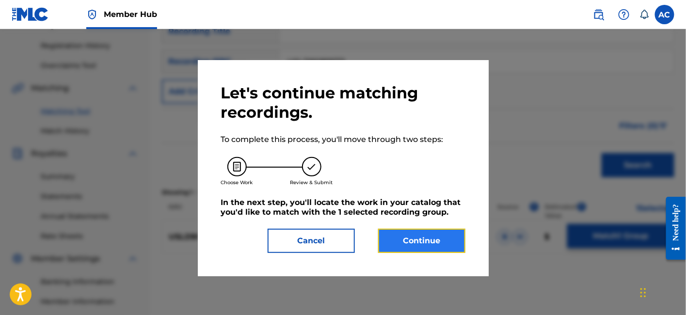
click at [436, 239] on button "Continue" at bounding box center [421, 241] width 87 height 24
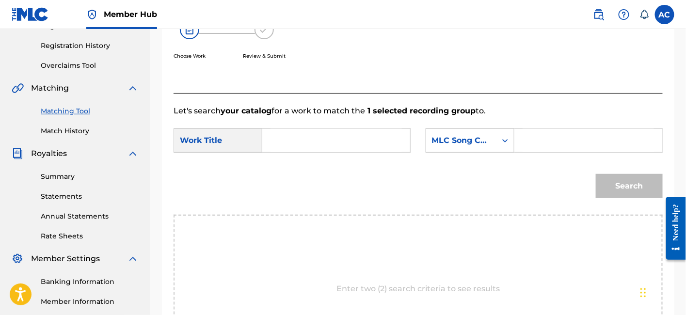
click at [374, 146] on input "Search Form" at bounding box center [336, 140] width 131 height 23
paste input "NO FEELINGS"
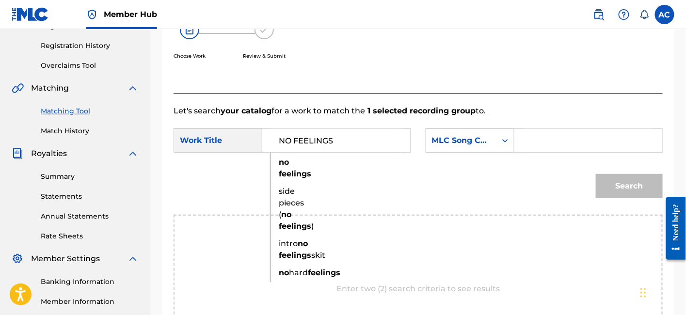
type input "NO FEELINGS"
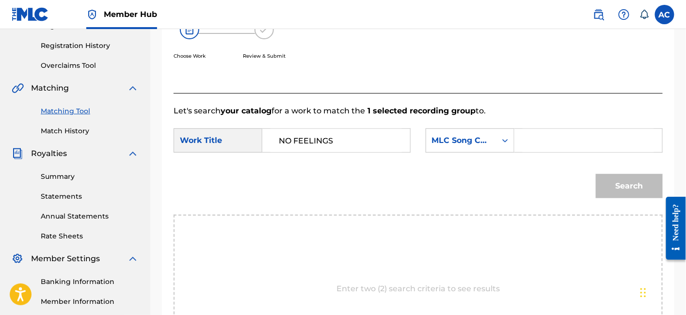
click at [542, 142] on input "Search Form" at bounding box center [588, 140] width 131 height 23
paste input "NVCA15"
type input "NVCA15"
click at [625, 178] on button "Search" at bounding box center [629, 186] width 67 height 24
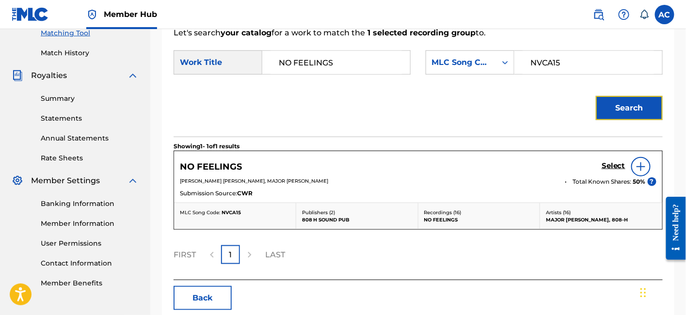
scroll to position [255, 0]
click at [617, 166] on h5 "Select" at bounding box center [614, 165] width 24 height 9
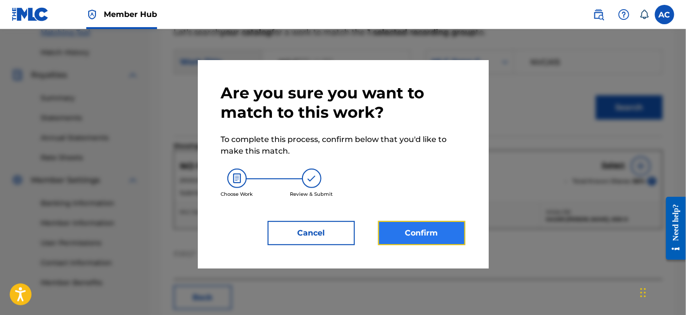
click at [440, 223] on button "Confirm" at bounding box center [421, 233] width 87 height 24
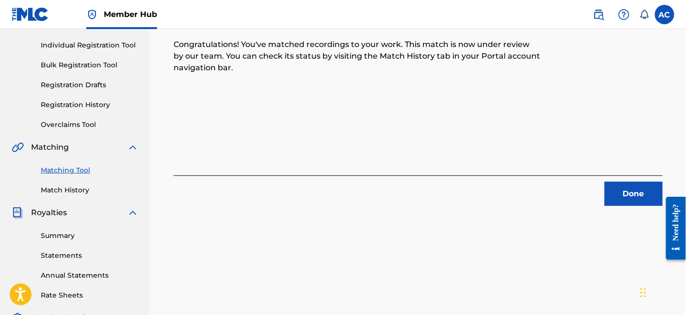
scroll to position [117, 0]
click at [637, 200] on button "Done" at bounding box center [634, 194] width 58 height 24
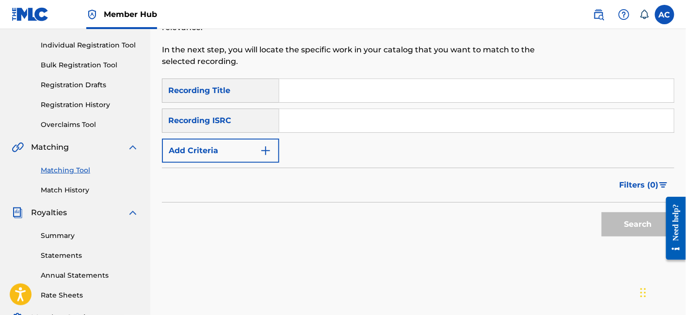
scroll to position [59, 0]
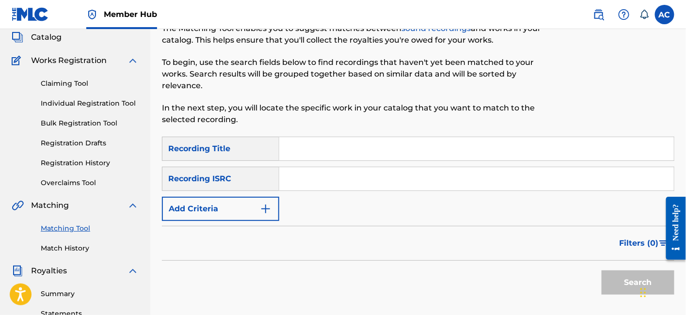
click at [499, 167] on input "Search Form" at bounding box center [476, 178] width 395 height 23
paste input "TCACG1512324"
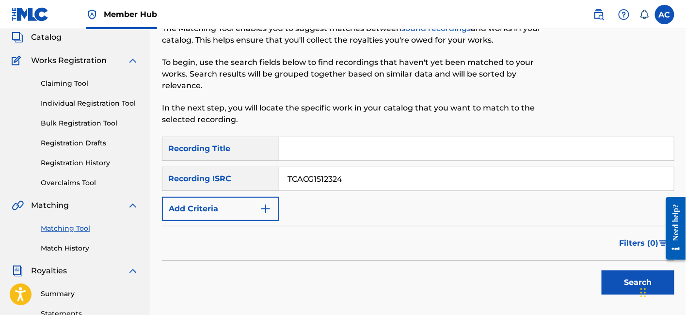
click at [499, 167] on input "TCACG1512324" at bounding box center [476, 178] width 395 height 23
click at [602, 271] on button "Search" at bounding box center [638, 283] width 73 height 24
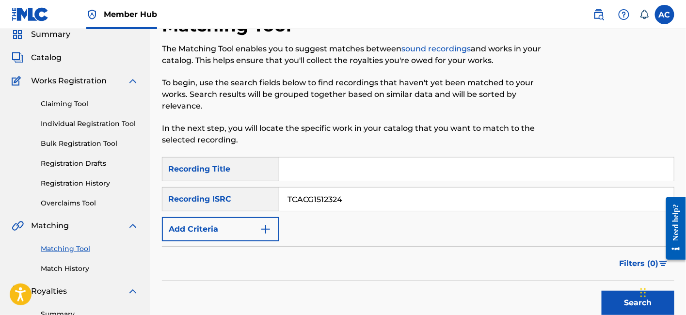
scroll to position [39, 0]
click at [316, 188] on input "TCACG1512324" at bounding box center [476, 199] width 395 height 23
paste input "USUM71711937"
click at [316, 188] on input "USUM71711937" at bounding box center [476, 199] width 395 height 23
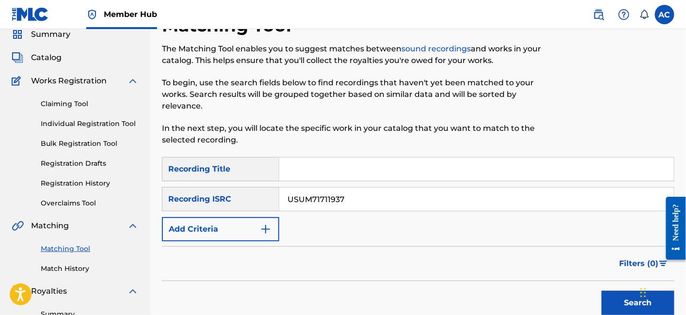
click at [602, 291] on button "Search" at bounding box center [638, 303] width 73 height 24
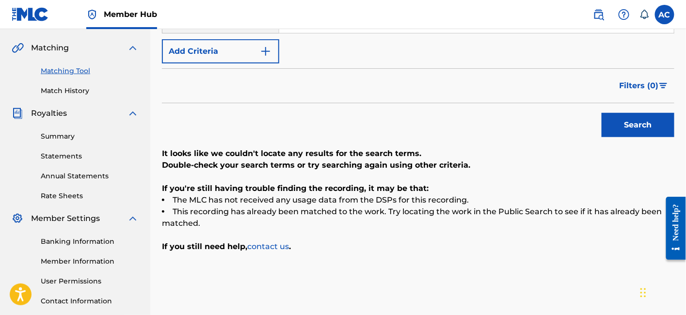
scroll to position [131, 0]
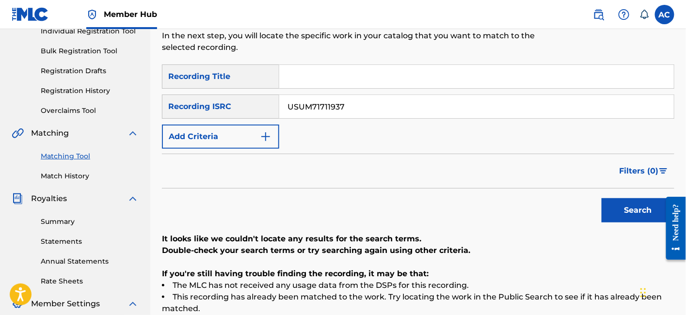
click at [359, 95] on input "USUM71711937" at bounding box center [476, 106] width 395 height 23
paste input "LD90819178"
click at [602, 198] on button "Search" at bounding box center [638, 210] width 73 height 24
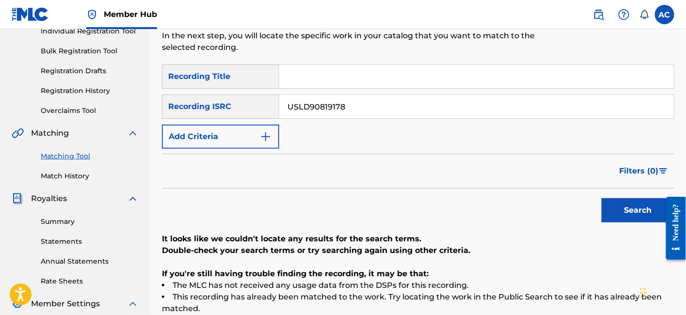
click at [332, 95] on input "USLD90819178" at bounding box center [476, 106] width 395 height 23
paste input "5"
click at [602, 198] on button "Search" at bounding box center [638, 210] width 73 height 24
click at [332, 95] on input "USLD90819175" at bounding box center [476, 106] width 395 height 23
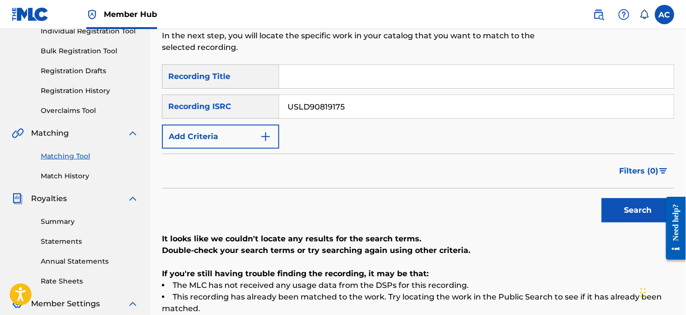
click at [332, 95] on input "USLD90819175" at bounding box center [476, 106] width 395 height 23
paste input "QZFZ21938298"
click at [602, 198] on button "Search" at bounding box center [638, 210] width 73 height 24
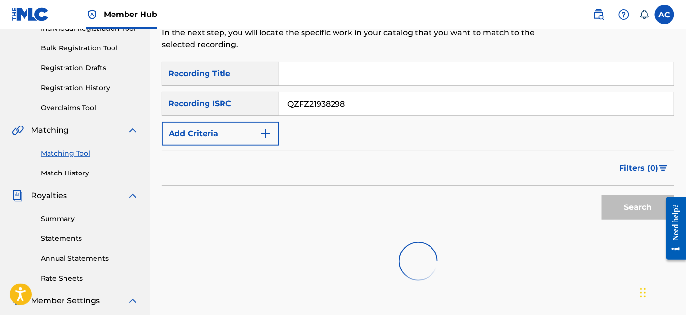
scroll to position [134, 0]
click at [354, 93] on input "QZFZ21938298" at bounding box center [476, 104] width 395 height 23
click at [327, 97] on input "QZFZ21938298" at bounding box center [476, 104] width 395 height 23
click at [354, 93] on input "QZFZ21938298" at bounding box center [476, 104] width 395 height 23
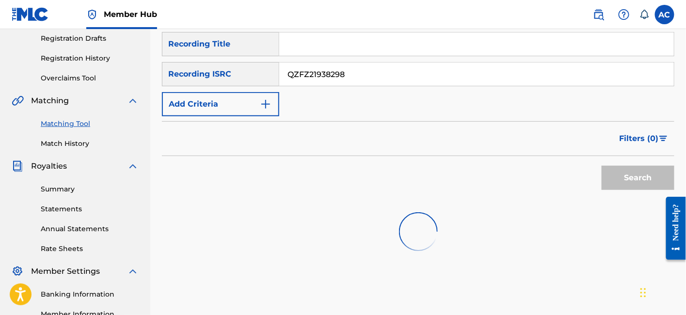
scroll to position [165, 0]
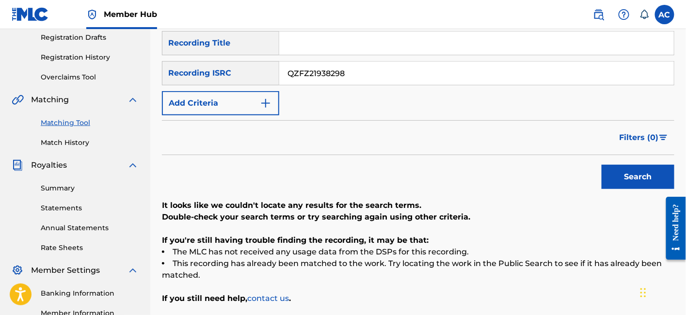
click at [327, 64] on input "QZFZ21938298" at bounding box center [476, 73] width 395 height 23
click at [322, 73] on input "QZFZ21938298" at bounding box center [476, 73] width 395 height 23
paste input "USLD90819170"
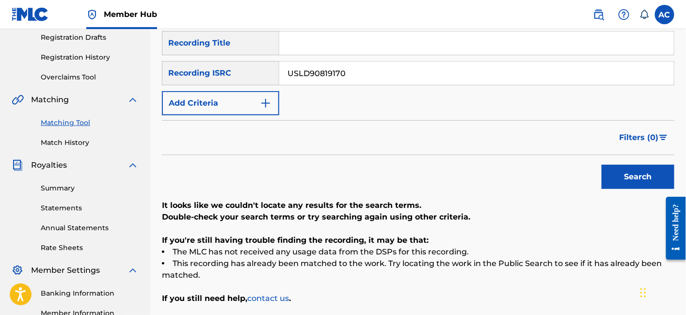
click at [602, 165] on button "Search" at bounding box center [638, 177] width 73 height 24
click at [336, 62] on input "USLD90819170" at bounding box center [476, 73] width 395 height 23
paste input "TCACZ1761053"
click at [602, 165] on button "Search" at bounding box center [638, 177] width 73 height 24
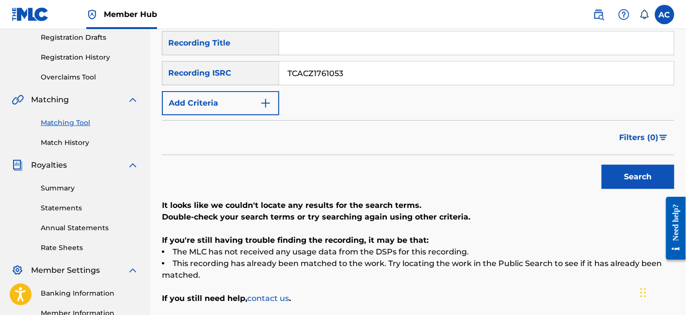
click at [351, 63] on input "TCACZ1761053" at bounding box center [476, 73] width 395 height 23
paste input "USLD90819176"
click at [602, 165] on button "Search" at bounding box center [638, 177] width 73 height 24
click at [351, 62] on input "USLD90819176" at bounding box center [476, 73] width 395 height 23
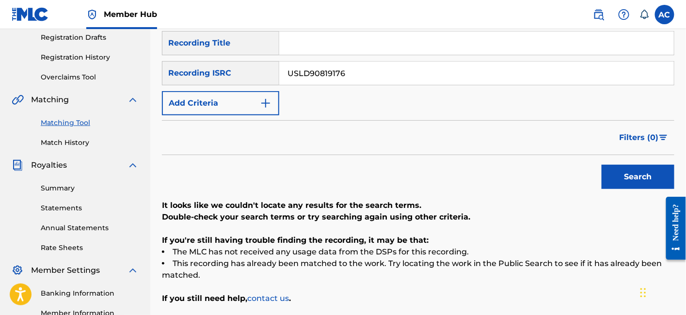
click at [351, 62] on input "USLD90819176" at bounding box center [476, 73] width 395 height 23
paste input "QZCE61820791"
click at [602, 165] on button "Search" at bounding box center [638, 177] width 73 height 24
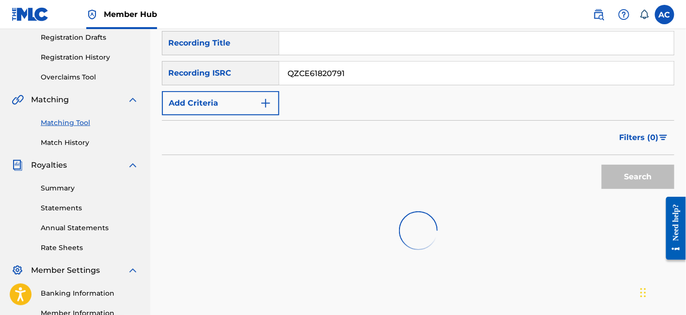
click at [312, 66] on input "QZCE61820791" at bounding box center [476, 73] width 395 height 23
click at [321, 66] on input "QZCE61820791" at bounding box center [476, 73] width 395 height 23
click at [355, 62] on input "QZCE61820791" at bounding box center [476, 73] width 395 height 23
click at [609, 164] on div "Search" at bounding box center [636, 174] width 78 height 39
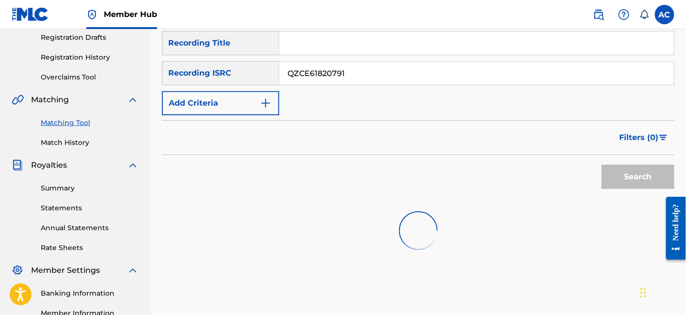
click at [531, 89] on div "SearchWithCriteriaa01ff91a-d8f3-43d1-8a7f-0d2c5cb997eb Recording Title SearchWi…" at bounding box center [418, 73] width 513 height 84
click at [332, 74] on div "SearchWithCriteriaa01ff91a-d8f3-43d1-8a7f-0d2c5cb997eb Recording Title SearchWi…" at bounding box center [418, 73] width 513 height 84
click at [330, 64] on input "QZCE61820791" at bounding box center [476, 73] width 395 height 23
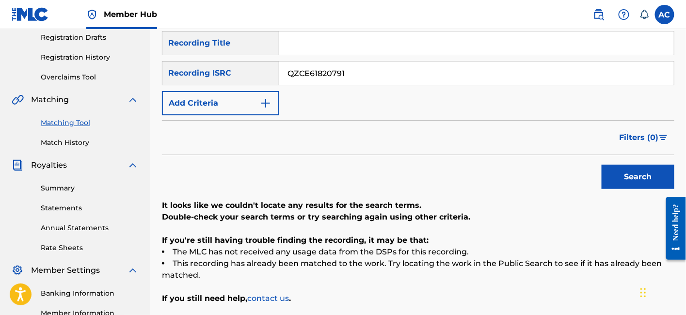
click at [332, 62] on input "QZCE61820791" at bounding box center [476, 73] width 395 height 23
paste input "2"
click at [602, 165] on button "Search" at bounding box center [638, 177] width 73 height 24
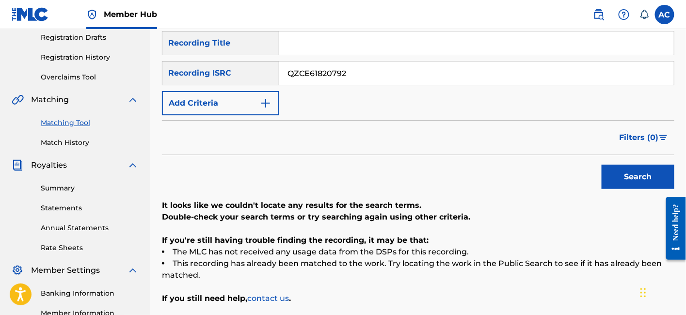
click at [331, 65] on input "QZCE61820792" at bounding box center [476, 73] width 395 height 23
paste input "JG52141683"
click at [602, 165] on button "Search" at bounding box center [638, 177] width 73 height 24
click at [355, 62] on input "QZJG52141683" at bounding box center [476, 73] width 395 height 23
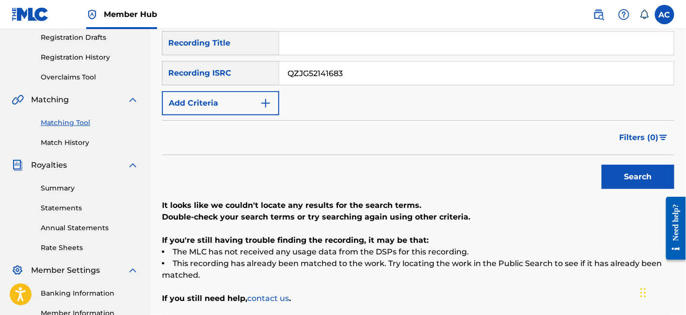
click at [355, 62] on input "QZJG52141683" at bounding box center [476, 73] width 395 height 23
paste input "USLD90815465"
click at [602, 165] on button "Search" at bounding box center [638, 177] width 73 height 24
click at [334, 62] on input "USLD90815465" at bounding box center [476, 73] width 395 height 23
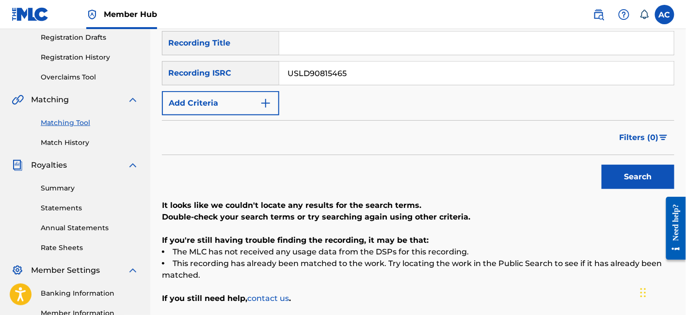
paste input "0"
type input "USLD90815460"
click at [602, 165] on button "Search" at bounding box center [638, 177] width 73 height 24
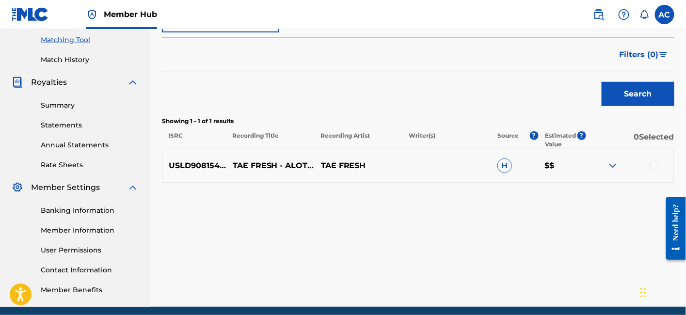
scroll to position [280, 0]
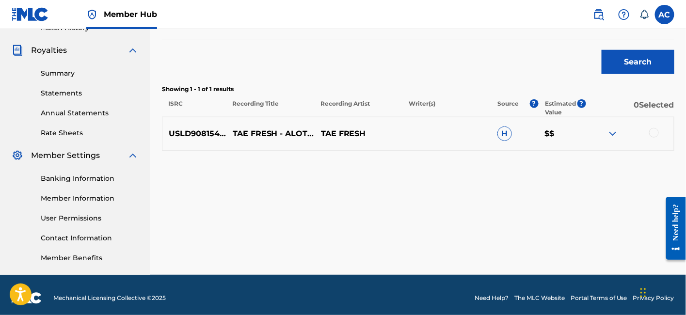
click at [655, 128] on div at bounding box center [630, 134] width 88 height 12
click at [655, 128] on div at bounding box center [654, 133] width 10 height 10
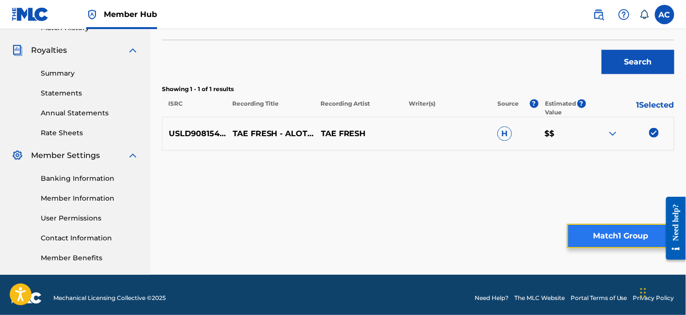
click at [607, 227] on button "Match 1 Group" at bounding box center [620, 236] width 107 height 24
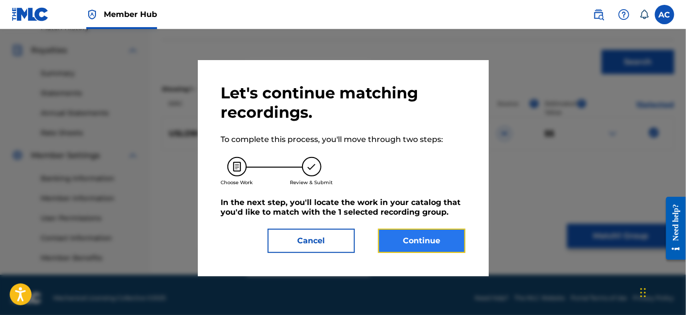
click at [460, 242] on button "Continue" at bounding box center [421, 241] width 87 height 24
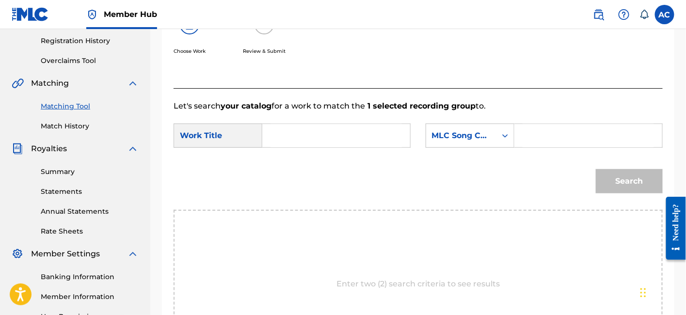
scroll to position [177, 0]
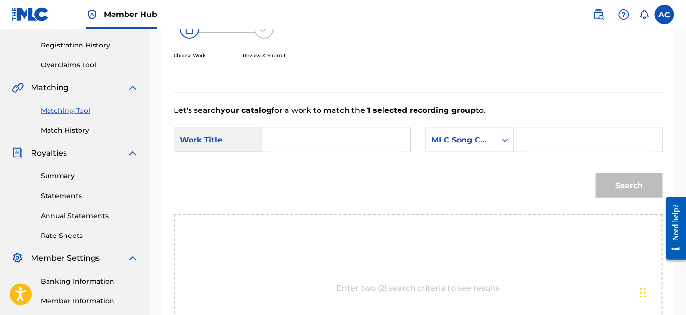
click at [370, 142] on input "Search Form" at bounding box center [336, 140] width 131 height 23
paste input "A Lot"
type input "A Lot"
click at [550, 133] on input "Search Form" at bounding box center [588, 140] width 131 height 23
paste input "AVDBUV"
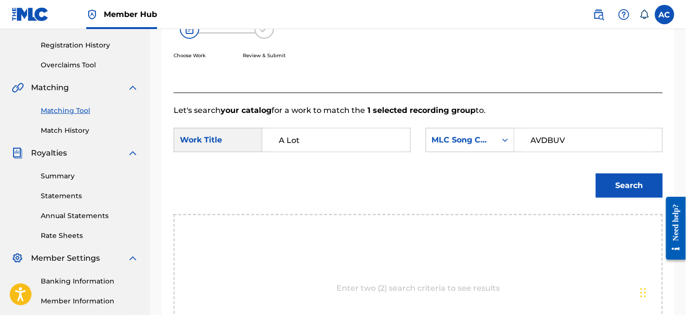
type input "AVDBUV"
click at [596, 174] on button "Search" at bounding box center [629, 186] width 67 height 24
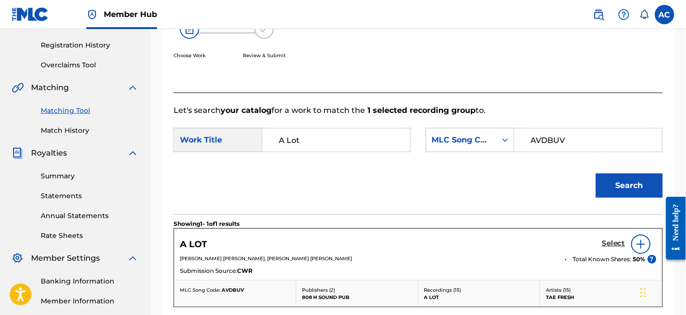
click at [611, 243] on h5 "Select" at bounding box center [614, 243] width 24 height 9
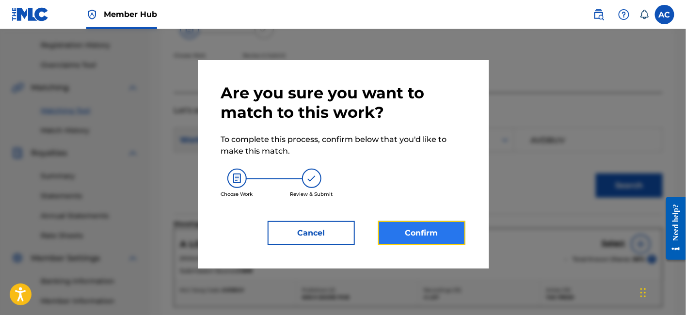
click at [409, 225] on button "Confirm" at bounding box center [421, 233] width 87 height 24
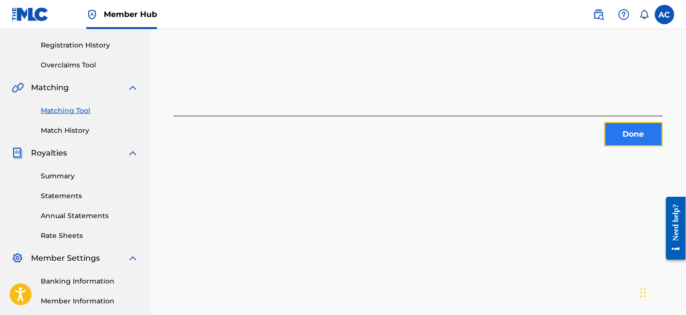
click at [641, 131] on button "Done" at bounding box center [634, 134] width 58 height 24
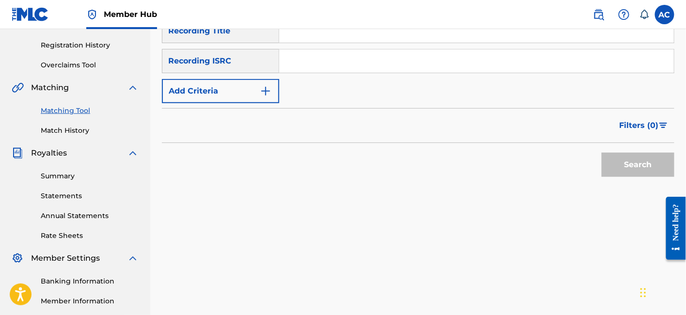
click at [312, 54] on input "Search Form" at bounding box center [476, 60] width 395 height 23
paste input "QZCE61839617"
type input "QZCE61839617"
click at [602, 153] on button "Search" at bounding box center [638, 165] width 73 height 24
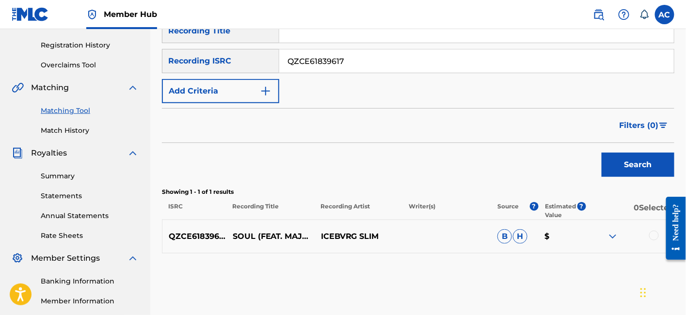
scroll to position [239, 0]
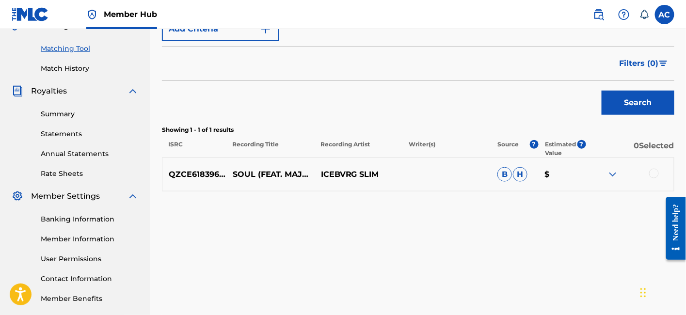
click at [652, 169] on div at bounding box center [654, 174] width 10 height 10
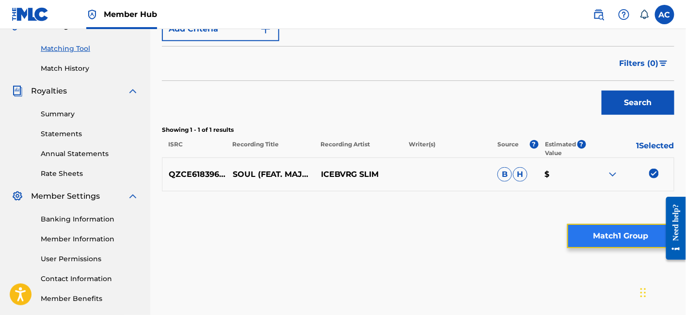
click at [629, 233] on button "Match 1 Group" at bounding box center [620, 236] width 107 height 24
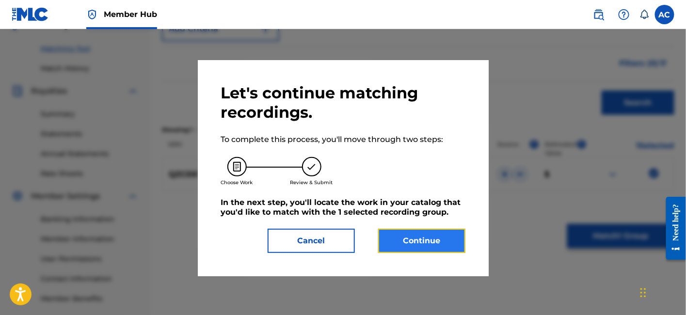
click at [431, 240] on button "Continue" at bounding box center [421, 241] width 87 height 24
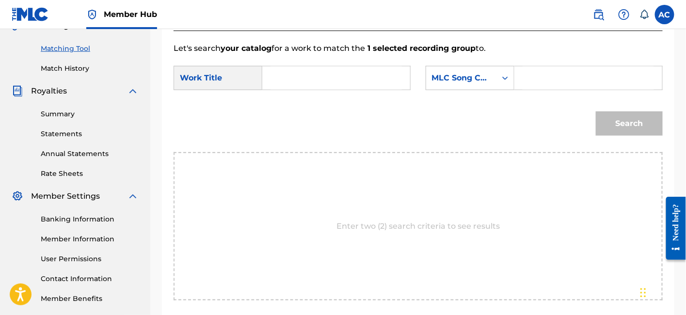
click at [361, 74] on input "Search Form" at bounding box center [336, 77] width 131 height 23
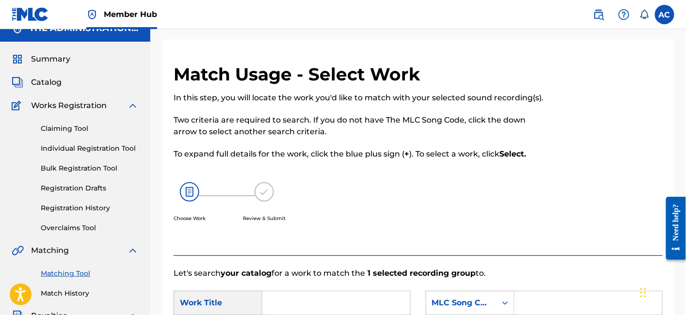
scroll to position [0, 0]
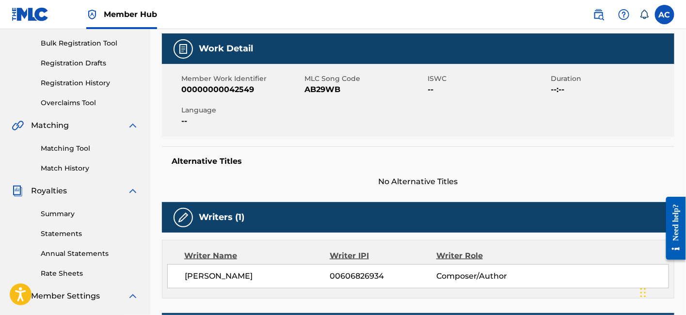
scroll to position [143, 0]
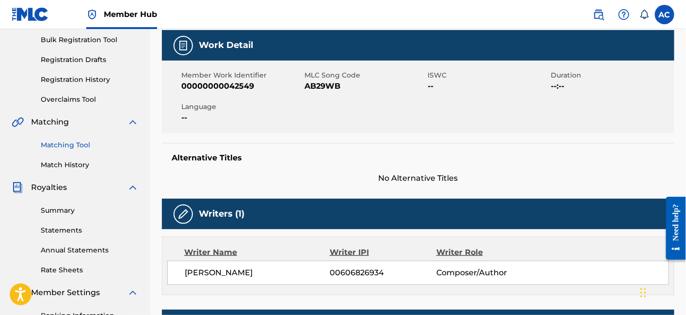
click at [58, 147] on link "Matching Tool" at bounding box center [90, 145] width 98 height 10
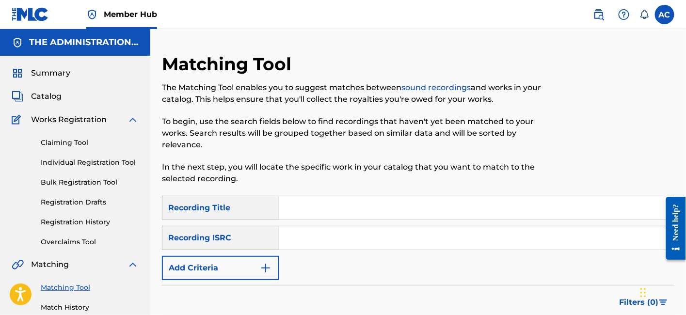
click at [306, 228] on input "Search Form" at bounding box center [476, 238] width 395 height 23
paste input "USUM71711949"
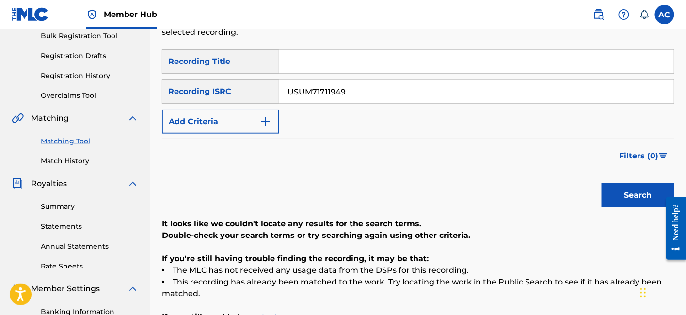
scroll to position [146, 0]
click at [335, 84] on input "USUM71711949" at bounding box center [476, 92] width 395 height 23
paste input "QZCE61839617"
type input "QZCE61839617"
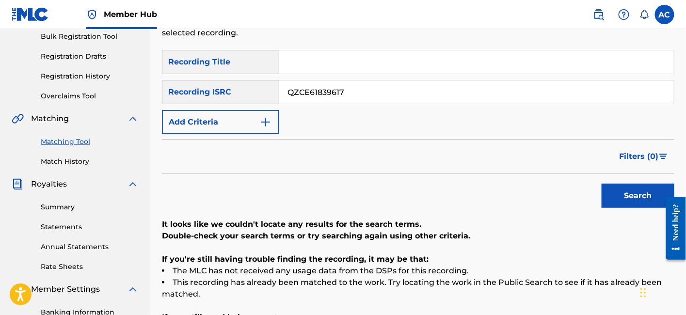
click at [602, 184] on button "Search" at bounding box center [638, 196] width 73 height 24
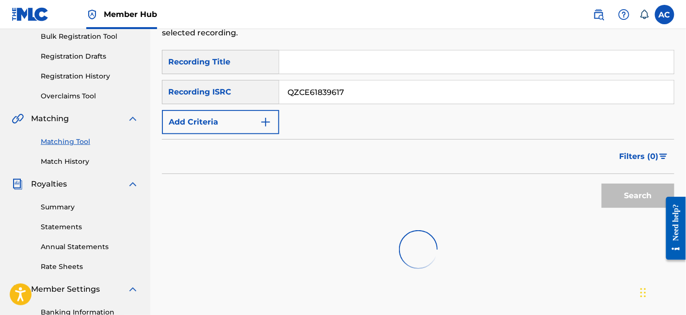
click at [424, 81] on input "QZCE61839617" at bounding box center [476, 92] width 395 height 23
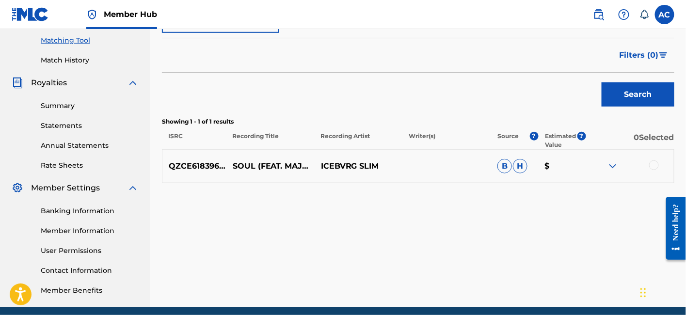
scroll to position [255, 0]
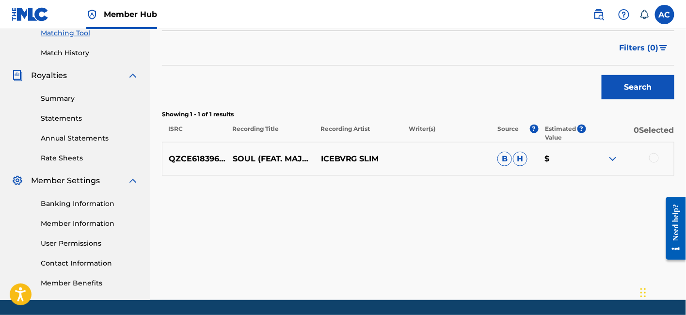
click at [655, 153] on div at bounding box center [654, 158] width 10 height 10
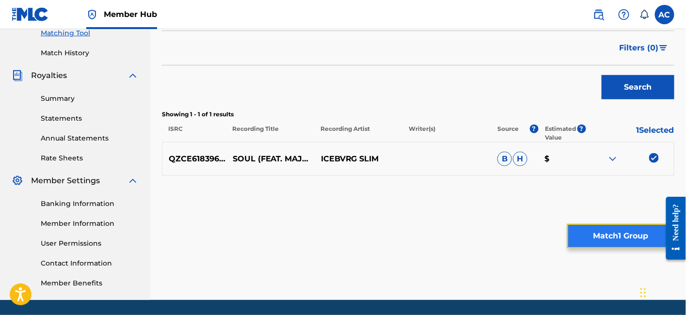
click at [602, 245] on button "Match 1 Group" at bounding box center [620, 236] width 107 height 24
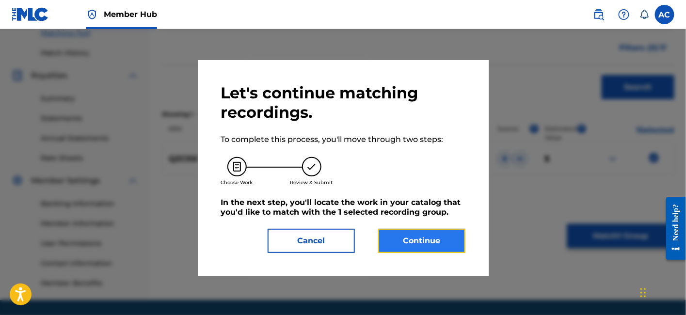
click at [418, 239] on button "Continue" at bounding box center [421, 241] width 87 height 24
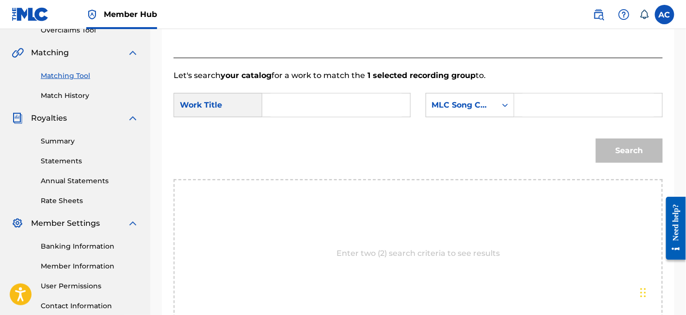
scroll to position [210, 0]
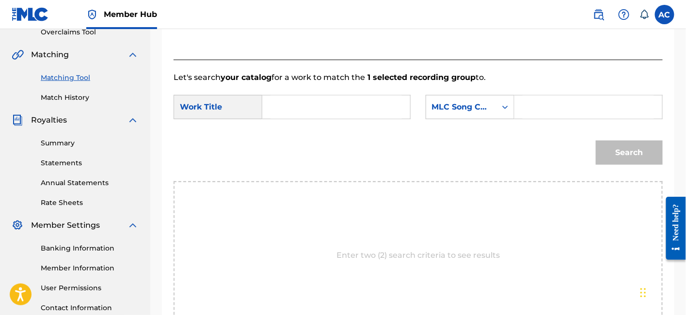
click at [369, 100] on input "Search Form" at bounding box center [336, 107] width 131 height 23
paste input "SOUL"
type input "SOUL"
click at [568, 97] on input "Search Form" at bounding box center [588, 107] width 131 height 23
paste input "SVEYQG"
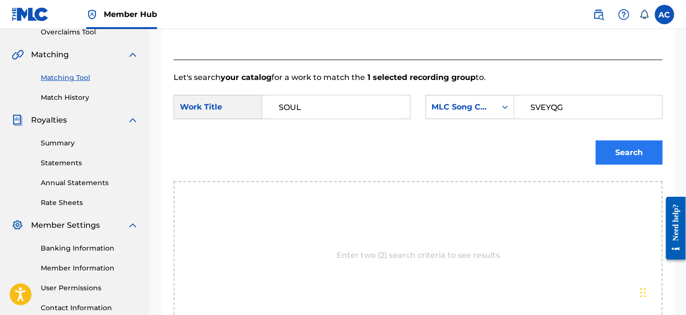
type input "SVEYQG"
click at [628, 151] on button "Search" at bounding box center [629, 153] width 67 height 24
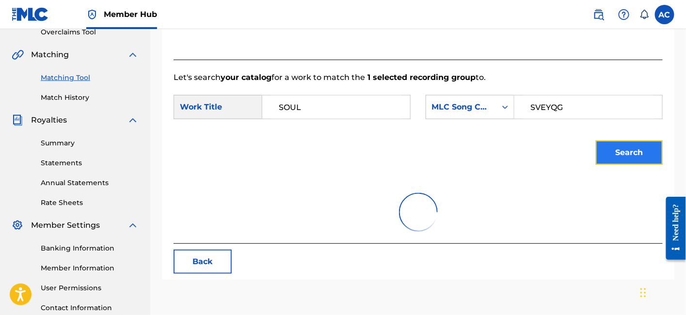
click at [628, 151] on button "Search" at bounding box center [629, 153] width 67 height 24
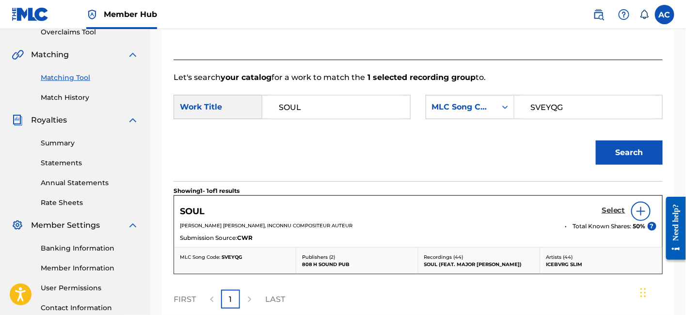
click at [610, 212] on h5 "Select" at bounding box center [614, 210] width 24 height 9
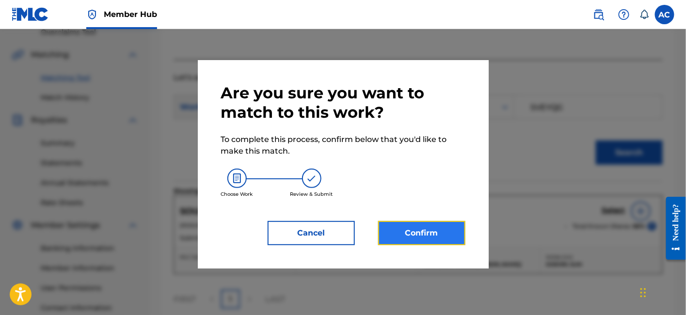
click at [427, 221] on button "Confirm" at bounding box center [421, 233] width 87 height 24
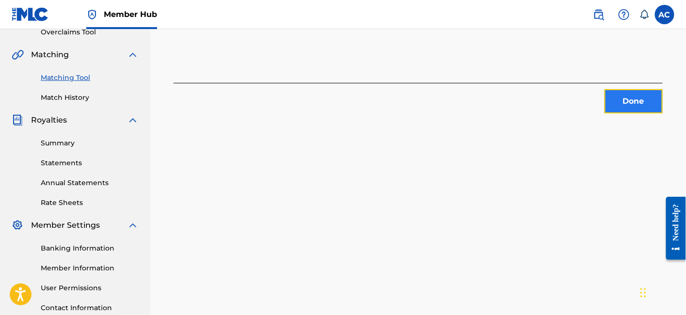
click at [622, 104] on button "Done" at bounding box center [634, 101] width 58 height 24
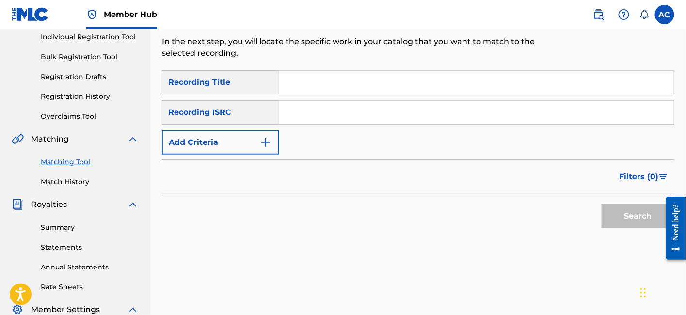
scroll to position [125, 0]
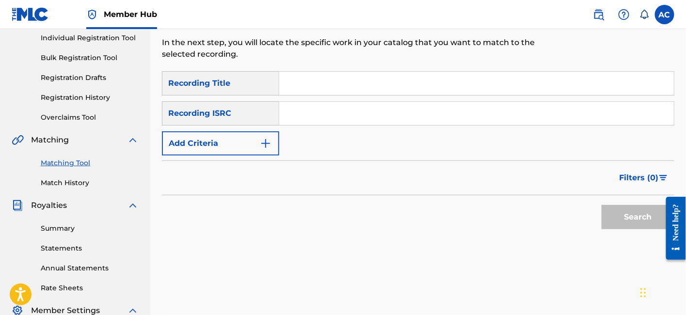
click at [350, 107] on input "Search Form" at bounding box center [476, 113] width 395 height 23
paste input "USLD90819174"
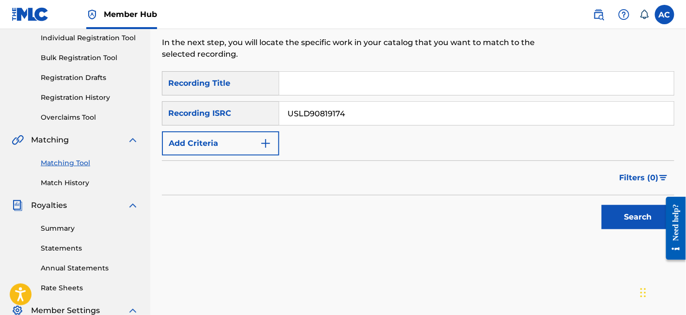
click at [602, 205] on button "Search" at bounding box center [638, 217] width 73 height 24
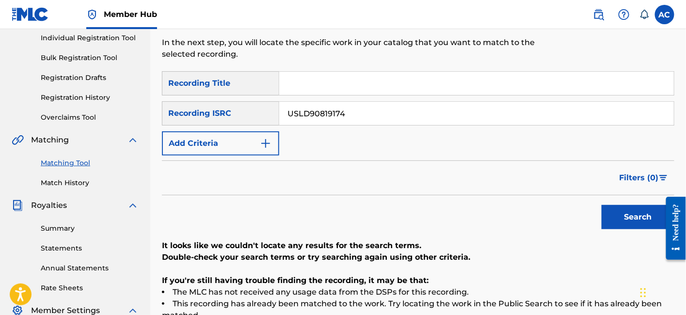
click at [345, 102] on input "USLD90819174" at bounding box center [476, 113] width 395 height 23
paste input "LIL BITCH"
click at [367, 102] on input "LIL BITCH" at bounding box center [476, 113] width 395 height 23
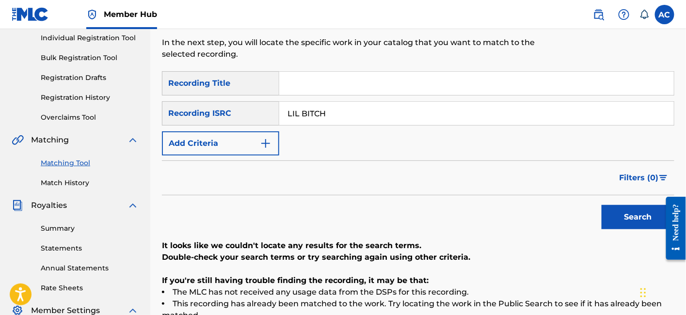
click at [367, 102] on input "LIL BITCH" at bounding box center [476, 113] width 395 height 23
paste input "USLD90819172"
click at [602, 205] on button "Search" at bounding box center [638, 217] width 73 height 24
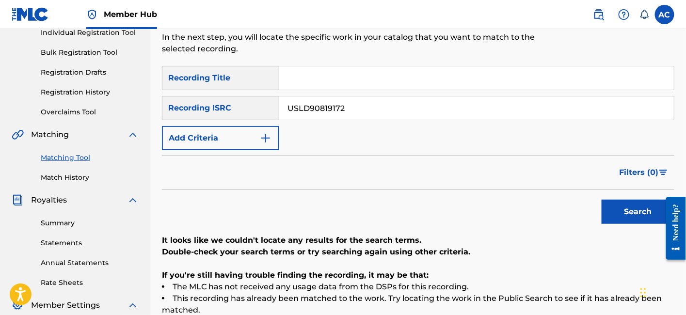
scroll to position [127, 0]
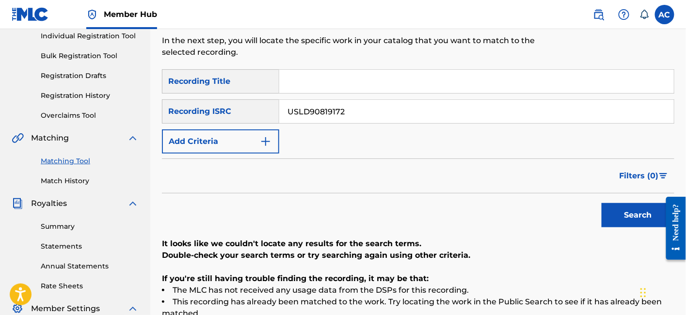
click at [331, 107] on input "USLD90819172" at bounding box center [476, 111] width 395 height 23
paste input "TCADA1795171"
type input "TCADA1795171"
click at [602, 203] on button "Search" at bounding box center [638, 215] width 73 height 24
